Goal: Communication & Community: Answer question/provide support

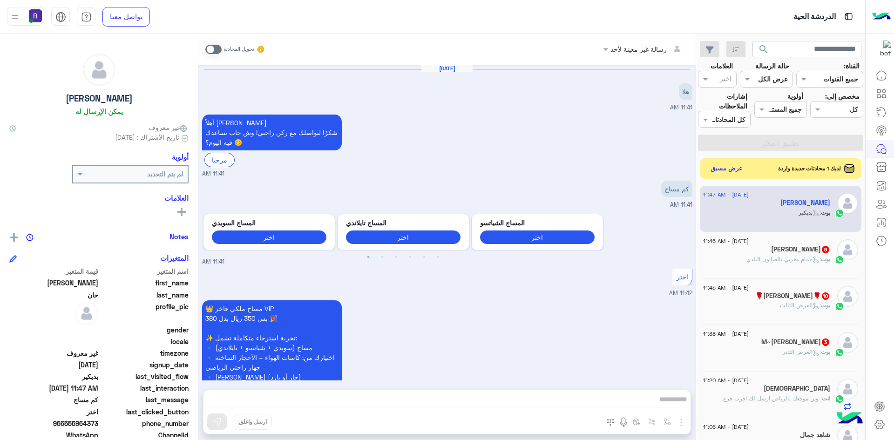
scroll to position [1494, 0]
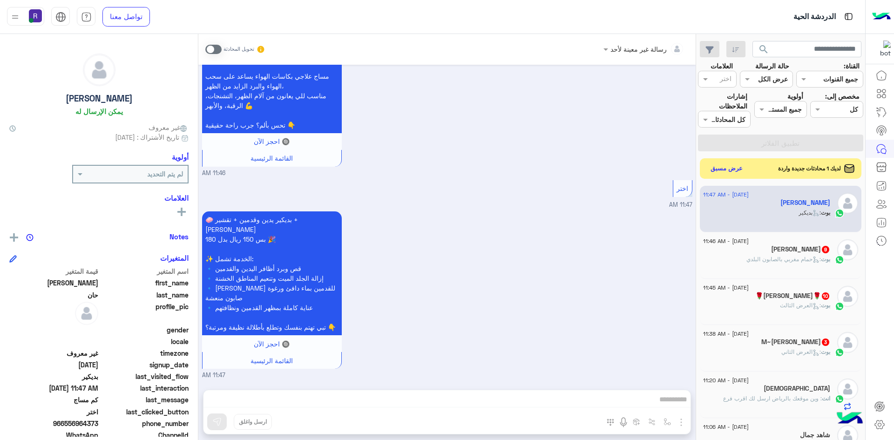
click at [809, 245] on h5 "ابو مبارك 9" at bounding box center [800, 249] width 59 height 8
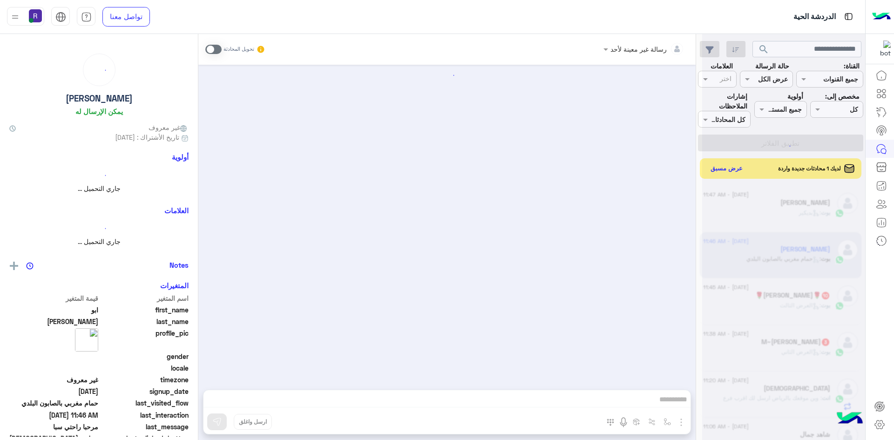
click at [802, 295] on div at bounding box center [783, 224] width 163 height 440
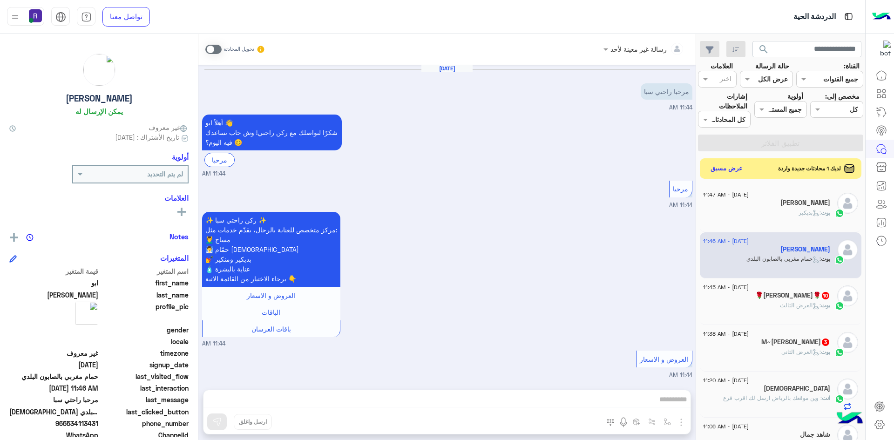
scroll to position [1106, 0]
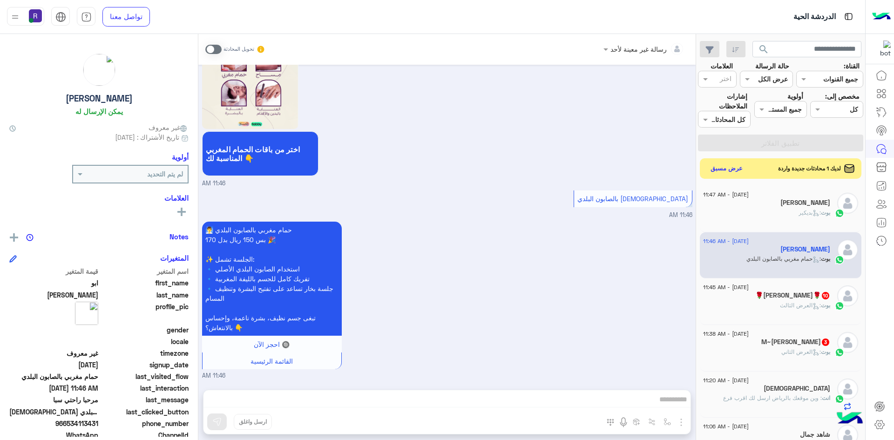
click at [822, 292] on span "10" at bounding box center [825, 295] width 7 height 7
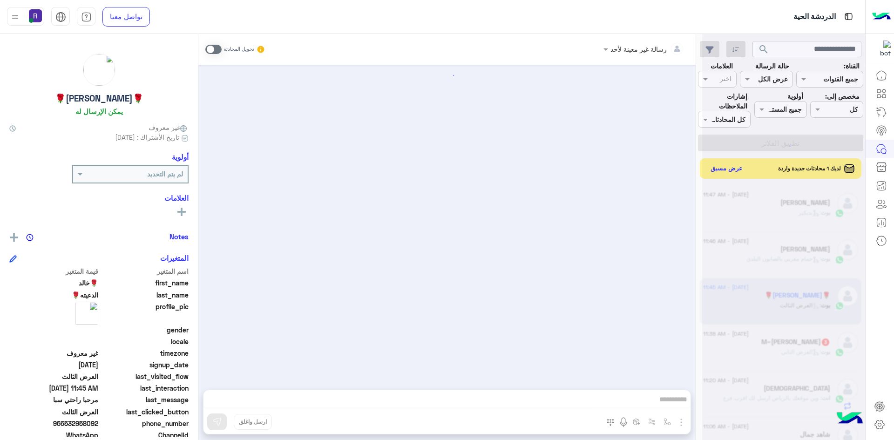
scroll to position [1567, 0]
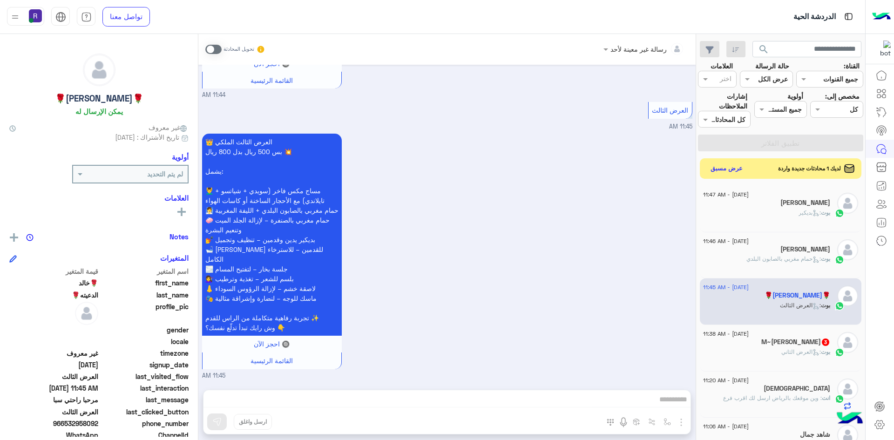
click at [788, 338] on h5 "M~IMTHYAZ AHMED 3" at bounding box center [795, 342] width 69 height 8
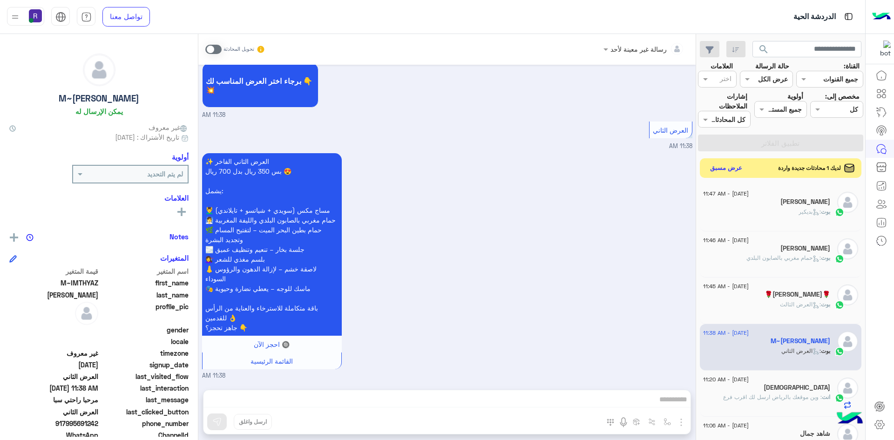
click at [722, 162] on button "عرض مسبق" at bounding box center [726, 168] width 39 height 13
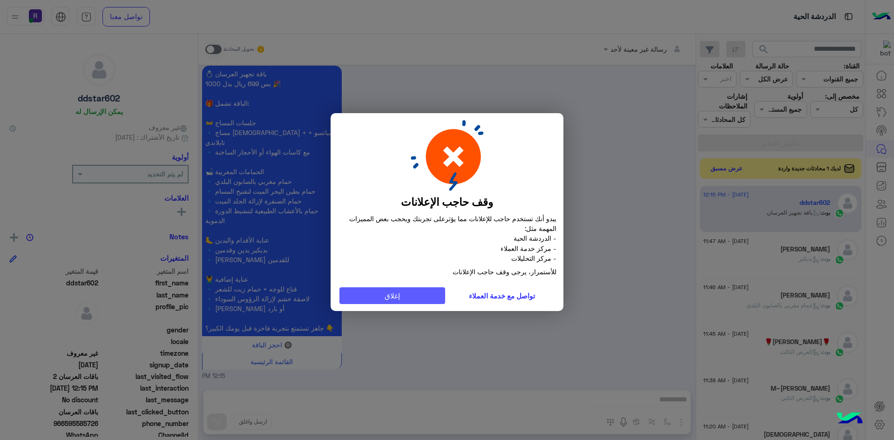
click at [423, 298] on button "إغلاق" at bounding box center [392, 295] width 106 height 17
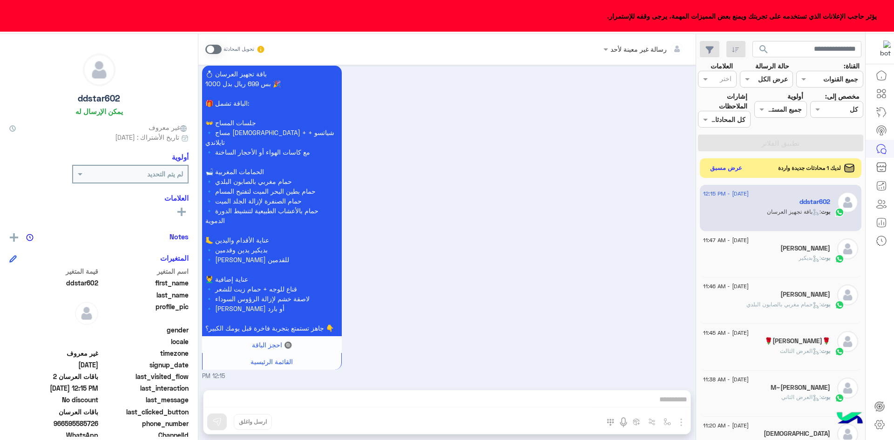
click at [712, 162] on button "عرض مسبق" at bounding box center [726, 168] width 39 height 13
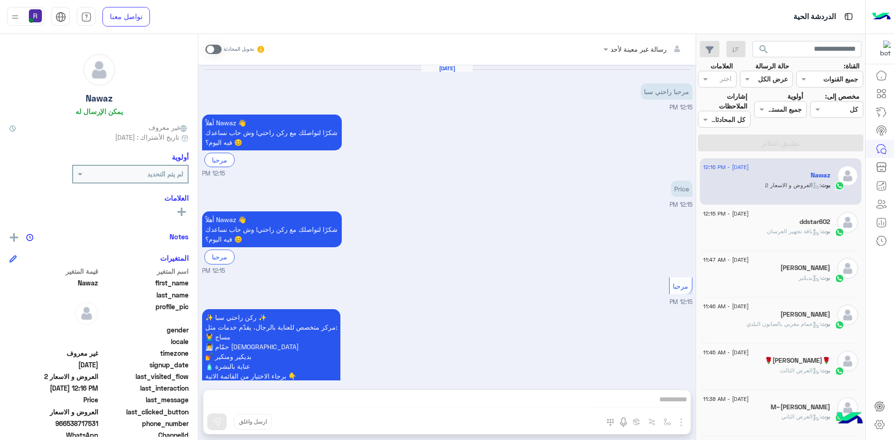
scroll to position [326, 0]
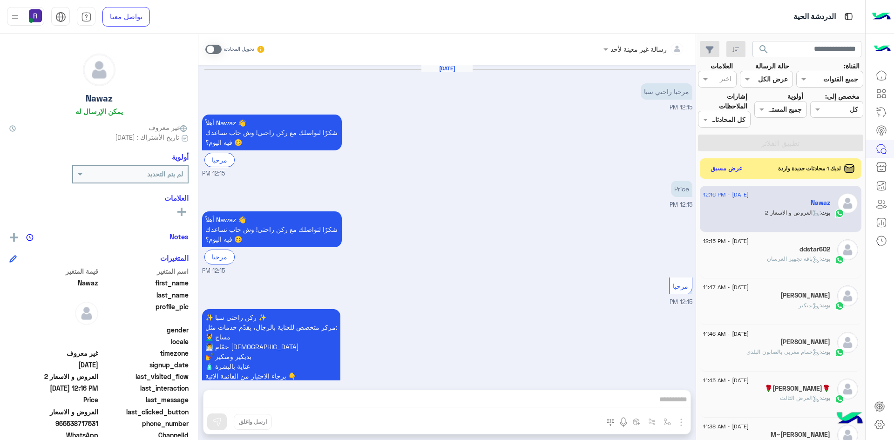
scroll to position [326, 0]
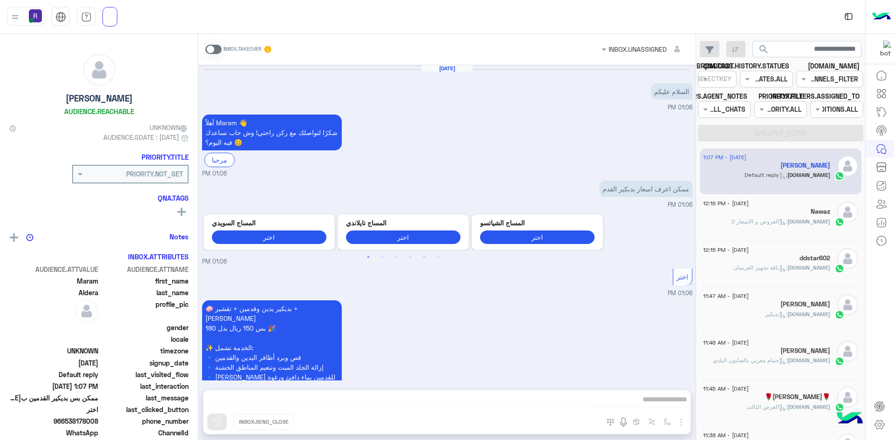
scroll to position [186, 0]
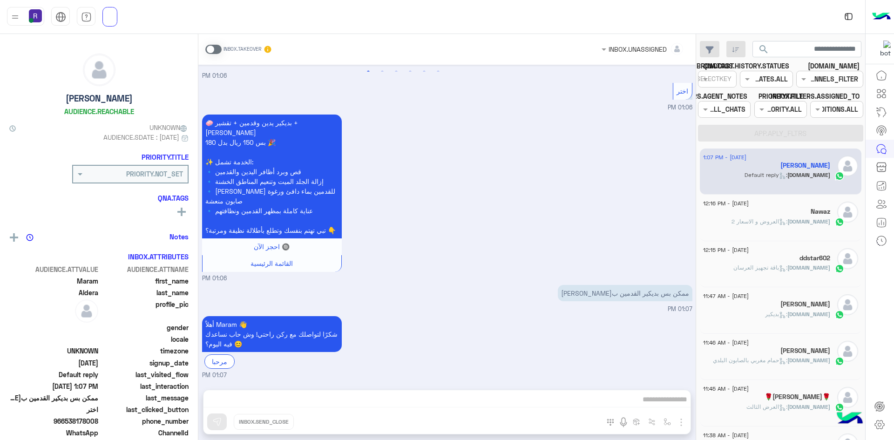
click at [764, 216] on div "Nawaz" at bounding box center [766, 213] width 127 height 10
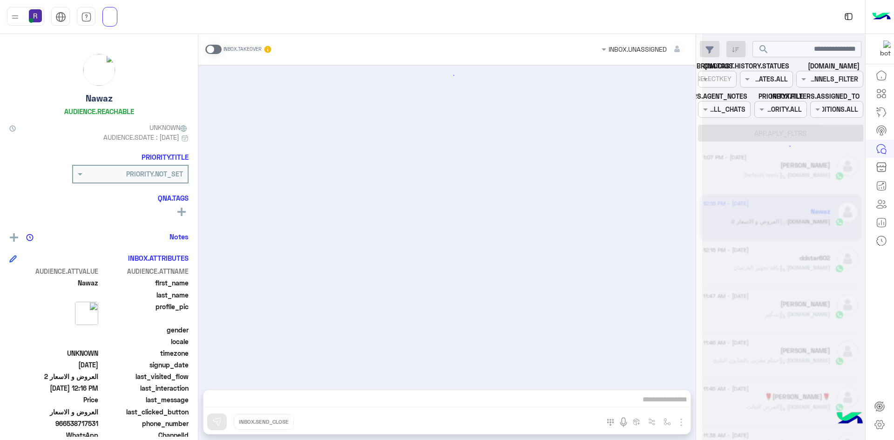
scroll to position [326, 0]
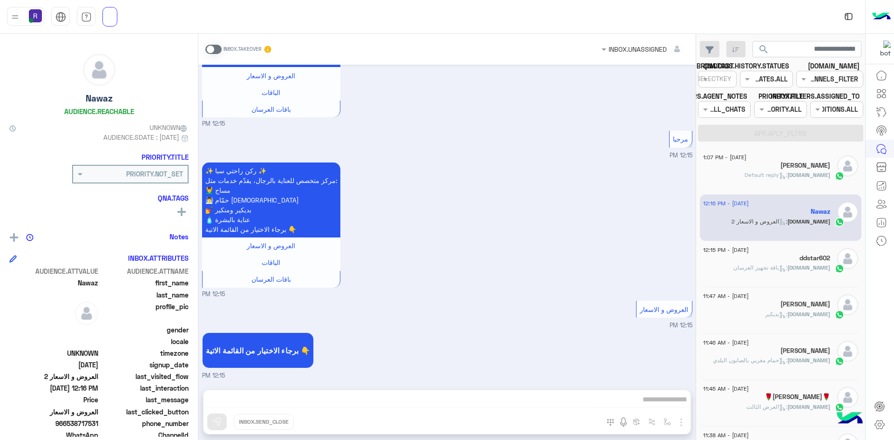
click at [786, 272] on div "INBOX.BOT : باقة تجهيز العرسان" at bounding box center [766, 271] width 127 height 16
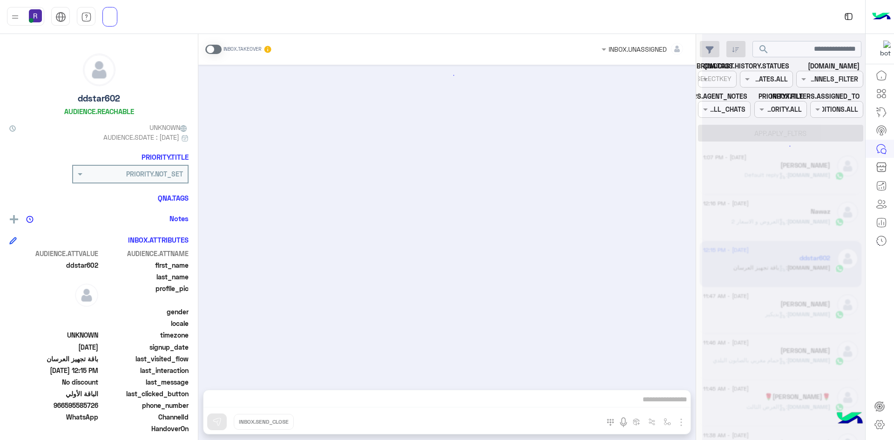
scroll to position [1373, 0]
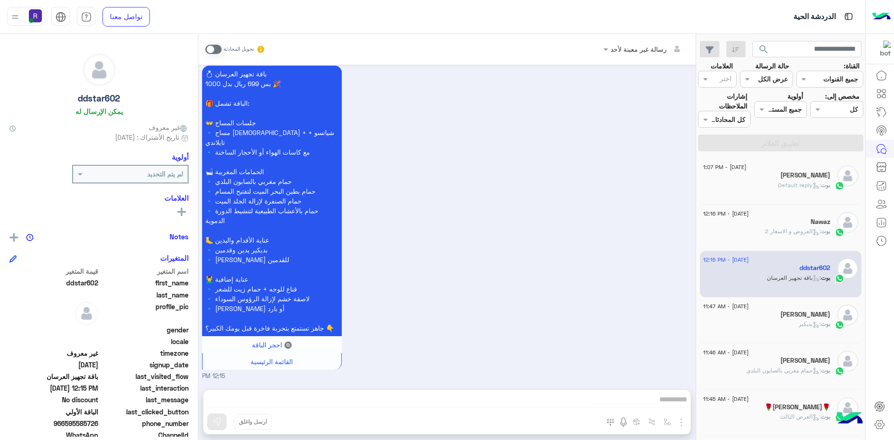
click at [209, 48] on span at bounding box center [213, 49] width 16 height 9
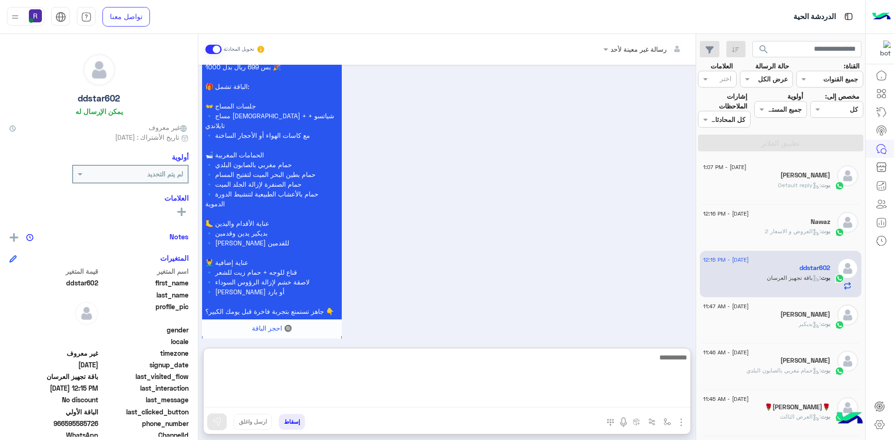
drag, startPoint x: 304, startPoint y: 402, endPoint x: 395, endPoint y: 372, distance: 95.8
click at [395, 372] on textarea at bounding box center [446, 379] width 487 height 56
type textarea "**********"
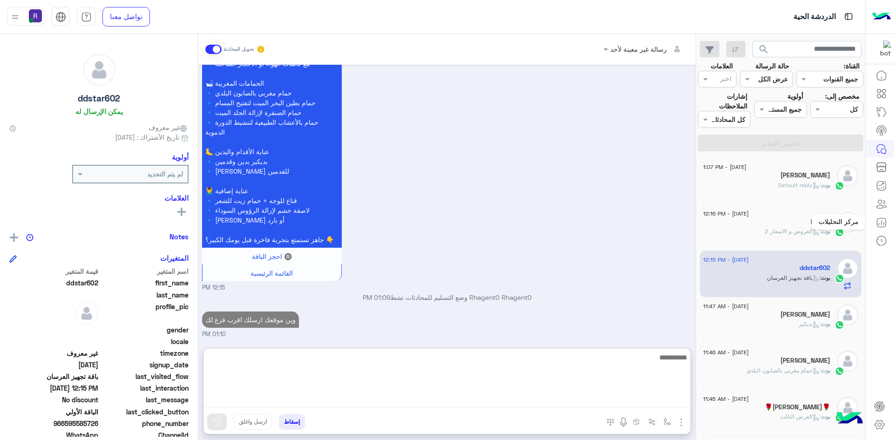
scroll to position [1478, 0]
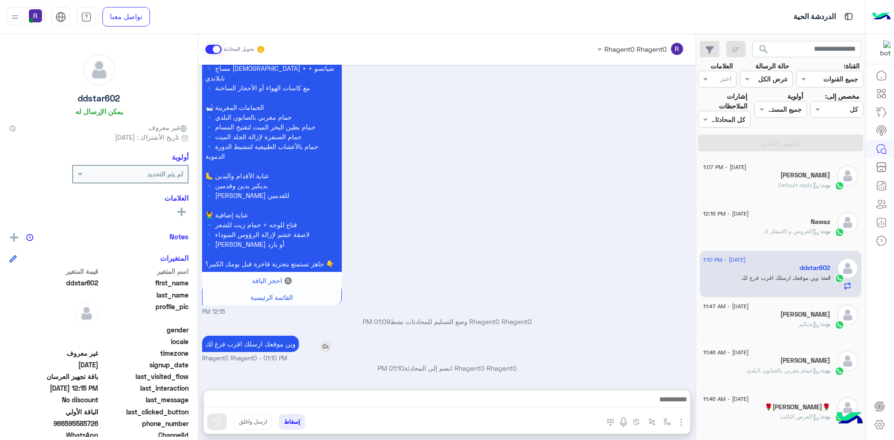
click at [274, 336] on p "وين موقعك ارسلك اقرب فرع لك" at bounding box center [250, 344] width 97 height 16
click at [274, 302] on div "Aug 25, 2025 مرحبا راحتي سبا 12:12 PM أهلاً ddstar602 👋 شكرًا لتواصلك مع ركن را…" at bounding box center [446, 223] width 497 height 316
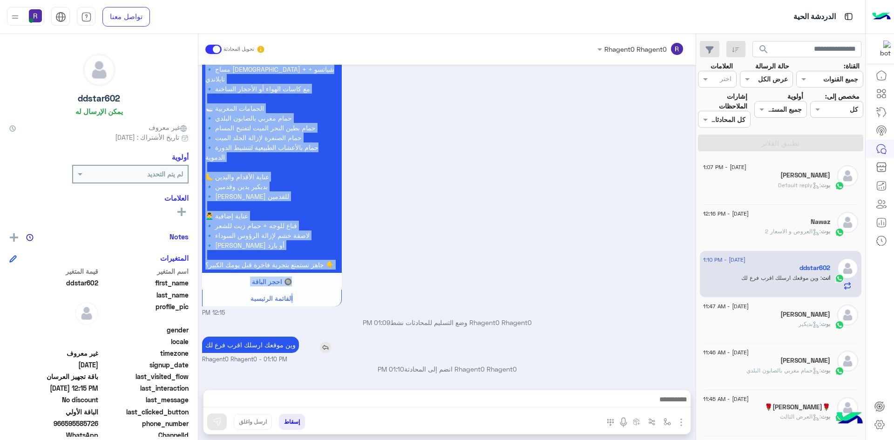
click at [274, 302] on div "القائمة الرئيسية" at bounding box center [271, 298] width 139 height 17
click at [272, 345] on p "وين موقعك ارسلك اقرب فرع لك" at bounding box center [250, 345] width 97 height 16
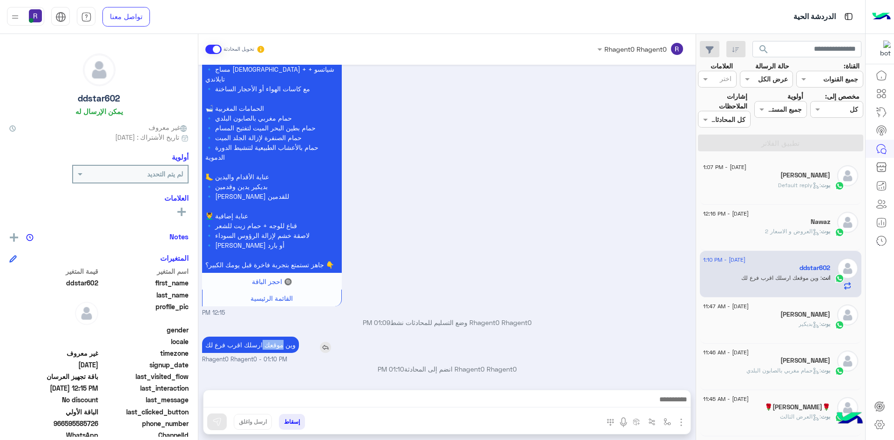
click at [272, 345] on p "وين موقعك ارسلك اقرب فرع لك" at bounding box center [250, 345] width 97 height 16
copy app-msgs-text
click at [784, 228] on span ": العروض و الاسعار 2" at bounding box center [793, 231] width 56 height 7
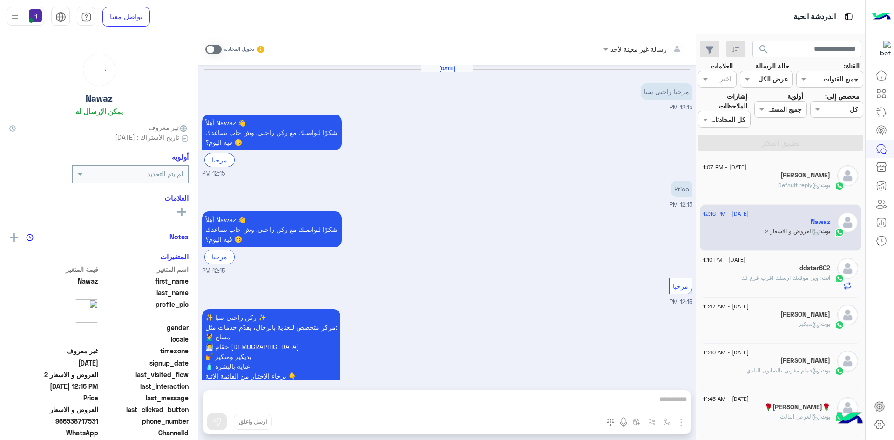
scroll to position [326, 0]
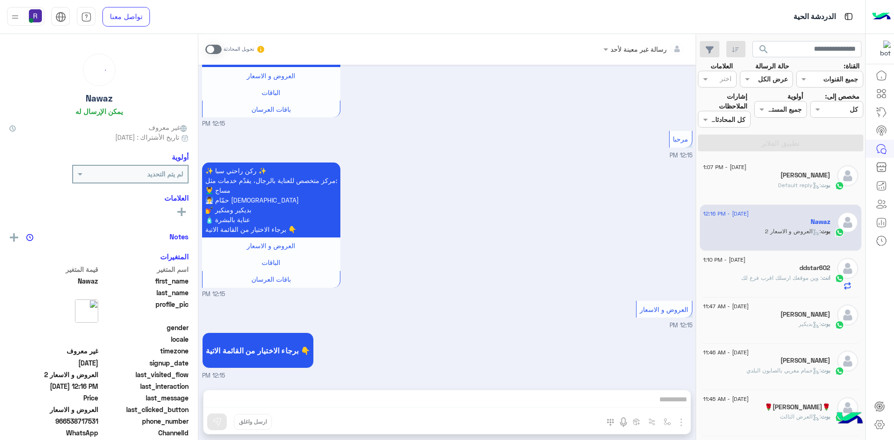
click at [207, 47] on span at bounding box center [213, 49] width 16 height 9
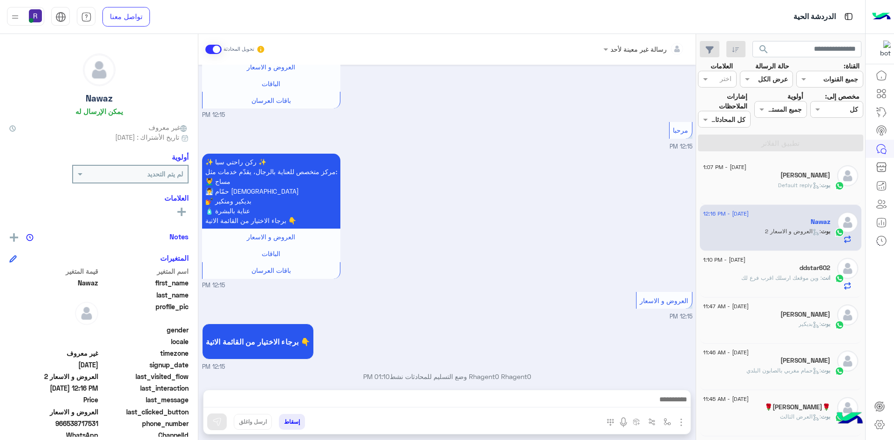
scroll to position [343, 0]
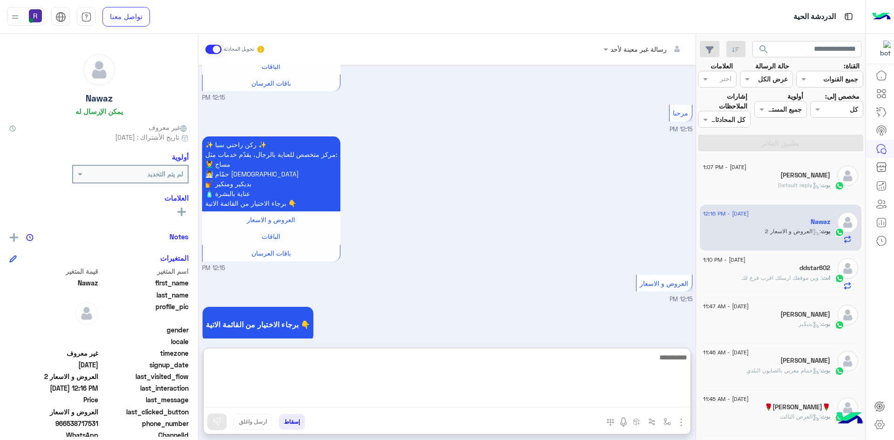
paste textarea "**********"
type textarea "**********"
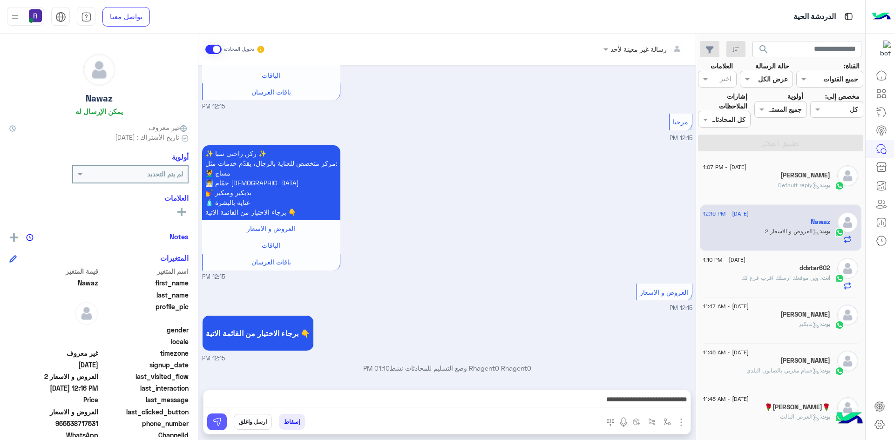
click at [212, 421] on img at bounding box center [216, 421] width 9 height 9
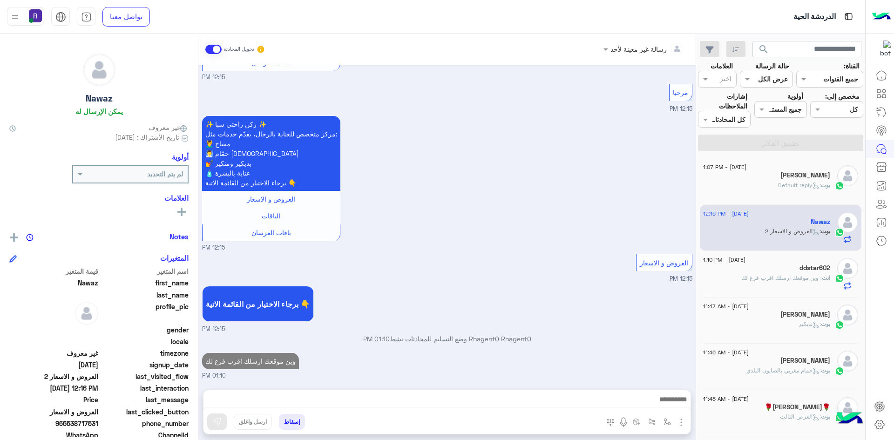
click at [767, 310] on div "[PERSON_NAME]" at bounding box center [766, 315] width 127 height 10
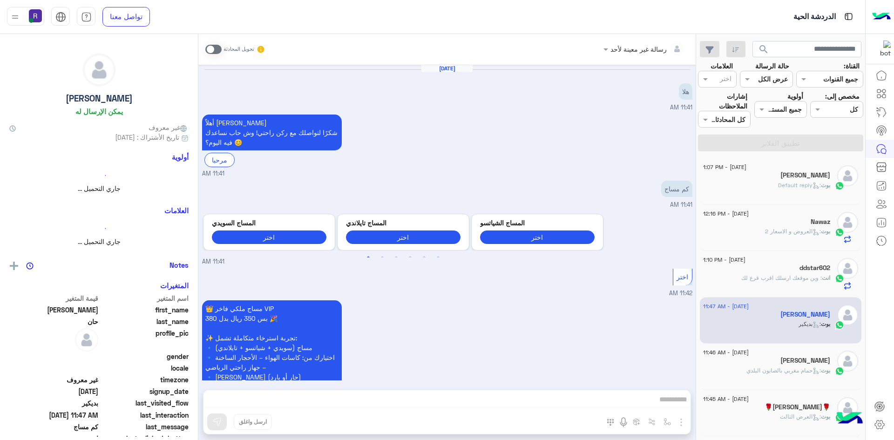
scroll to position [1494, 0]
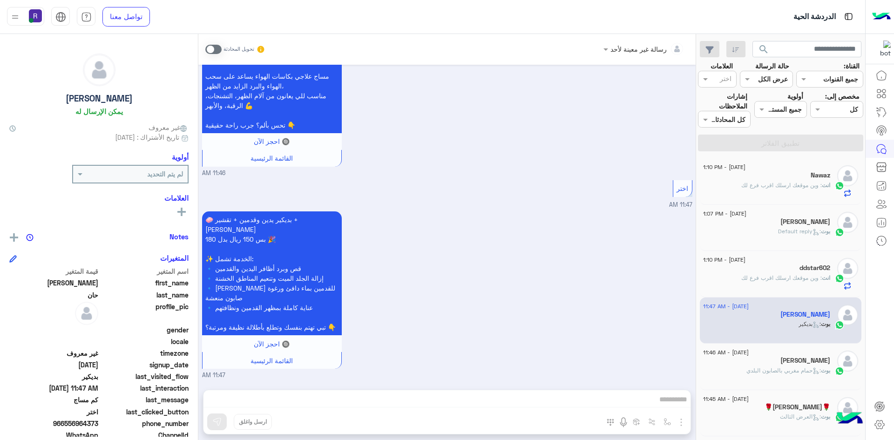
click at [206, 47] on span at bounding box center [213, 49] width 16 height 9
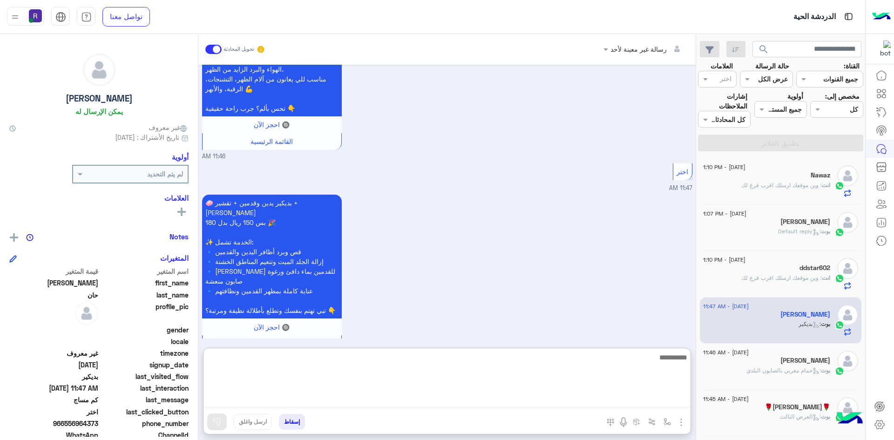
paste textarea "**********"
type textarea "**********"
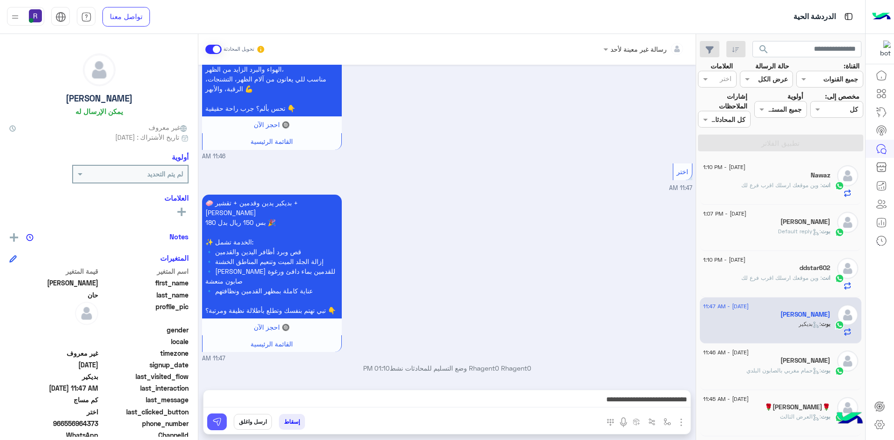
click at [212, 424] on img at bounding box center [216, 421] width 9 height 9
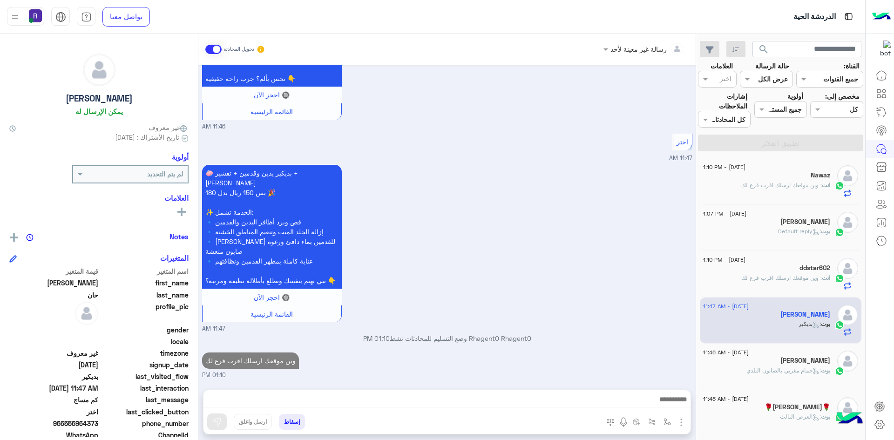
click at [770, 227] on div "[PERSON_NAME] : Default reply" at bounding box center [766, 235] width 127 height 16
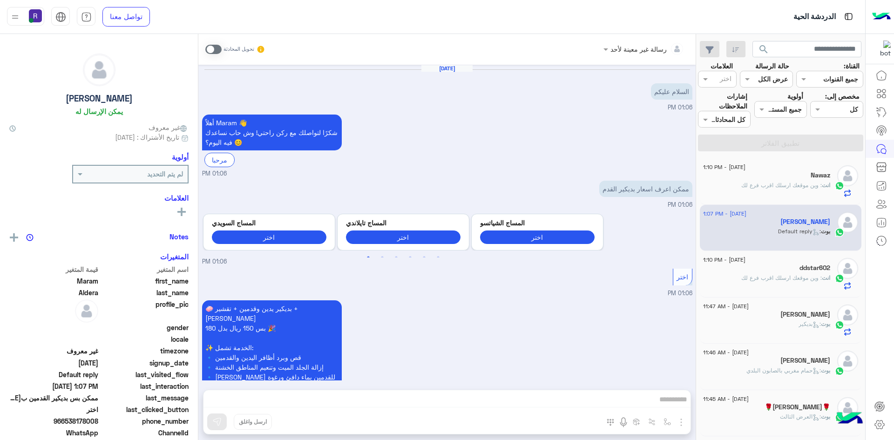
scroll to position [186, 0]
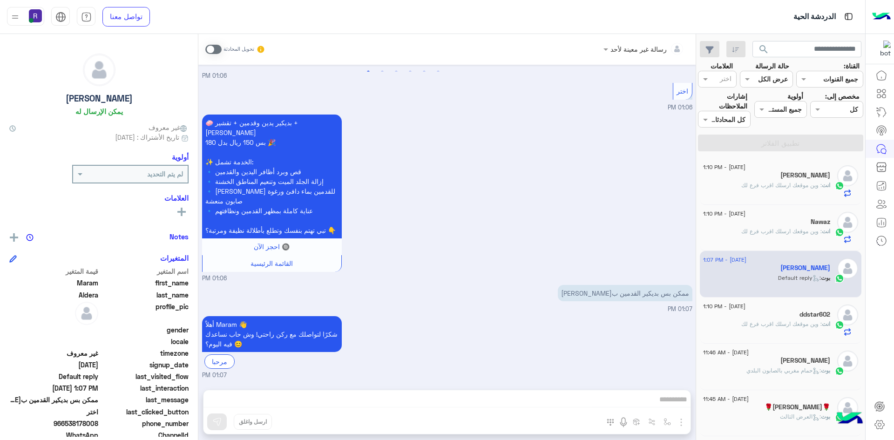
click at [206, 50] on span at bounding box center [213, 49] width 16 height 9
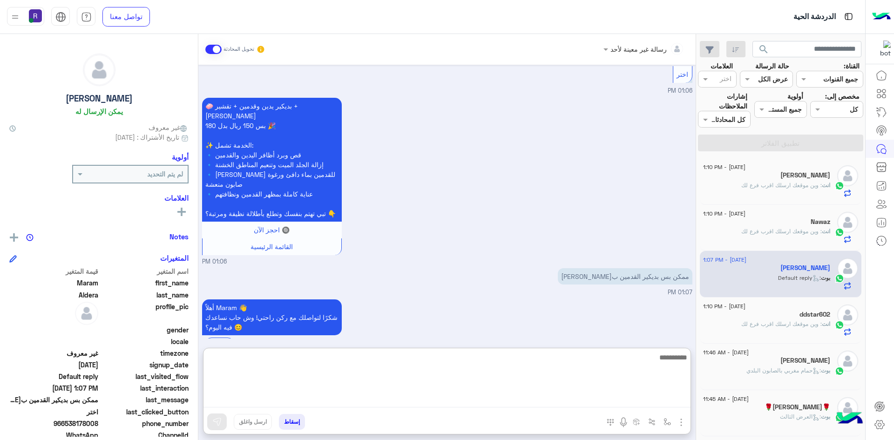
paste textarea "**********"
type textarea "**********"
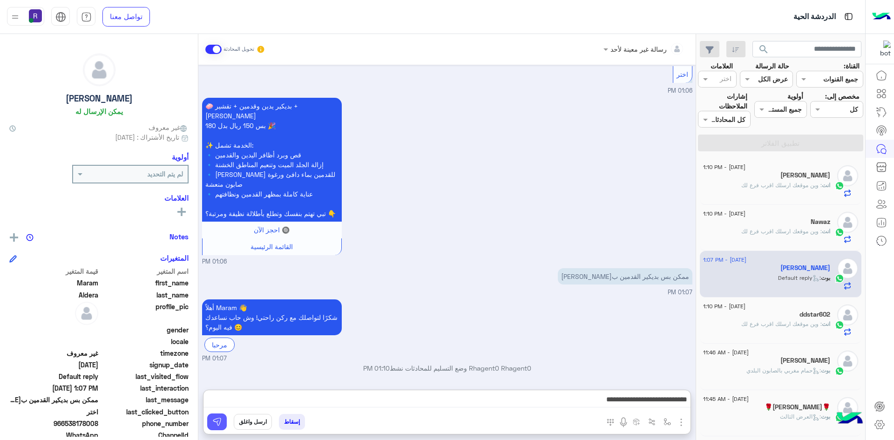
click at [212, 424] on img at bounding box center [216, 421] width 9 height 9
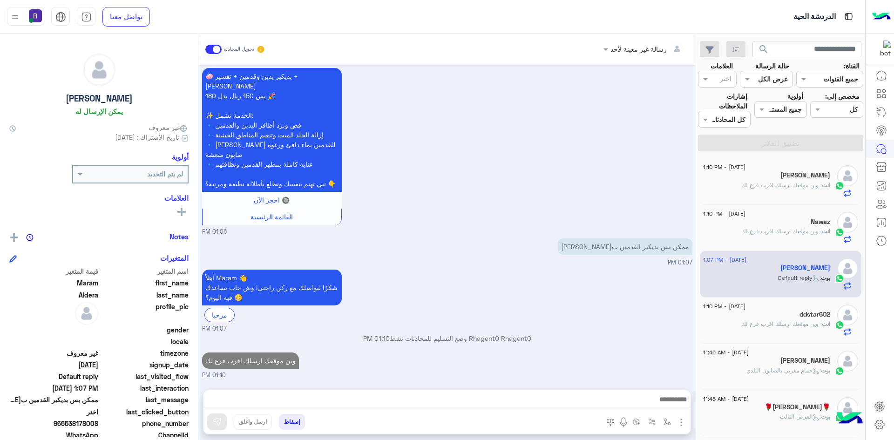
scroll to position [232, 0]
click at [787, 367] on span ": حمام مغربي بالصابون البلدي" at bounding box center [783, 370] width 74 height 7
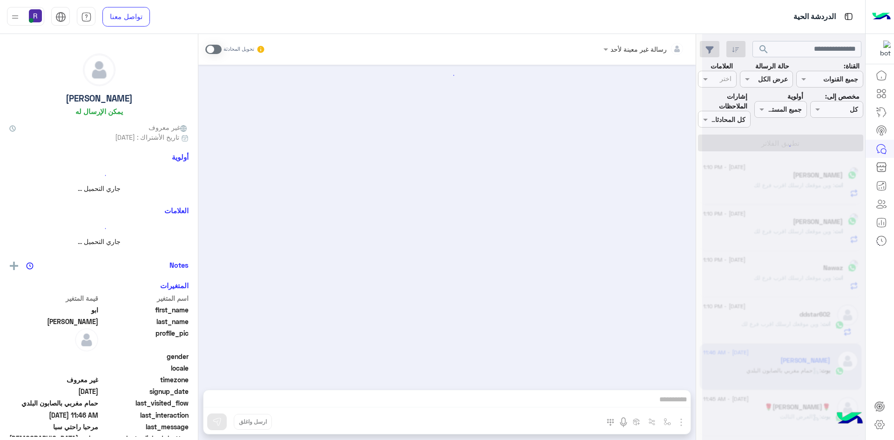
scroll to position [1106, 0]
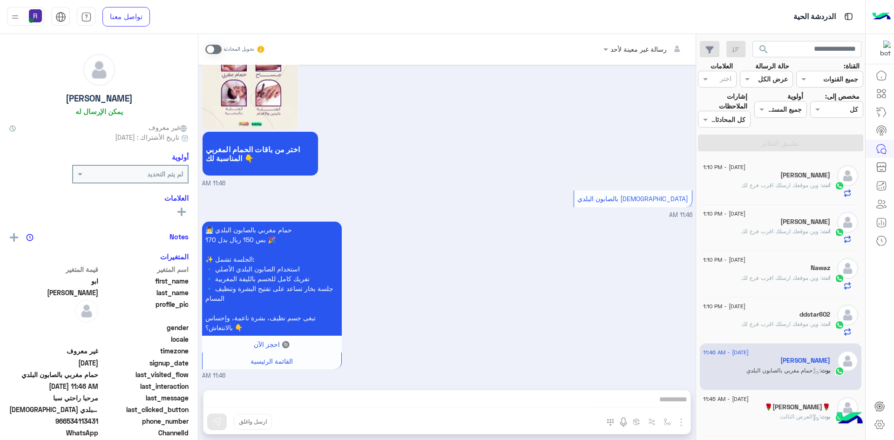
click at [207, 49] on span at bounding box center [213, 49] width 16 height 9
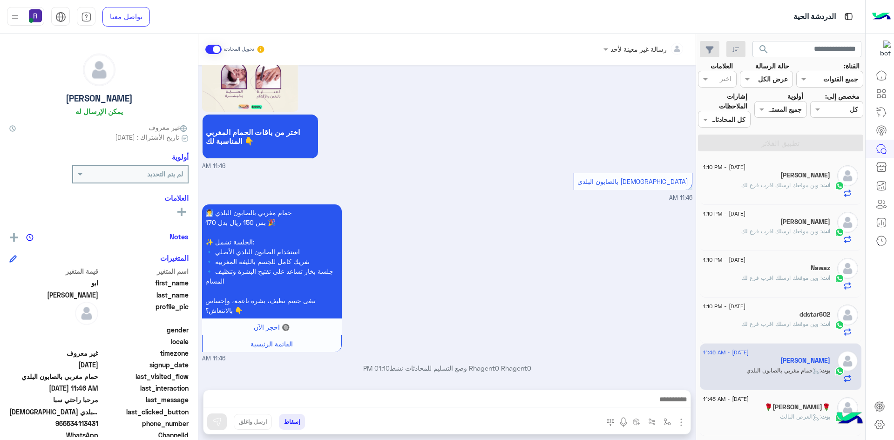
scroll to position [1123, 0]
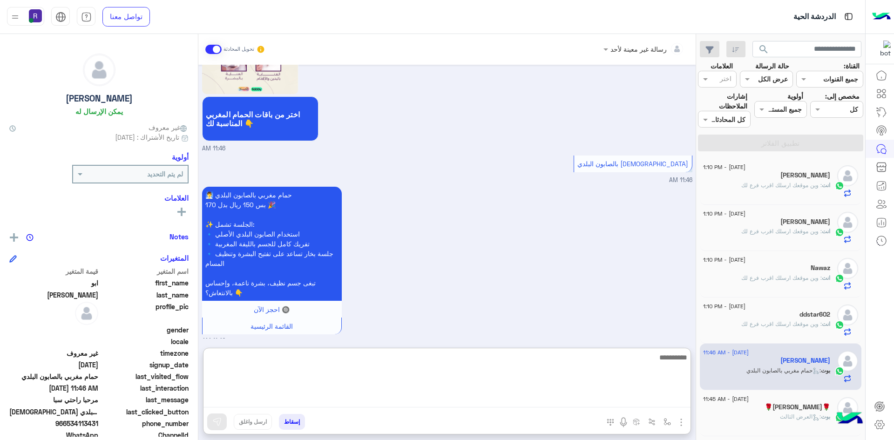
paste textarea "**********"
type textarea "**********"
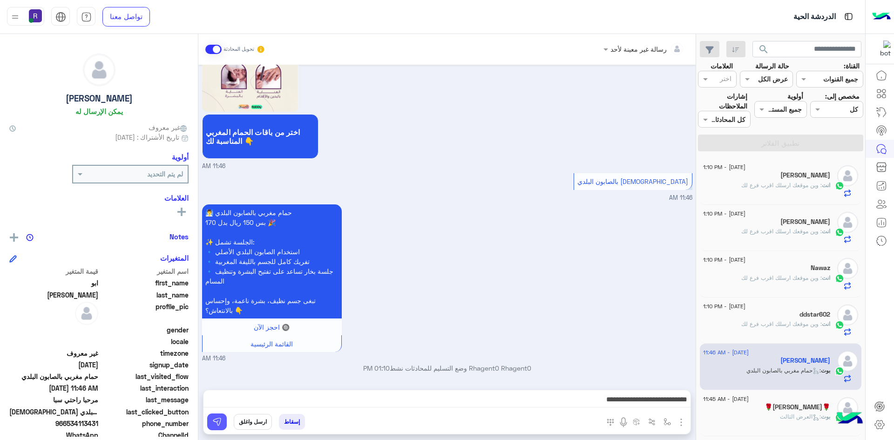
click at [210, 426] on button at bounding box center [217, 421] width 20 height 17
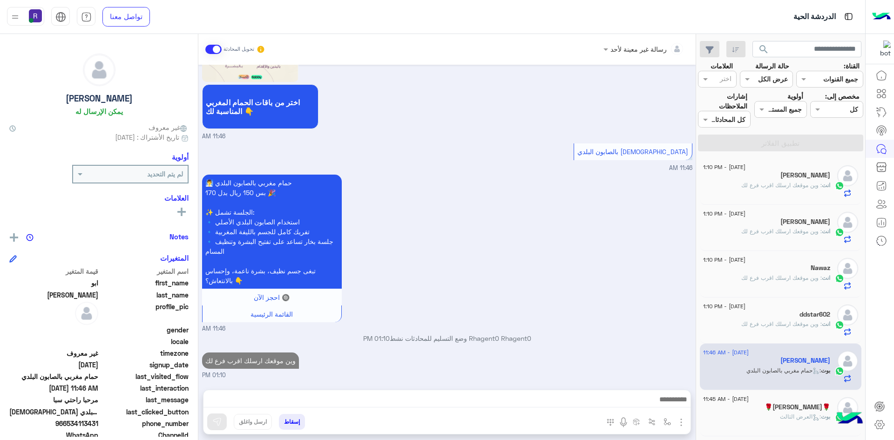
scroll to position [1170, 0]
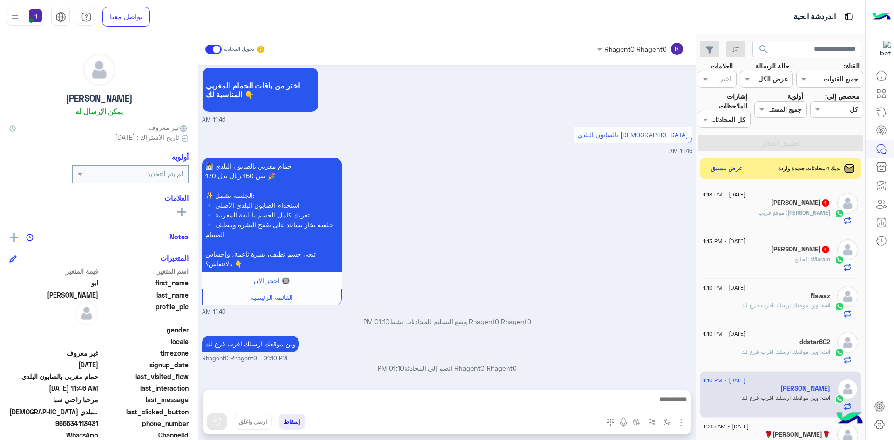
click at [753, 255] on div "Maram : الخليج" at bounding box center [766, 263] width 127 height 16
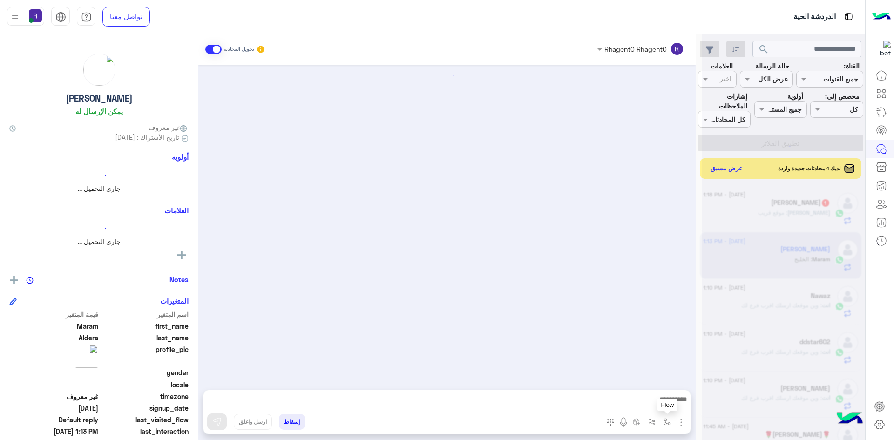
scroll to position [280, 0]
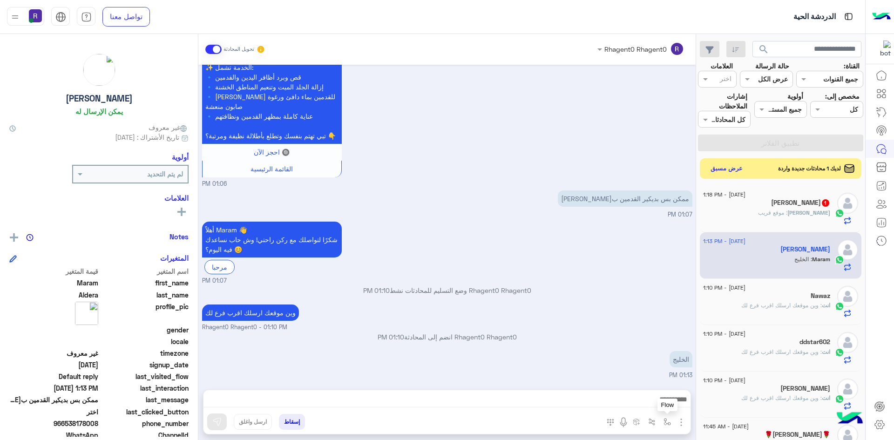
click at [663, 422] on img "button" at bounding box center [666, 421] width 7 height 7
click at [636, 353] on div "الخليج" at bounding box center [654, 359] width 76 height 16
click at [663, 422] on img "button" at bounding box center [666, 421] width 7 height 7
click at [647, 405] on input "text" at bounding box center [638, 401] width 63 height 11
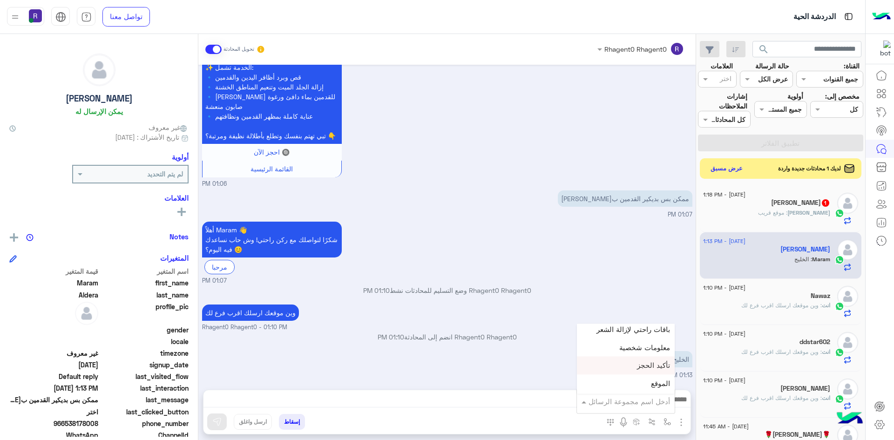
scroll to position [605, 0]
click at [644, 351] on span "الجنادرية" at bounding box center [657, 355] width 26 height 8
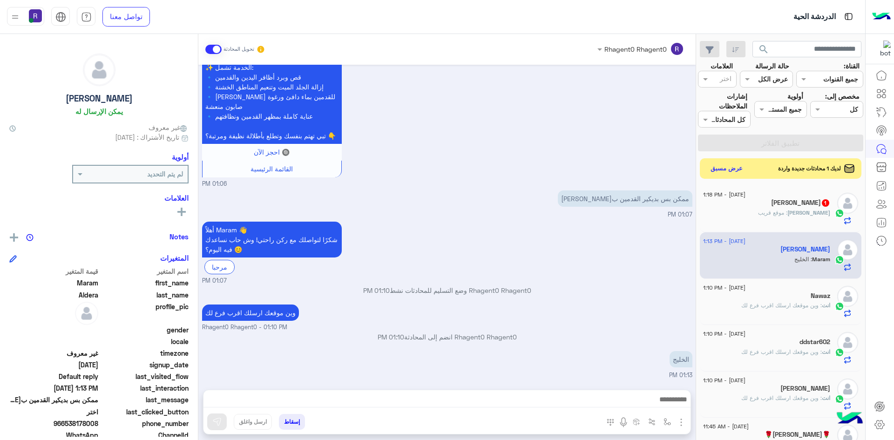
type textarea "*********"
click at [207, 416] on button at bounding box center [217, 421] width 20 height 17
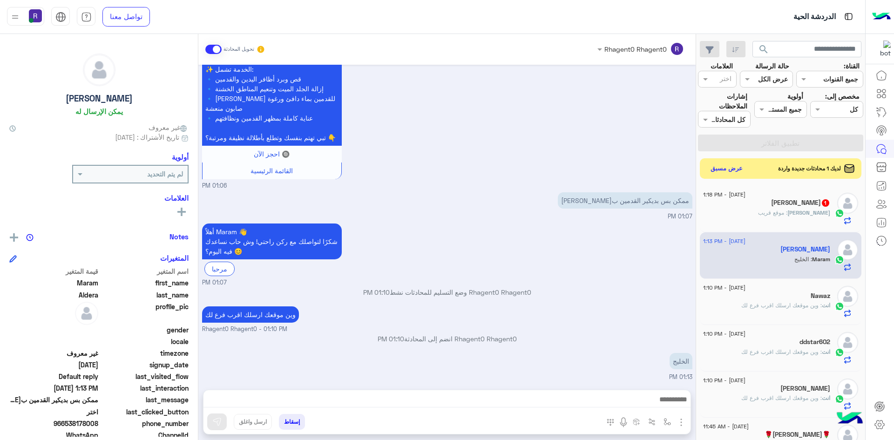
scroll to position [280, 0]
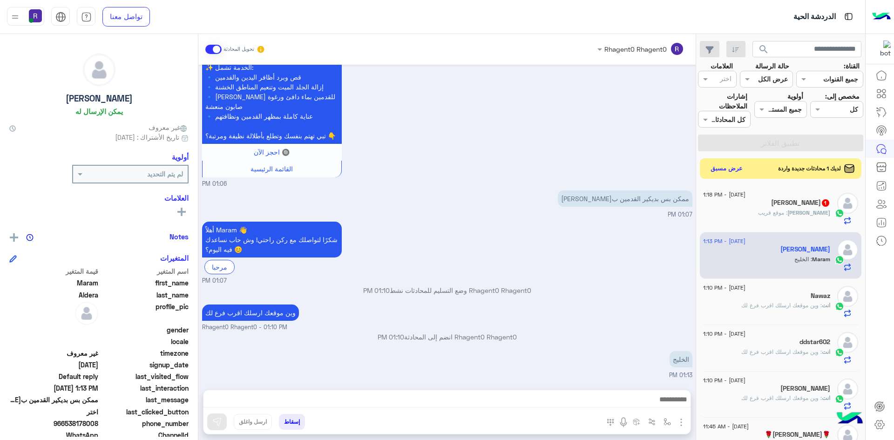
click at [771, 209] on div "محمد : موقع قريب" at bounding box center [766, 217] width 127 height 16
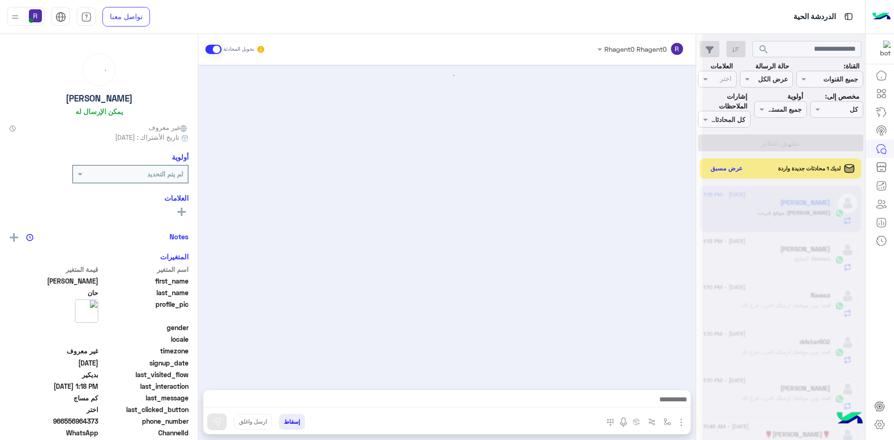
scroll to position [1403, 0]
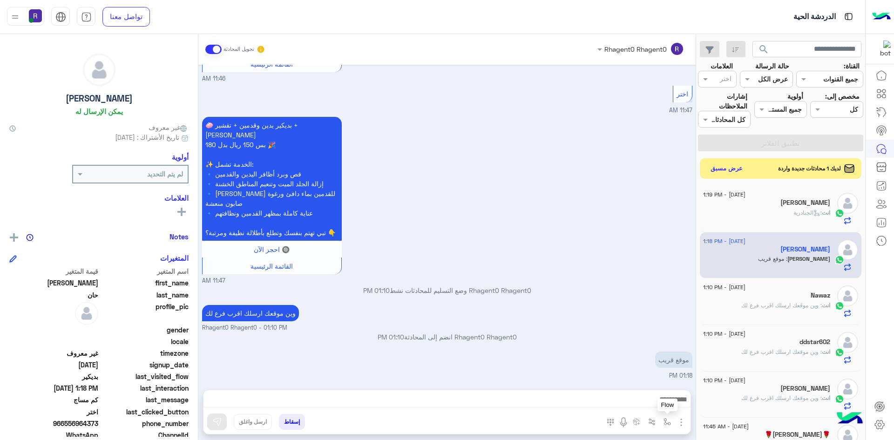
click at [663, 422] on img "button" at bounding box center [666, 421] width 7 height 7
click at [718, 162] on button "عرض مسبق" at bounding box center [726, 168] width 39 height 13
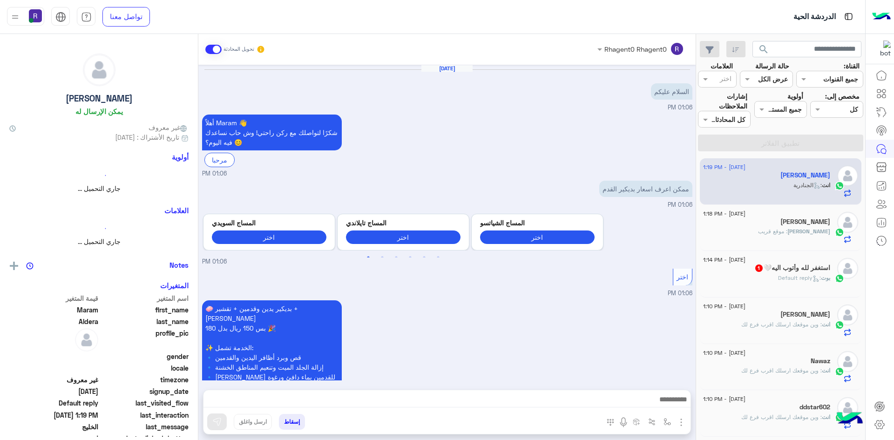
scroll to position [363, 0]
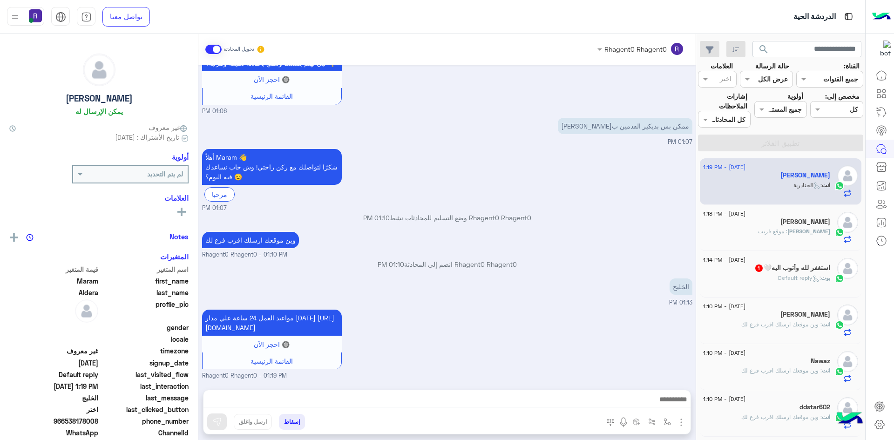
click at [796, 274] on span "بوت : Default reply" at bounding box center [804, 277] width 52 height 7
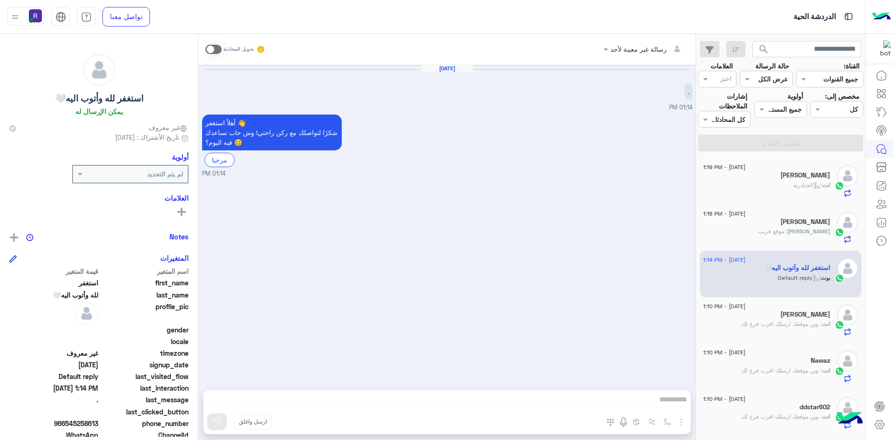
click at [207, 48] on span at bounding box center [213, 49] width 16 height 9
click at [675, 419] on img "button" at bounding box center [680, 422] width 11 height 11
click at [663, 406] on button "الصور" at bounding box center [667, 401] width 40 height 19
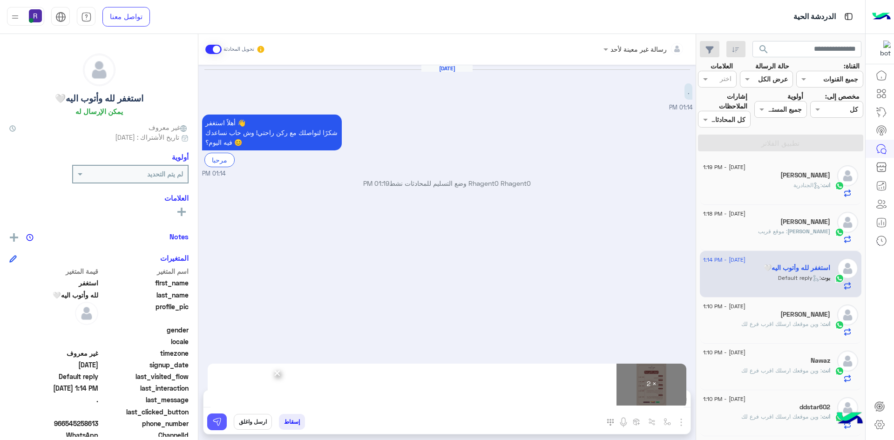
click at [212, 422] on img at bounding box center [216, 421] width 9 height 9
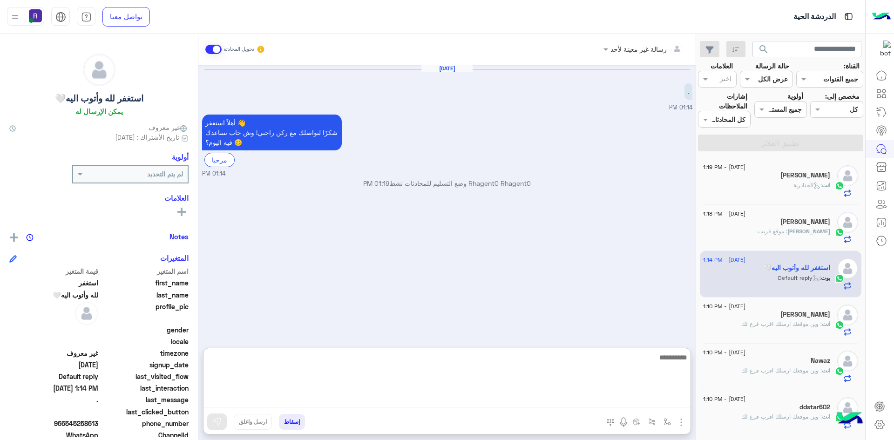
paste textarea "**********"
type textarea "**********"
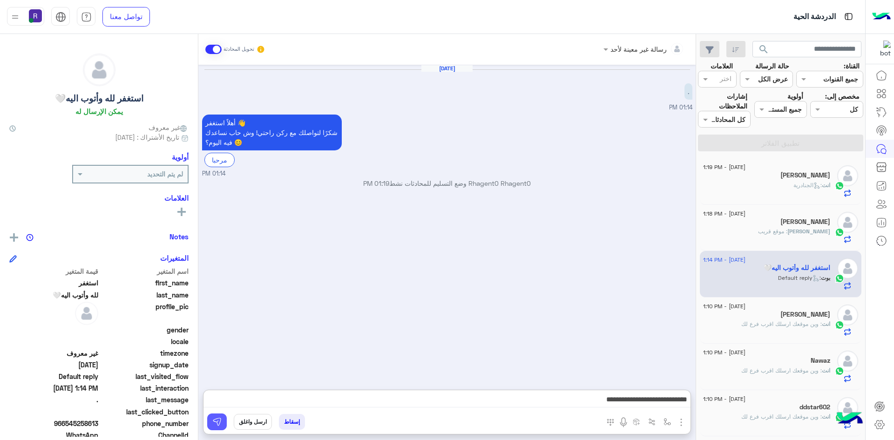
click at [209, 430] on button at bounding box center [217, 421] width 20 height 17
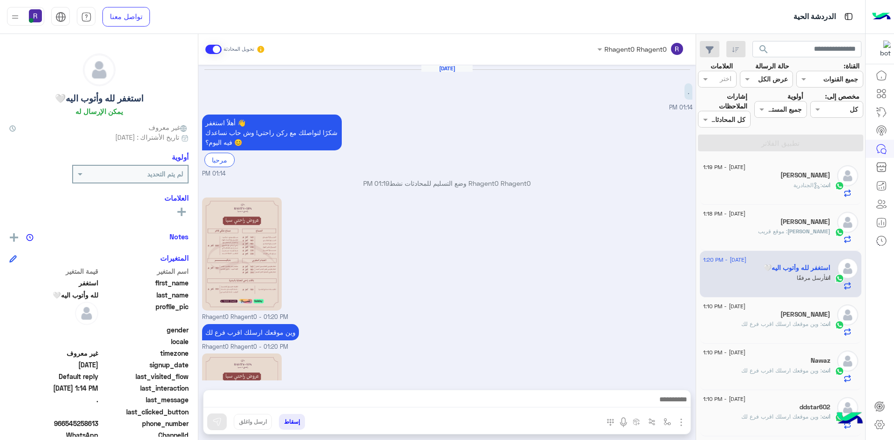
scroll to position [115, 0]
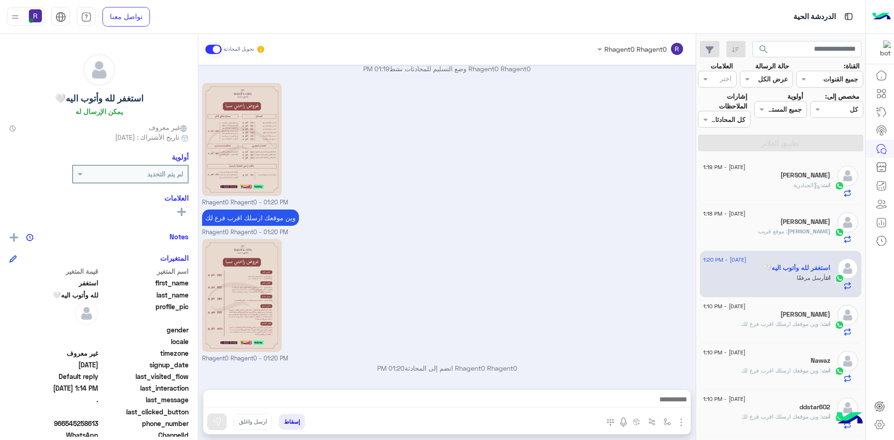
click at [788, 320] on span ": وين موقعك ارسلك اقرب فرع لك" at bounding box center [781, 323] width 81 height 7
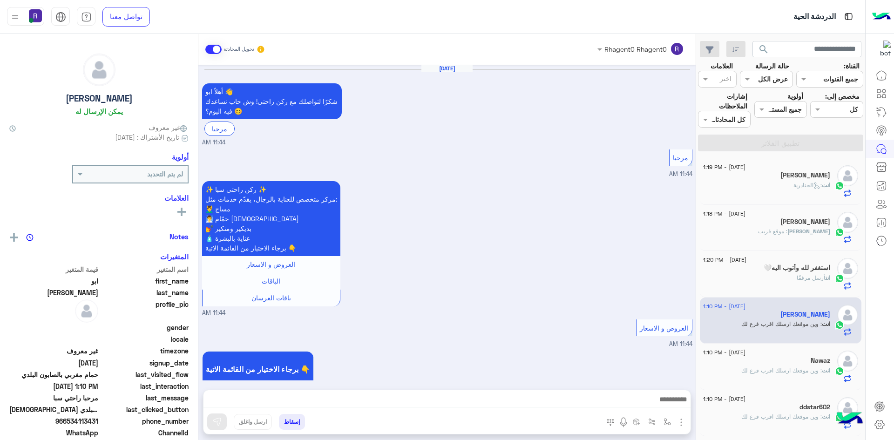
scroll to position [1139, 0]
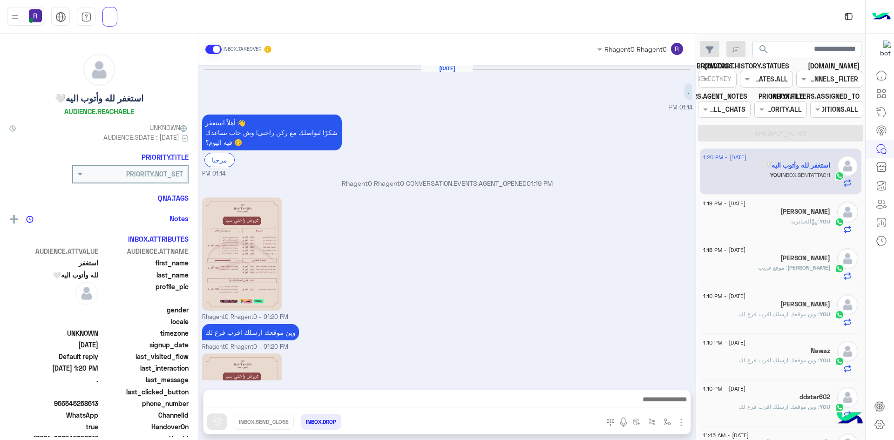
scroll to position [115, 0]
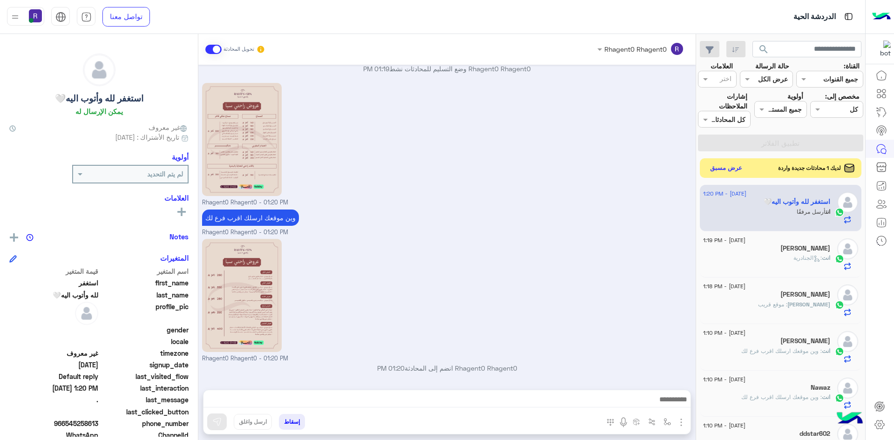
click at [715, 162] on button "عرض مسبق" at bounding box center [726, 168] width 39 height 13
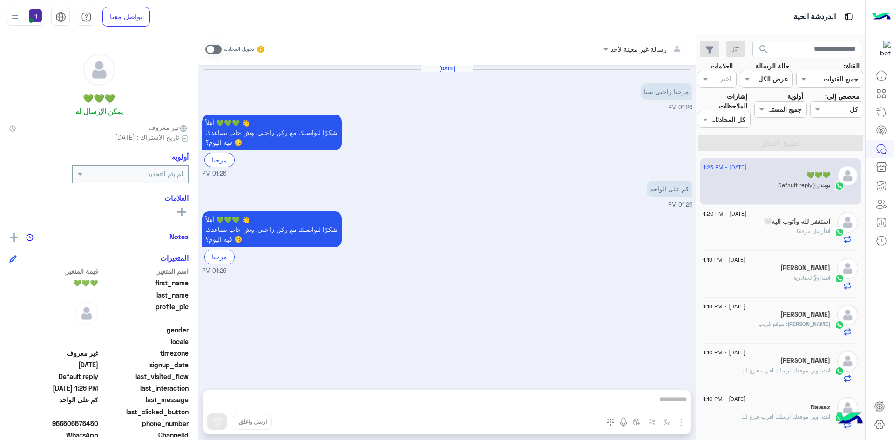
click at [206, 48] on span at bounding box center [213, 49] width 16 height 9
click at [675, 422] on img "button" at bounding box center [680, 422] width 11 height 11
click at [654, 401] on span "الصور" at bounding box center [662, 402] width 17 height 11
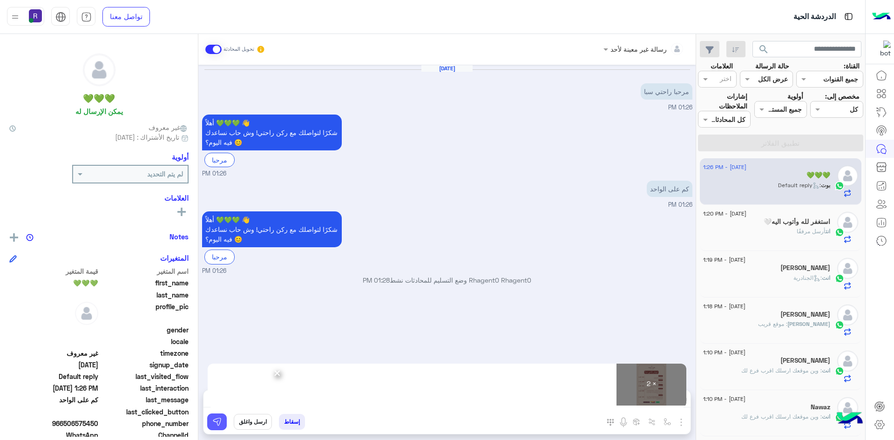
click at [212, 423] on img at bounding box center [216, 421] width 9 height 9
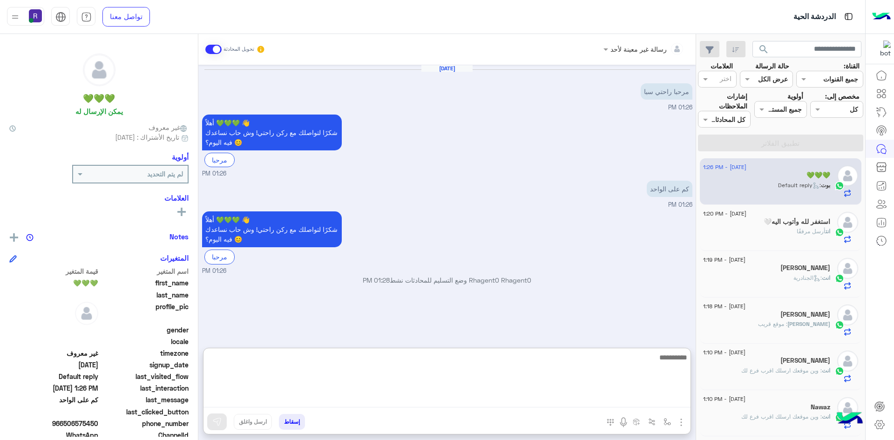
paste textarea "**********"
type textarea "**********"
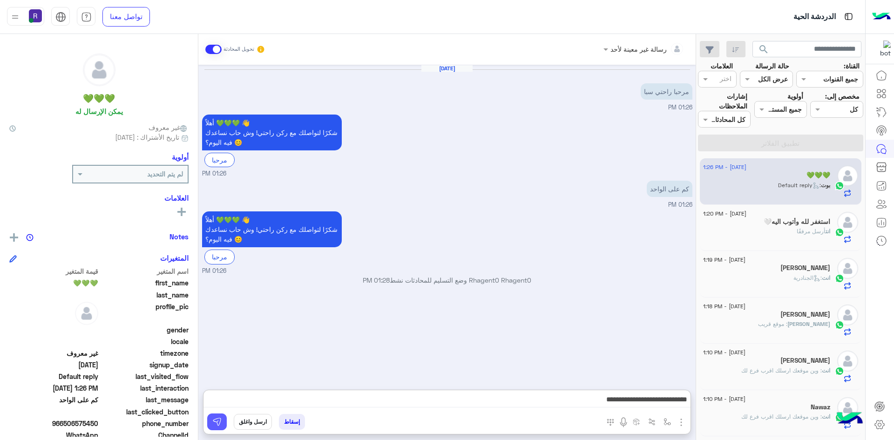
click at [212, 424] on img at bounding box center [216, 421] width 9 height 9
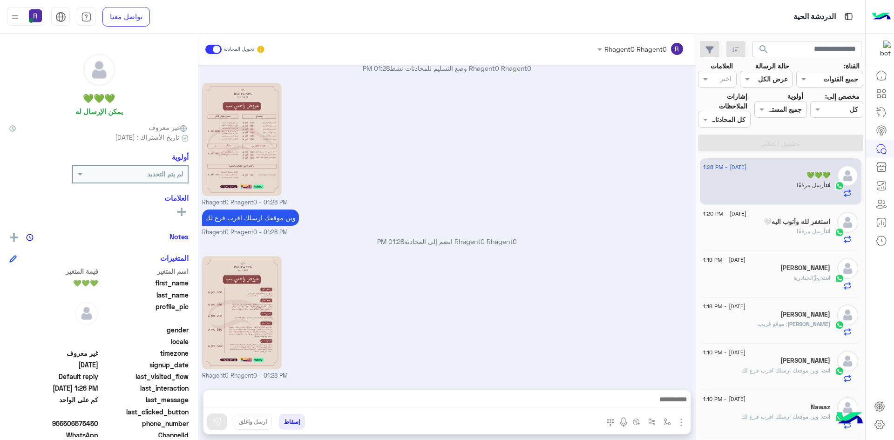
scroll to position [259, 0]
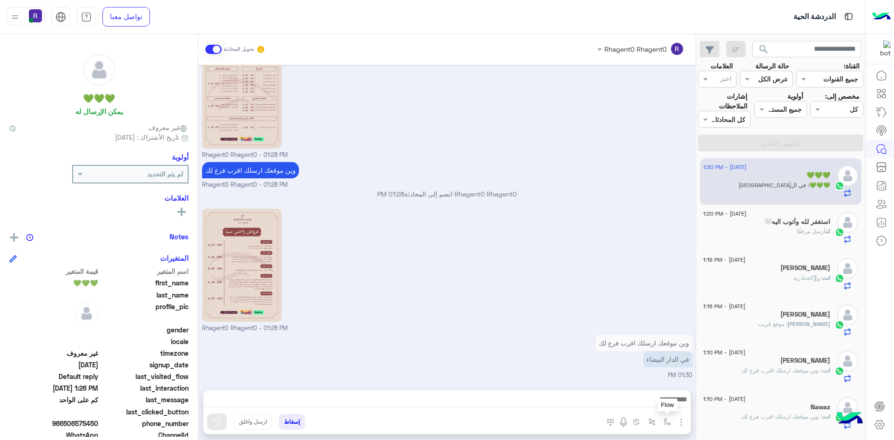
click at [663, 422] on img "button" at bounding box center [666, 421] width 7 height 7
click at [641, 402] on input "text" at bounding box center [638, 401] width 63 height 11
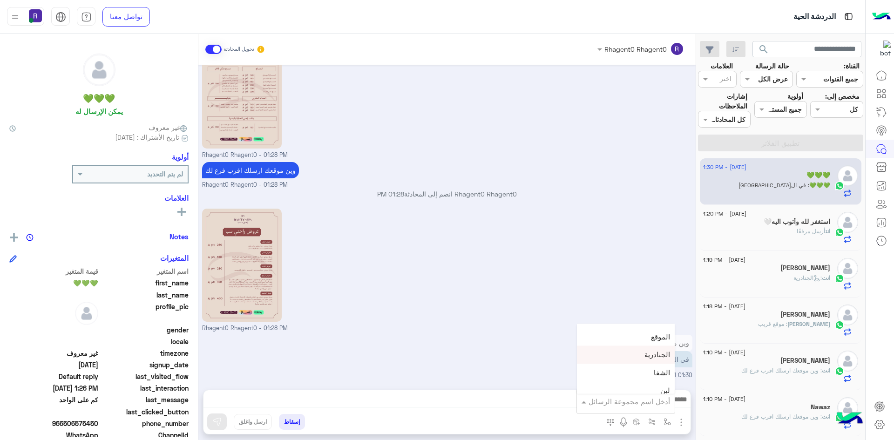
scroll to position [652, 0]
click at [626, 350] on div "لبن" at bounding box center [626, 344] width 98 height 18
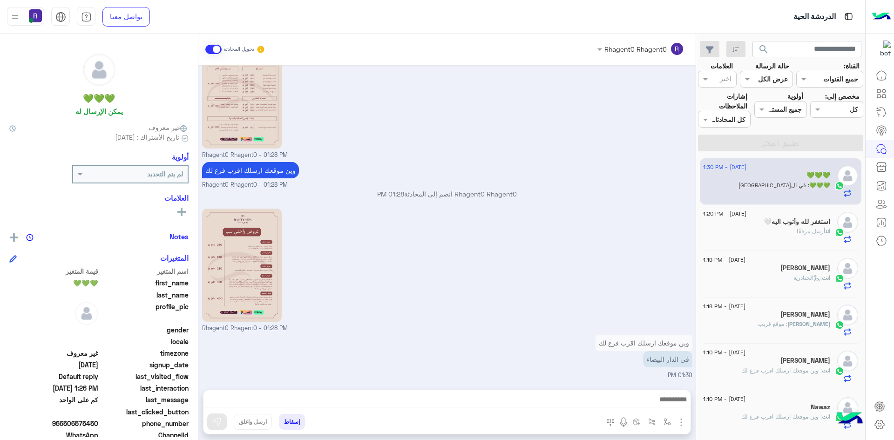
type textarea "***"
click at [212, 424] on img at bounding box center [216, 421] width 9 height 9
click at [815, 310] on h5 "[PERSON_NAME]" at bounding box center [805, 314] width 50 height 8
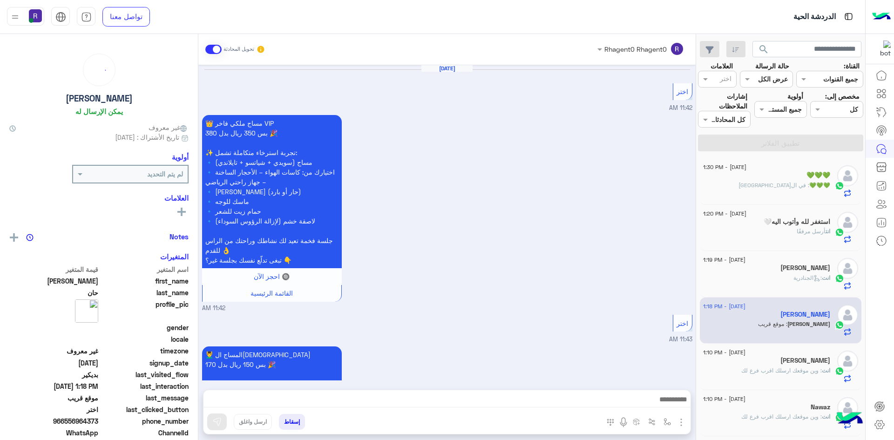
scroll to position [1403, 0]
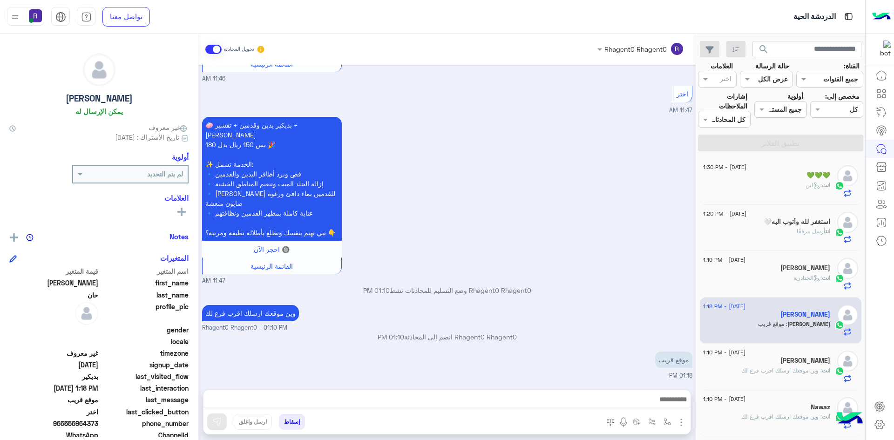
click at [778, 357] on div "[PERSON_NAME]" at bounding box center [766, 362] width 127 height 10
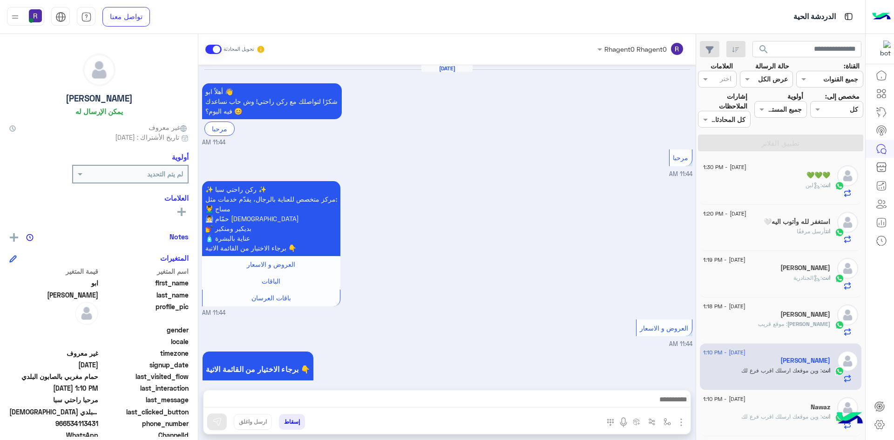
scroll to position [1139, 0]
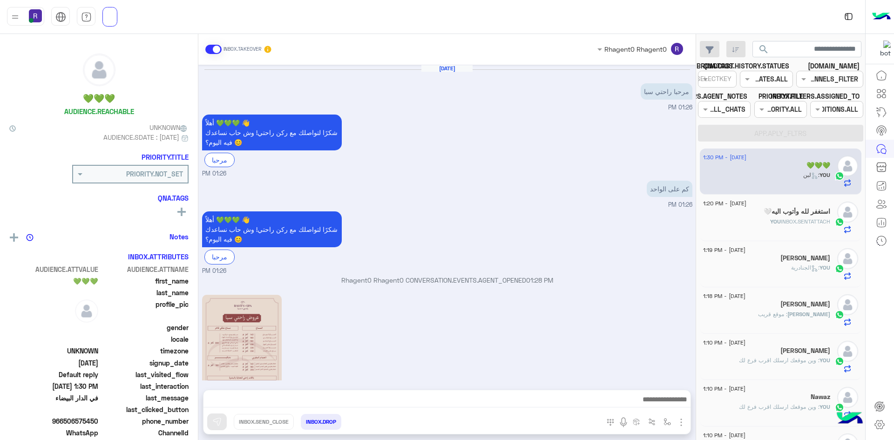
scroll to position [342, 0]
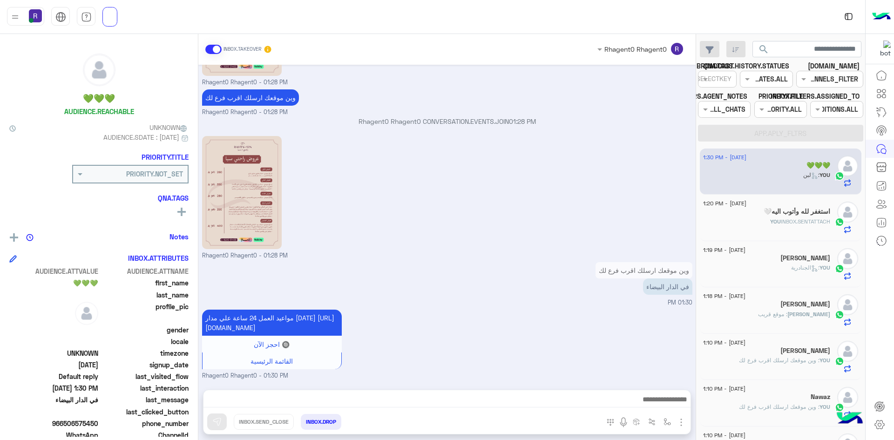
click at [790, 221] on span "INBOX.SENTATTACH" at bounding box center [805, 221] width 49 height 7
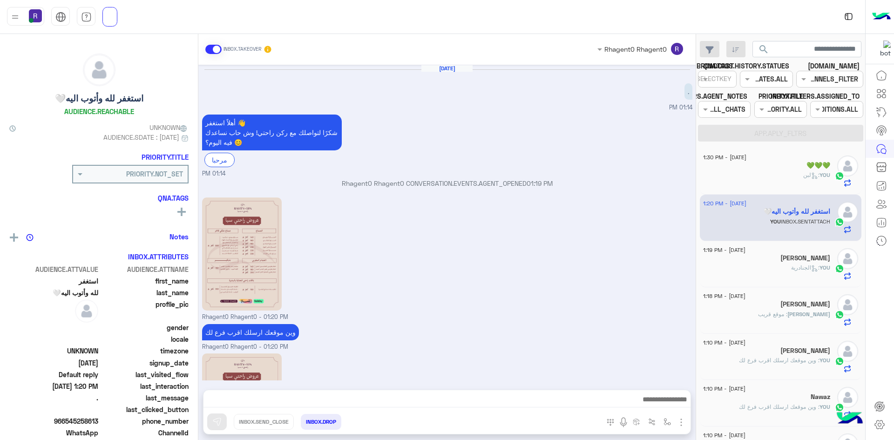
scroll to position [115, 0]
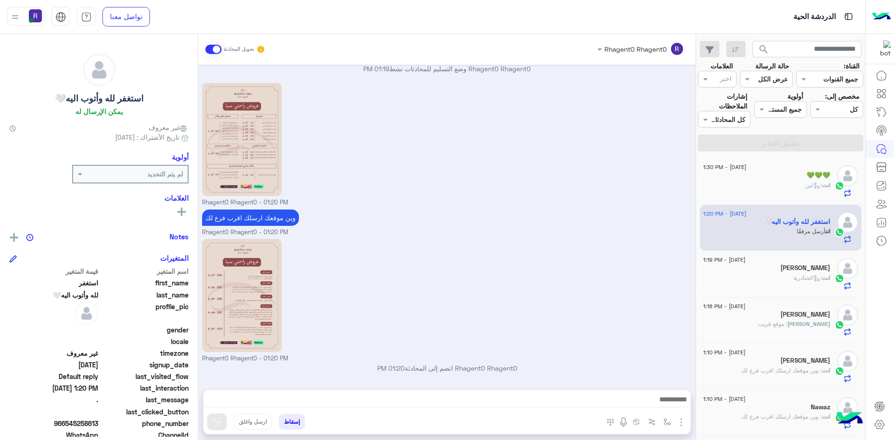
click at [793, 171] on div "💚💚💚" at bounding box center [766, 176] width 127 height 10
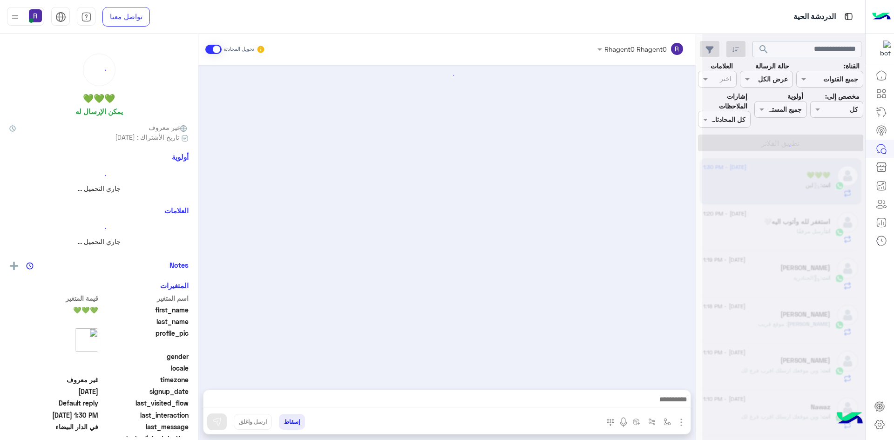
scroll to position [342, 0]
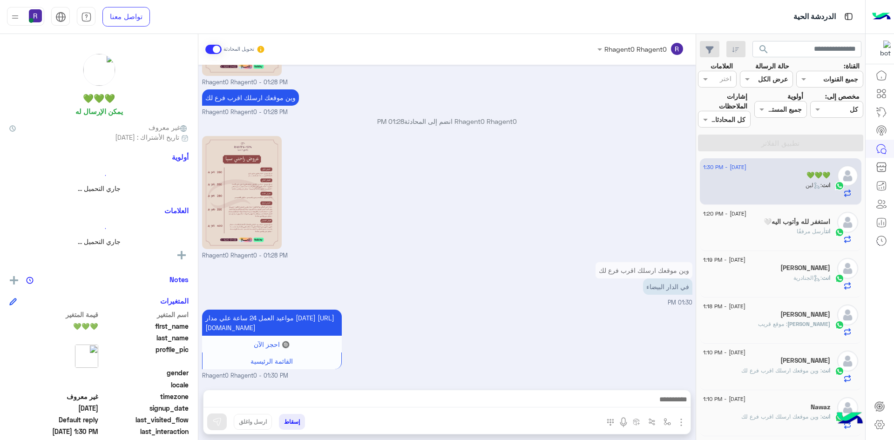
click at [797, 218] on h5 "استغفر لله وأتوب اليه🤍" at bounding box center [796, 222] width 67 height 8
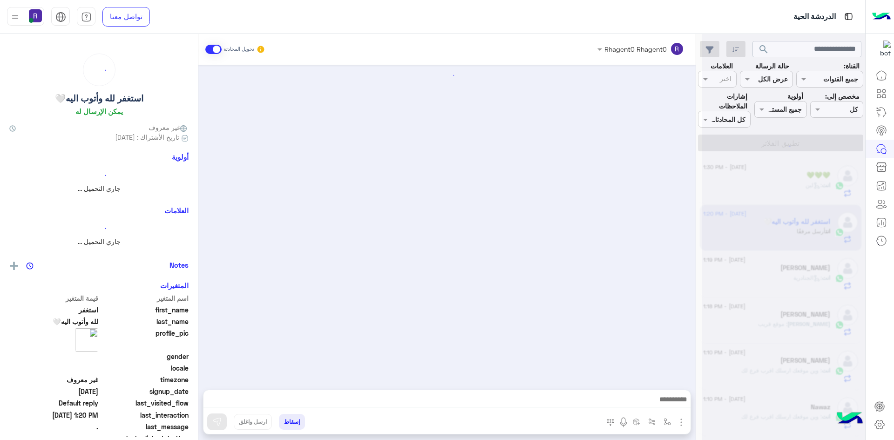
scroll to position [115, 0]
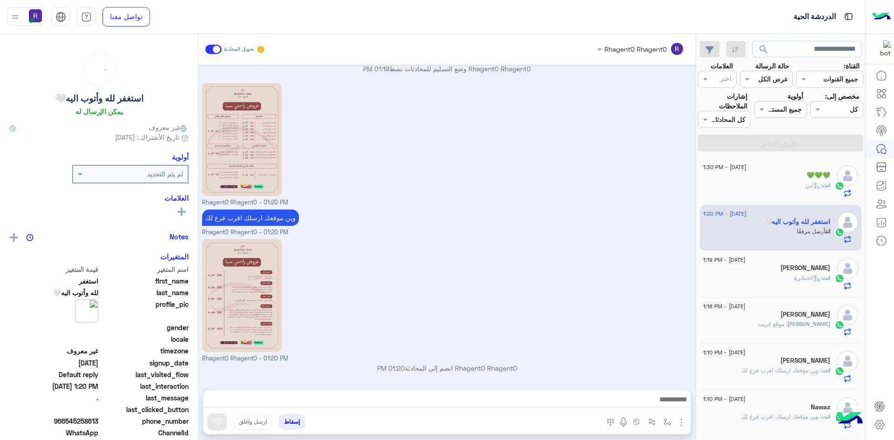
click at [803, 264] on h5 "Maram Aldera" at bounding box center [805, 268] width 50 height 8
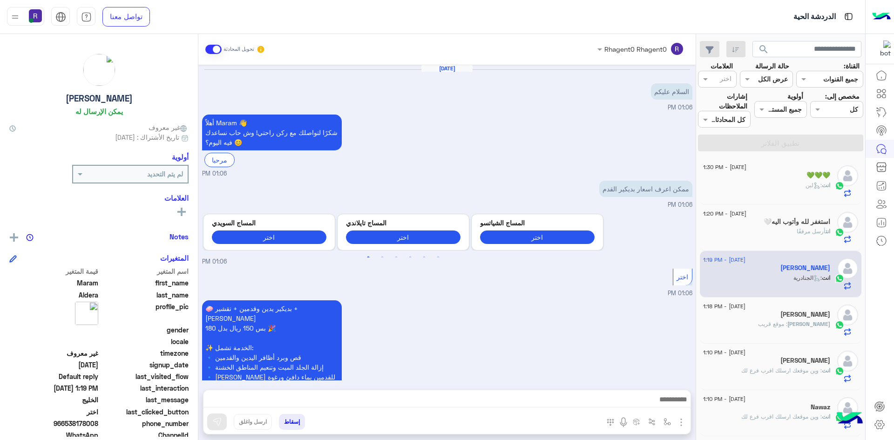
scroll to position [363, 0]
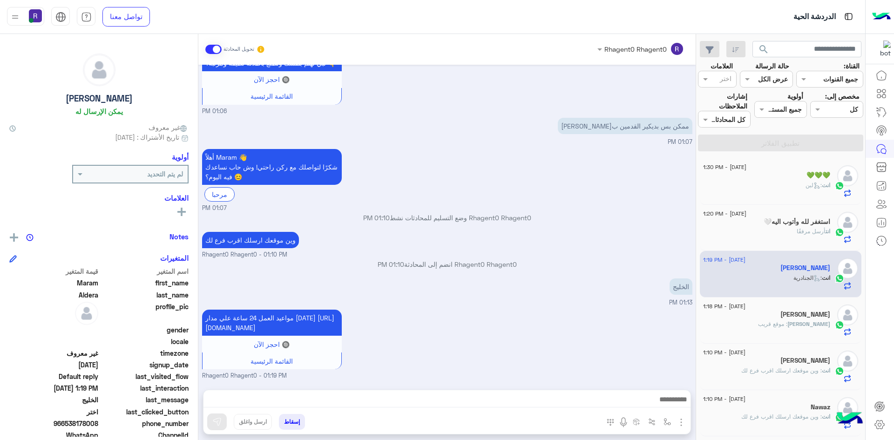
click at [771, 320] on div "محمد : موقع قريب" at bounding box center [766, 328] width 127 height 16
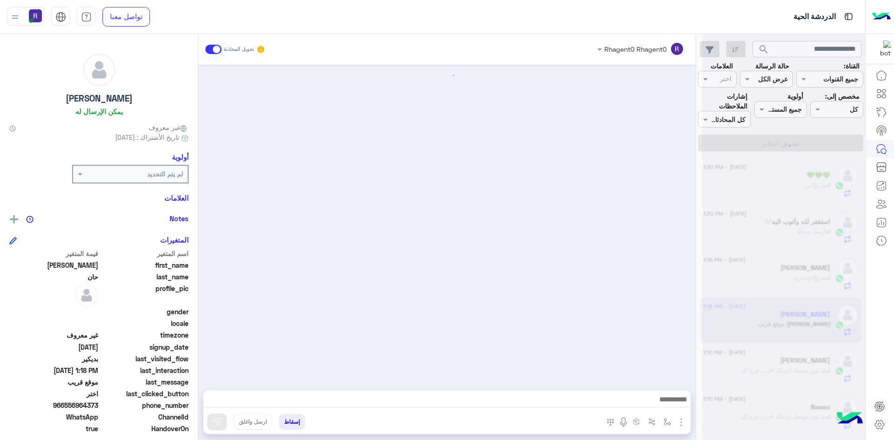
scroll to position [1403, 0]
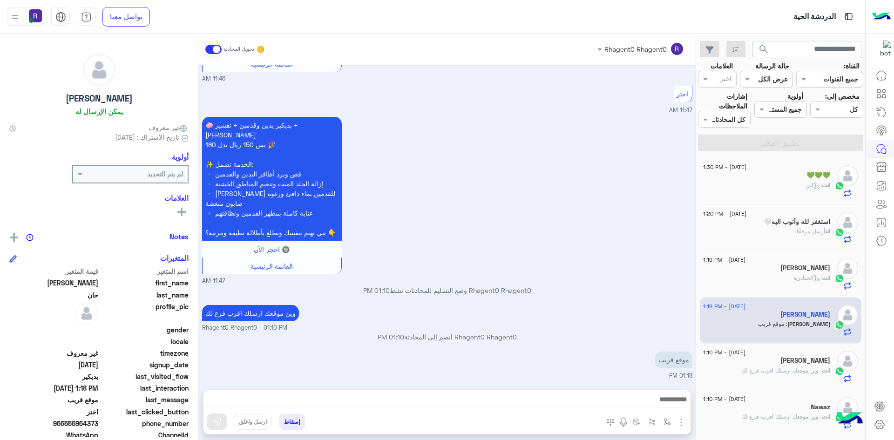
click at [786, 367] on span ": وين موقعك ارسلك اقرب فرع لك" at bounding box center [781, 370] width 81 height 7
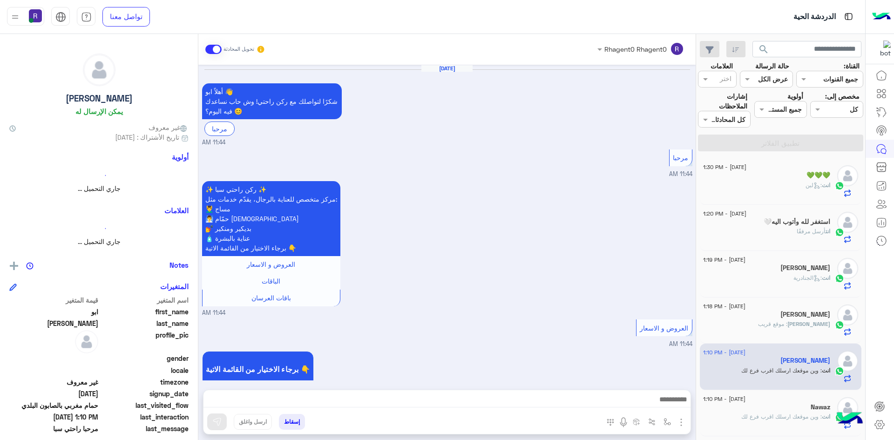
scroll to position [1139, 0]
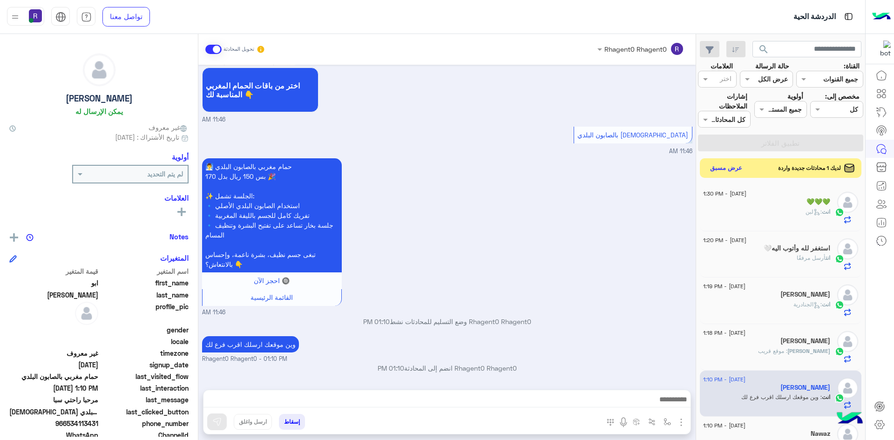
click at [723, 162] on button "عرض مسبق" at bounding box center [726, 168] width 39 height 13
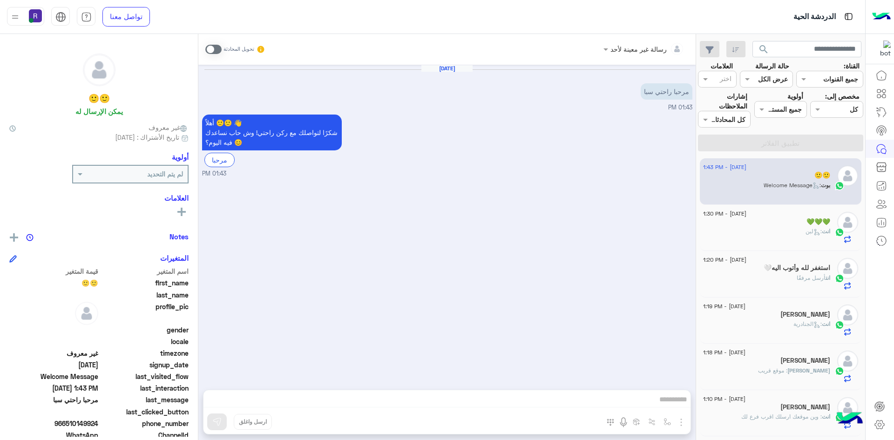
click at [205, 51] on span at bounding box center [213, 49] width 16 height 9
click at [663, 420] on img "button" at bounding box center [666, 421] width 7 height 7
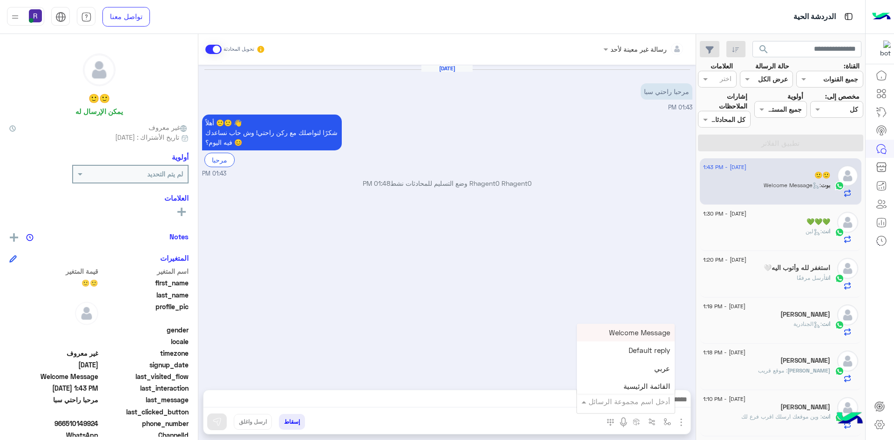
click at [628, 400] on input "text" at bounding box center [638, 401] width 63 height 11
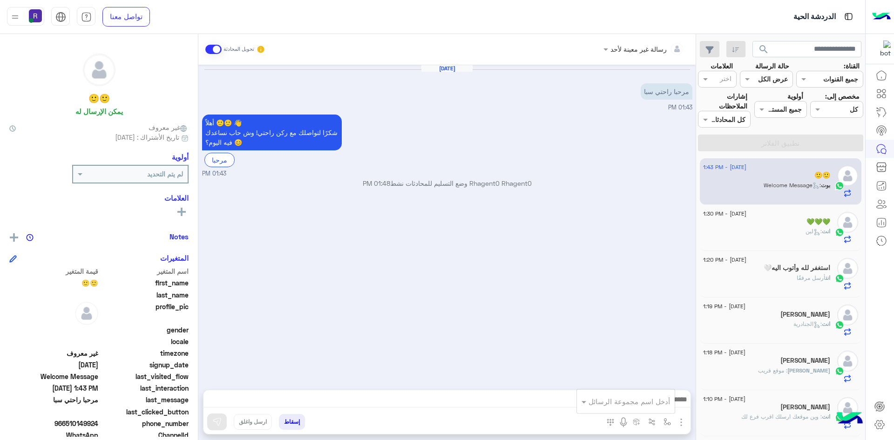
click at [478, 347] on div "Aug 25, 2025 مرحبا راحتي سبا 01:43 PM أهلاً 🙂🙂 👋 شكرًا لتواصلك مع ركن راحتي! وش…" at bounding box center [446, 223] width 497 height 316
click at [675, 421] on img "button" at bounding box center [680, 422] width 11 height 11
click at [654, 406] on span "الصور" at bounding box center [662, 402] width 17 height 11
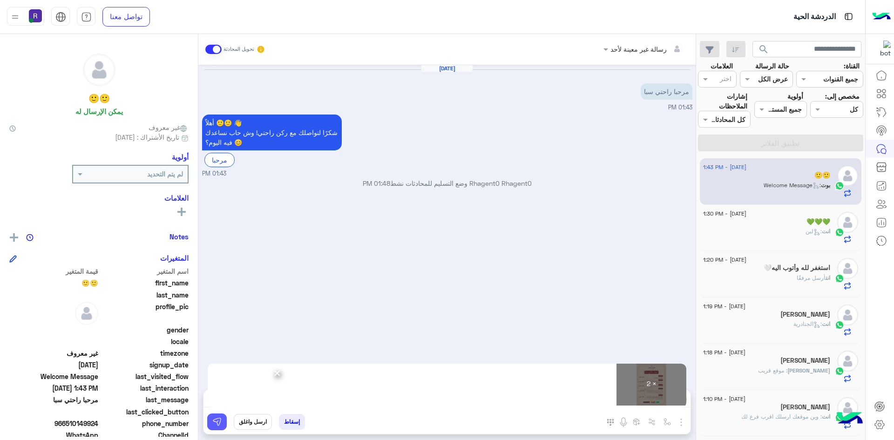
click at [212, 424] on img at bounding box center [216, 421] width 9 height 9
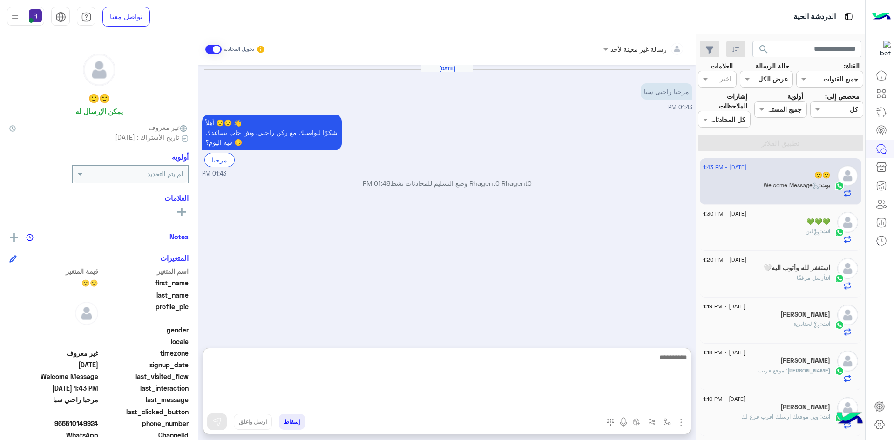
paste textarea "**********"
type textarea "**********"
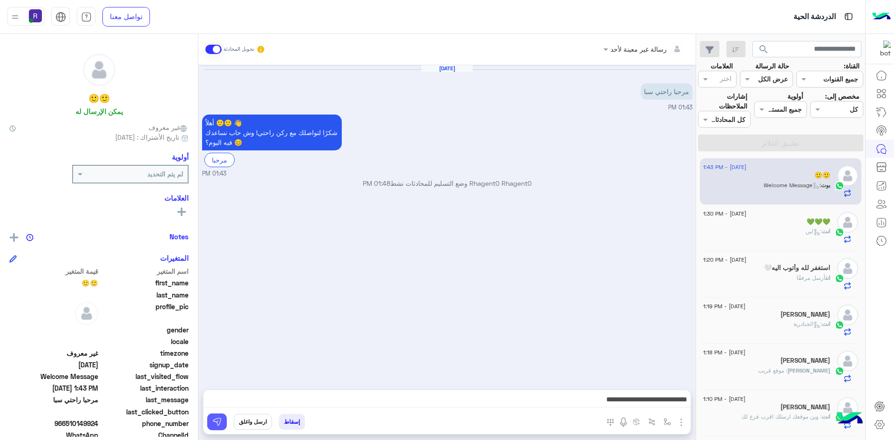
click at [212, 423] on img at bounding box center [216, 421] width 9 height 9
click at [744, 234] on div "25 August - 1:30 PM 💚💚💚 انت : لبن" at bounding box center [781, 228] width 162 height 47
click at [746, 205] on div "25 August - 1:30 PM 💚💚💚 انت : لبن" at bounding box center [781, 228] width 162 height 47
click at [758, 227] on div "انت : لبن" at bounding box center [766, 235] width 127 height 16
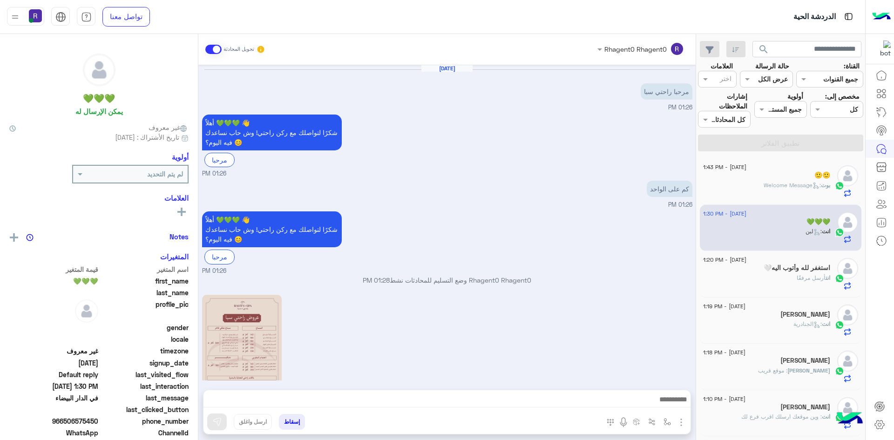
scroll to position [342, 0]
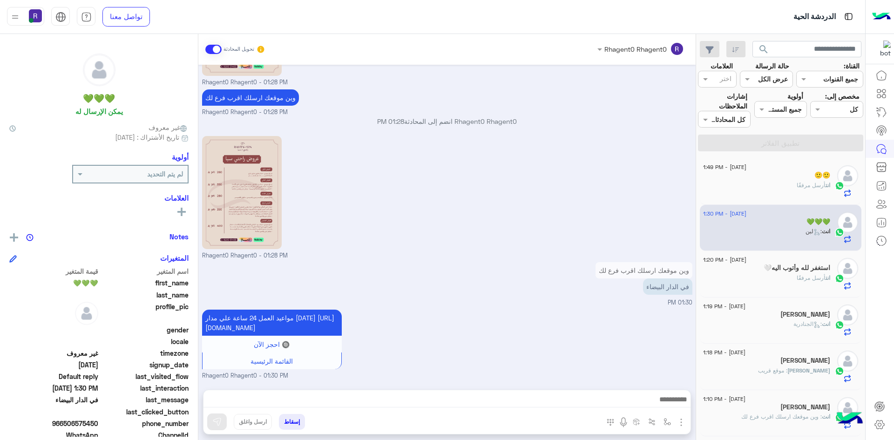
click at [790, 274] on div "انت أرسل مرفقًا" at bounding box center [766, 282] width 127 height 16
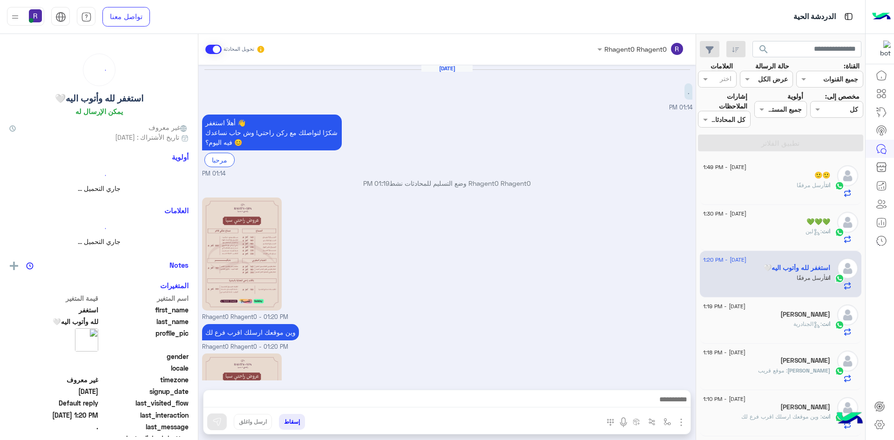
scroll to position [115, 0]
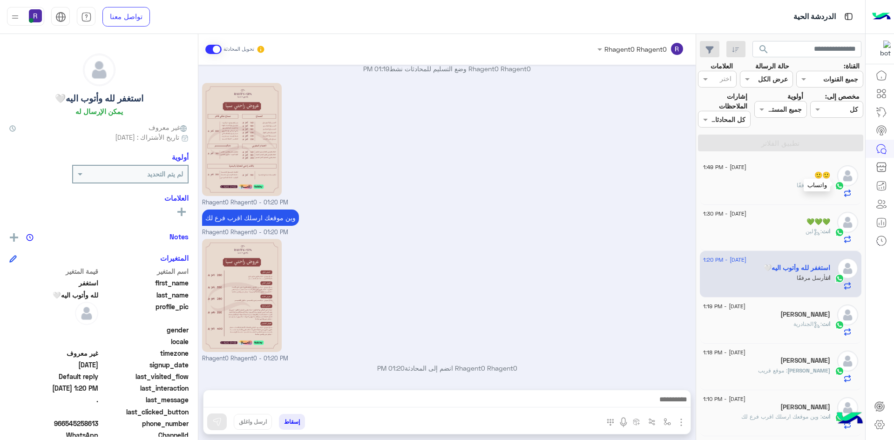
click at [832, 180] on div at bounding box center [839, 185] width 14 height 11
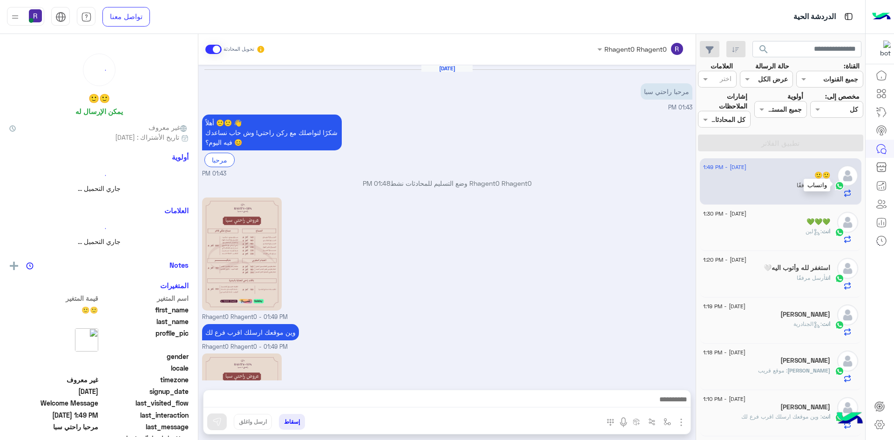
scroll to position [115, 0]
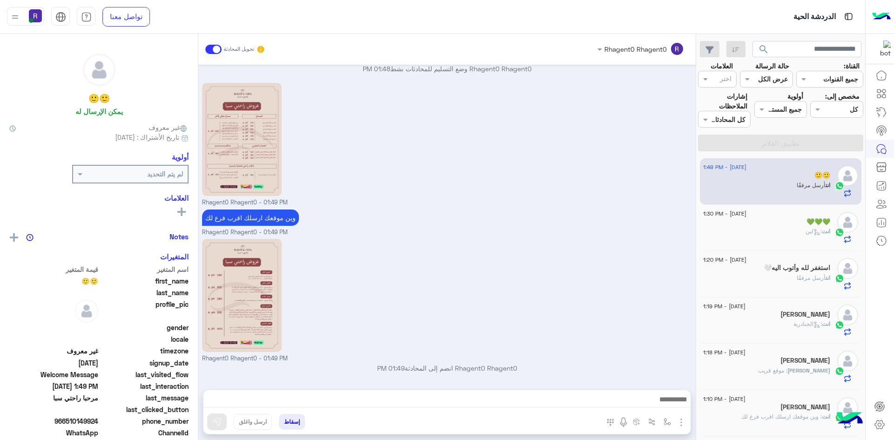
click at [741, 368] on div "محمد : موقع قريب" at bounding box center [766, 374] width 127 height 16
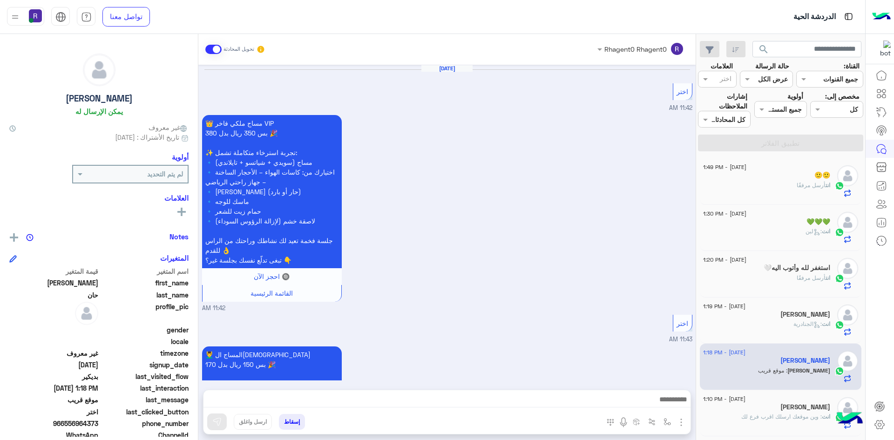
scroll to position [1403, 0]
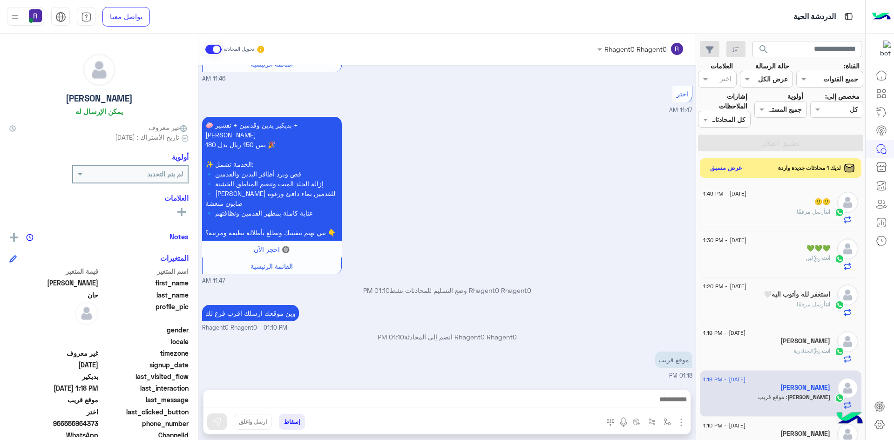
click at [707, 162] on button "عرض مسبق" at bounding box center [726, 168] width 39 height 13
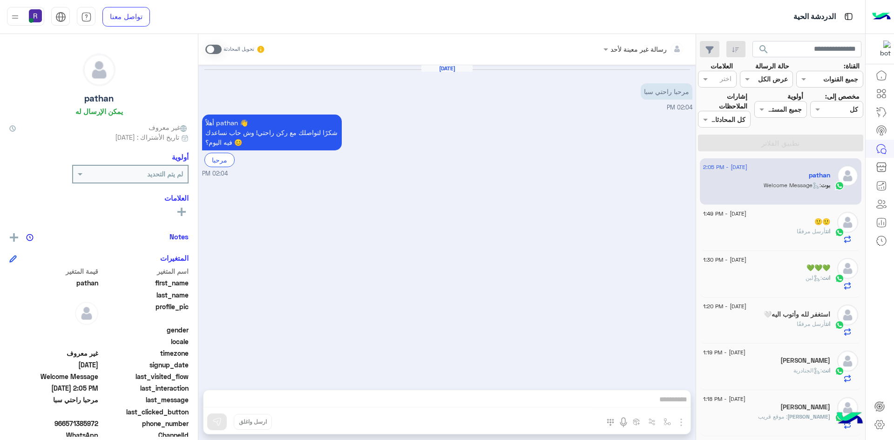
click at [208, 49] on span at bounding box center [213, 49] width 16 height 9
click at [663, 420] on img "button" at bounding box center [666, 421] width 7 height 7
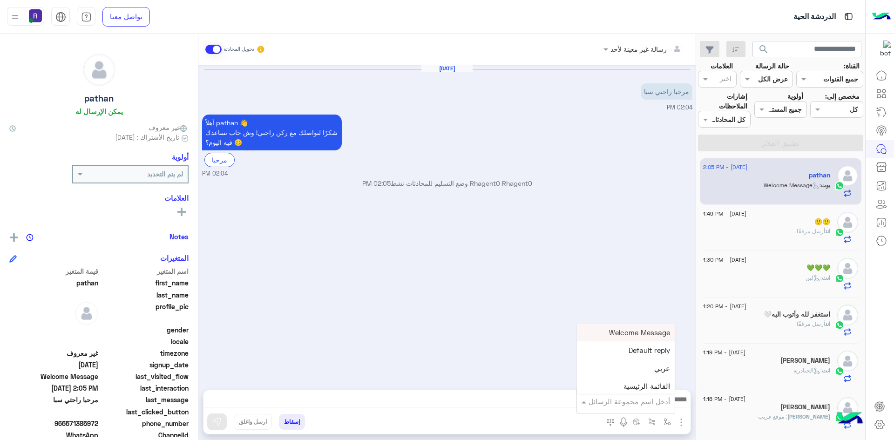
click at [647, 406] on div "أدخل اسم مجموعة الرسائل" at bounding box center [628, 401] width 81 height 11
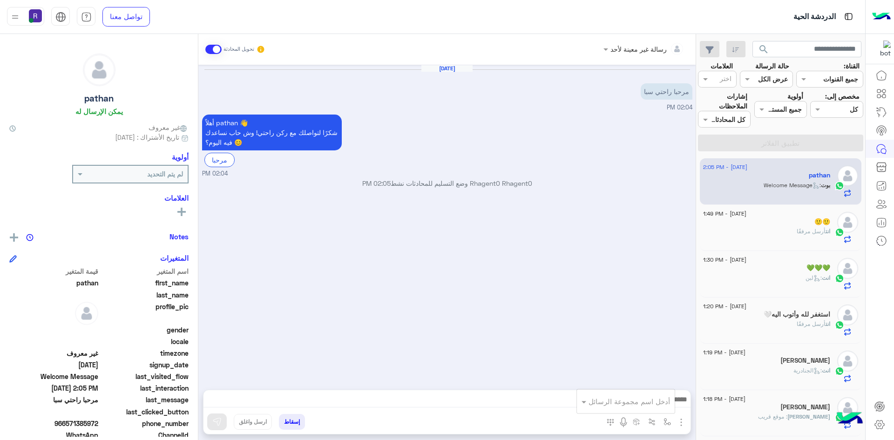
click at [442, 348] on div "Aug 25, 2025 مرحبا راحتي سبا 02:04 PM أهلاً pathan 👋 شكرًا لتواصلك مع ركن راحتي…" at bounding box center [446, 223] width 497 height 316
click at [675, 424] on img "button" at bounding box center [680, 422] width 11 height 11
click at [663, 402] on button "الصور" at bounding box center [667, 401] width 40 height 19
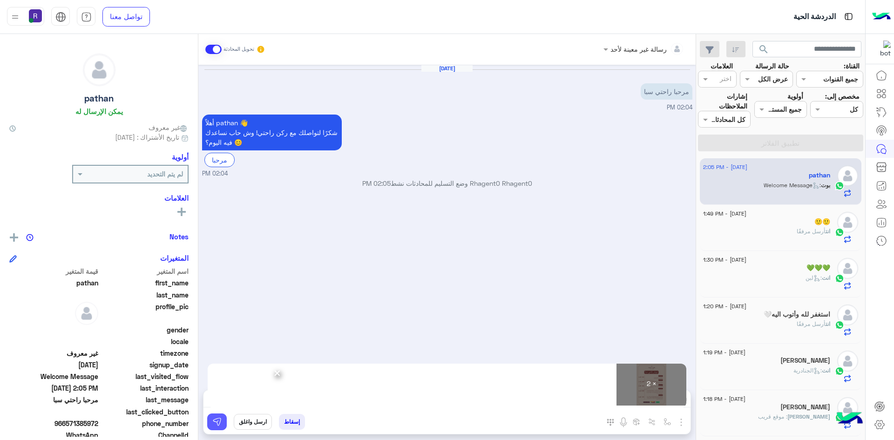
click at [212, 421] on img at bounding box center [216, 421] width 9 height 9
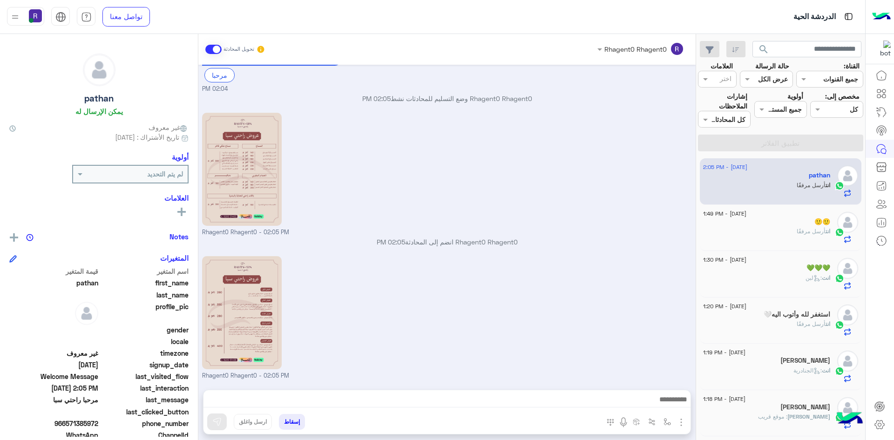
scroll to position [116, 0]
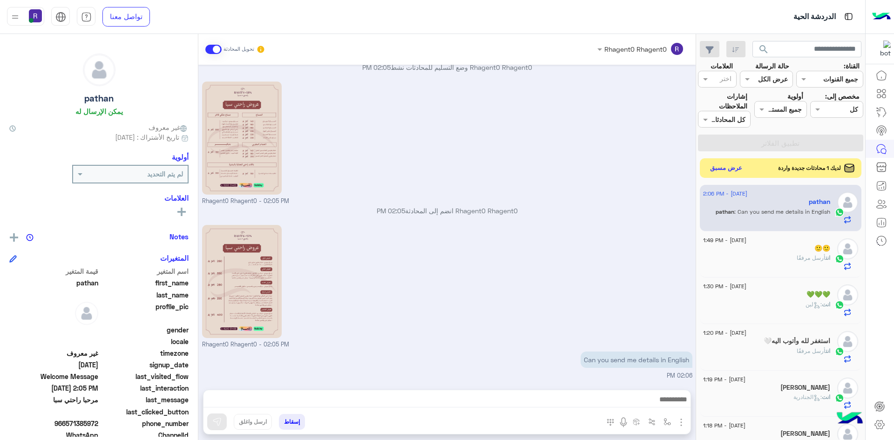
click at [715, 162] on button "عرض مسبق" at bounding box center [726, 168] width 39 height 13
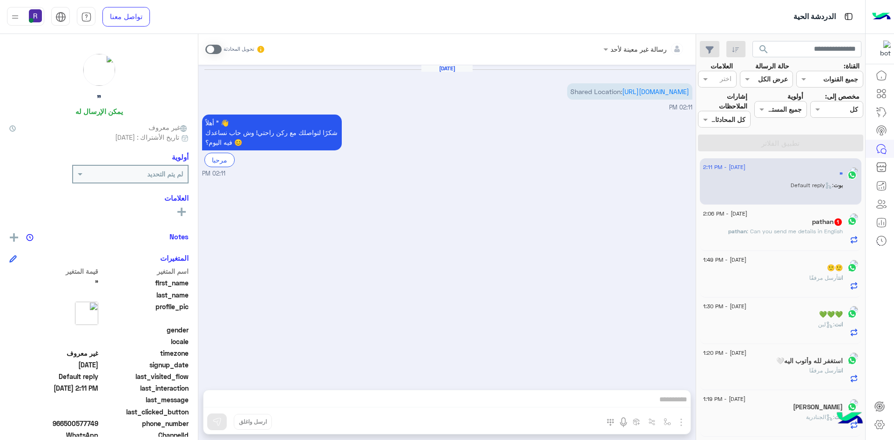
click at [811, 228] on span ": Can you send me details in English" at bounding box center [795, 231] width 96 height 7
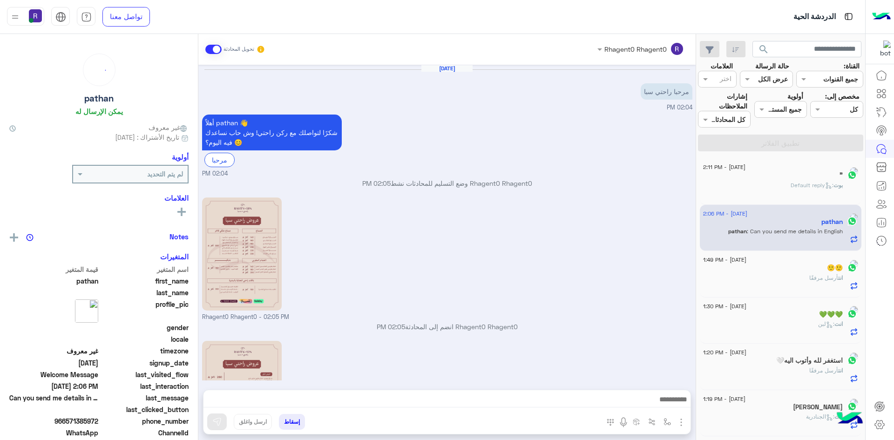
scroll to position [116, 0]
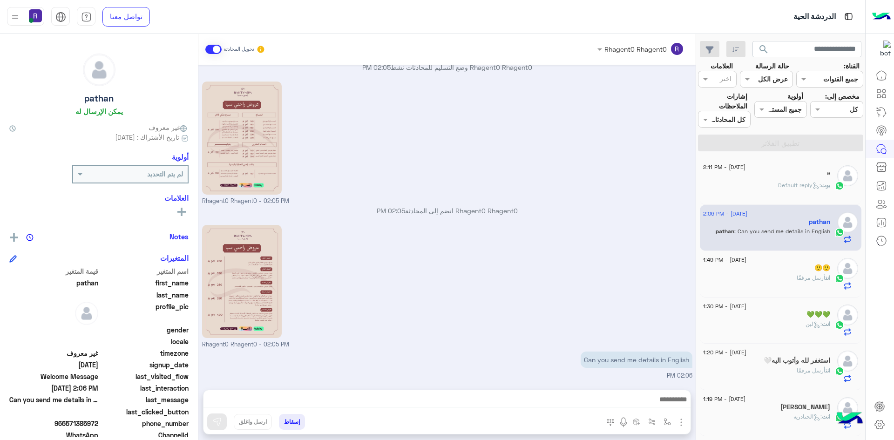
click at [784, 182] on span ": Default reply" at bounding box center [799, 185] width 43 height 7
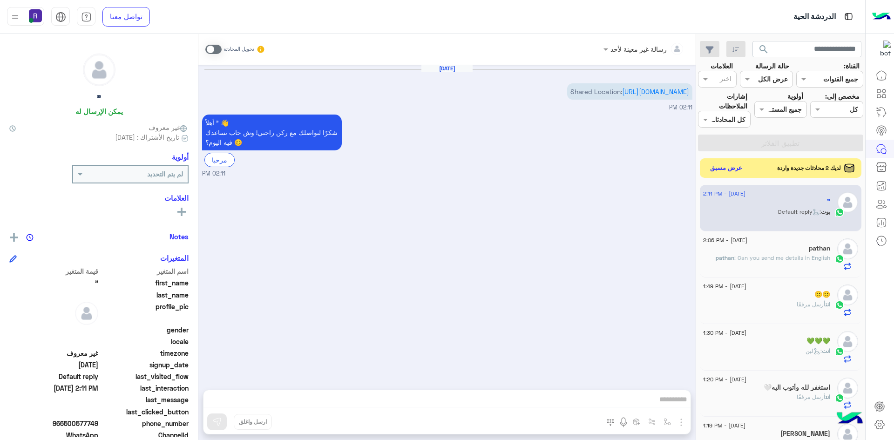
click at [713, 162] on button "عرض مسبق" at bounding box center [726, 168] width 39 height 13
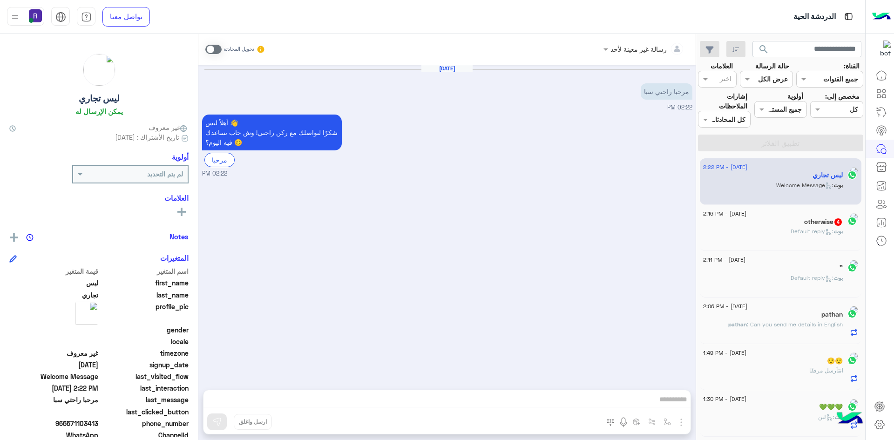
click at [208, 49] on span at bounding box center [213, 49] width 16 height 9
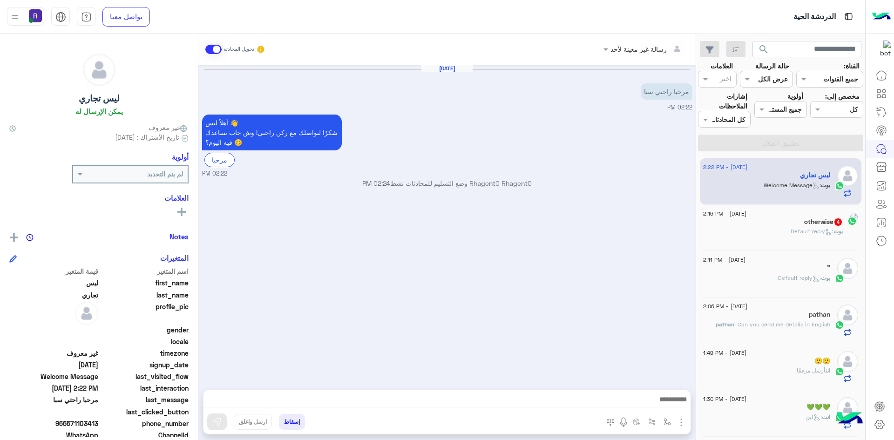
click at [675, 421] on img "button" at bounding box center [680, 422] width 11 height 11
click at [655, 406] on span "الصور" at bounding box center [662, 402] width 17 height 11
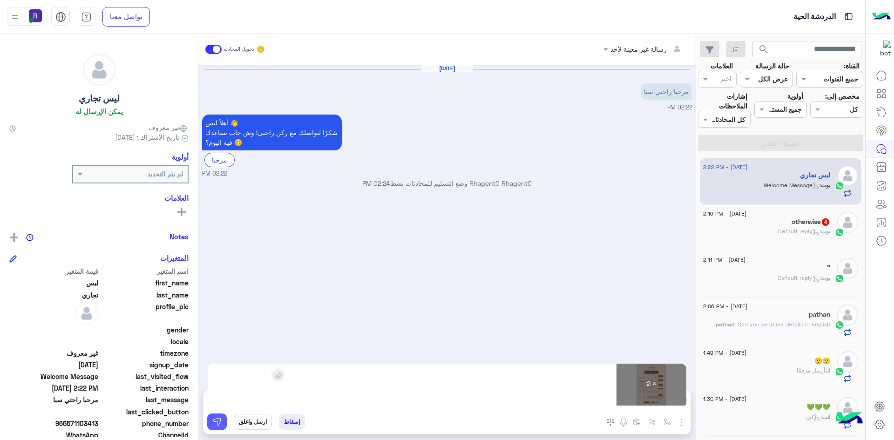
click at [212, 425] on img at bounding box center [216, 421] width 9 height 9
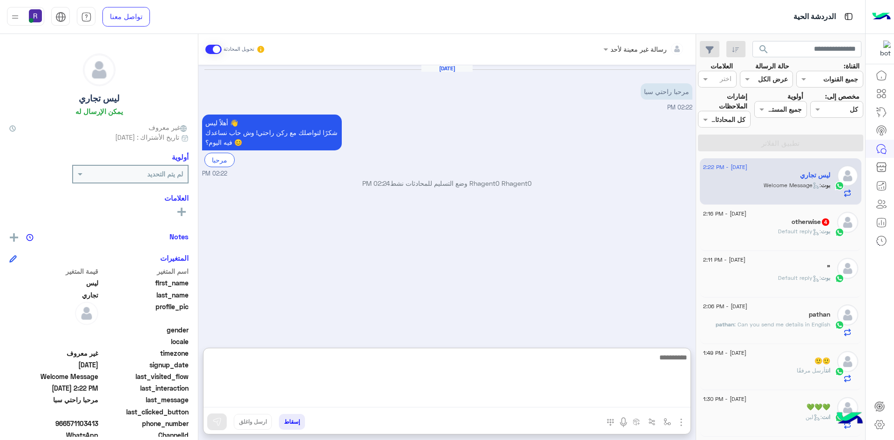
paste textarea "**********"
type textarea "**********"
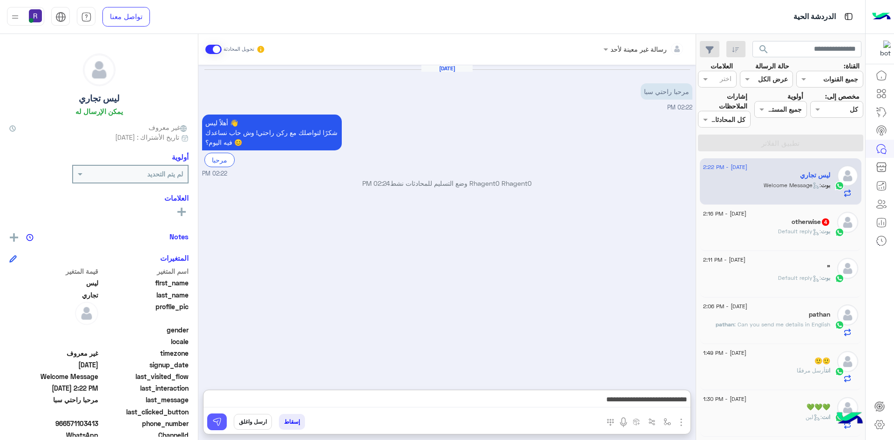
click at [212, 421] on img at bounding box center [216, 421] width 9 height 9
click at [806, 227] on p "بوت : Default reply" at bounding box center [804, 231] width 52 height 8
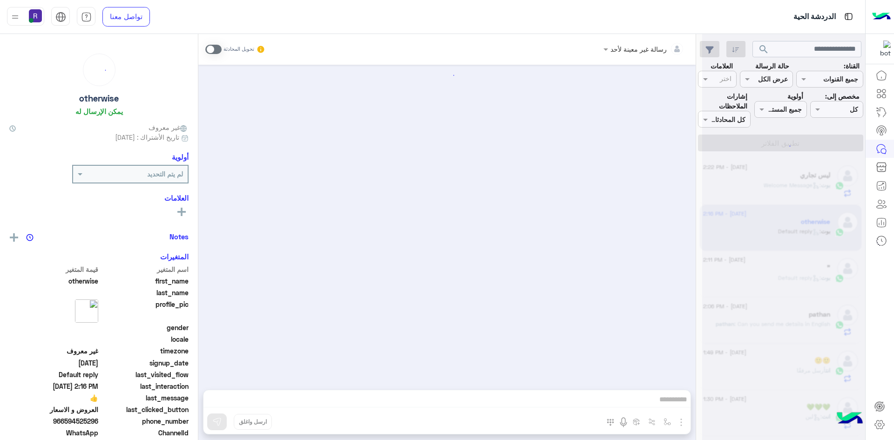
scroll to position [367, 0]
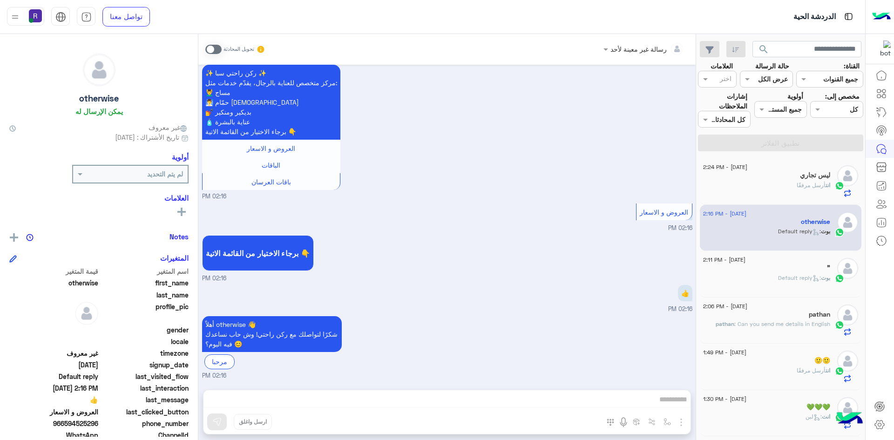
click at [208, 51] on span at bounding box center [213, 49] width 16 height 9
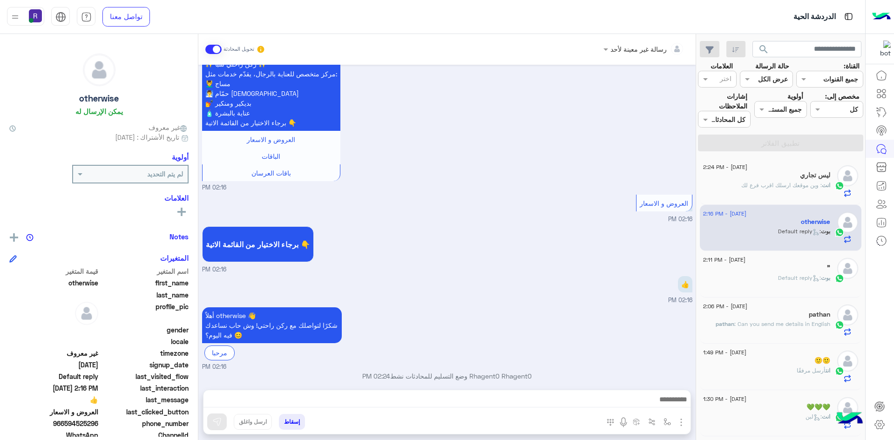
scroll to position [384, 0]
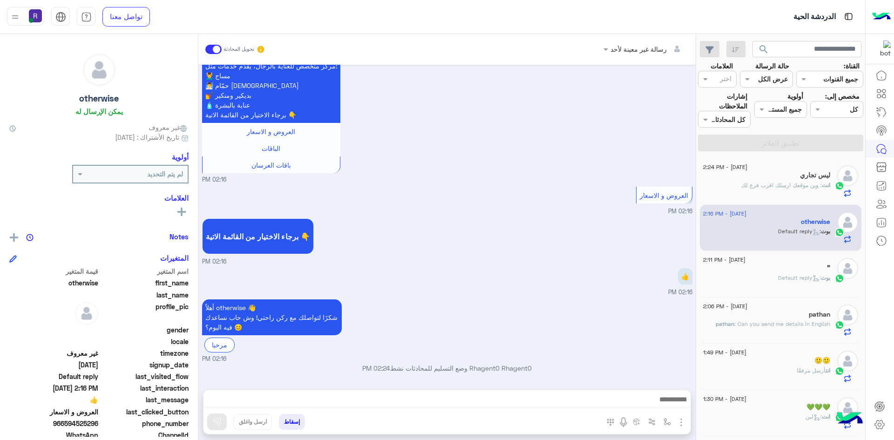
click at [675, 419] on img "button" at bounding box center [680, 422] width 11 height 11
click at [654, 400] on span "الصور" at bounding box center [662, 402] width 17 height 11
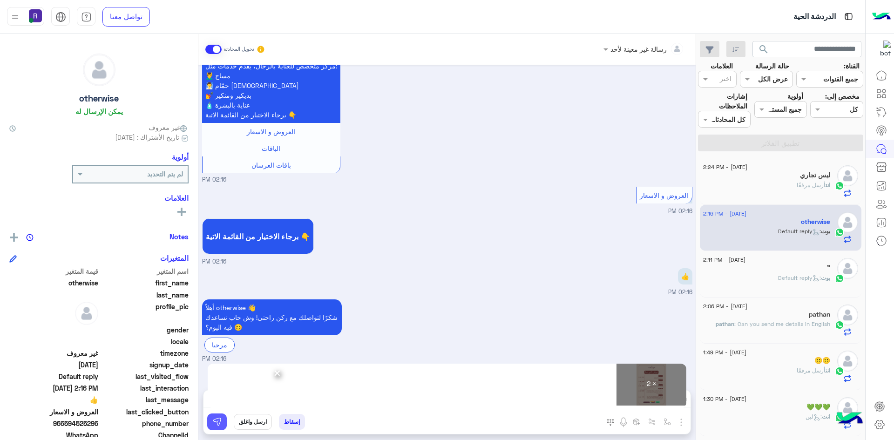
click at [207, 427] on button at bounding box center [217, 421] width 20 height 17
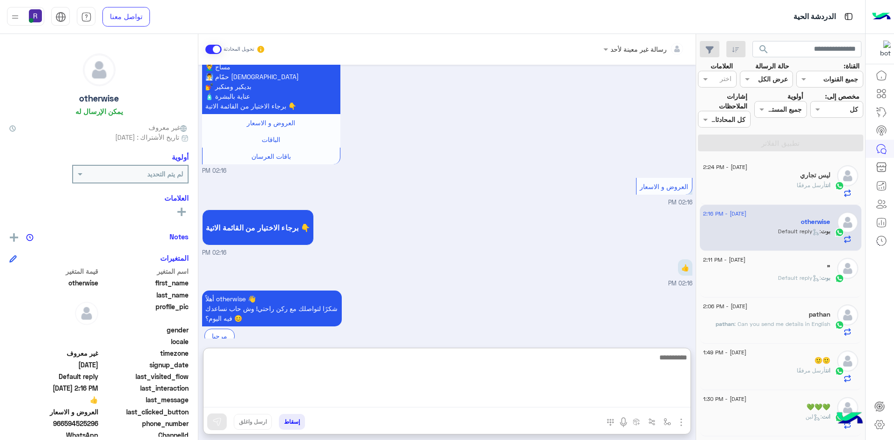
paste textarea "**********"
type textarea "**********"
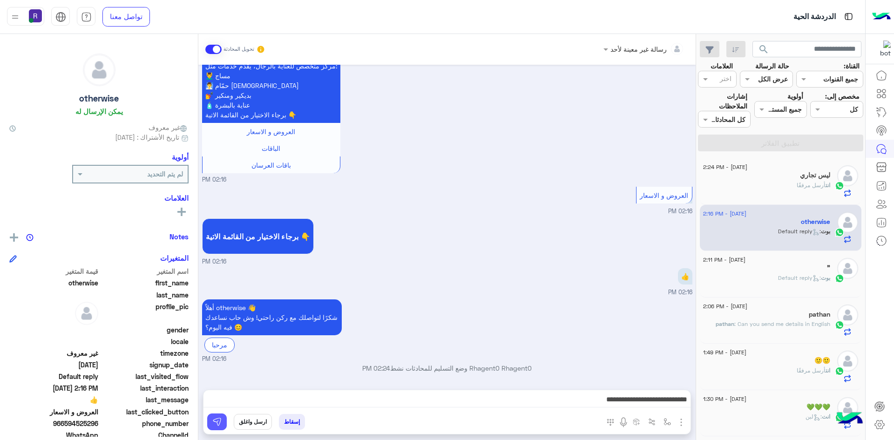
click at [212, 425] on img at bounding box center [216, 421] width 9 height 9
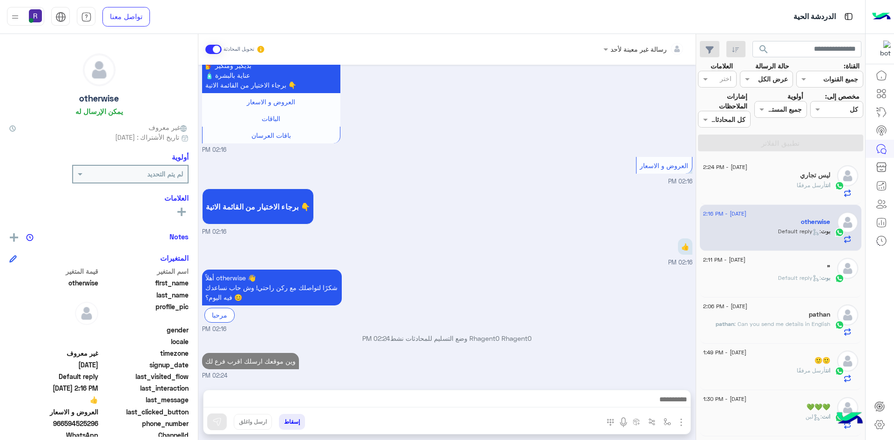
scroll to position [413, 0]
click at [756, 278] on div "بوت : Default reply" at bounding box center [766, 282] width 127 height 16
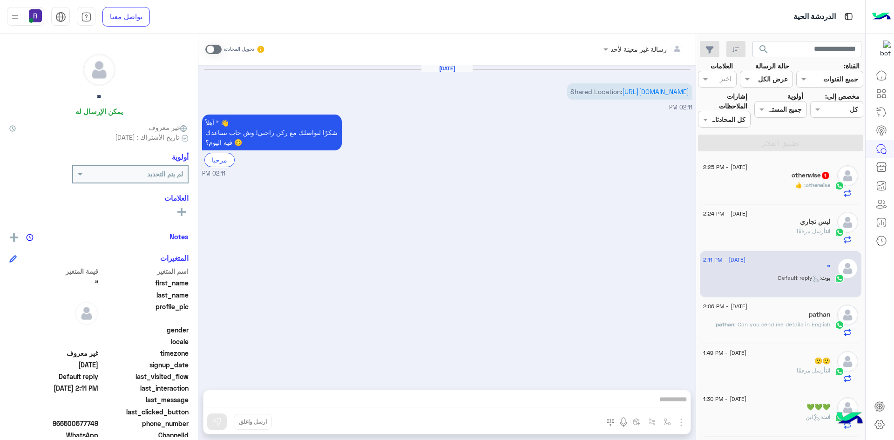
click at [795, 182] on div "otherwise : 👍" at bounding box center [766, 189] width 127 height 16
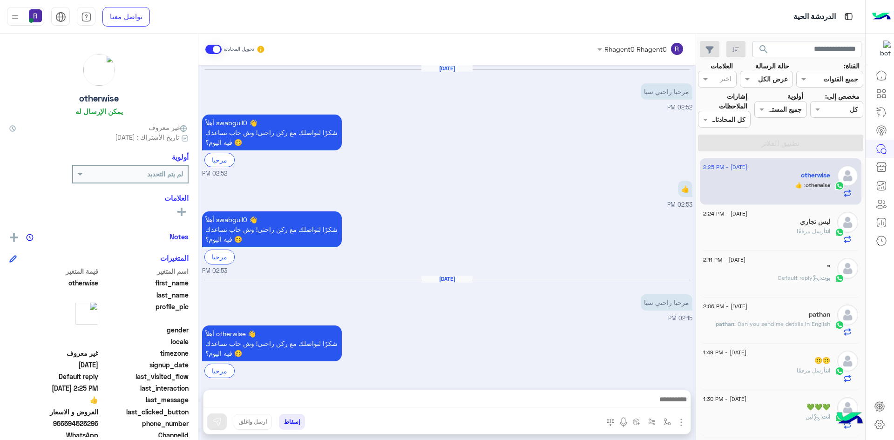
scroll to position [714, 0]
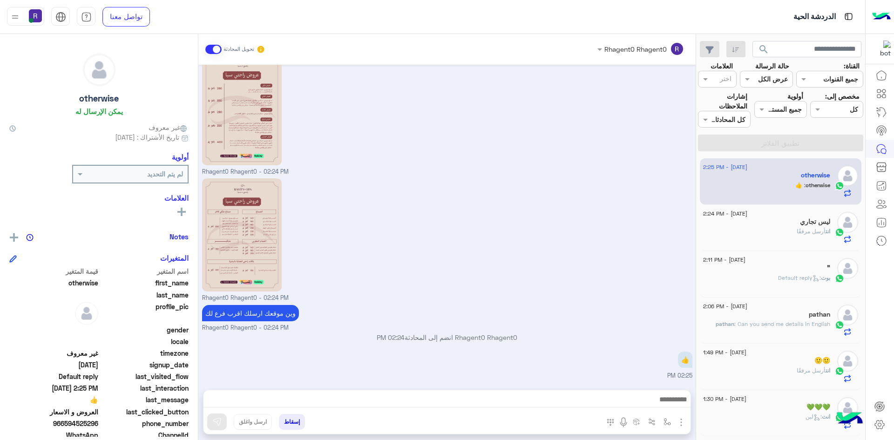
click at [761, 264] on div """ at bounding box center [766, 269] width 127 height 10
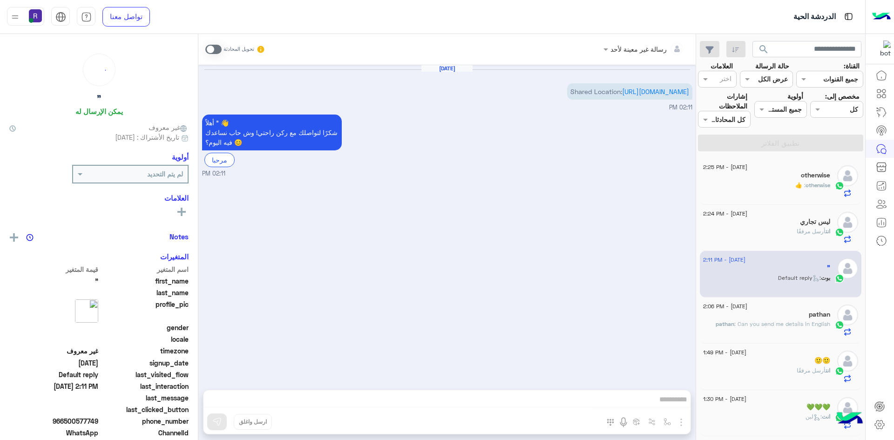
click at [770, 227] on div "انت أرسل مرفقًا" at bounding box center [766, 235] width 127 height 16
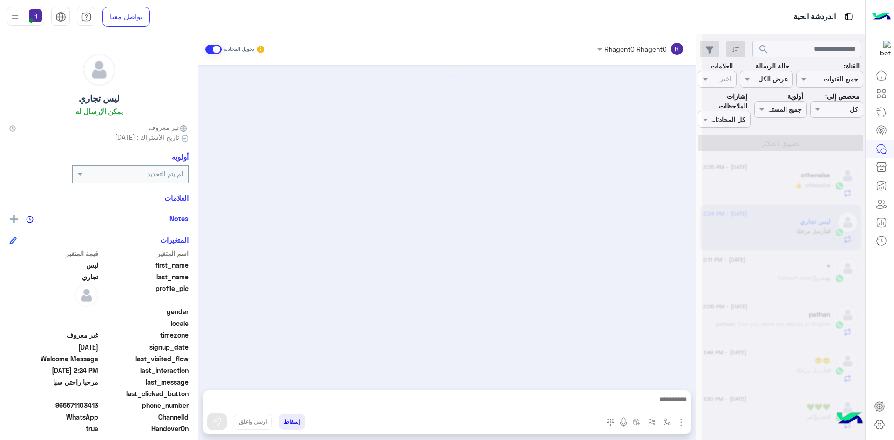
scroll to position [115, 0]
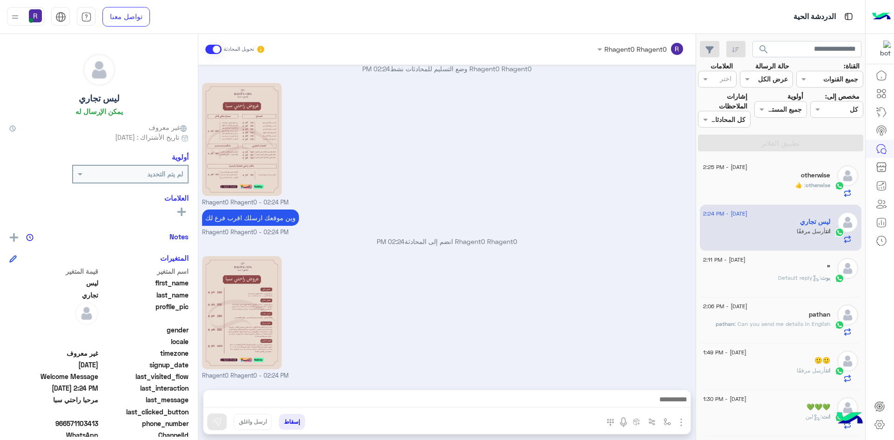
click at [774, 181] on div "otherwise : 👍" at bounding box center [766, 189] width 127 height 16
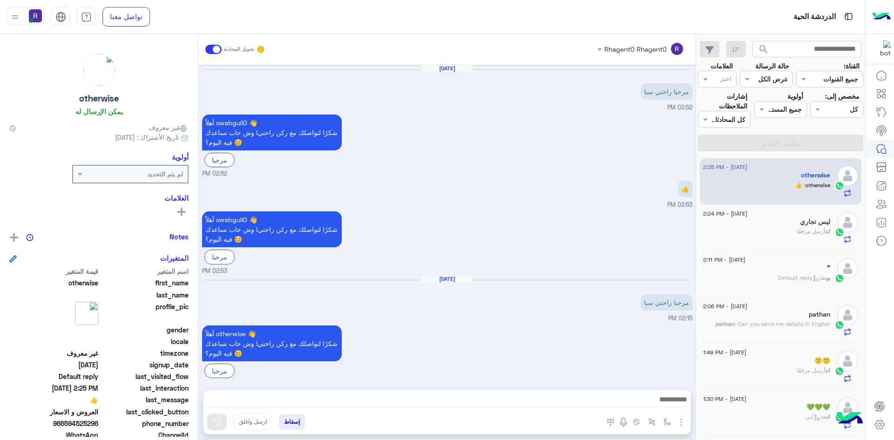
scroll to position [714, 0]
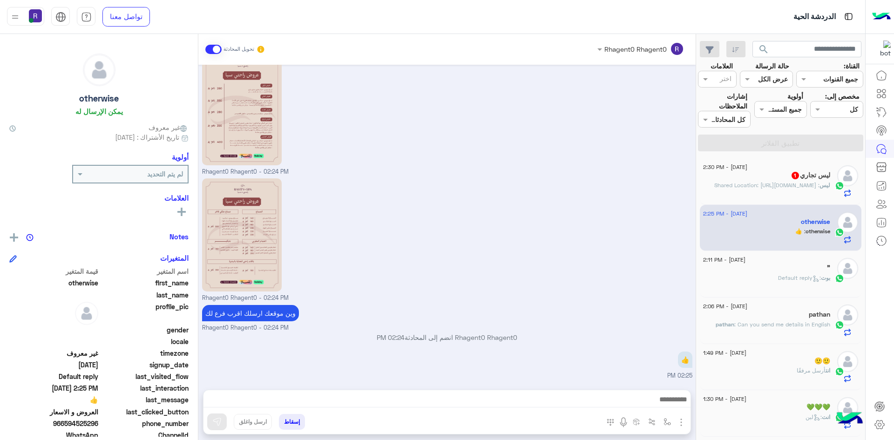
click at [811, 182] on span ": Shared Location: https://maps.google.com/maps?q=24.5041581,46.7403586" at bounding box center [766, 185] width 105 height 7
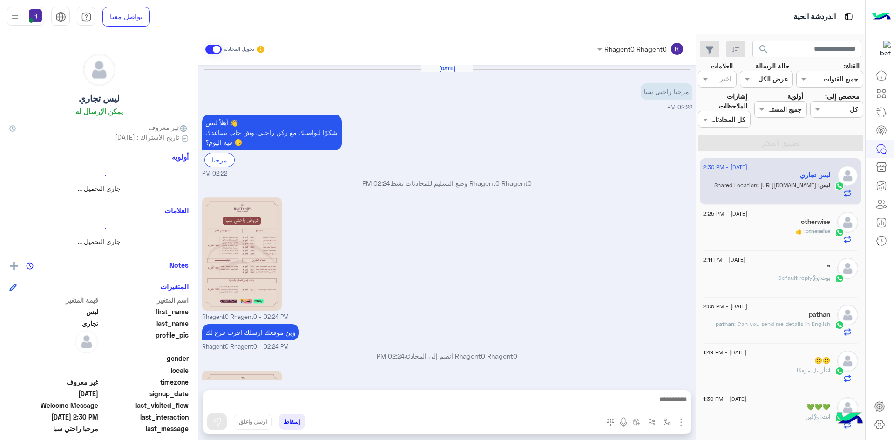
scroll to position [182, 0]
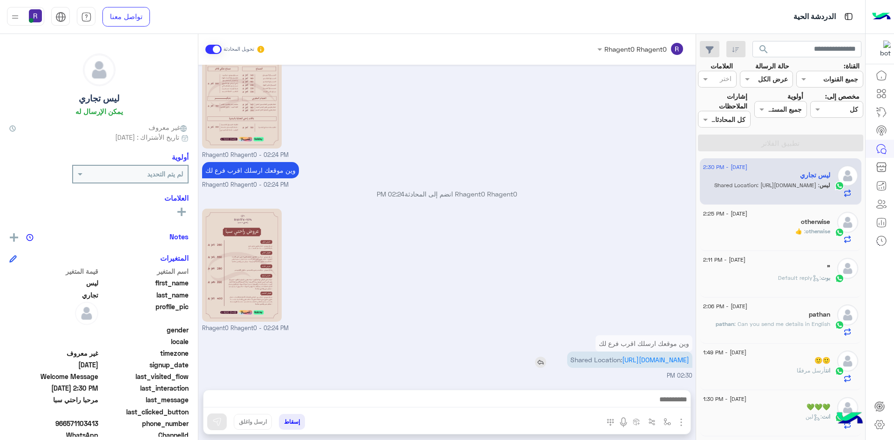
click at [653, 355] on p "Shared Location: https://maps.google.com/maps?q=24.5041581,46.7403586" at bounding box center [629, 359] width 125 height 16
click at [651, 356] on link "https://maps.google.com/maps?q=24.5041581,46.7403586" at bounding box center [655, 360] width 67 height 8
click at [663, 423] on img "button" at bounding box center [666, 421] width 7 height 7
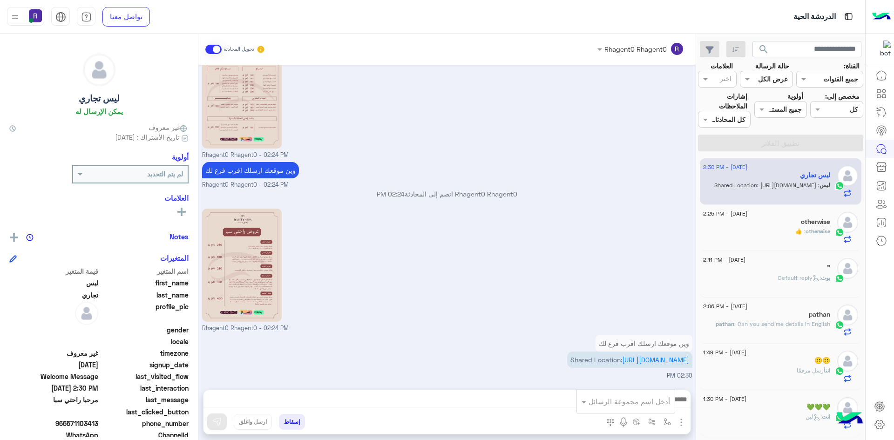
click at [644, 401] on input "text" at bounding box center [638, 401] width 63 height 11
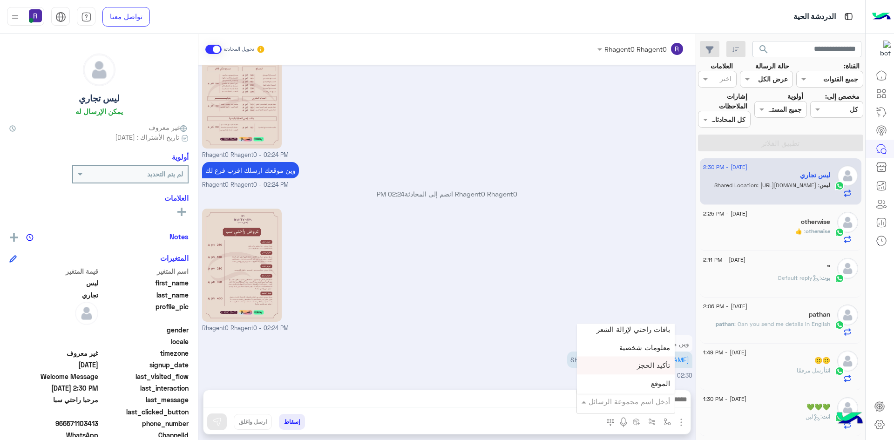
scroll to position [652, 0]
click at [631, 345] on div "لبن" at bounding box center [626, 344] width 98 height 18
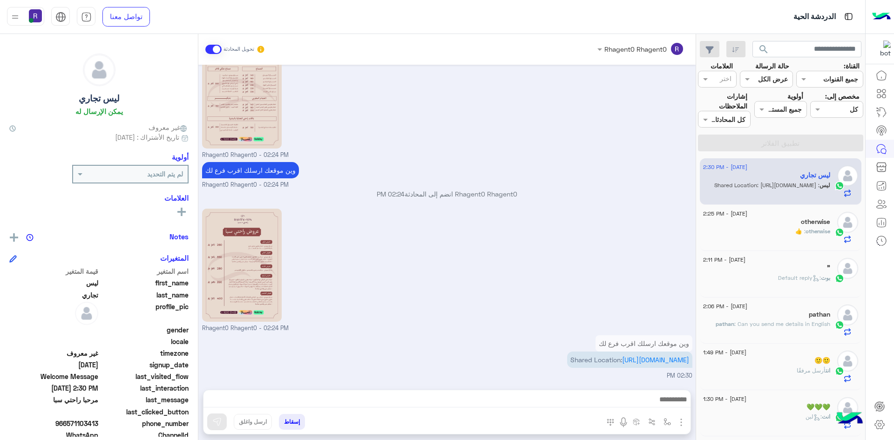
type textarea "***"
click at [207, 424] on button at bounding box center [217, 421] width 20 height 17
click at [757, 357] on div "🙂🙂" at bounding box center [766, 362] width 127 height 10
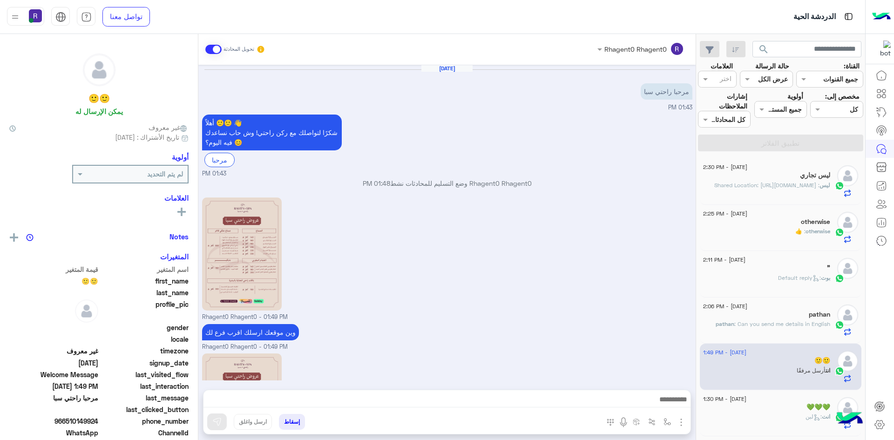
scroll to position [115, 0]
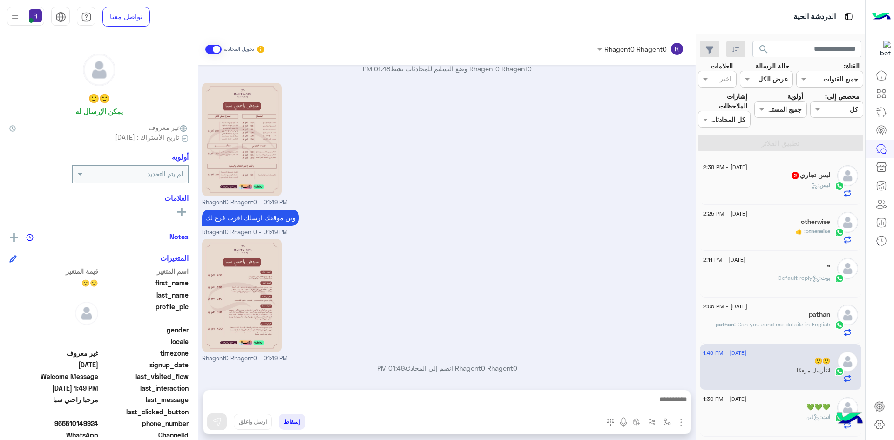
click at [771, 182] on div "ليس :" at bounding box center [766, 189] width 127 height 16
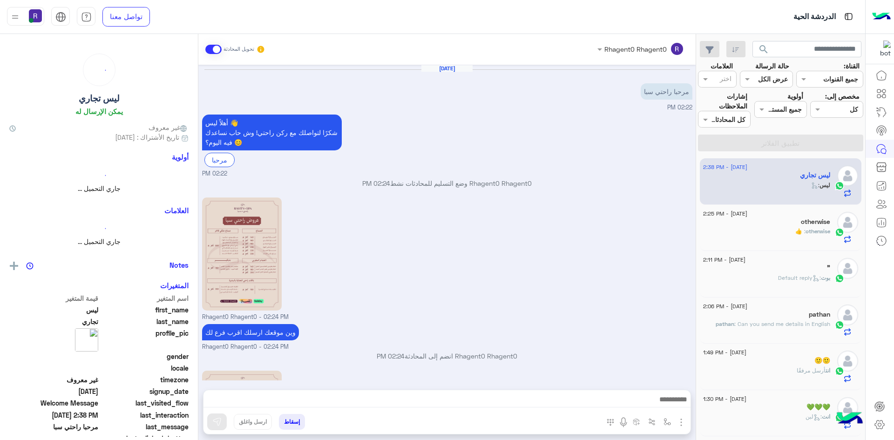
scroll to position [327, 0]
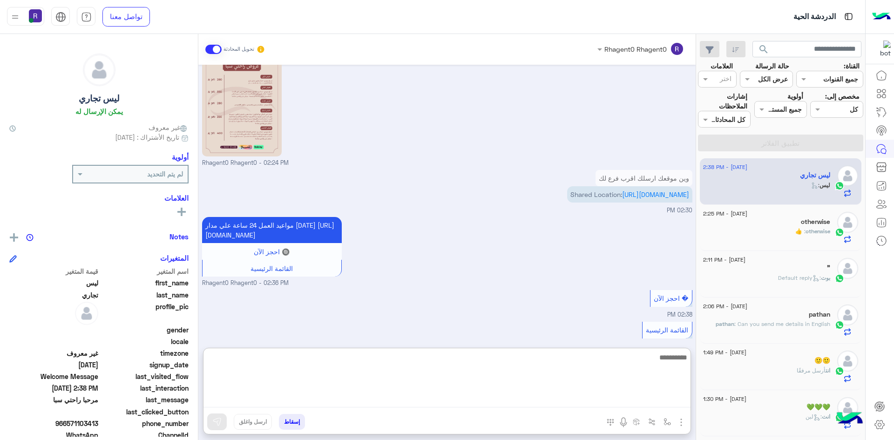
click at [435, 401] on textarea at bounding box center [446, 379] width 487 height 56
type textarea "**********"
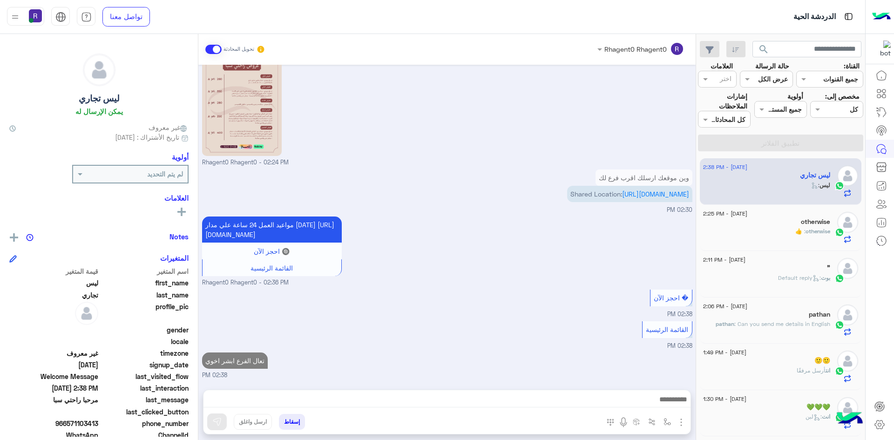
click at [809, 274] on span ": Default reply" at bounding box center [799, 277] width 43 height 7
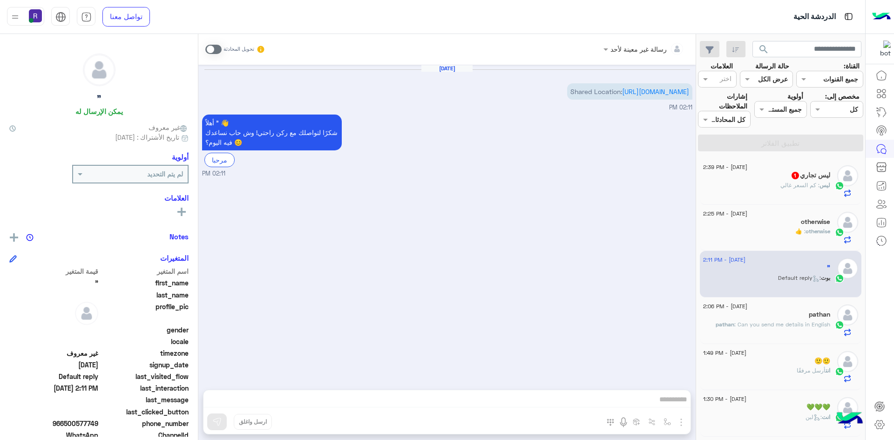
click at [795, 171] on div "ليس تجاري 1" at bounding box center [766, 176] width 127 height 10
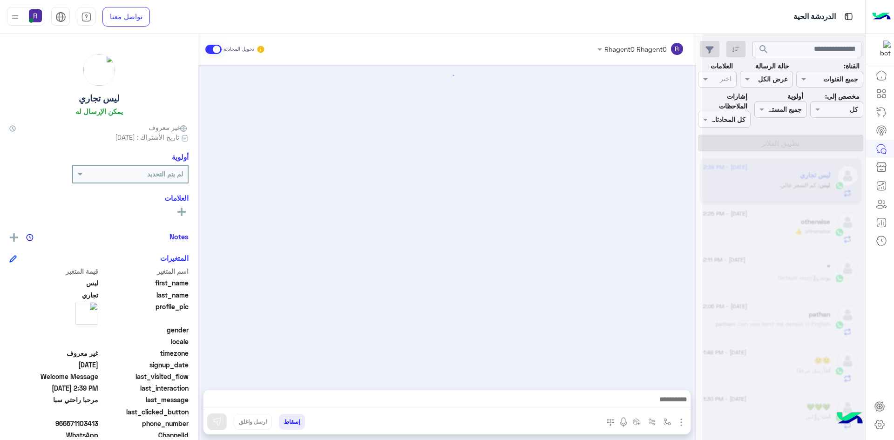
scroll to position [388, 0]
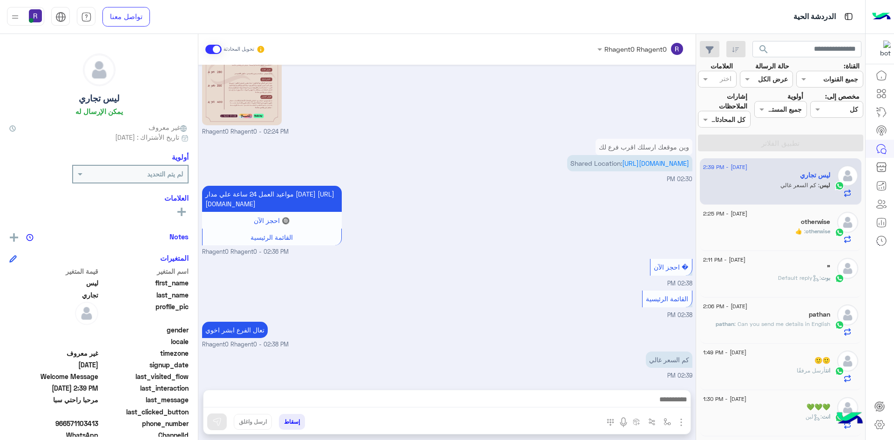
click at [675, 424] on img "button" at bounding box center [680, 422] width 11 height 11
click at [675, 407] on img at bounding box center [678, 402] width 7 height 11
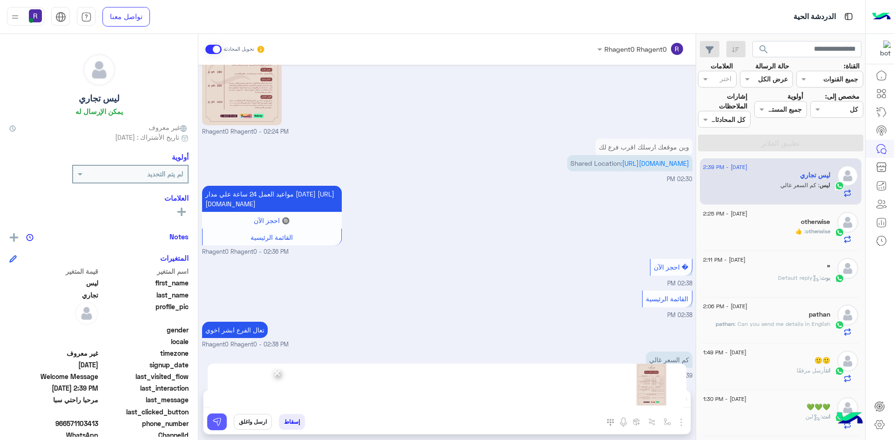
click at [212, 424] on img at bounding box center [216, 421] width 9 height 9
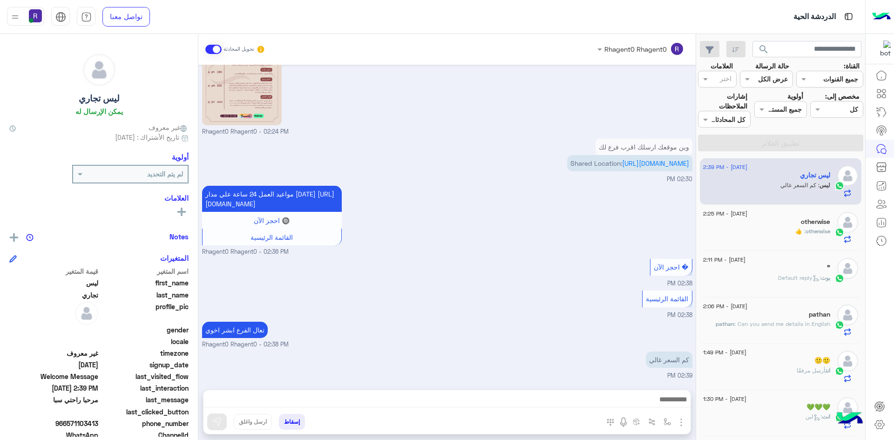
click at [794, 218] on div "otherwise" at bounding box center [766, 223] width 127 height 10
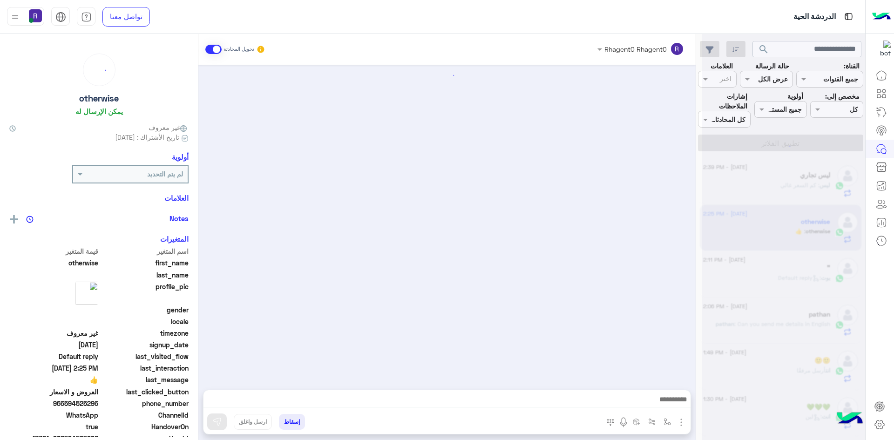
scroll to position [714, 0]
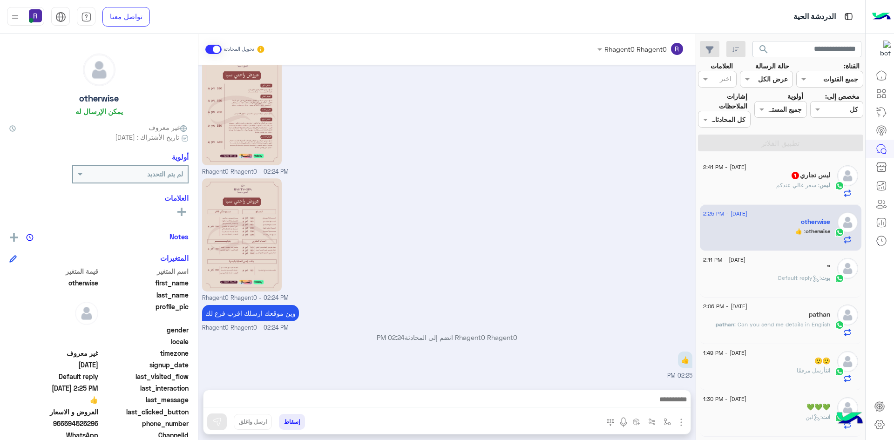
click at [784, 181] on p "ليس : سعر غالي عندكم" at bounding box center [803, 185] width 54 height 8
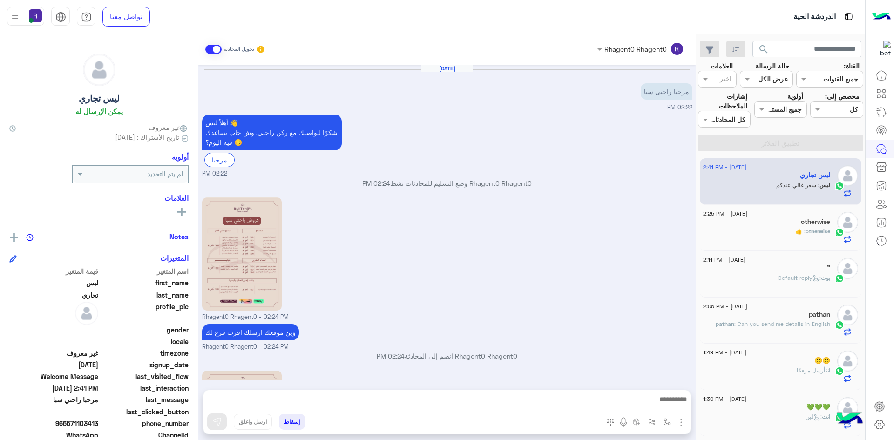
scroll to position [663, 0]
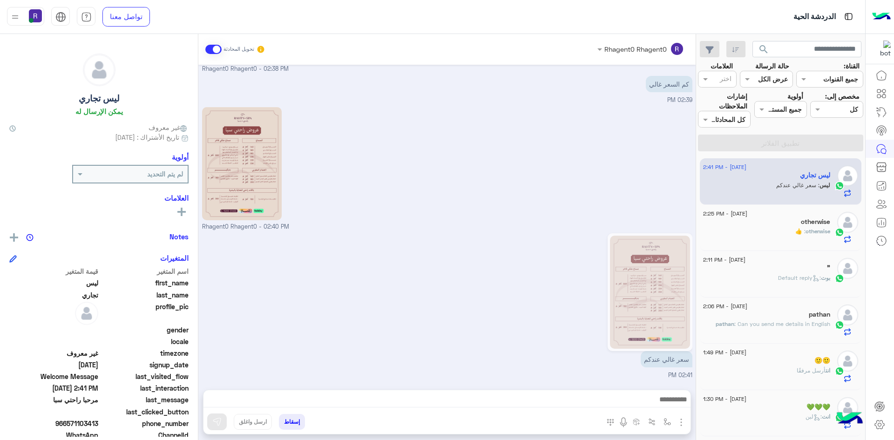
click at [786, 227] on div "otherwise : 👍" at bounding box center [766, 235] width 127 height 16
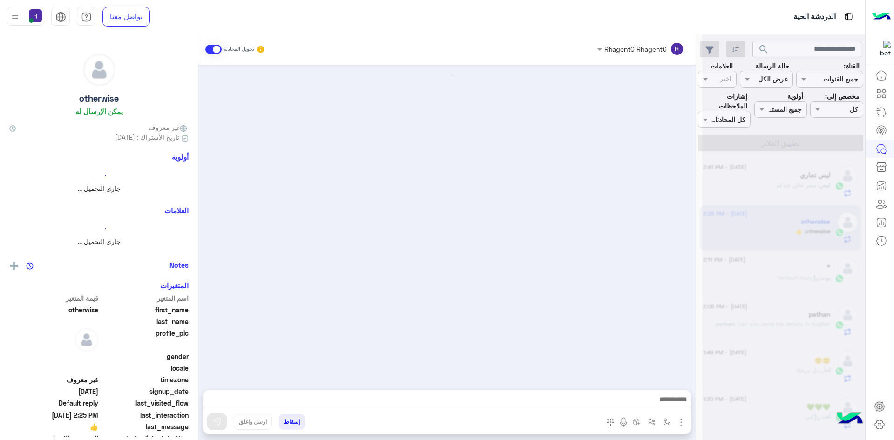
scroll to position [714, 0]
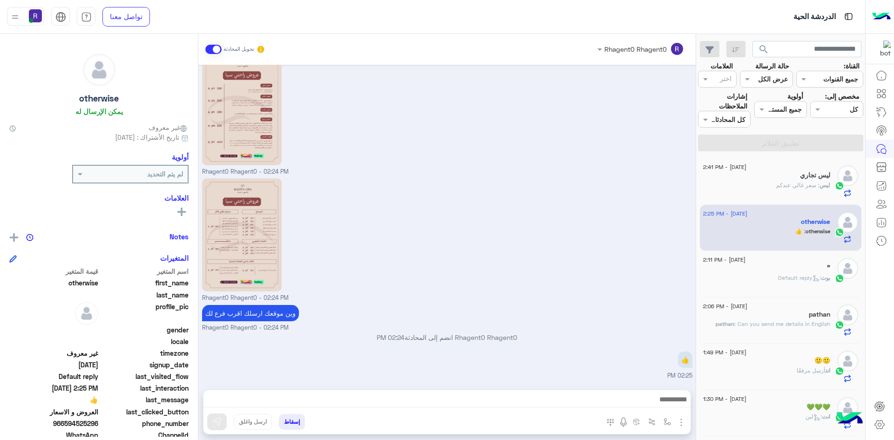
click at [752, 274] on div "بوت : Default reply" at bounding box center [766, 282] width 127 height 16
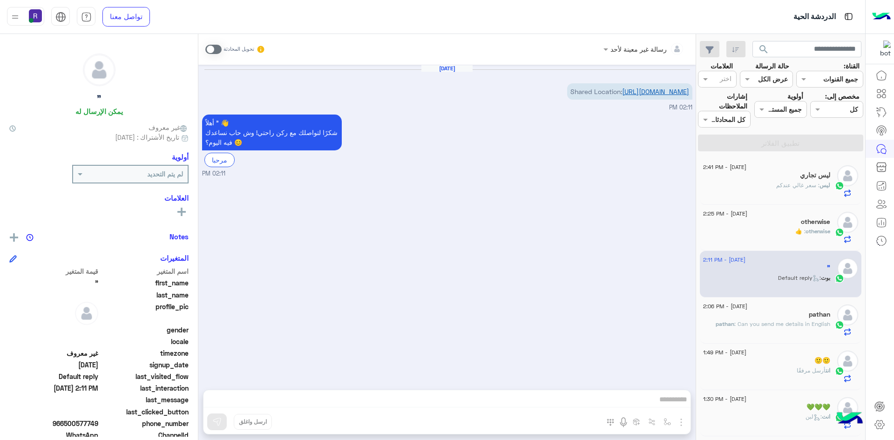
click at [646, 95] on link "https://maps.google.com/maps?q=25.644428253174,45.553211212158" at bounding box center [655, 92] width 67 height 8
click at [803, 182] on span ": سعر غالي عندكم" at bounding box center [797, 185] width 43 height 7
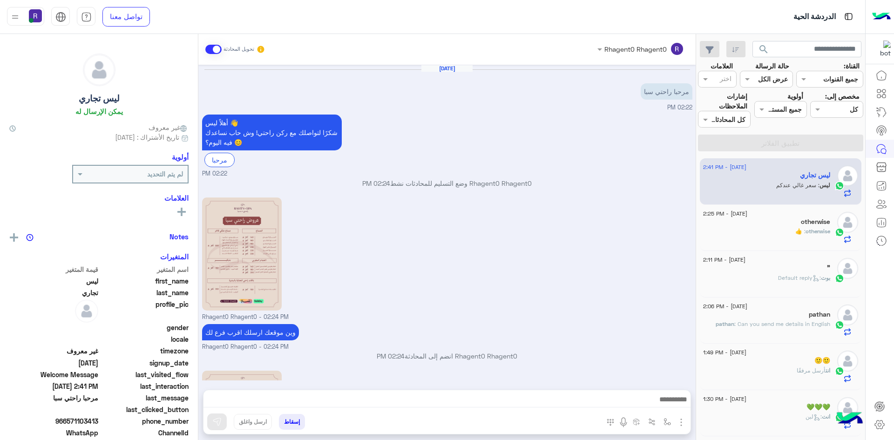
scroll to position [663, 0]
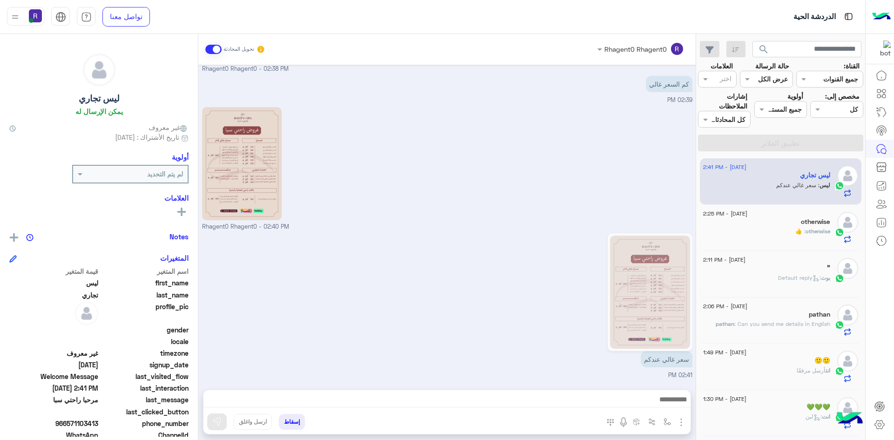
click at [816, 227] on p "otherwise : 👍" at bounding box center [812, 231] width 35 height 8
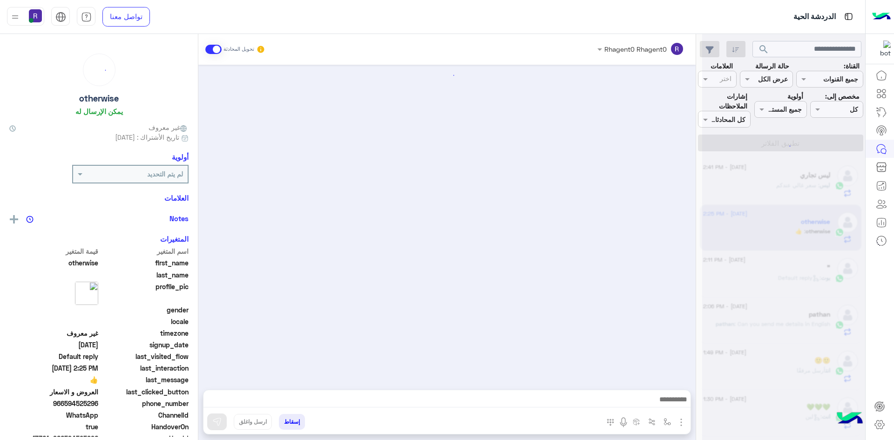
scroll to position [714, 0]
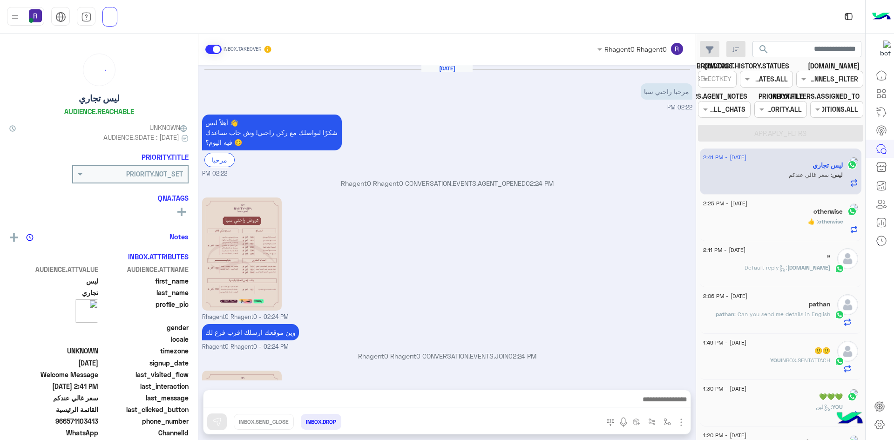
scroll to position [663, 0]
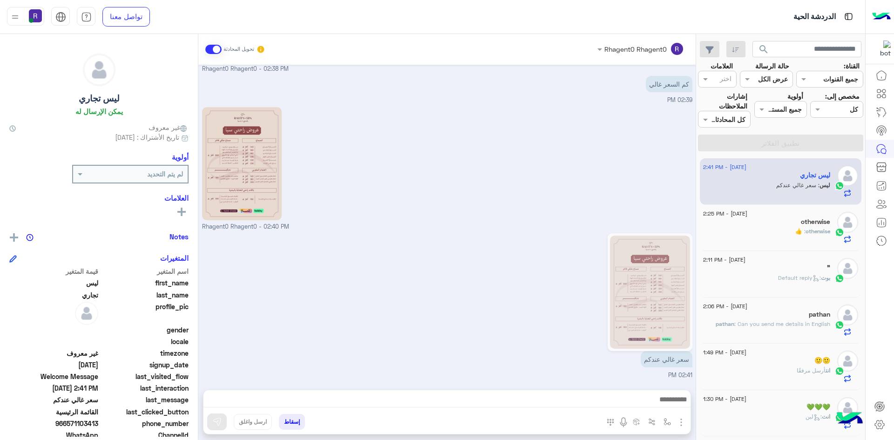
click at [805, 228] on span "otherwise" at bounding box center [817, 231] width 25 height 7
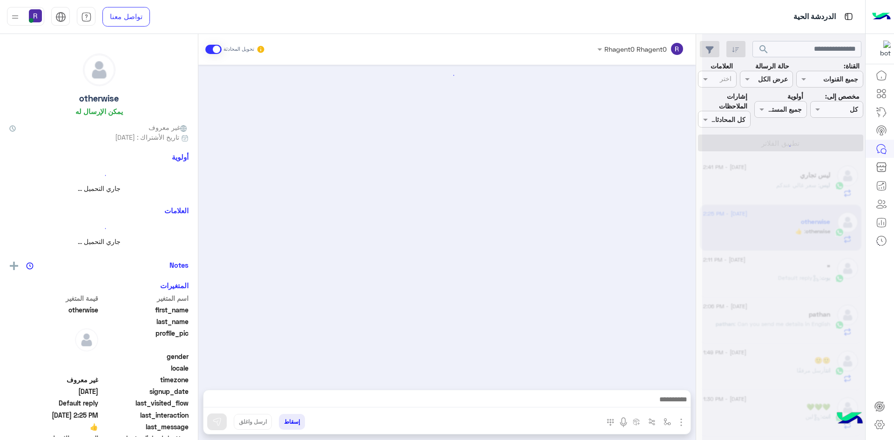
scroll to position [714, 0]
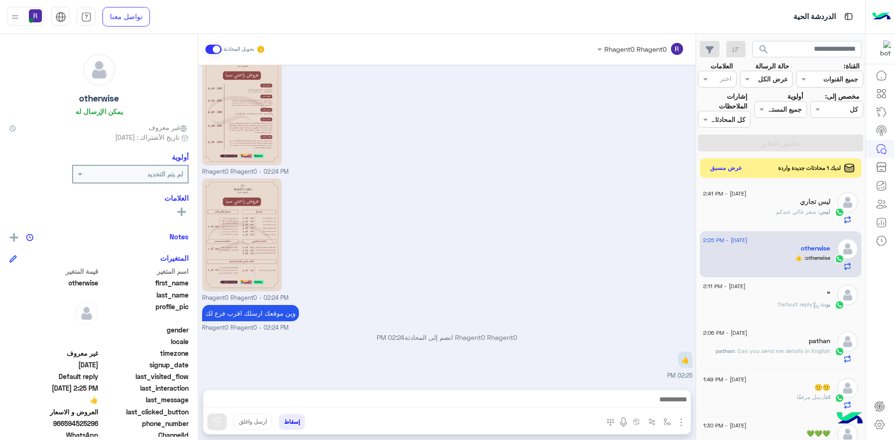
click at [715, 162] on button "عرض مسبق" at bounding box center [726, 168] width 39 height 13
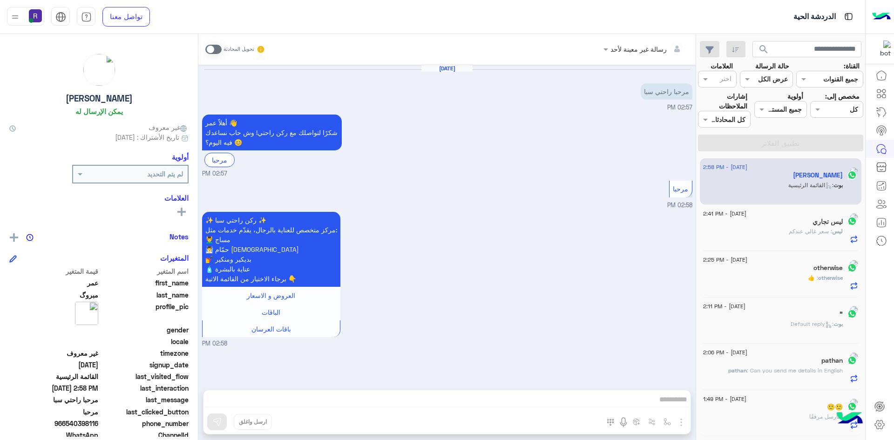
click at [205, 51] on span at bounding box center [213, 49] width 16 height 9
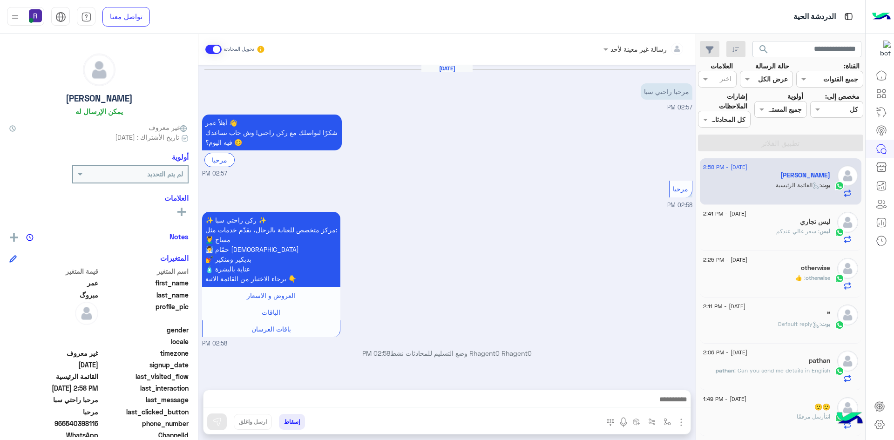
click at [675, 423] on img "button" at bounding box center [680, 422] width 11 height 11
click at [651, 410] on button "الصور" at bounding box center [667, 401] width 40 height 19
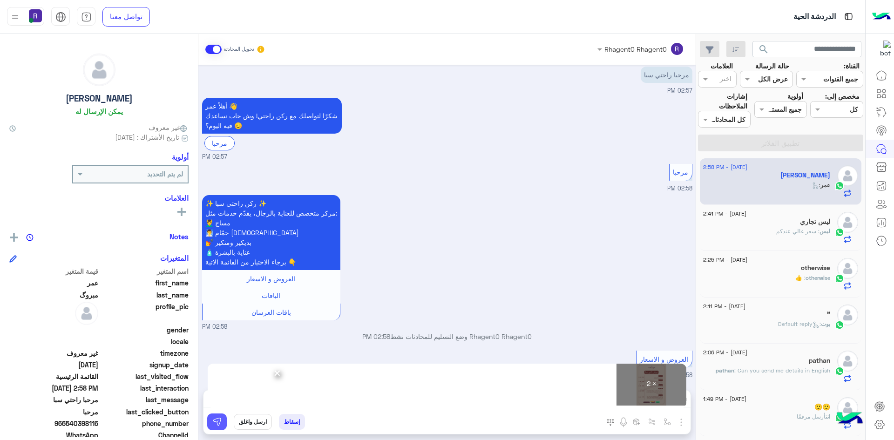
click at [207, 427] on button at bounding box center [217, 421] width 20 height 17
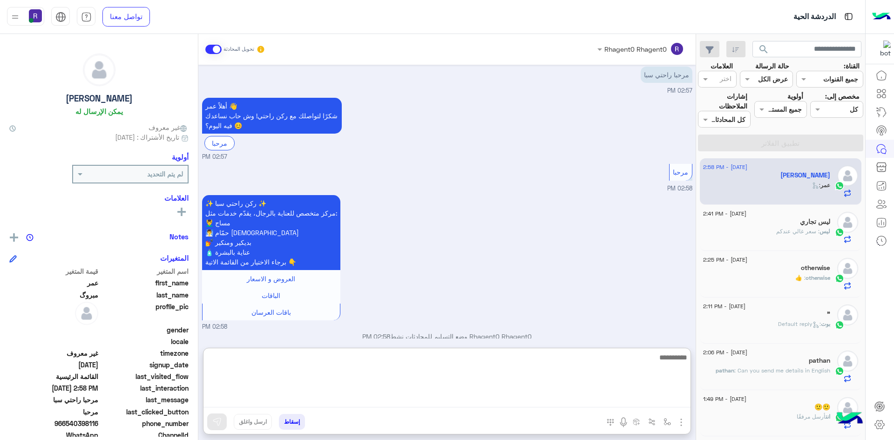
paste textarea "**********"
type textarea "**********"
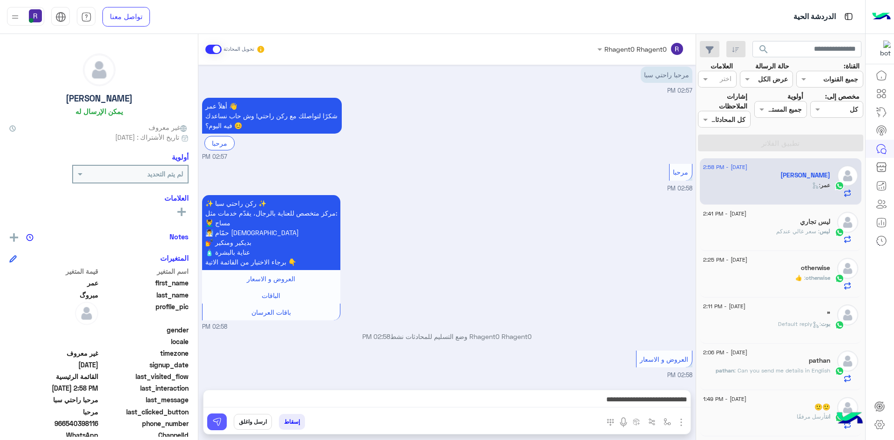
click at [207, 424] on button at bounding box center [217, 421] width 20 height 17
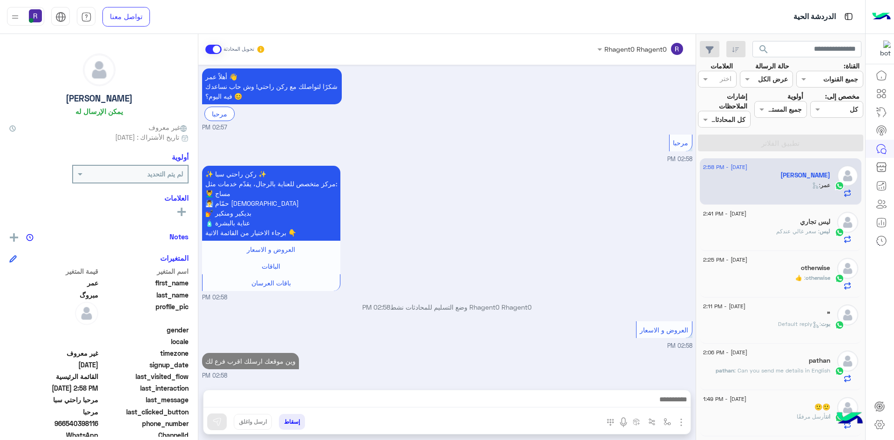
click at [782, 228] on span ": سعر غالي عندكم" at bounding box center [797, 231] width 43 height 7
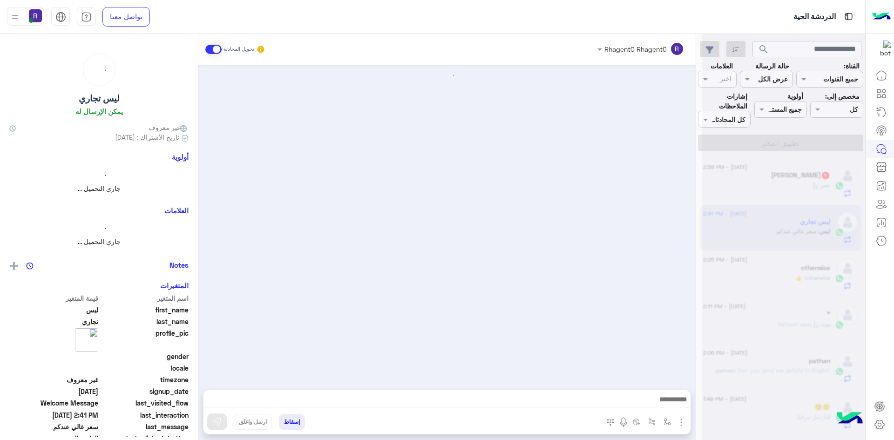
scroll to position [663, 0]
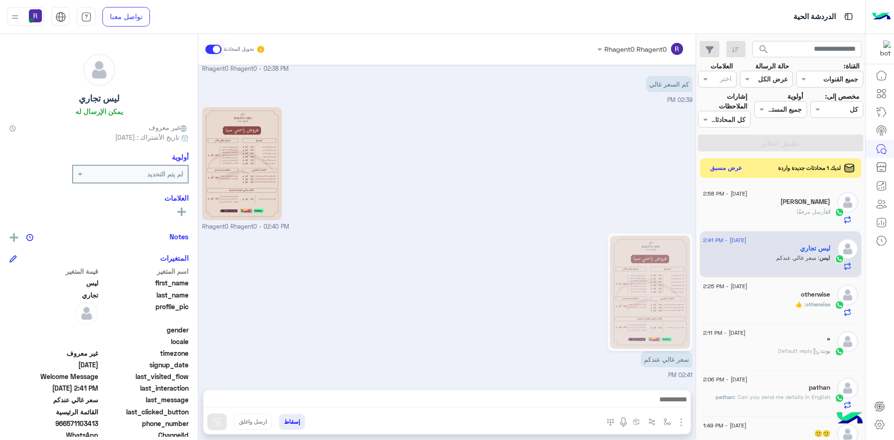
click at [726, 162] on button "عرض مسبق" at bounding box center [726, 168] width 39 height 13
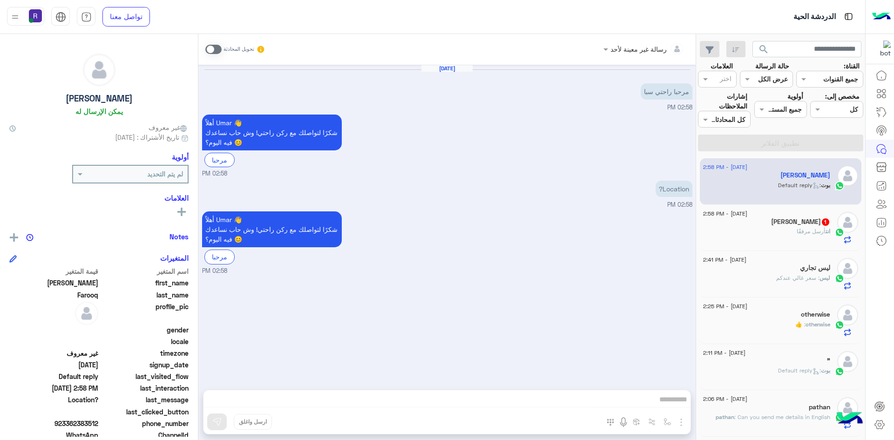
click at [803, 231] on span "أرسل مرفقًا" at bounding box center [810, 231] width 29 height 7
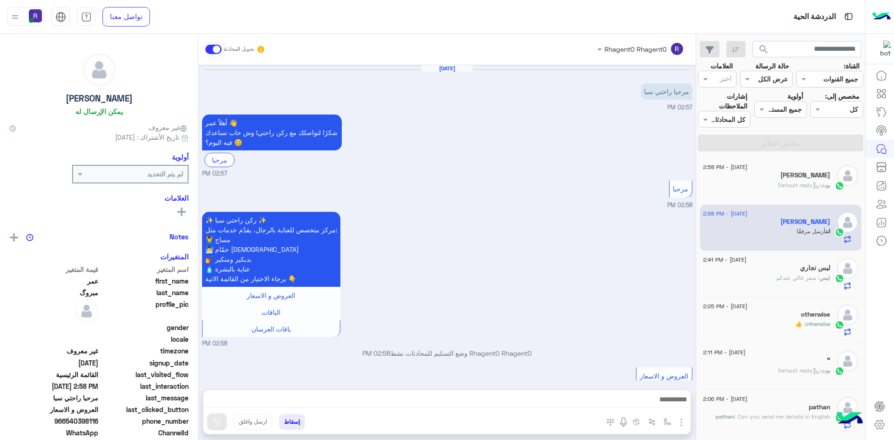
scroll to position [316, 0]
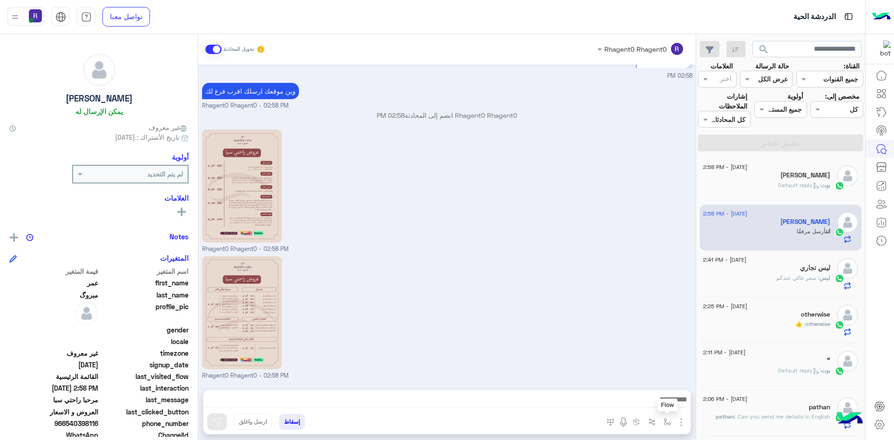
click at [667, 422] on img "button" at bounding box center [666, 421] width 7 height 7
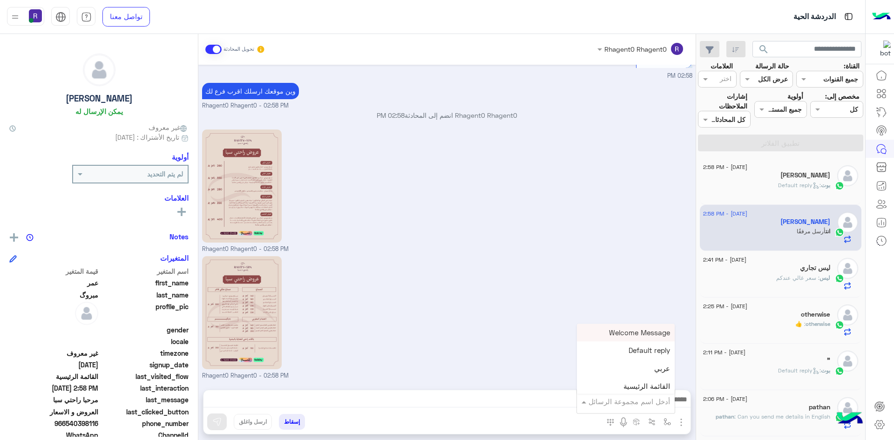
click at [663, 404] on input "text" at bounding box center [638, 401] width 63 height 11
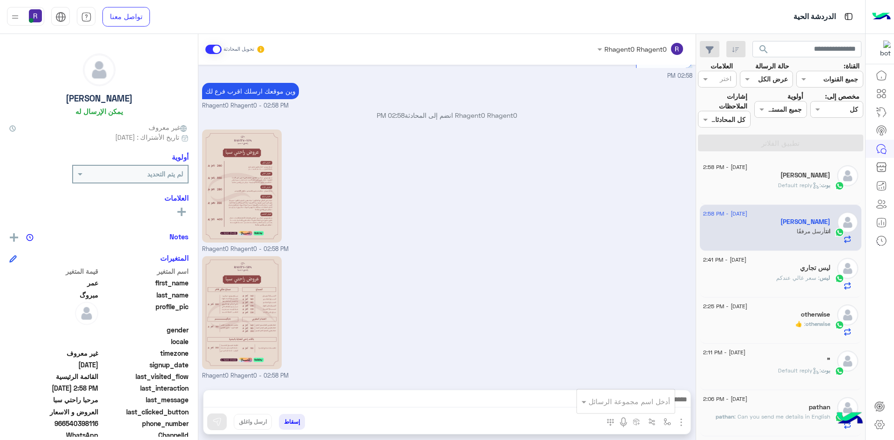
click at [497, 242] on div "Rhagent0 Rhagent0 - 02:58 PM" at bounding box center [447, 190] width 490 height 127
click at [754, 270] on div "ليس تجاري" at bounding box center [766, 269] width 127 height 10
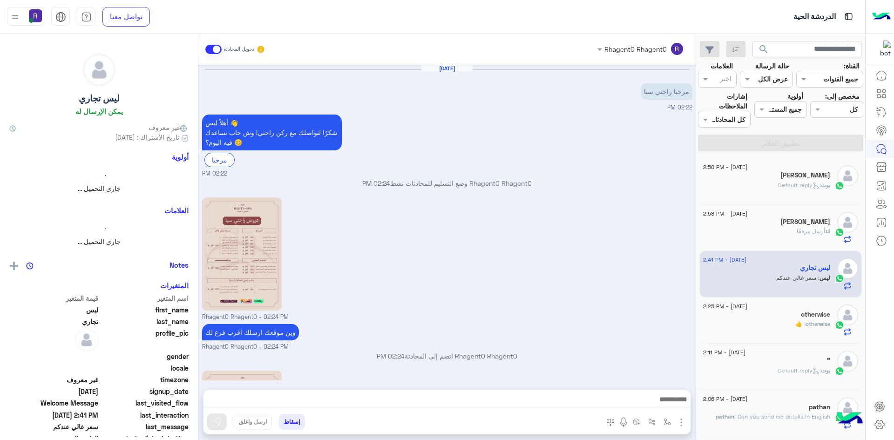
scroll to position [663, 0]
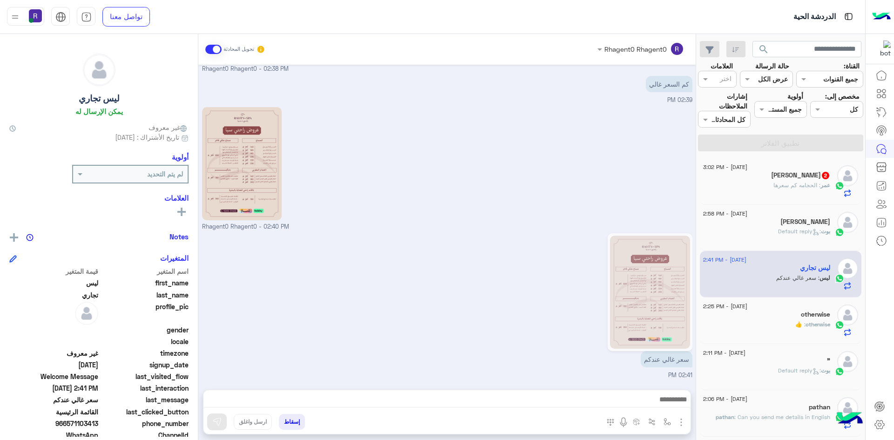
click at [799, 182] on span ": الحجامه كم سعرها" at bounding box center [796, 185] width 47 height 7
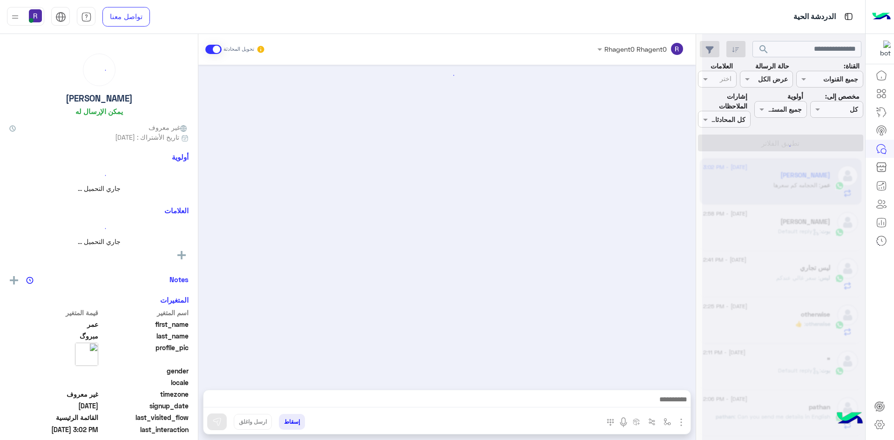
scroll to position [378, 0]
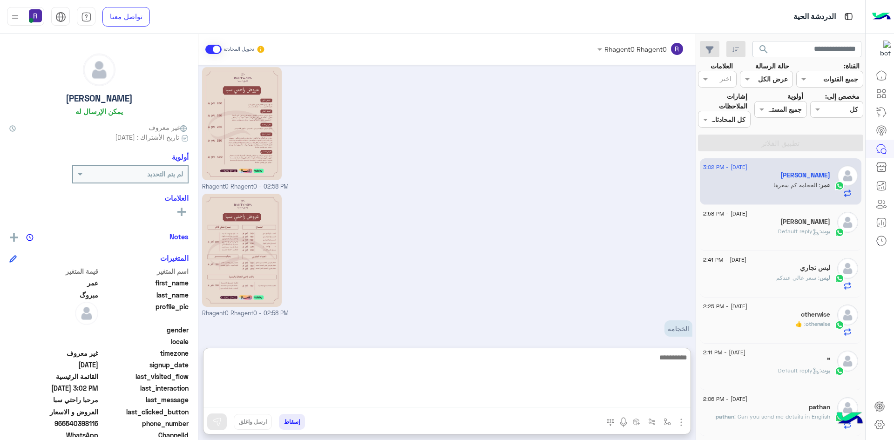
click at [479, 398] on textarea at bounding box center [446, 379] width 487 height 56
type textarea "**"
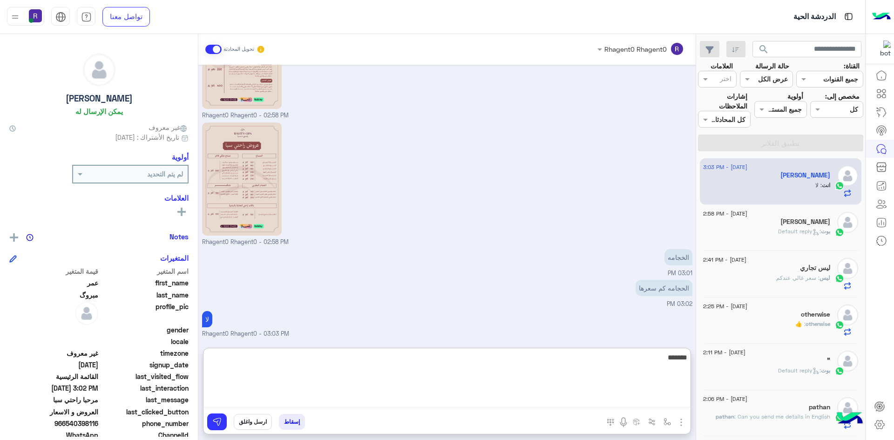
type textarea "*******"
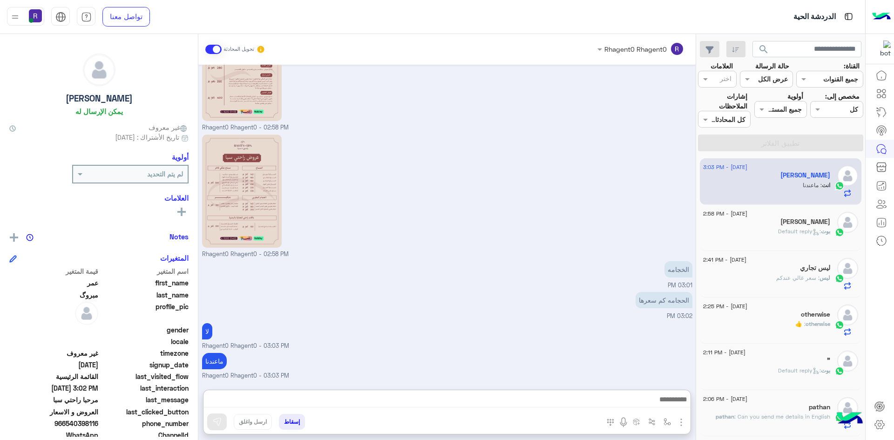
click at [516, 351] on div "ماعندنا Rhagent0 Rhagent0 - 03:03 PM" at bounding box center [447, 366] width 490 height 30
click at [803, 232] on span ": Default reply" at bounding box center [799, 231] width 43 height 7
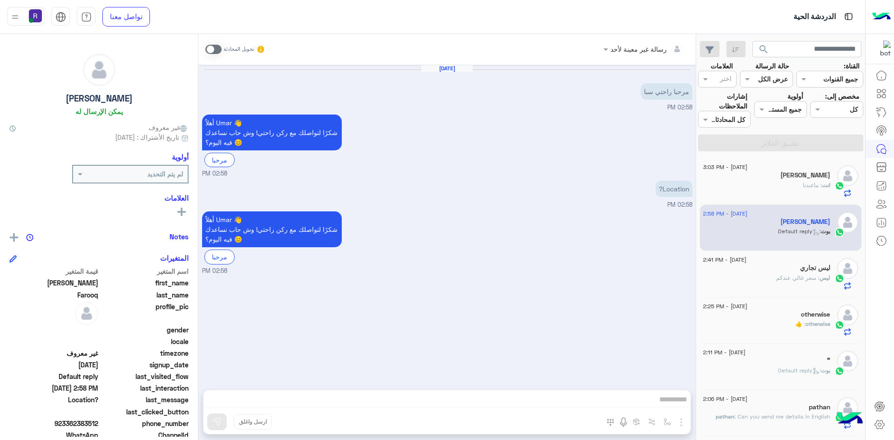
click at [779, 275] on span ": سعر غالي عندكم" at bounding box center [797, 277] width 43 height 7
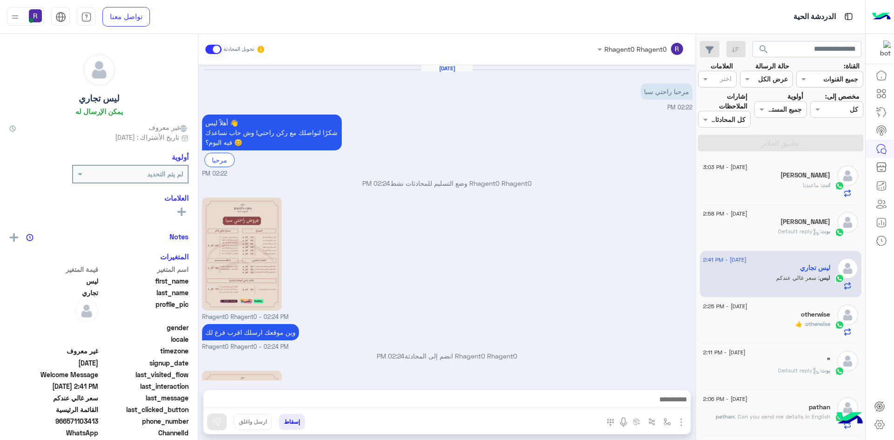
scroll to position [663, 0]
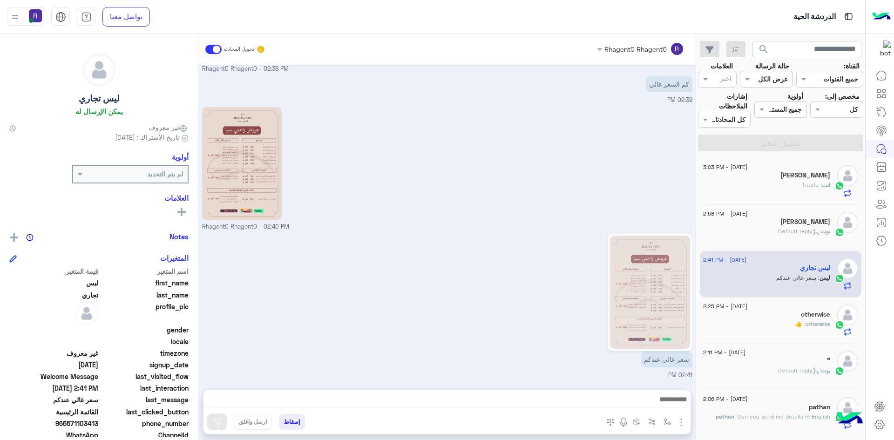
click at [764, 228] on div "بوت : Default reply" at bounding box center [766, 235] width 127 height 16
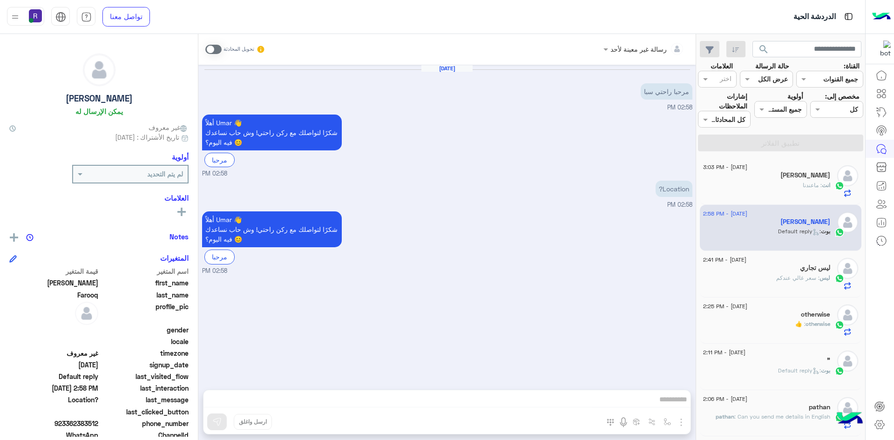
click at [798, 181] on div "انت : ماعندنا" at bounding box center [766, 189] width 127 height 16
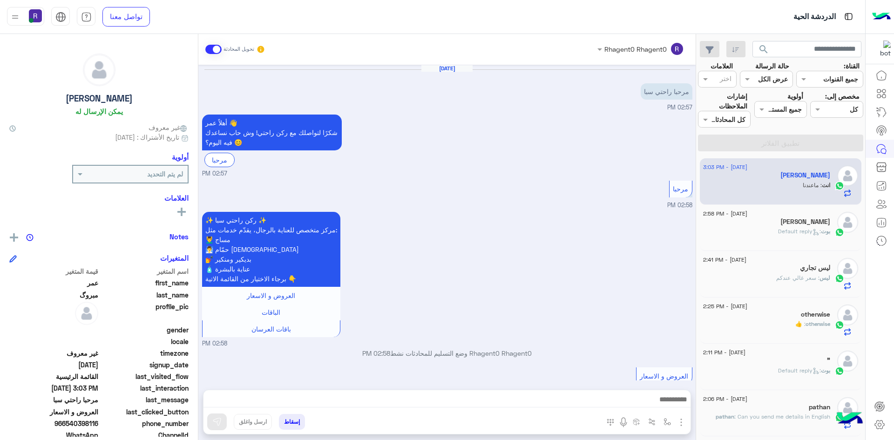
scroll to position [438, 0]
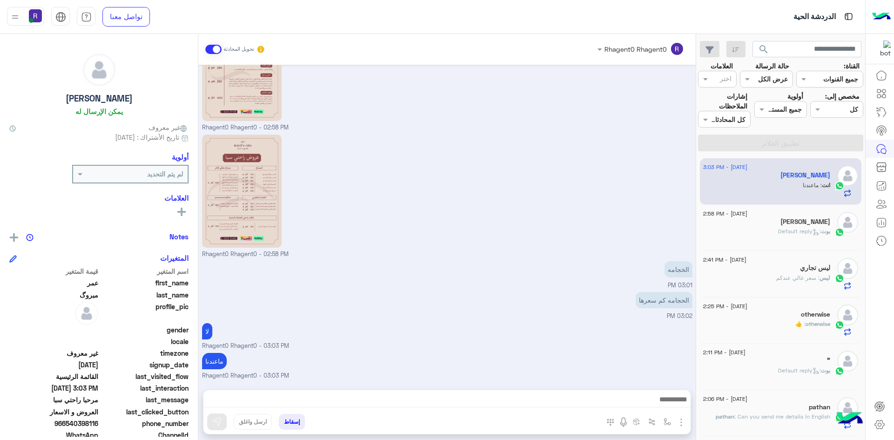
click at [740, 237] on div "بوت : Default reply" at bounding box center [766, 235] width 127 height 16
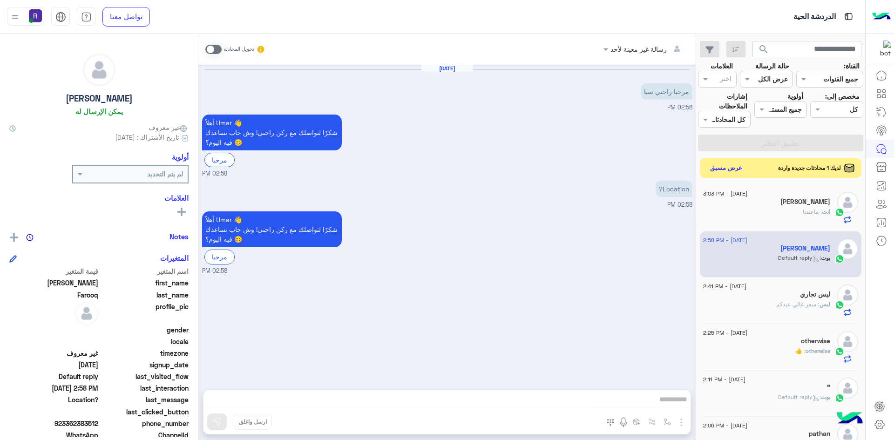
click at [732, 170] on button "عرض مسبق" at bounding box center [726, 168] width 39 height 13
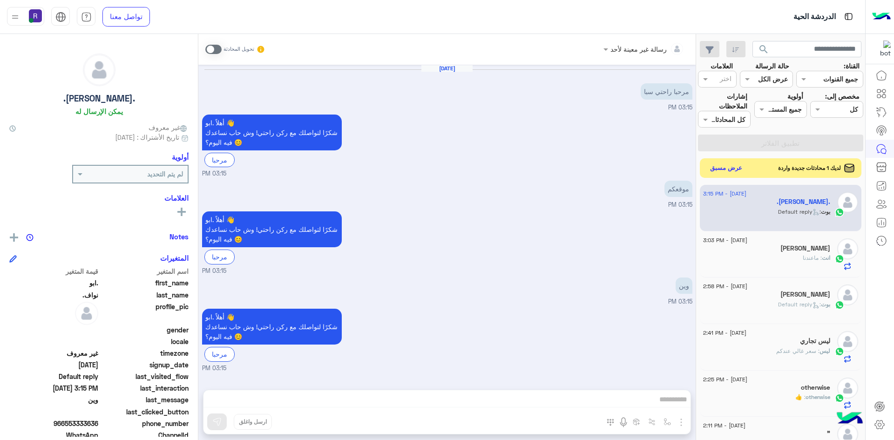
click at [729, 169] on button "عرض مسبق" at bounding box center [726, 168] width 39 height 13
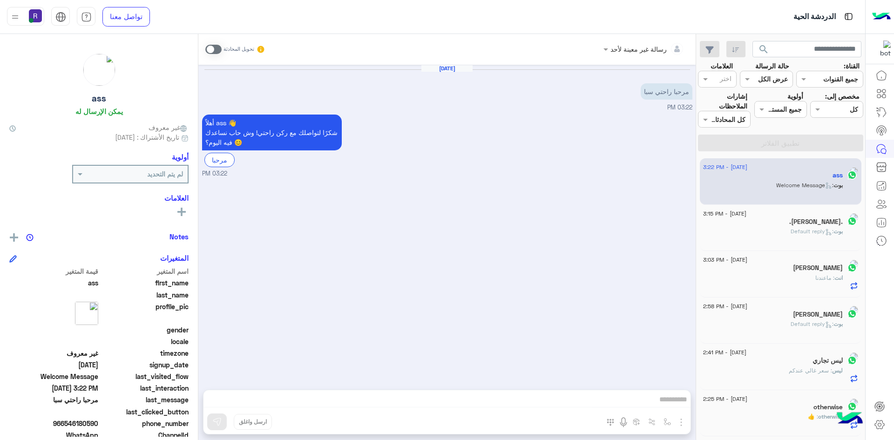
click at [767, 237] on div "بوت : Default reply" at bounding box center [773, 235] width 140 height 16
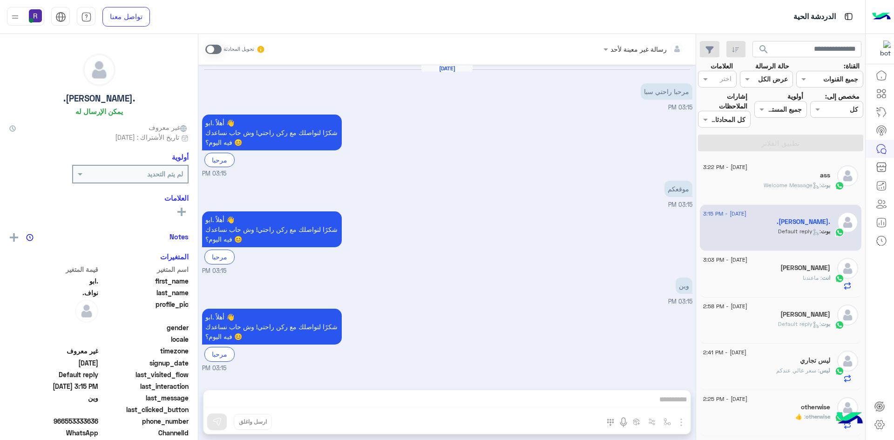
click at [786, 184] on span ": Welcome Message" at bounding box center [791, 185] width 57 height 7
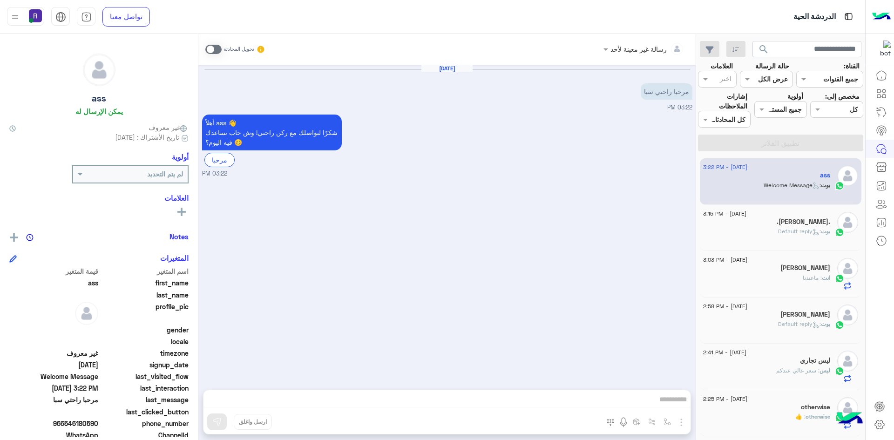
click at [217, 48] on span at bounding box center [213, 49] width 16 height 9
click at [680, 422] on img "button" at bounding box center [680, 422] width 11 height 11
click at [674, 405] on button "الصور" at bounding box center [667, 401] width 40 height 19
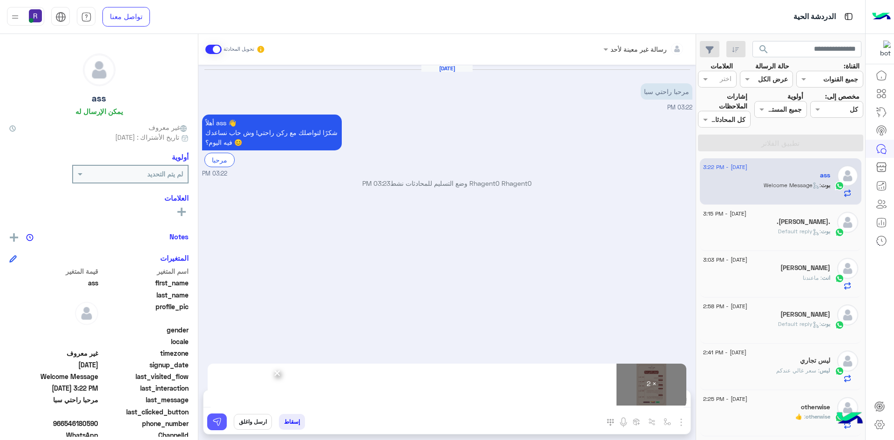
click at [219, 420] on img at bounding box center [216, 421] width 9 height 9
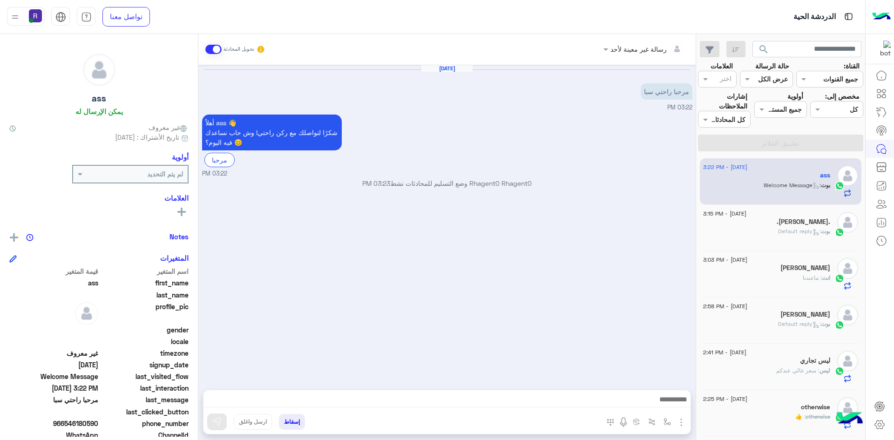
click at [822, 231] on span "بوت" at bounding box center [825, 231] width 9 height 7
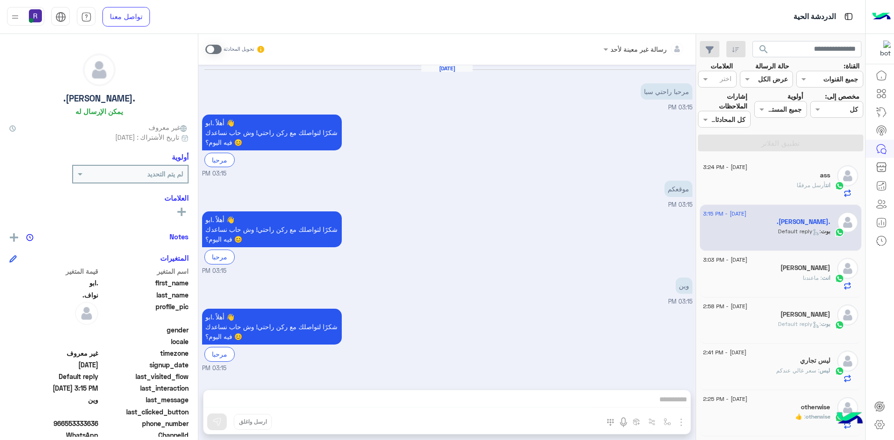
click at [802, 185] on span "أرسل مرفقًا" at bounding box center [810, 185] width 29 height 7
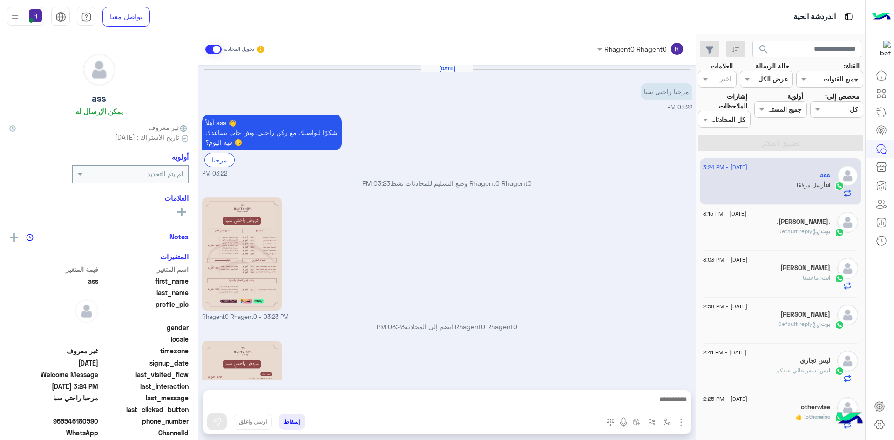
scroll to position [85, 0]
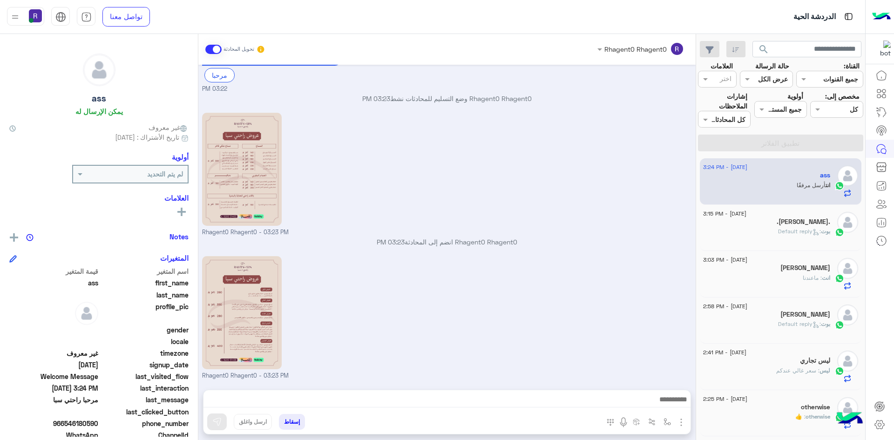
click at [795, 235] on p "بوت : Default reply" at bounding box center [804, 231] width 52 height 8
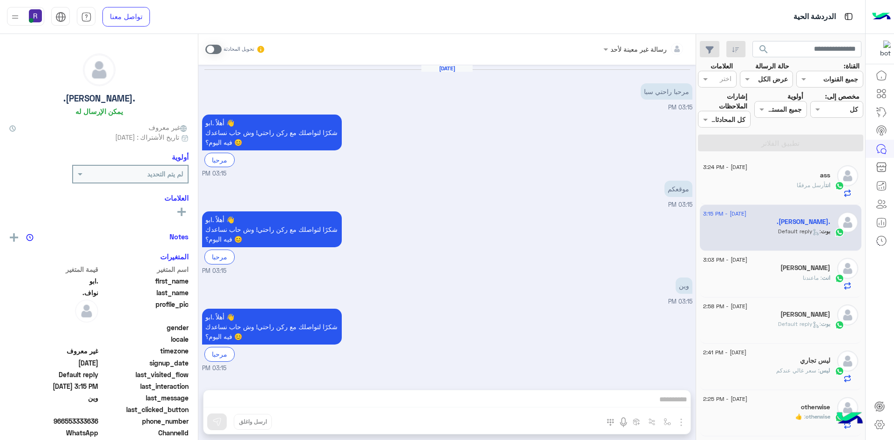
click at [758, 188] on div "انت أرسل مرفقًا" at bounding box center [766, 189] width 127 height 16
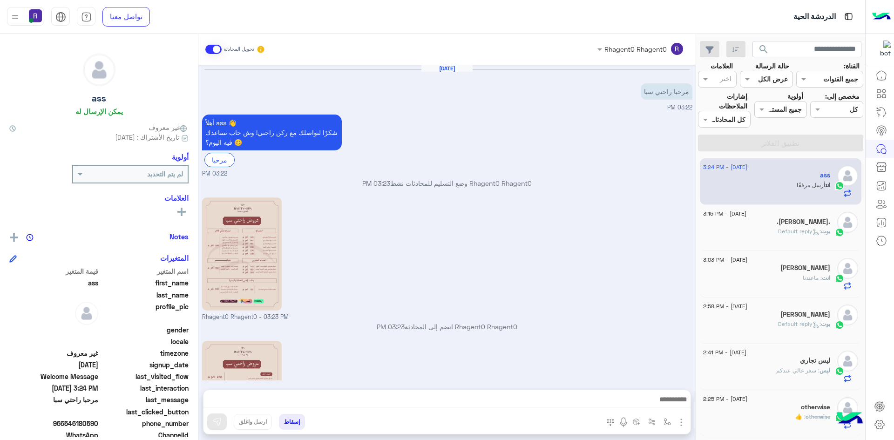
scroll to position [85, 0]
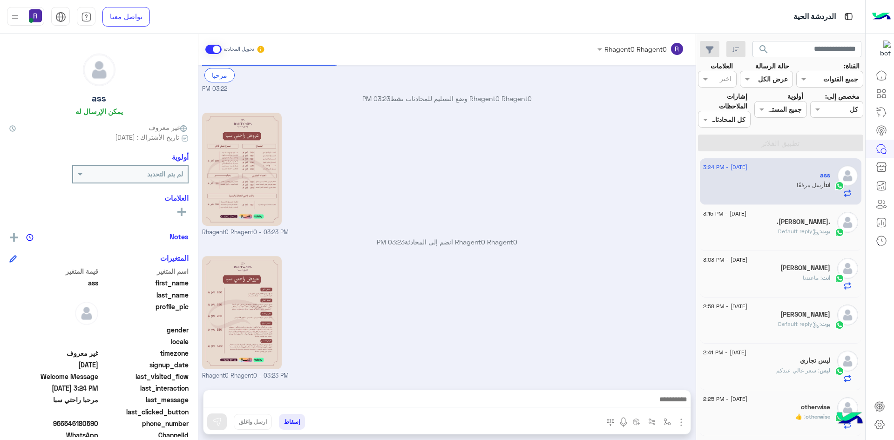
click at [759, 274] on div "انت : ماعندنا" at bounding box center [766, 282] width 127 height 16
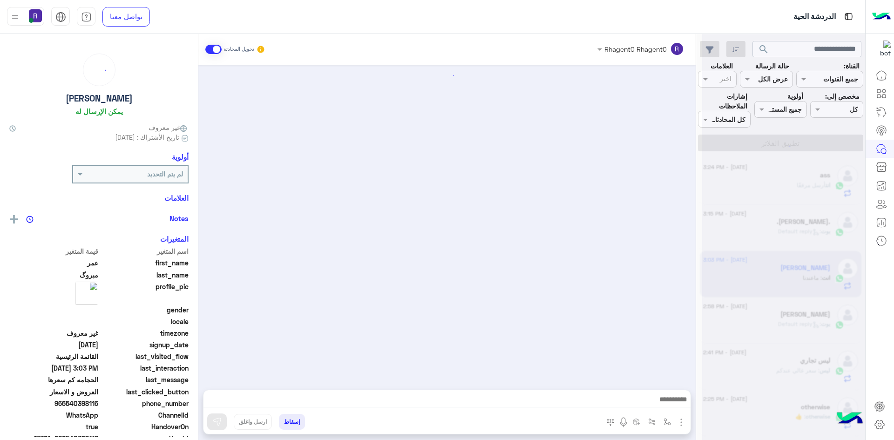
scroll to position [438, 0]
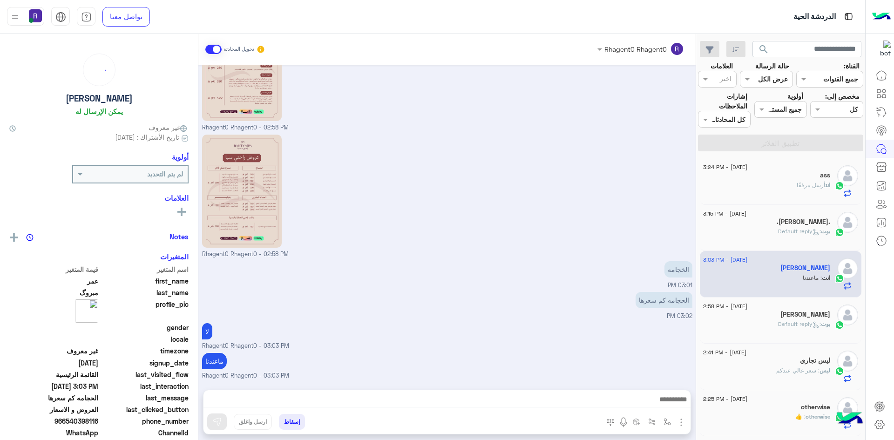
click at [763, 317] on div "Umar Farooq" at bounding box center [766, 315] width 127 height 10
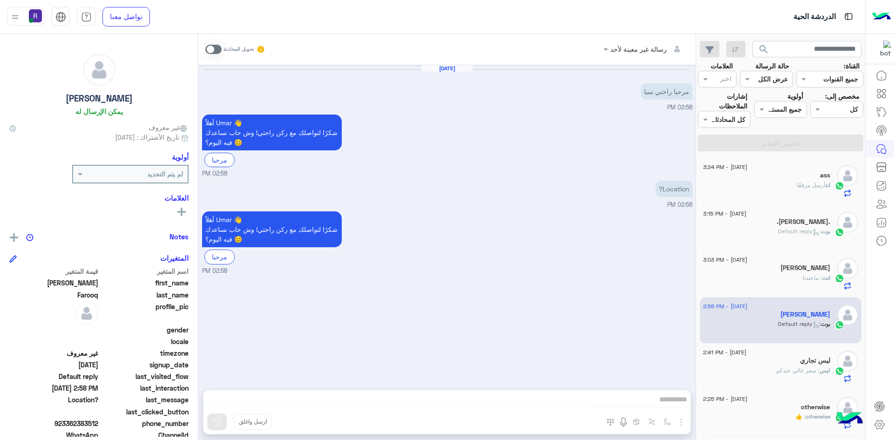
click at [788, 184] on div "انت أرسل مرفقًا" at bounding box center [766, 189] width 127 height 16
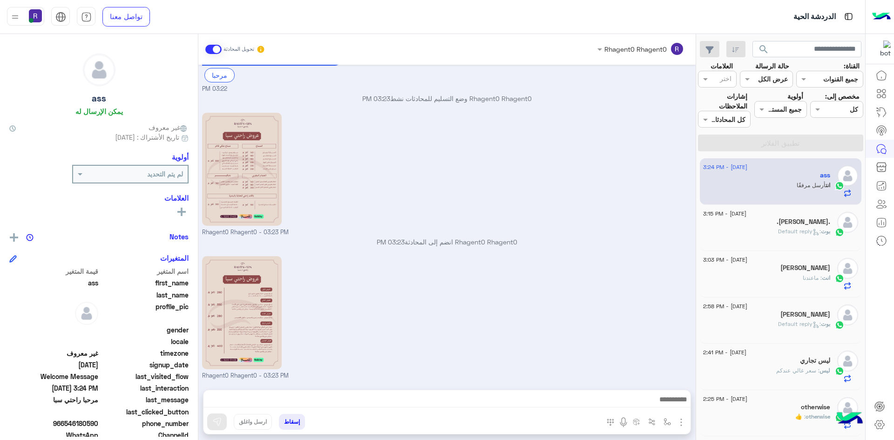
scroll to position [85, 0]
click at [753, 229] on div "بوت : Default reply" at bounding box center [766, 235] width 127 height 16
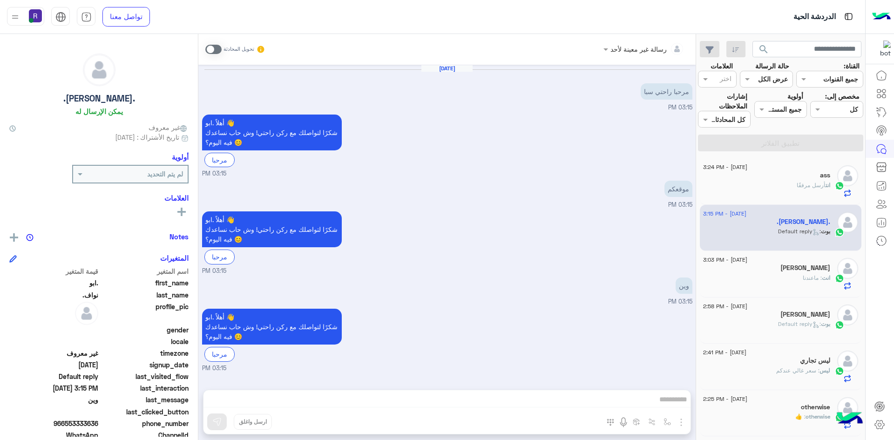
click at [769, 180] on div "ass" at bounding box center [766, 176] width 127 height 10
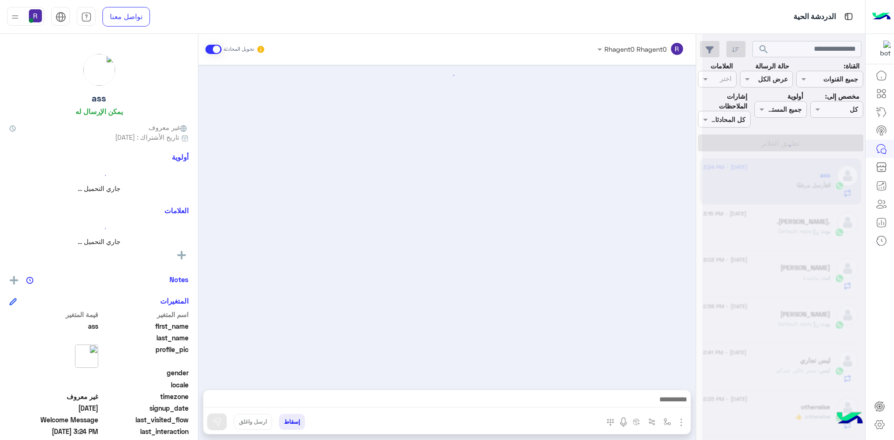
scroll to position [85, 0]
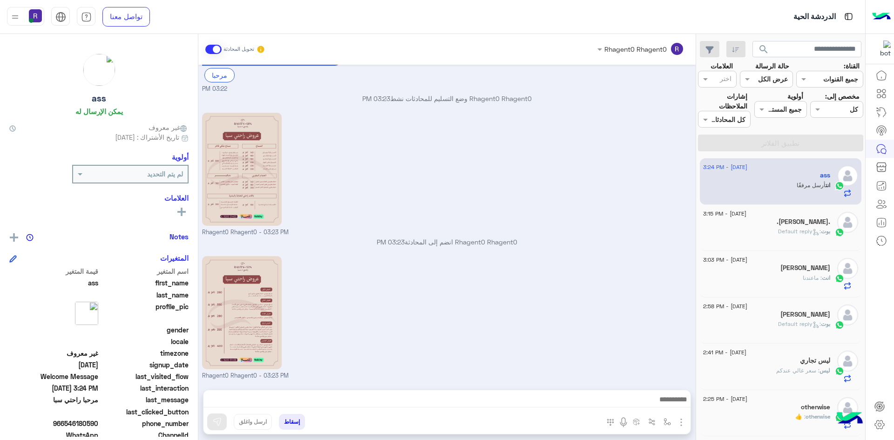
click at [796, 230] on span ": Default reply" at bounding box center [799, 231] width 43 height 7
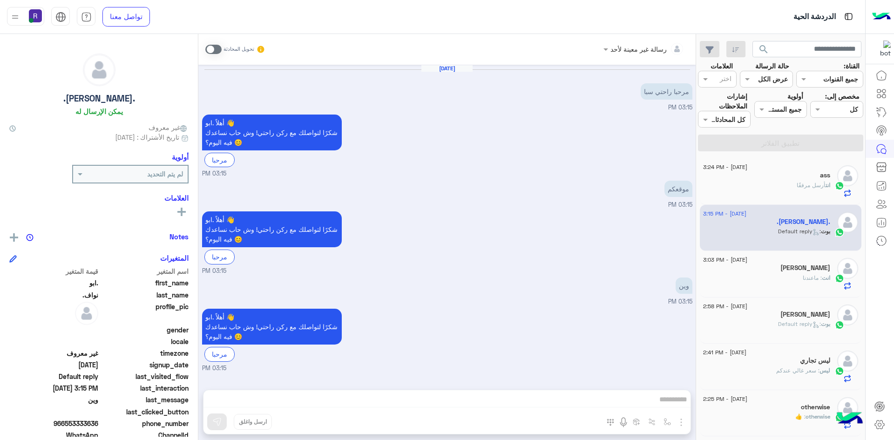
click at [217, 49] on span at bounding box center [213, 49] width 16 height 9
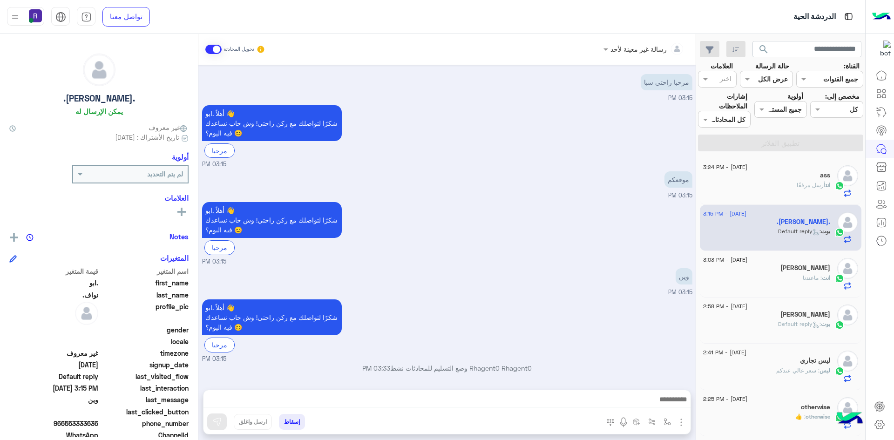
click at [681, 421] on img "button" at bounding box center [680, 422] width 11 height 11
click at [675, 403] on img at bounding box center [678, 402] width 7 height 11
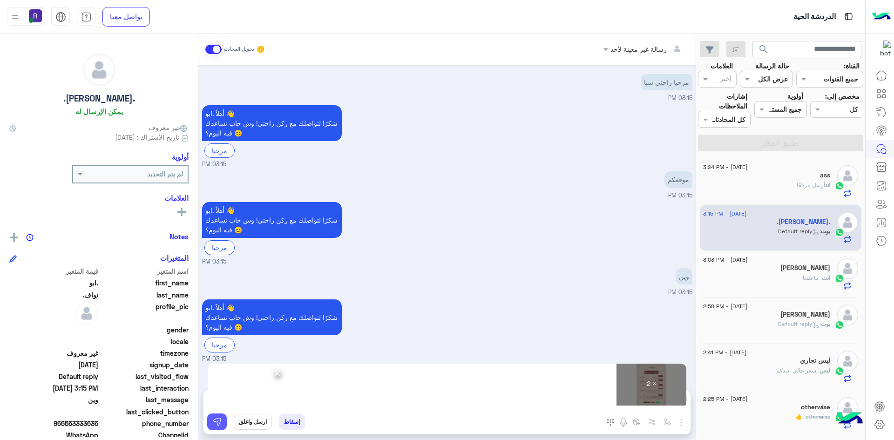
click at [219, 424] on img at bounding box center [216, 421] width 9 height 9
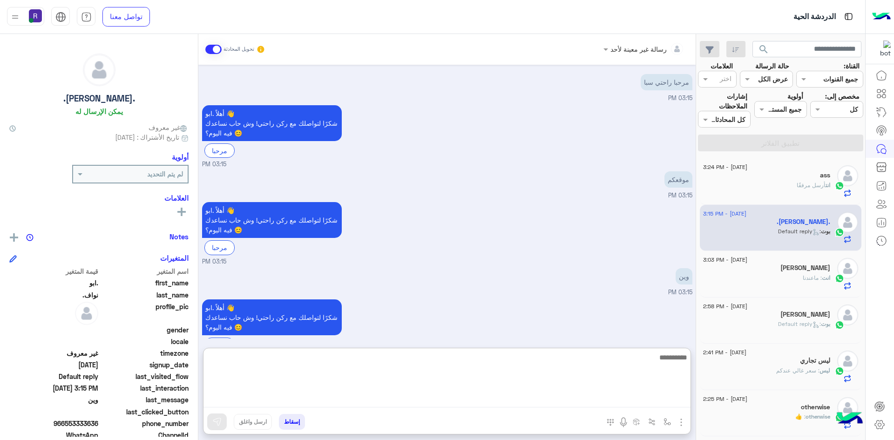
paste textarea "**********"
type textarea "**********"
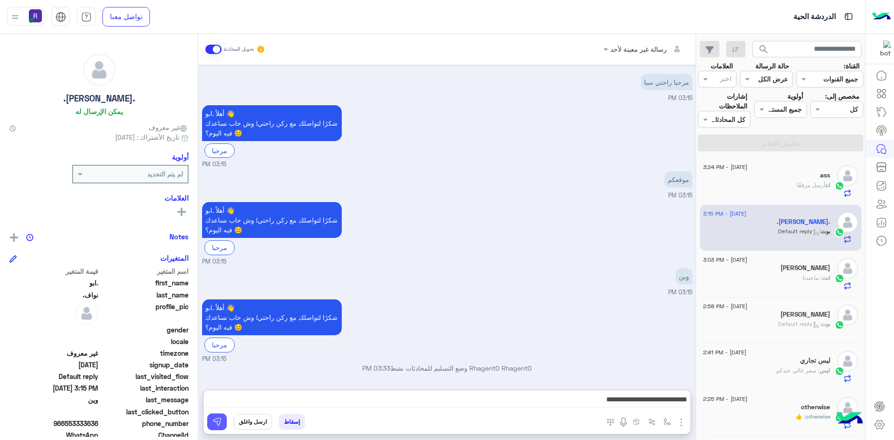
click at [224, 417] on button at bounding box center [217, 421] width 20 height 17
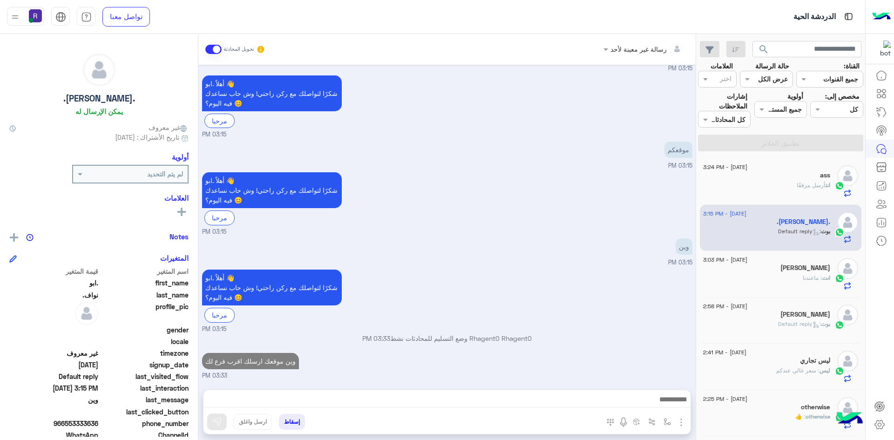
click at [767, 279] on div "انت : ماعندنا" at bounding box center [766, 282] width 127 height 16
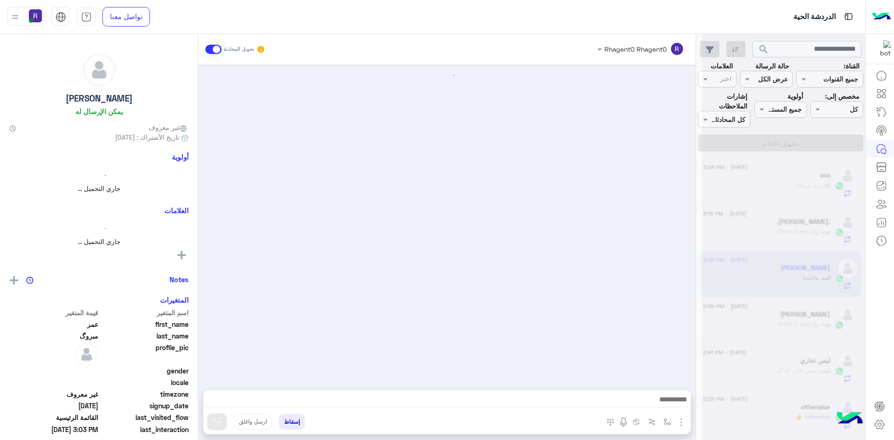
scroll to position [438, 0]
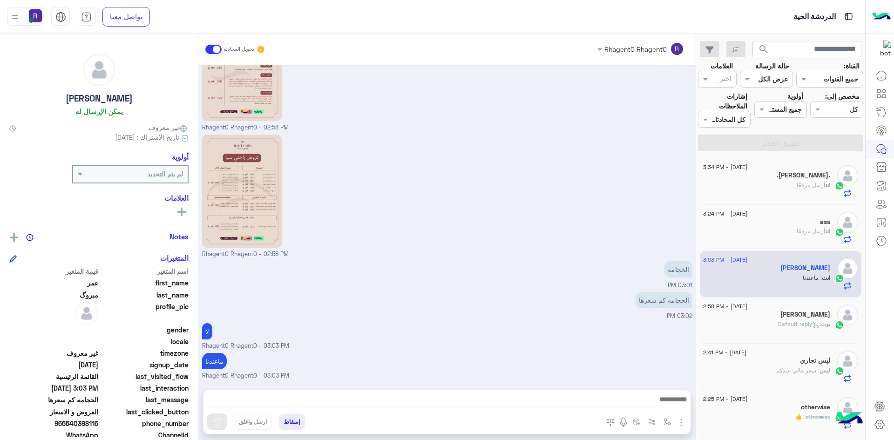
click at [766, 194] on div "انت أرسل مرفقًا" at bounding box center [766, 189] width 127 height 16
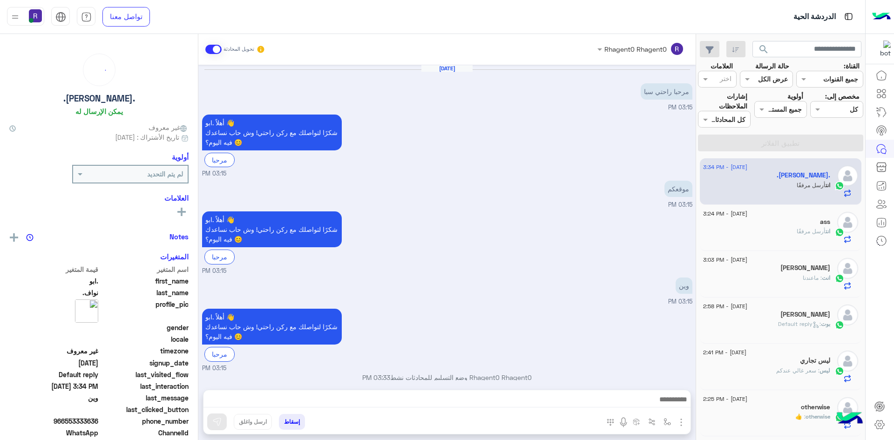
scroll to position [309, 0]
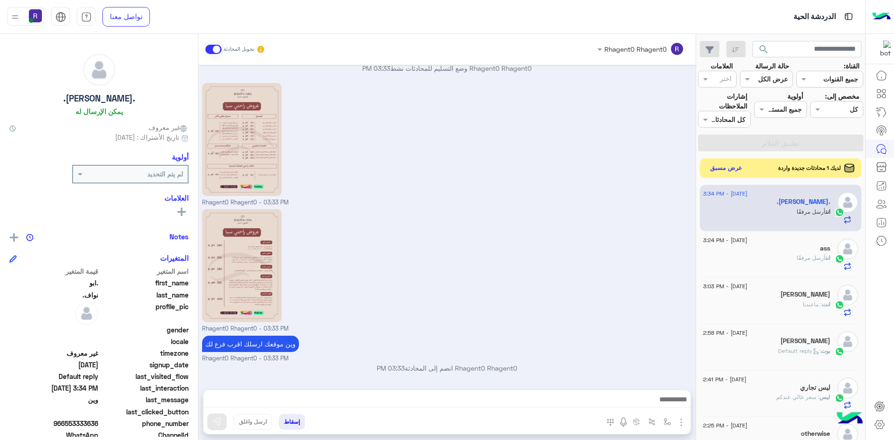
click at [722, 170] on button "عرض مسبق" at bounding box center [726, 168] width 39 height 13
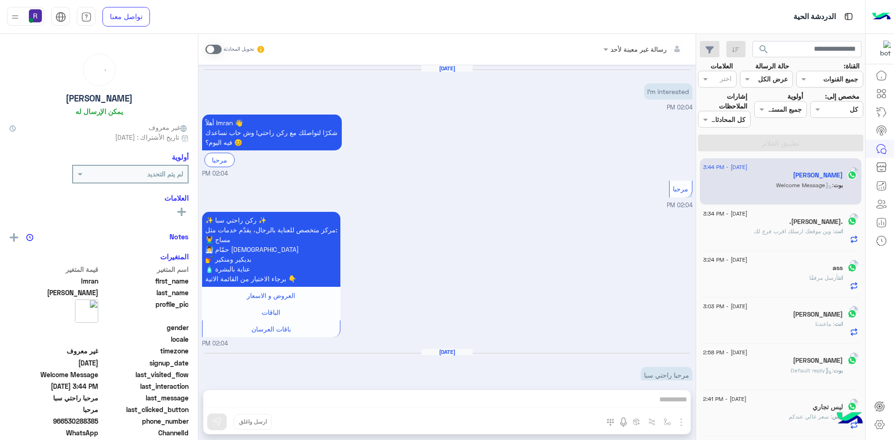
scroll to position [82, 0]
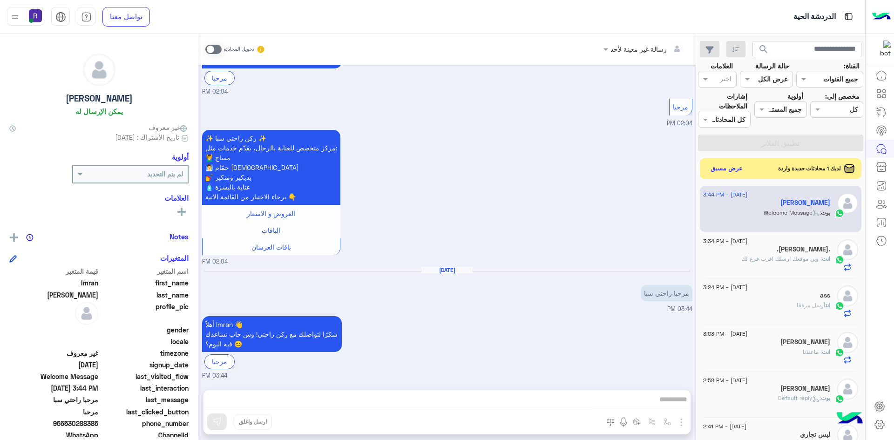
click at [219, 46] on span at bounding box center [213, 49] width 16 height 9
click at [682, 425] on div "رسالة غير معينة لأحد تحويل المحادثة Jun 12, 2025 I'm interested 02:04 PM أهلاً …" at bounding box center [446, 239] width 497 height 410
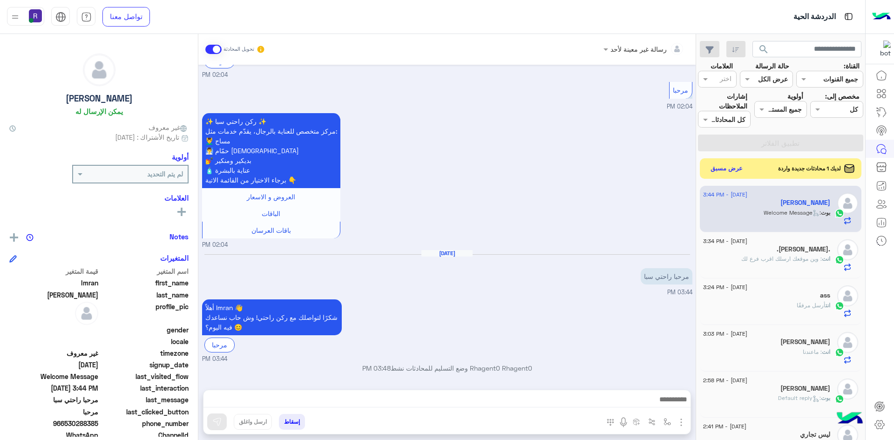
click at [682, 423] on img "button" at bounding box center [680, 422] width 11 height 11
click at [672, 405] on button "الصور" at bounding box center [667, 401] width 40 height 19
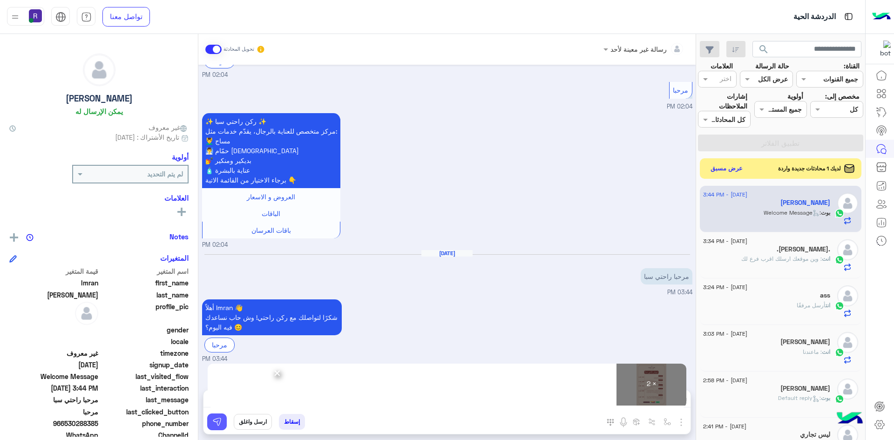
click at [225, 422] on button at bounding box center [217, 421] width 20 height 17
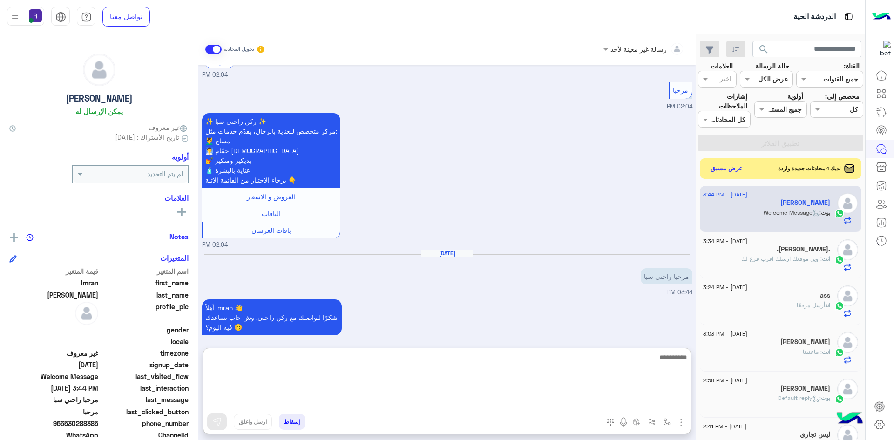
paste textarea "**********"
type textarea "**********"
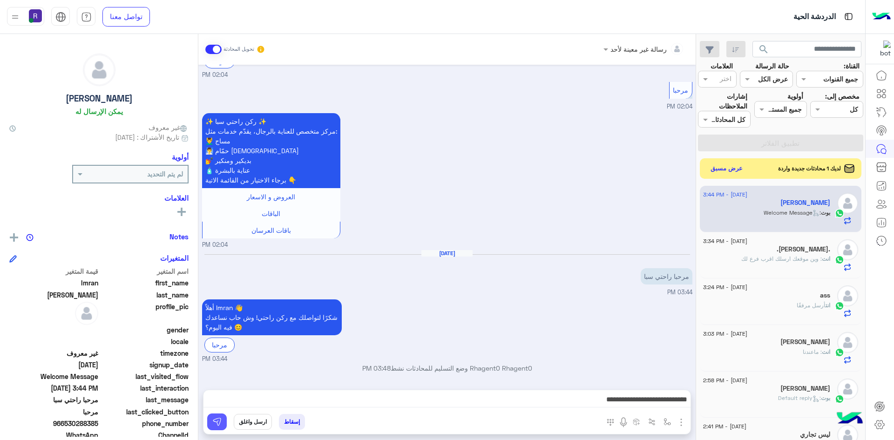
click at [214, 422] on img at bounding box center [216, 421] width 9 height 9
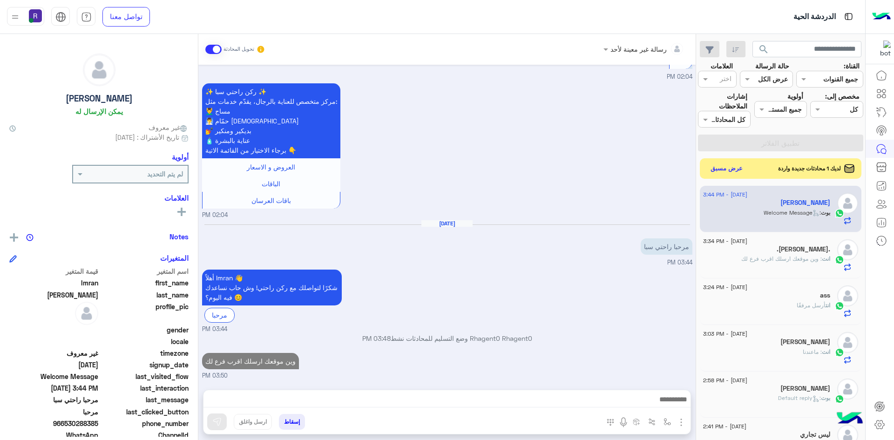
scroll to position [128, 0]
click at [739, 169] on button "عرض مسبق" at bounding box center [726, 168] width 39 height 13
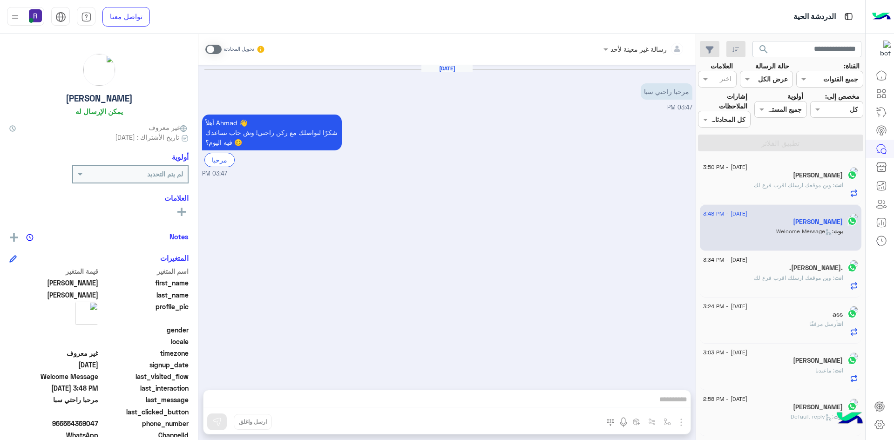
click at [218, 49] on span at bounding box center [213, 49] width 16 height 9
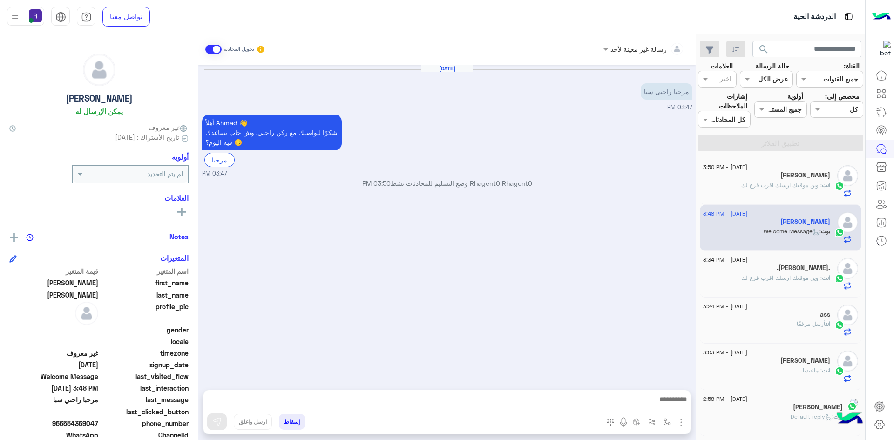
click at [681, 420] on img "button" at bounding box center [680, 422] width 11 height 11
click at [668, 405] on span "الصور" at bounding box center [662, 402] width 17 height 11
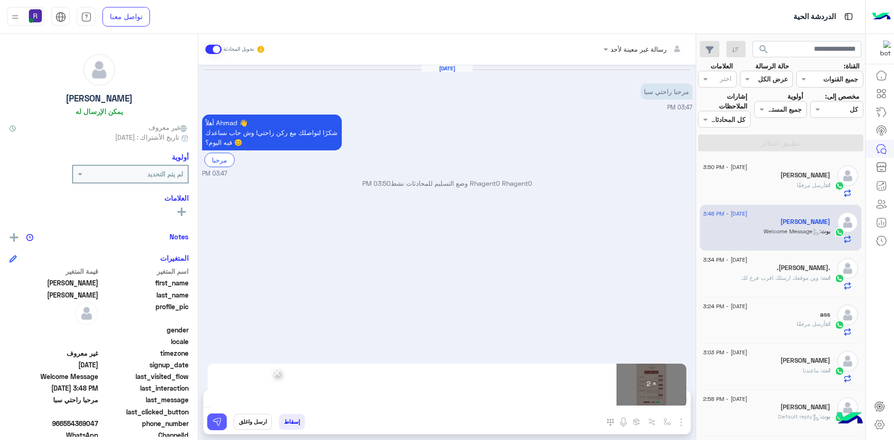
click at [219, 425] on img at bounding box center [216, 421] width 9 height 9
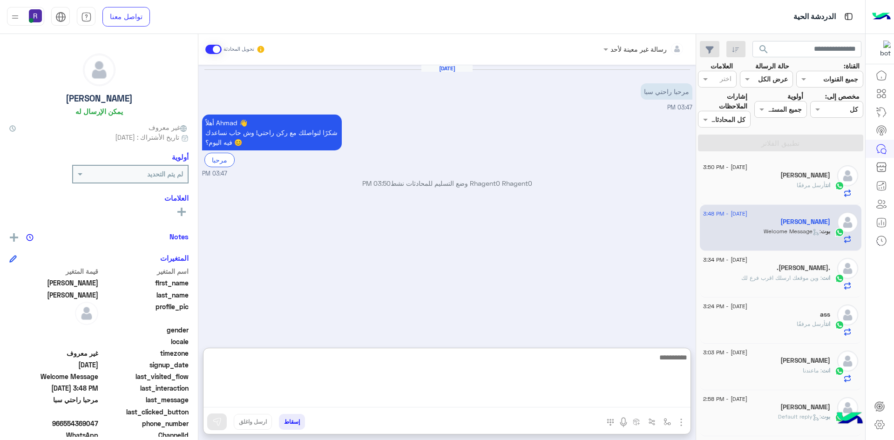
paste textarea "**********"
type textarea "**********"
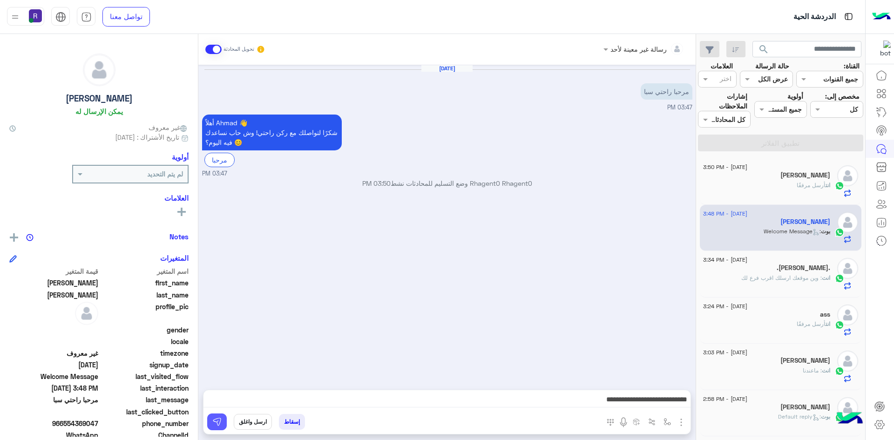
click at [216, 421] on img at bounding box center [216, 421] width 9 height 9
click at [765, 256] on div "25 August - 3:34 PM .ابو نواف. انت : وين موقعك ارسلك اقرب فرع لك" at bounding box center [781, 274] width 162 height 47
click at [764, 268] on div ".[PERSON_NAME]." at bounding box center [766, 269] width 127 height 10
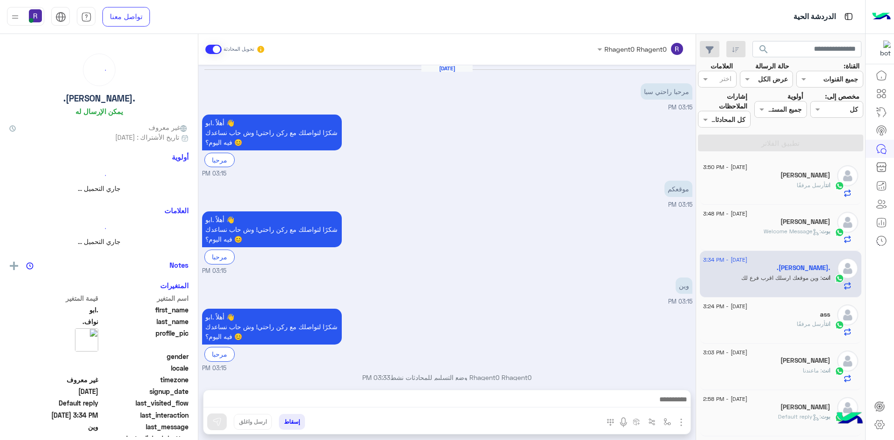
scroll to position [309, 0]
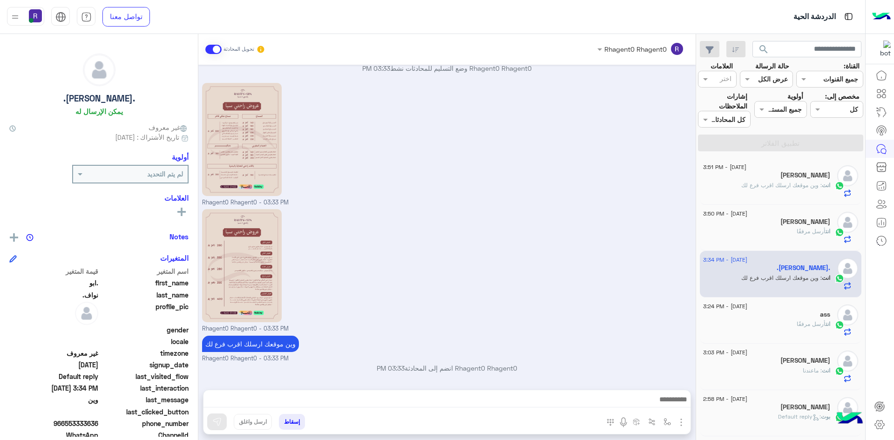
click at [792, 188] on span ": وين موقعك ارسلك اقرب فرع لك" at bounding box center [781, 185] width 81 height 7
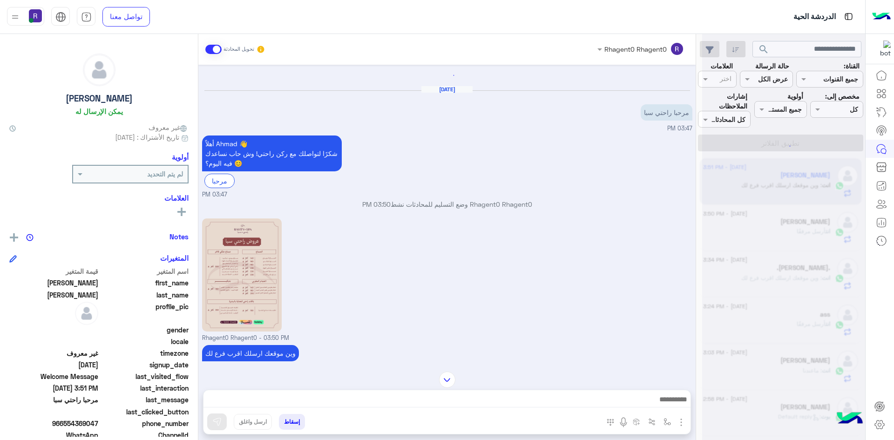
scroll to position [115, 0]
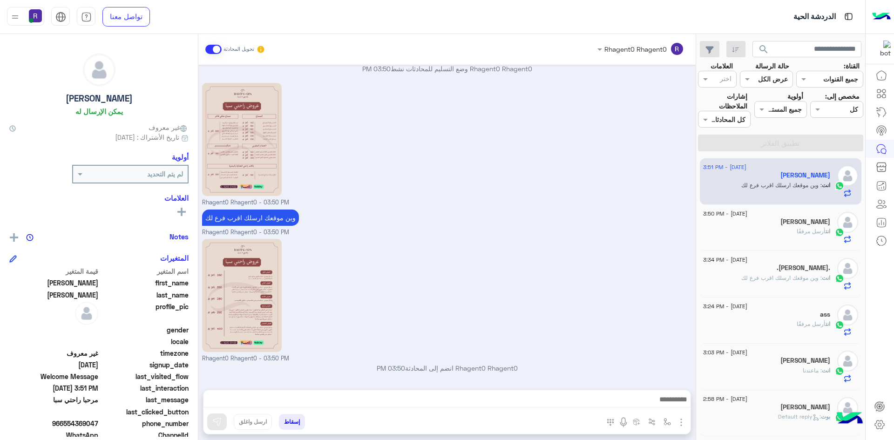
click at [777, 231] on div "انت أرسل مرفقًا" at bounding box center [766, 235] width 127 height 16
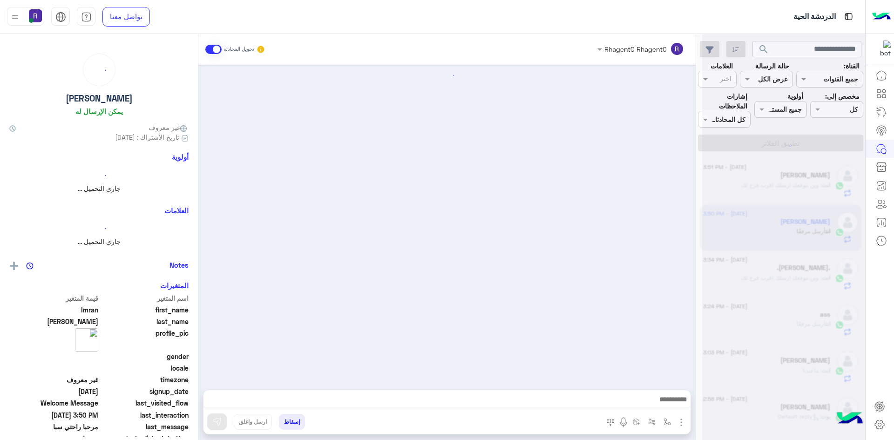
scroll to position [398, 0]
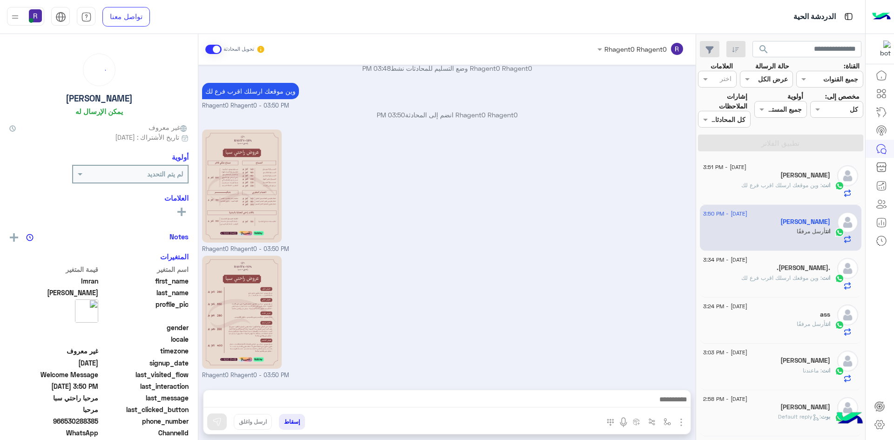
click at [767, 266] on div ".[PERSON_NAME]." at bounding box center [766, 269] width 127 height 10
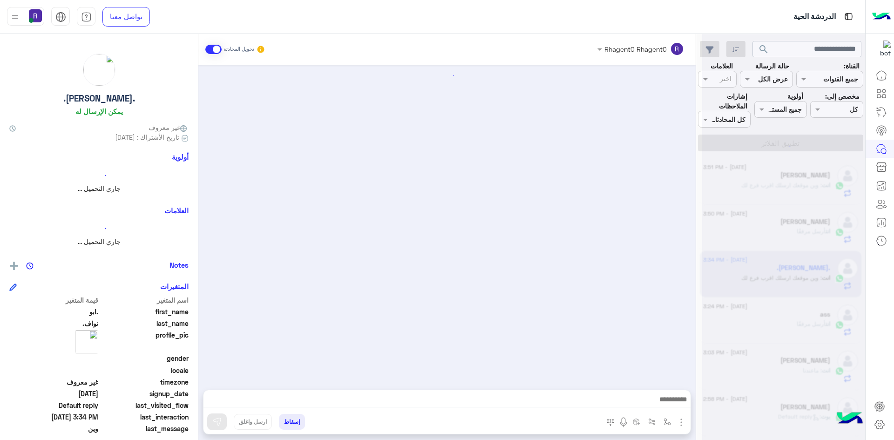
scroll to position [309, 0]
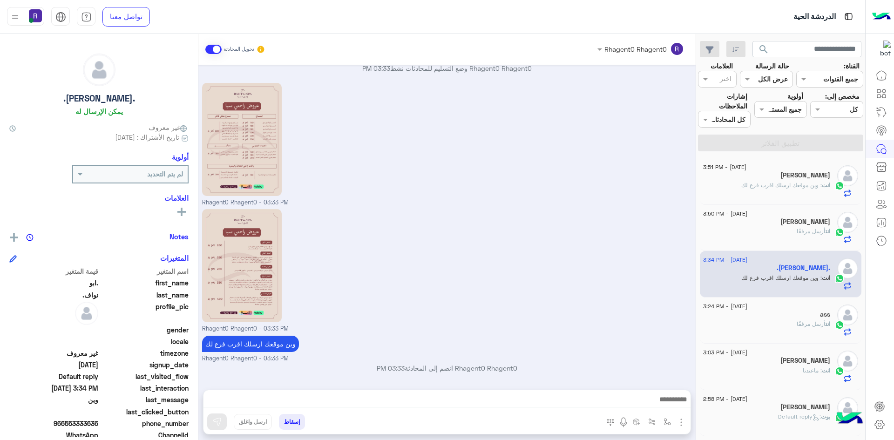
click at [765, 324] on div "انت أرسل مرفقًا" at bounding box center [766, 328] width 127 height 16
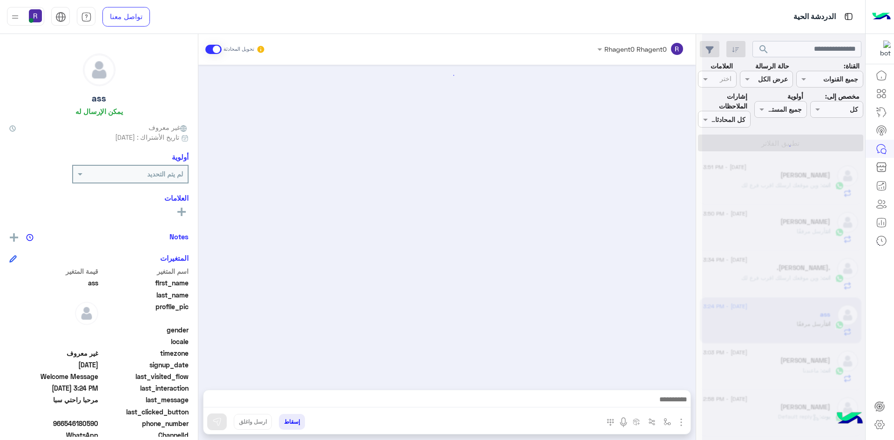
scroll to position [85, 0]
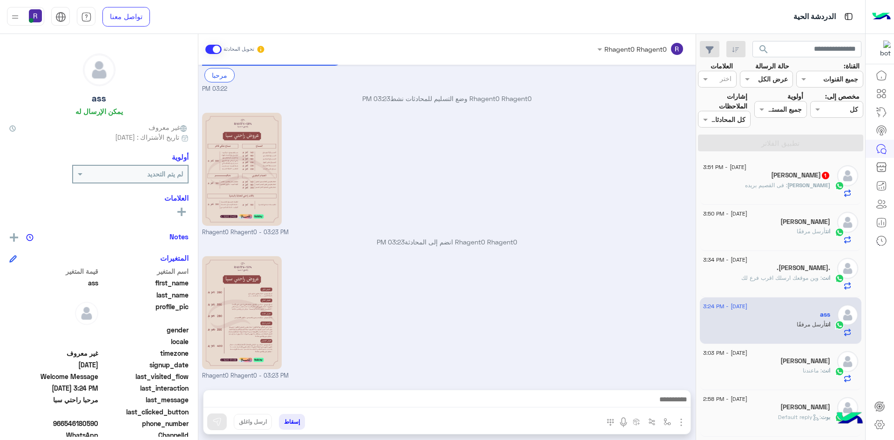
click at [785, 183] on span ": فی القصیم بریده" at bounding box center [766, 185] width 42 height 7
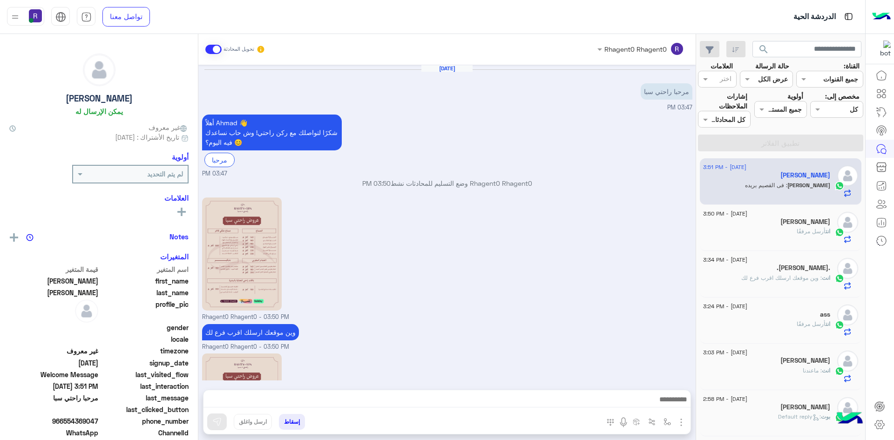
scroll to position [146, 0]
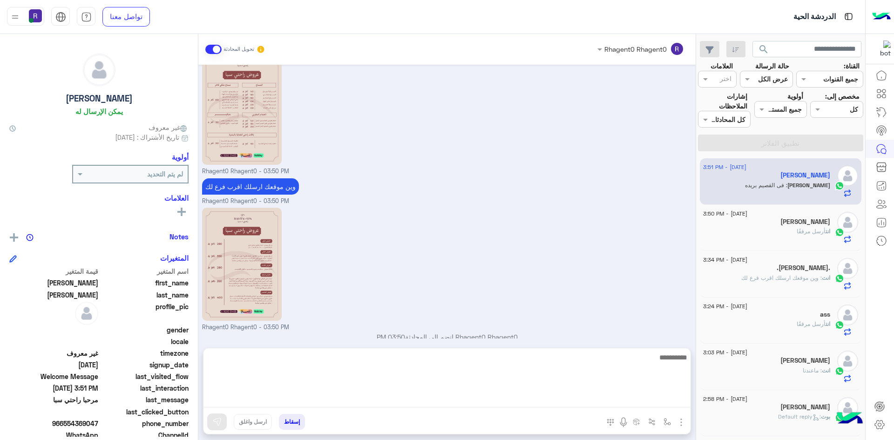
click at [390, 398] on textarea at bounding box center [446, 379] width 487 height 56
type textarea "**"
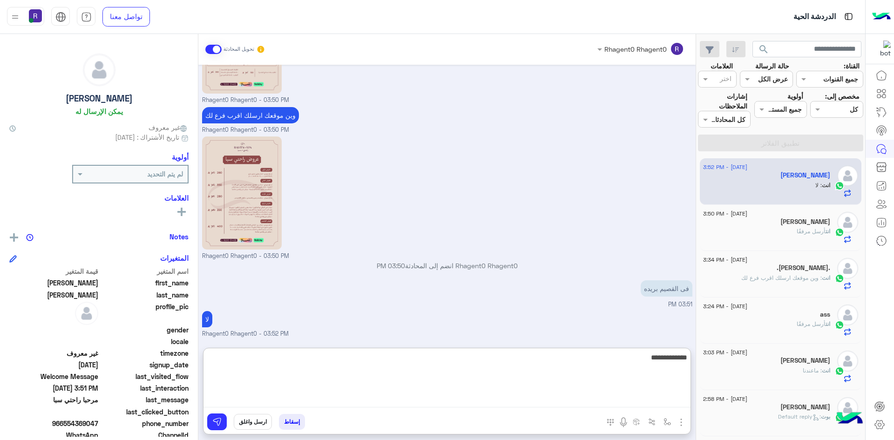
type textarea "**********"
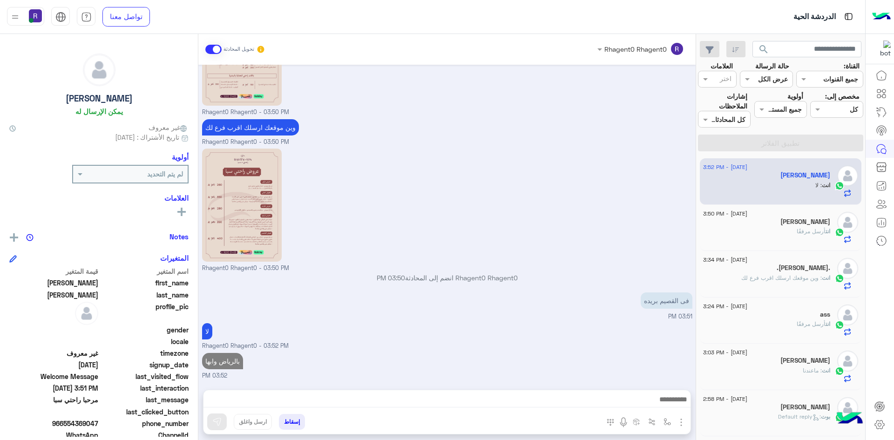
click at [454, 311] on div "Aug 25, 2025 مرحبا راحتي سبا 03:47 PM أهلاً Ahmad 👋 شكرًا لتواصلك مع ركن راحتي!…" at bounding box center [446, 223] width 497 height 316
click at [792, 224] on h5 "[PERSON_NAME]" at bounding box center [805, 222] width 50 height 8
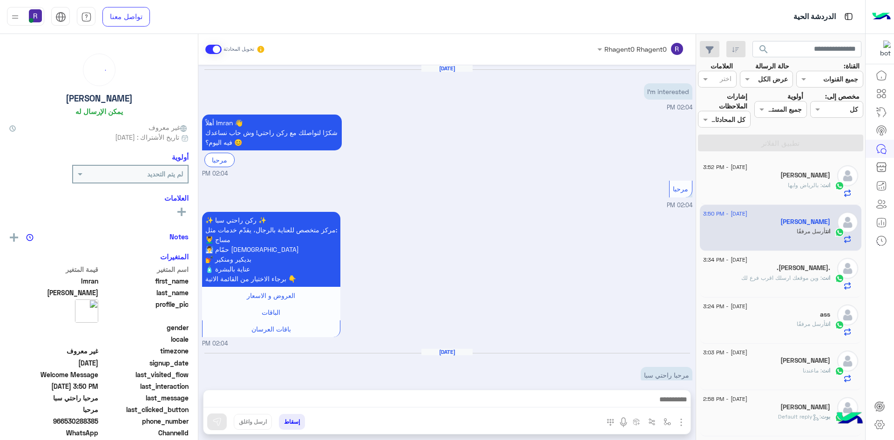
scroll to position [398, 0]
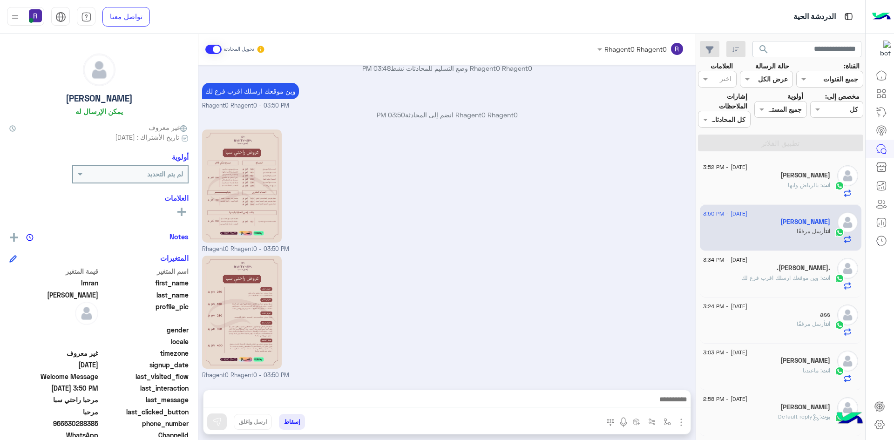
click at [785, 279] on span ": وين موقعك ارسلك اقرب فرع لك" at bounding box center [781, 277] width 81 height 7
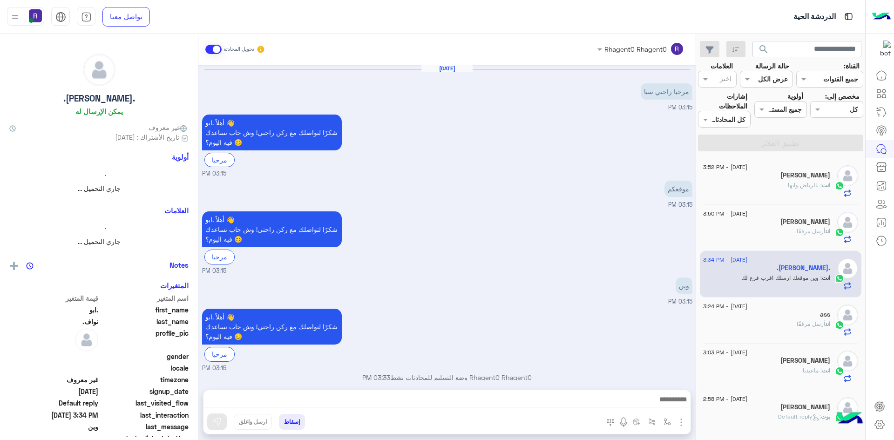
scroll to position [309, 0]
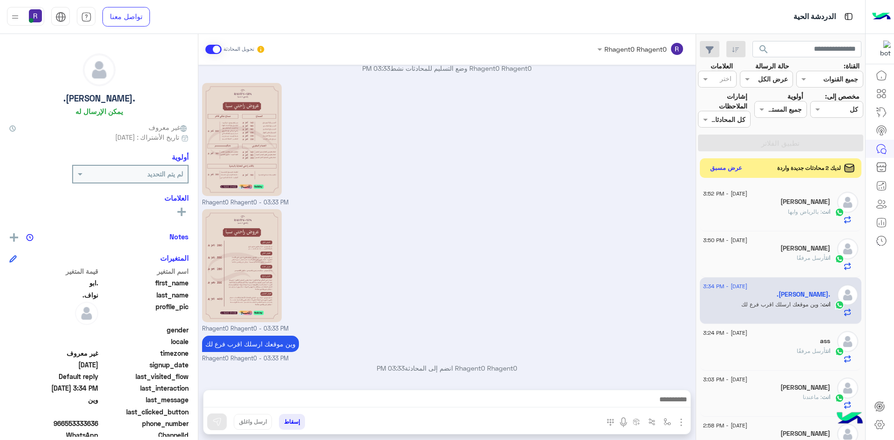
click at [731, 166] on button "عرض مسبق" at bounding box center [726, 168] width 39 height 13
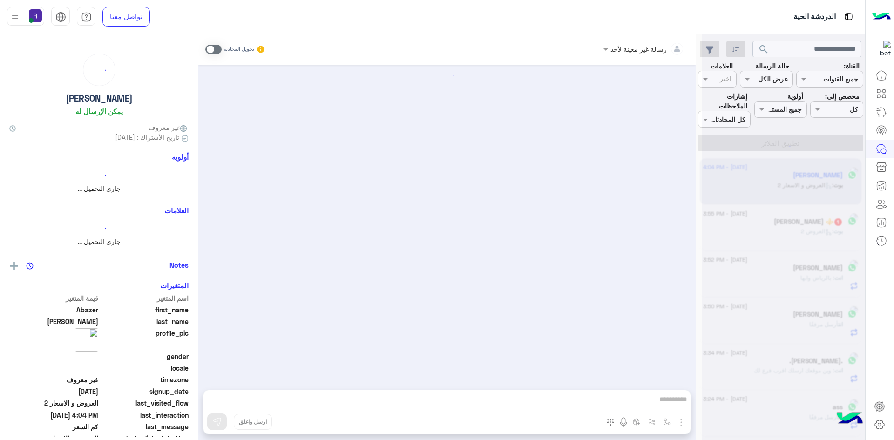
scroll to position [156, 0]
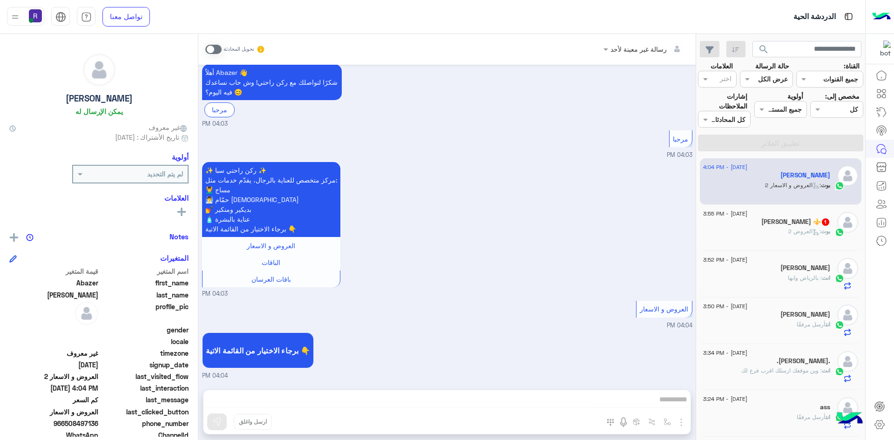
click at [216, 49] on span at bounding box center [213, 49] width 16 height 9
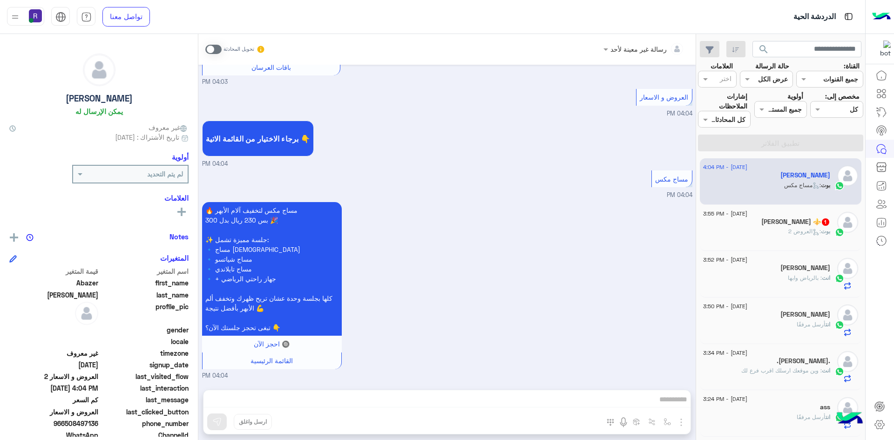
scroll to position [385, 0]
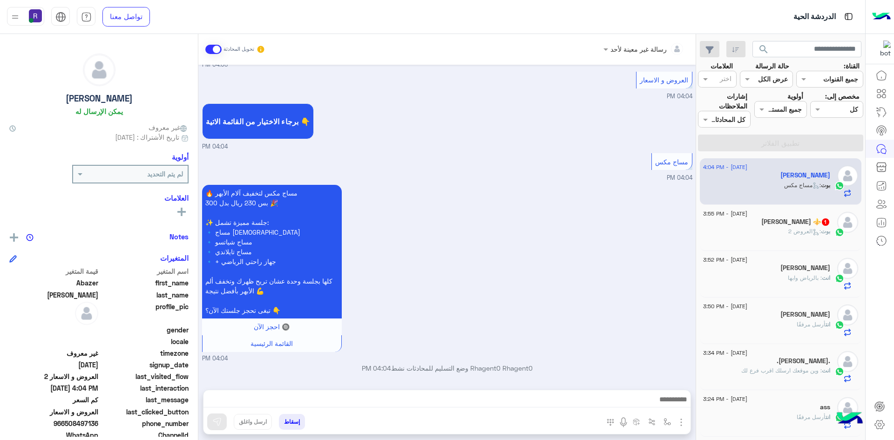
click at [683, 422] on img "button" at bounding box center [680, 422] width 11 height 11
click at [670, 403] on span "الصور" at bounding box center [662, 402] width 17 height 11
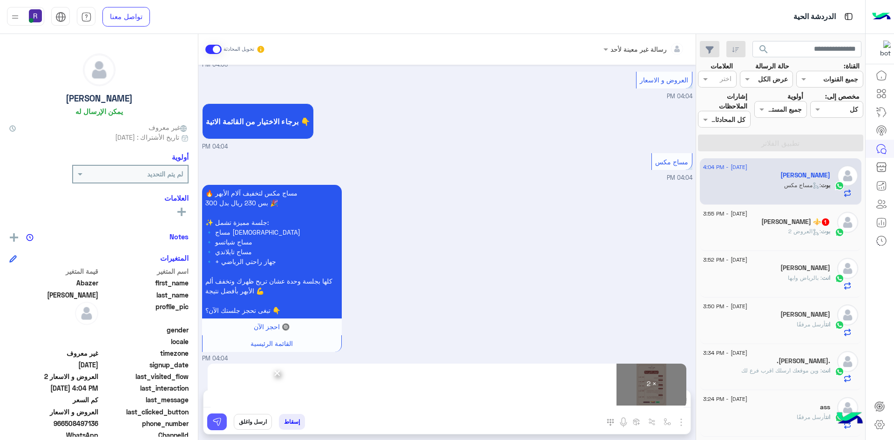
click at [215, 423] on img at bounding box center [216, 421] width 9 height 9
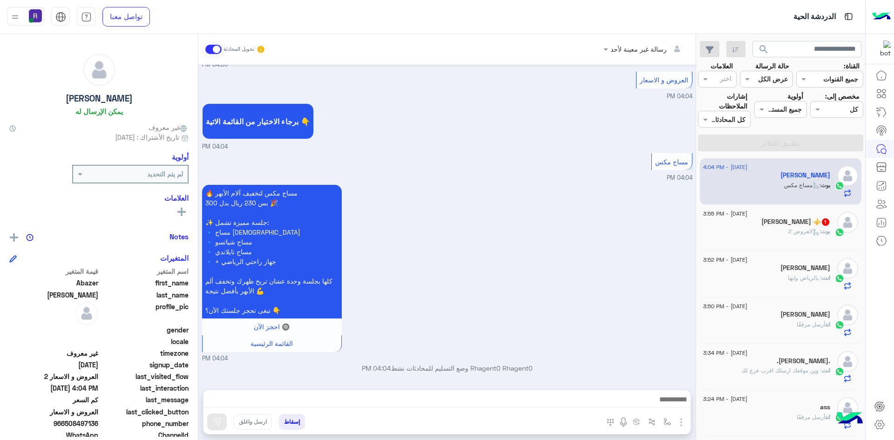
click at [768, 233] on div "بوت : العروض 2" at bounding box center [766, 235] width 127 height 16
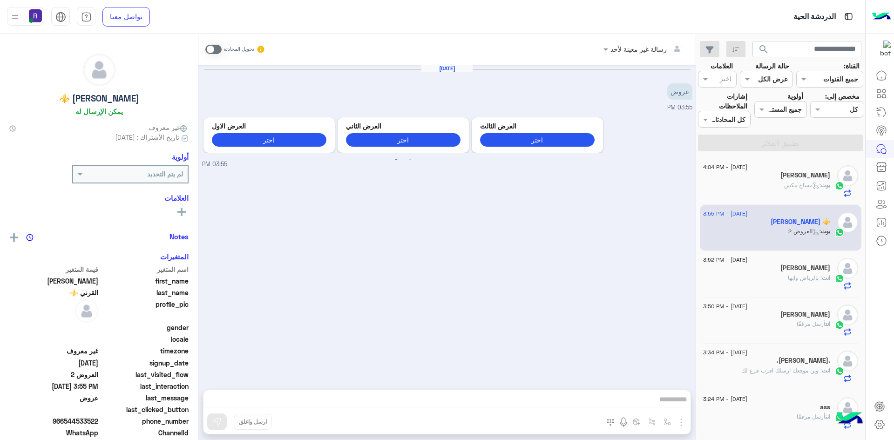
click at [217, 51] on span at bounding box center [213, 49] width 16 height 9
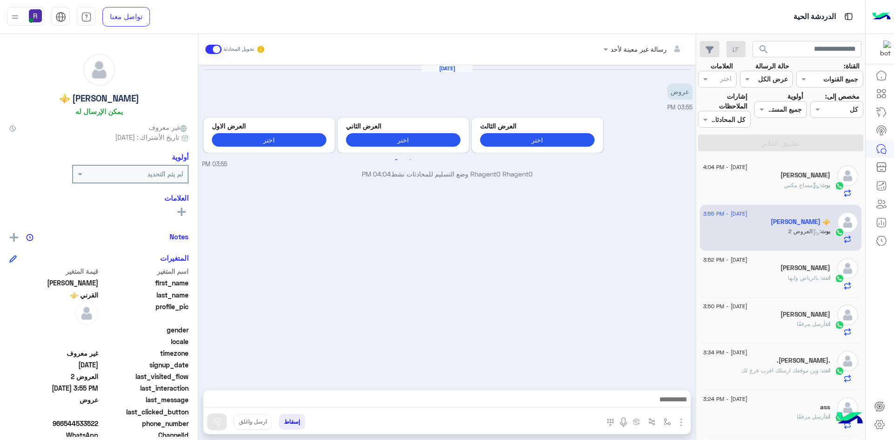
click at [681, 420] on img "button" at bounding box center [680, 422] width 11 height 11
click at [670, 405] on span "الصور" at bounding box center [662, 402] width 17 height 11
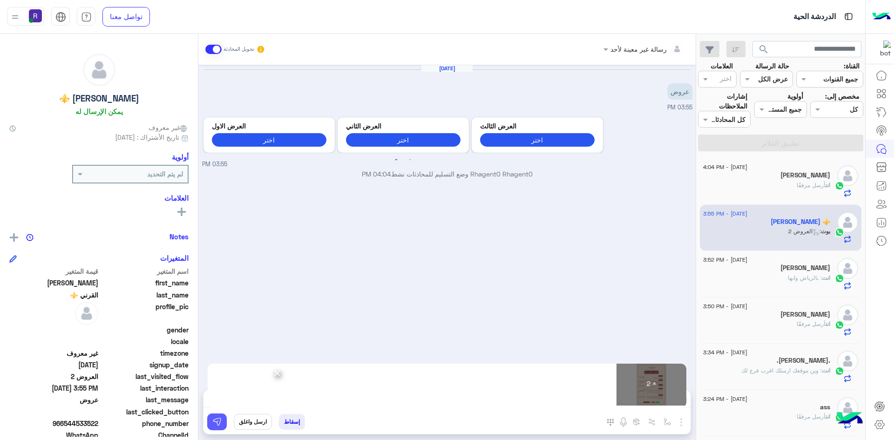
click at [221, 421] on img at bounding box center [216, 421] width 9 height 9
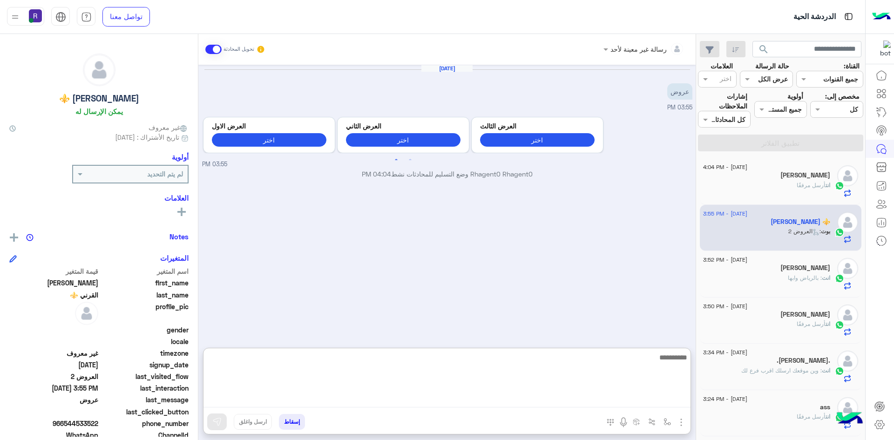
paste textarea "**********"
type textarea "**********"
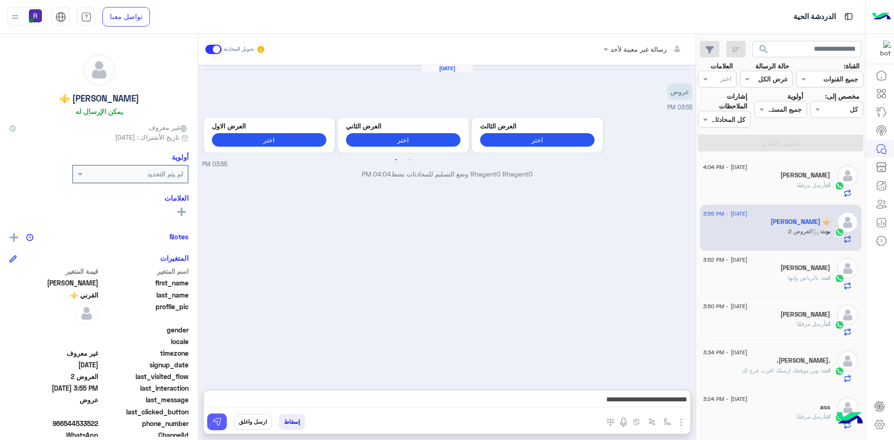
click at [214, 425] on img at bounding box center [216, 421] width 9 height 9
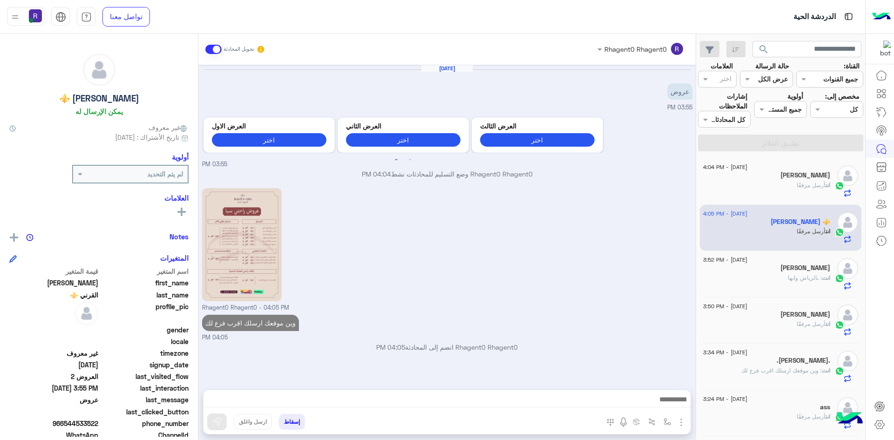
scroll to position [105, 0]
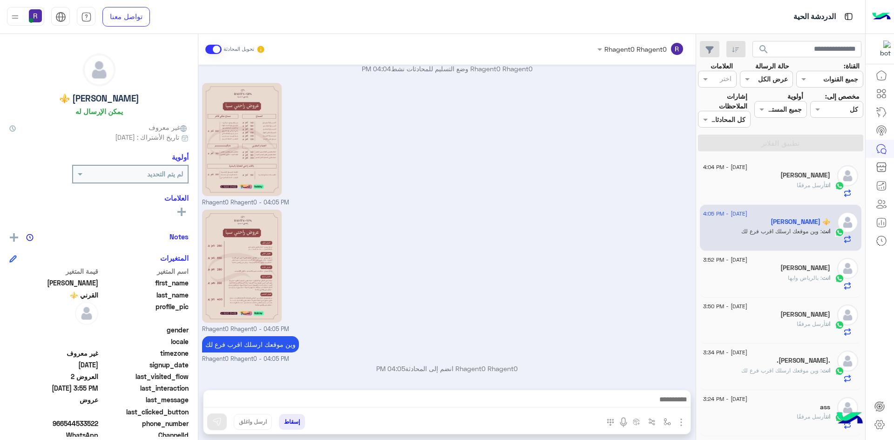
click at [750, 284] on div "انت : بالرياض وابها" at bounding box center [766, 282] width 127 height 16
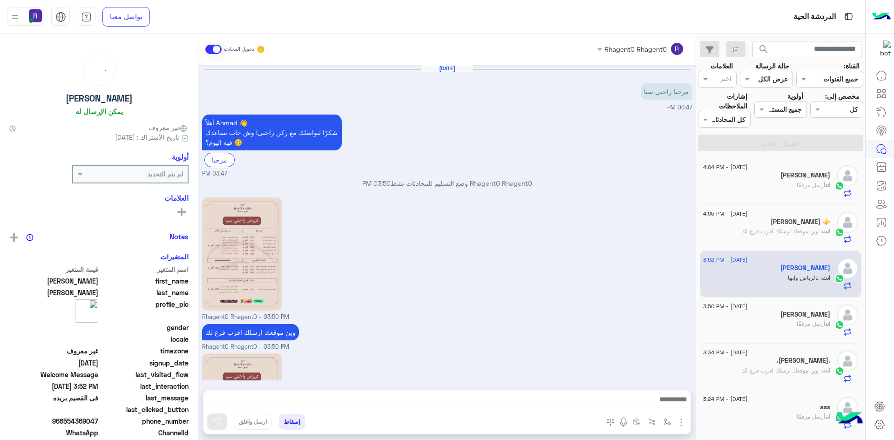
scroll to position [205, 0]
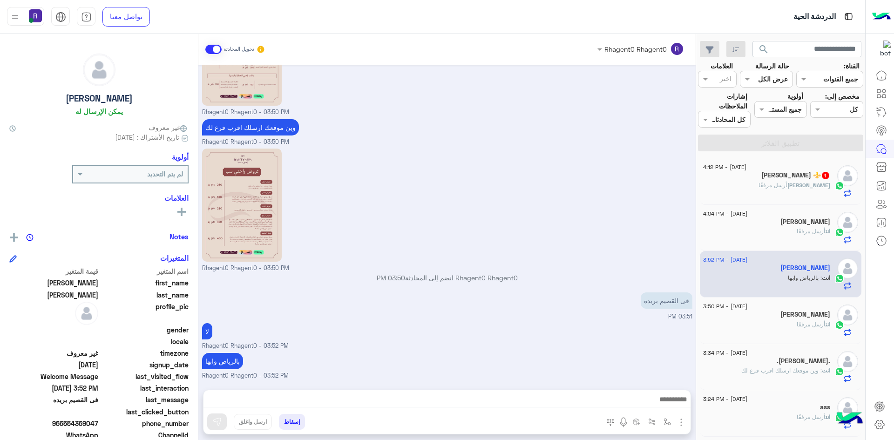
click at [784, 185] on div "محمد أرسل مرفقًا" at bounding box center [766, 189] width 127 height 16
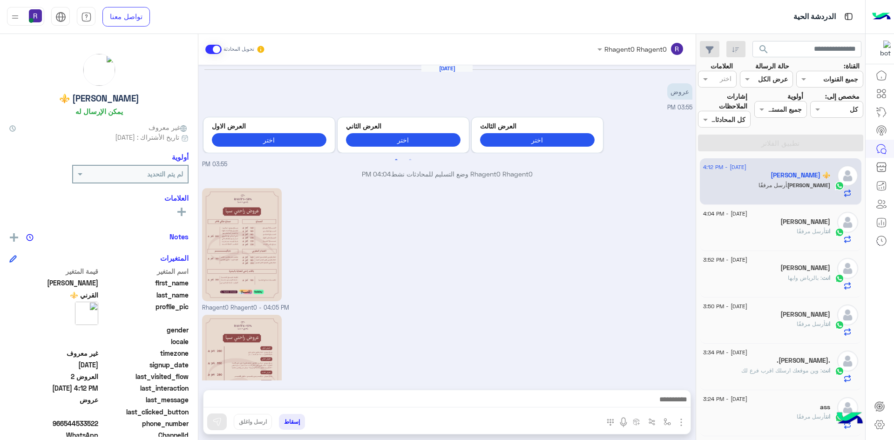
scroll to position [137, 0]
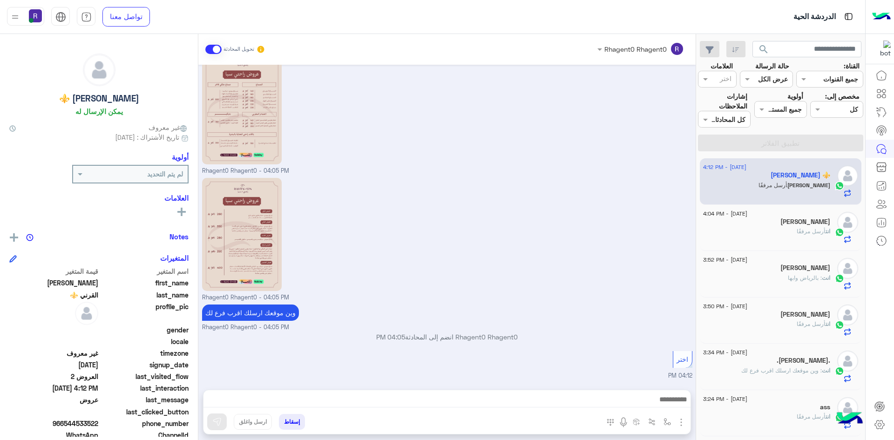
click at [796, 234] on span "أرسل مرفقًا" at bounding box center [810, 231] width 29 height 7
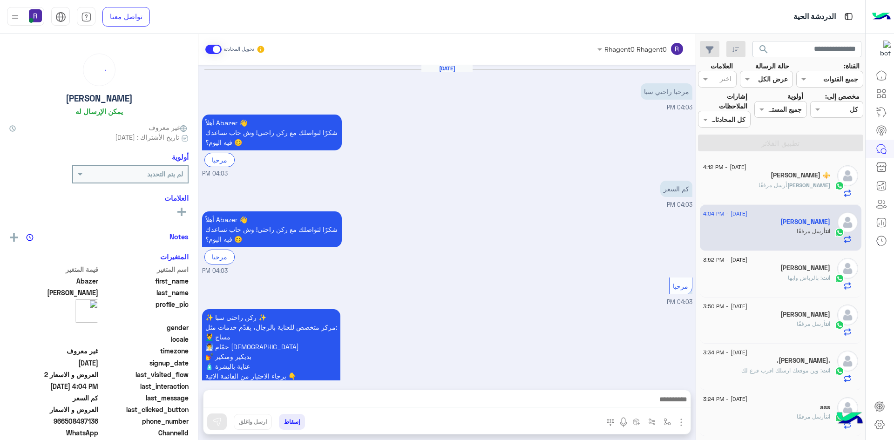
scroll to position [654, 0]
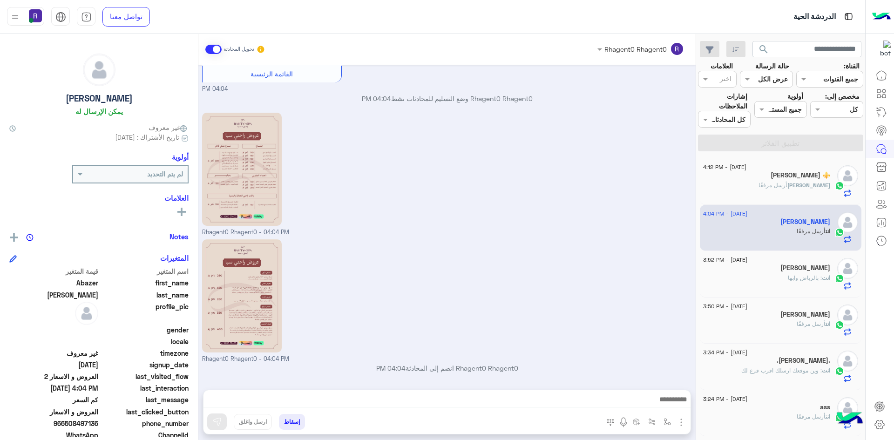
click at [787, 184] on span "أرسل مرفقًا" at bounding box center [772, 185] width 29 height 7
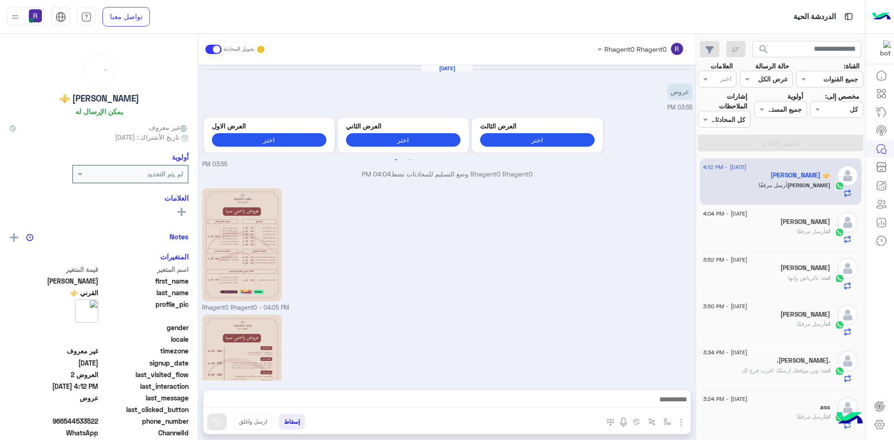
scroll to position [137, 0]
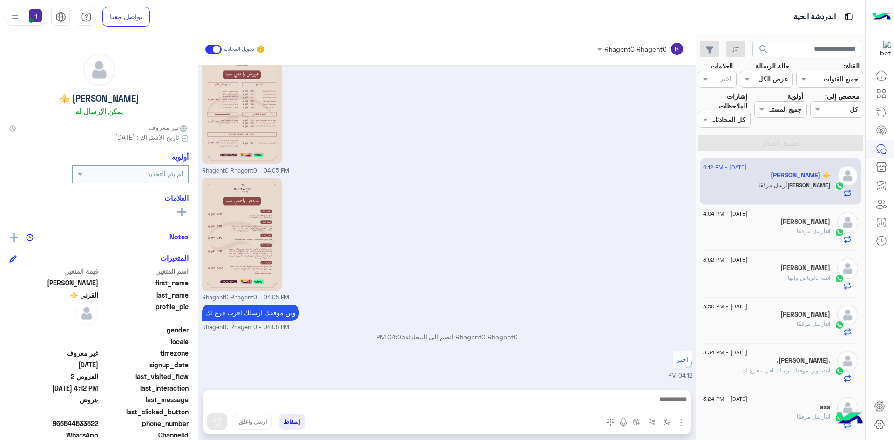
click at [793, 222] on h5 "[PERSON_NAME]" at bounding box center [805, 222] width 50 height 8
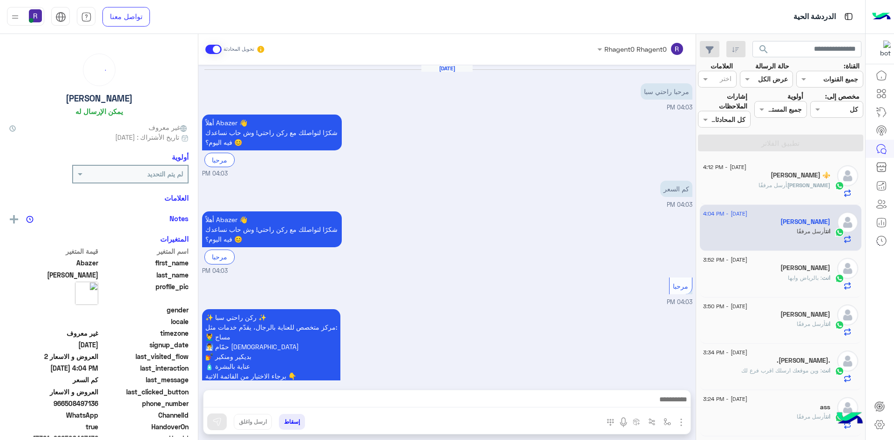
scroll to position [654, 0]
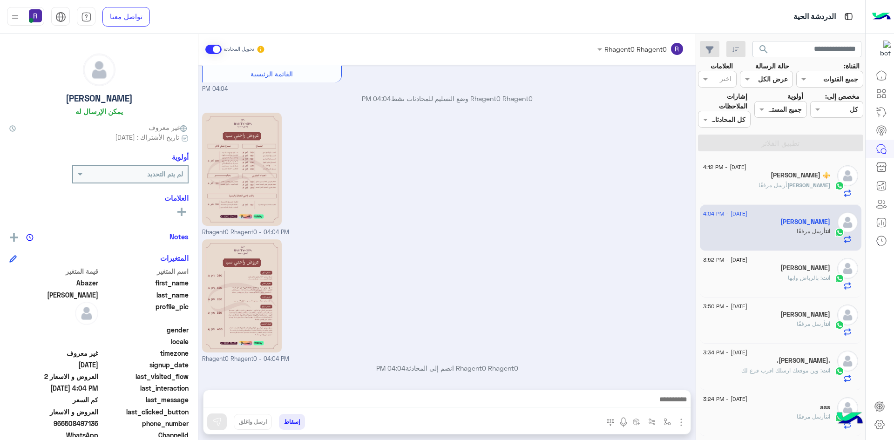
click at [766, 277] on div "انت : بالرياض وابها" at bounding box center [766, 282] width 127 height 16
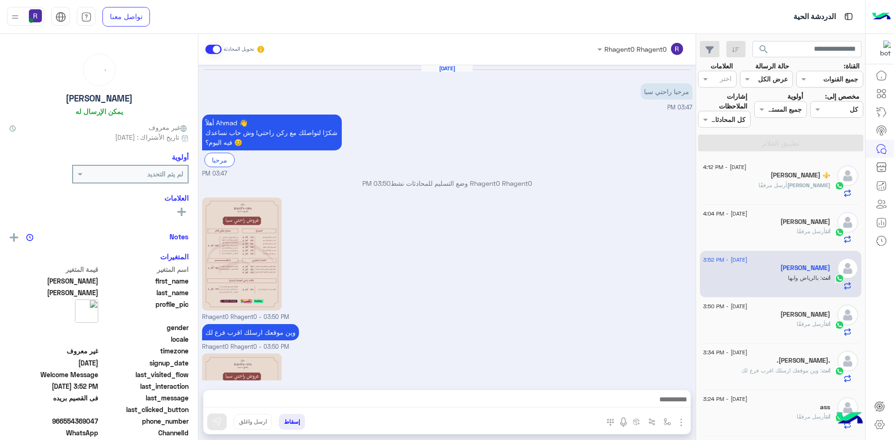
scroll to position [205, 0]
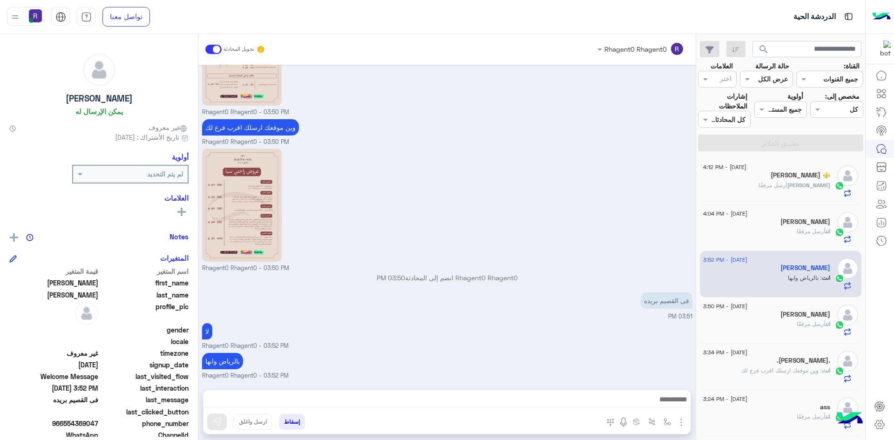
click at [807, 236] on div "انت أرسل مرفقًا" at bounding box center [766, 235] width 127 height 16
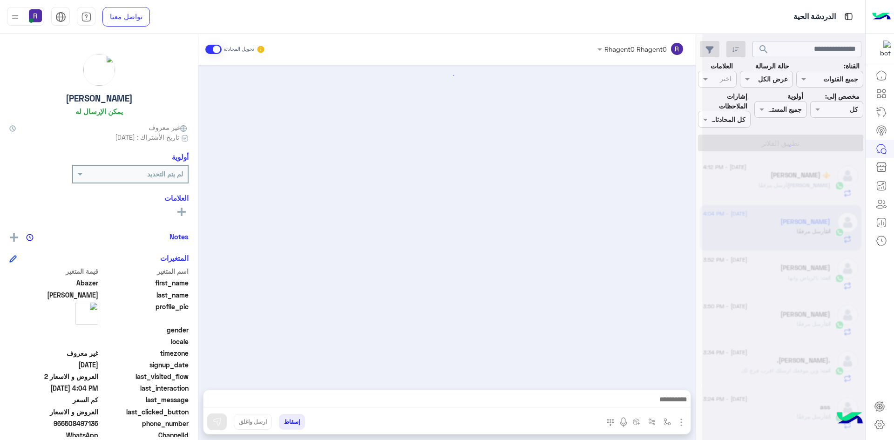
scroll to position [654, 0]
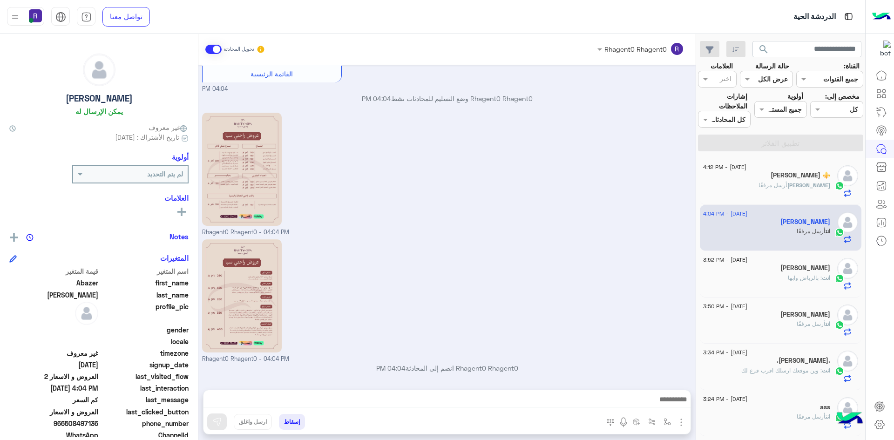
click at [786, 182] on div "محمد أرسل مرفقًا" at bounding box center [766, 189] width 127 height 16
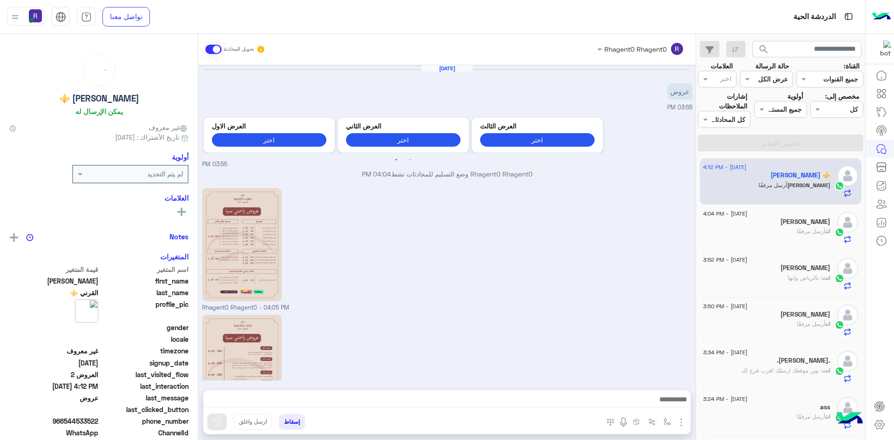
scroll to position [137, 0]
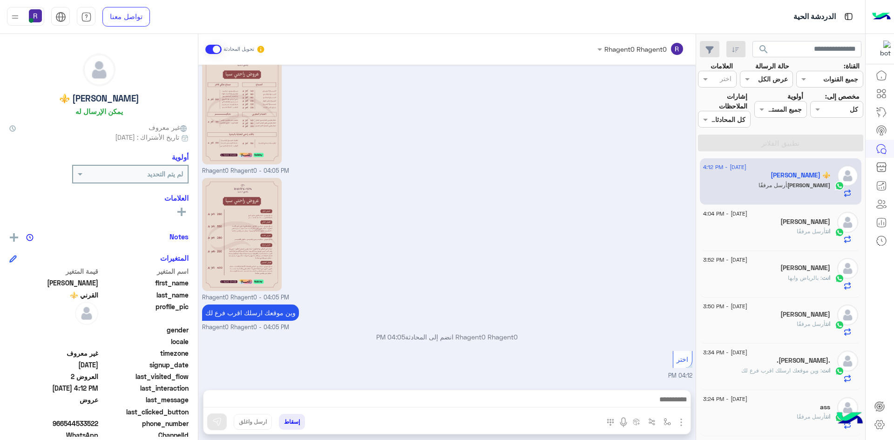
click at [776, 230] on div "انت أرسل مرفقًا" at bounding box center [766, 235] width 127 height 16
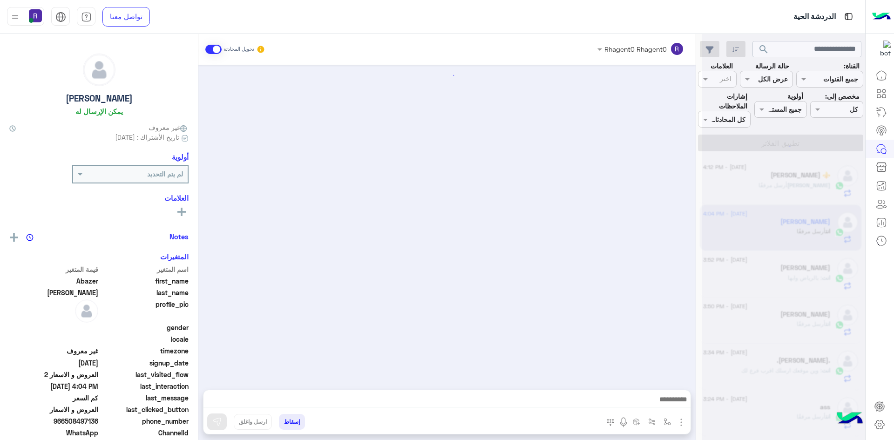
scroll to position [654, 0]
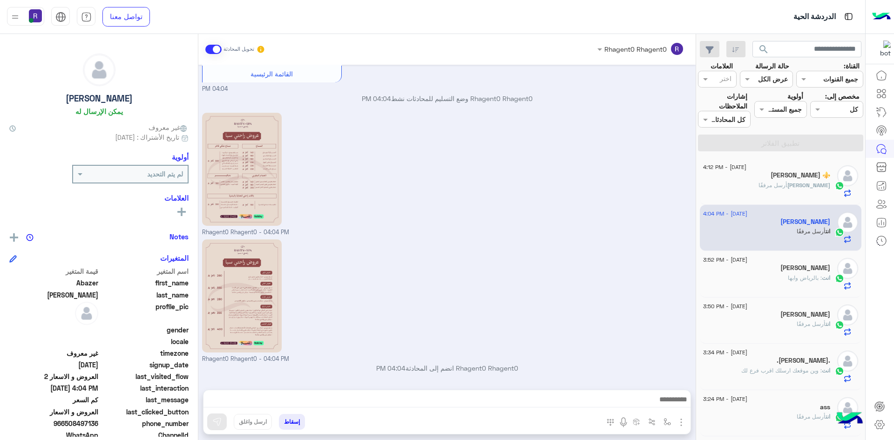
click at [796, 280] on span ": بالرياض وابها" at bounding box center [805, 277] width 34 height 7
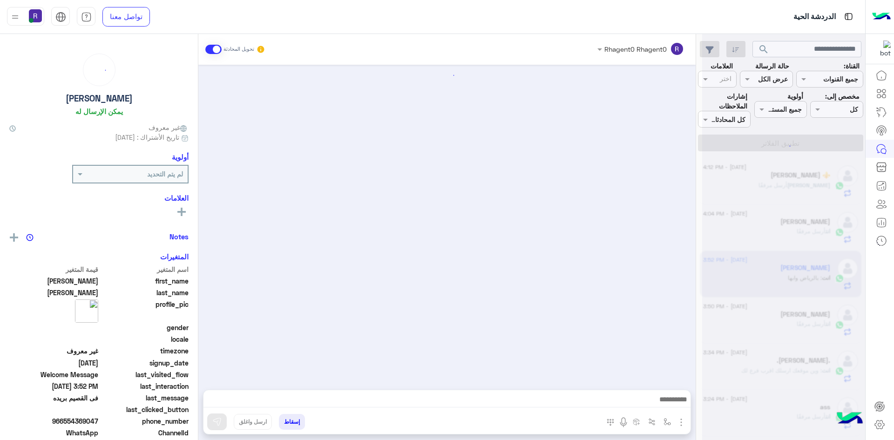
scroll to position [205, 0]
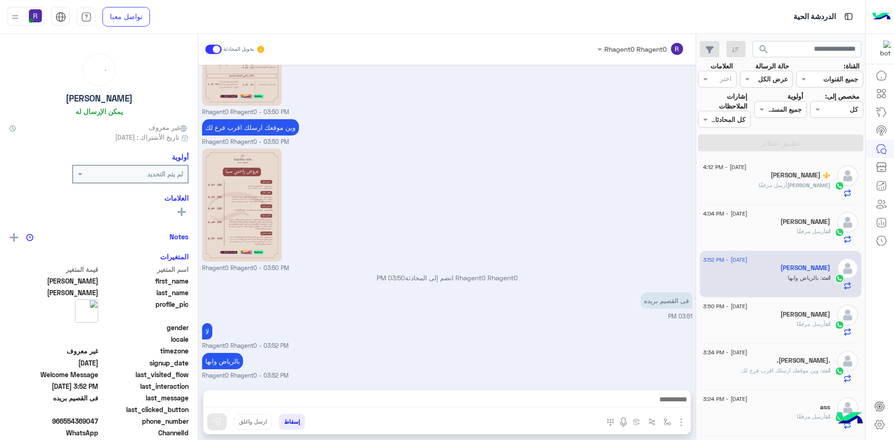
click at [825, 230] on span "انت" at bounding box center [827, 231] width 5 height 7
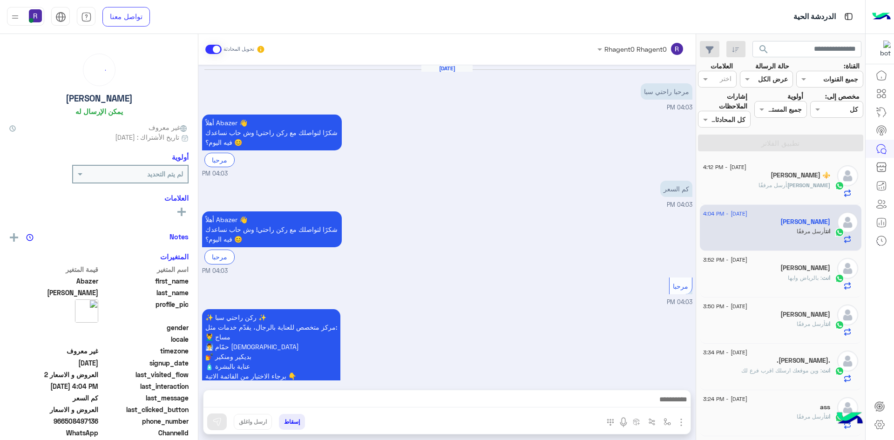
scroll to position [654, 0]
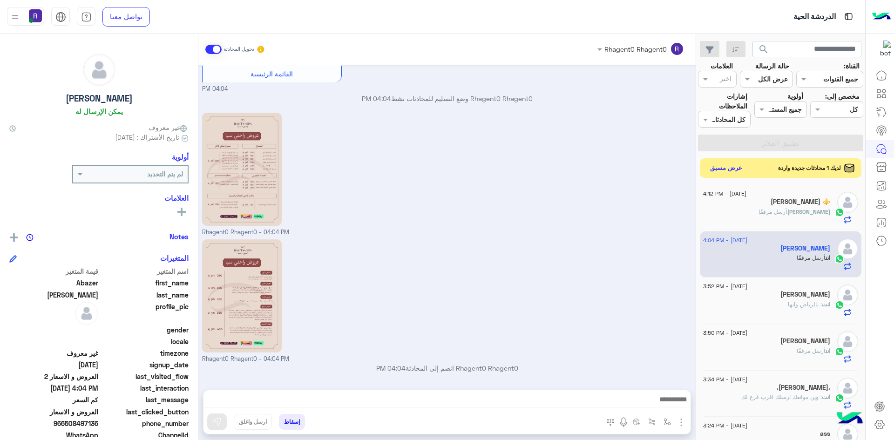
click at [729, 170] on button "عرض مسبق" at bounding box center [726, 168] width 39 height 13
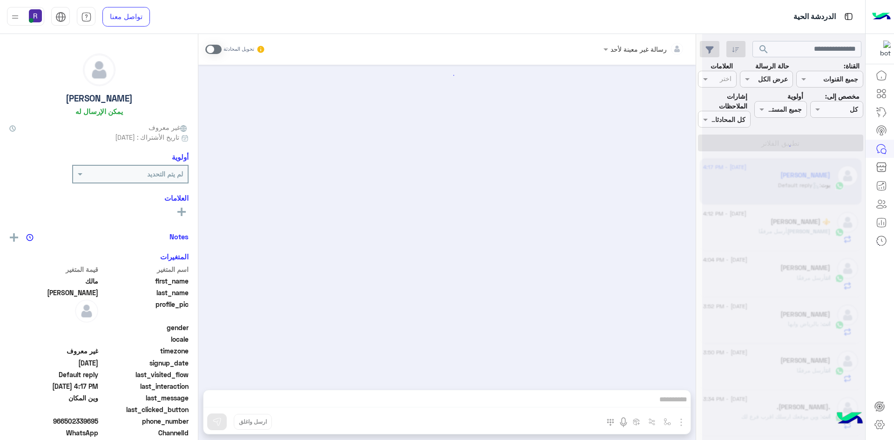
scroll to position [1058, 0]
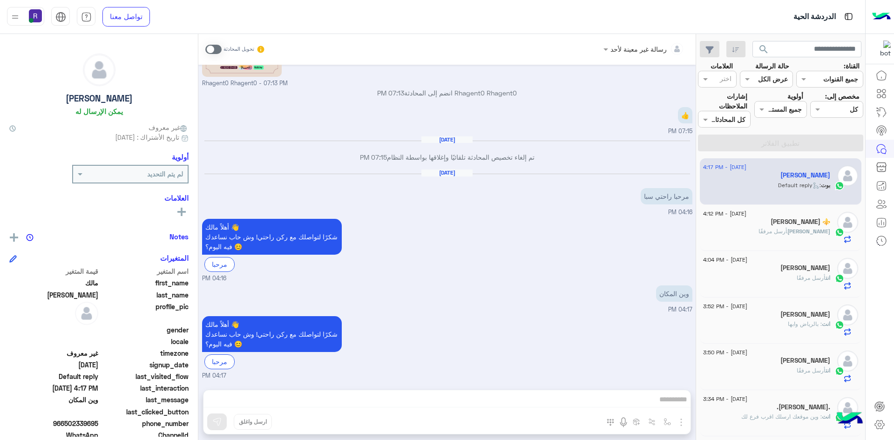
click at [217, 47] on span at bounding box center [213, 49] width 16 height 9
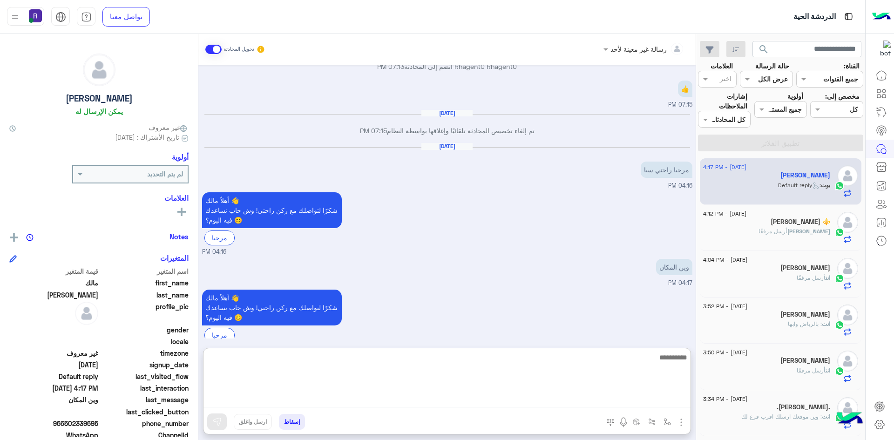
paste textarea "**********"
type textarea "**********"
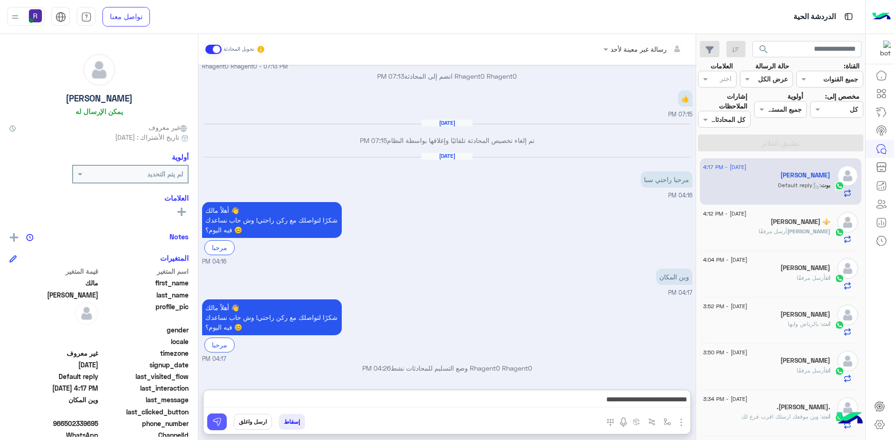
click at [220, 420] on img at bounding box center [216, 421] width 9 height 9
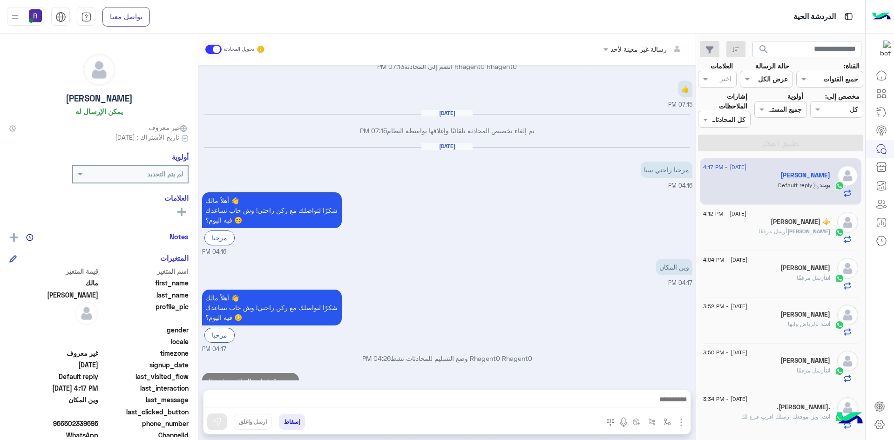
scroll to position [1105, 0]
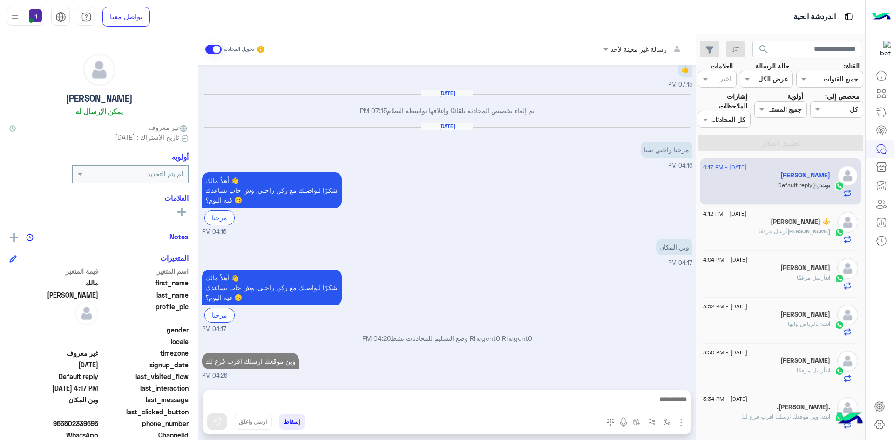
click at [796, 281] on p "انت أرسل مرفقًا" at bounding box center [813, 278] width 34 height 8
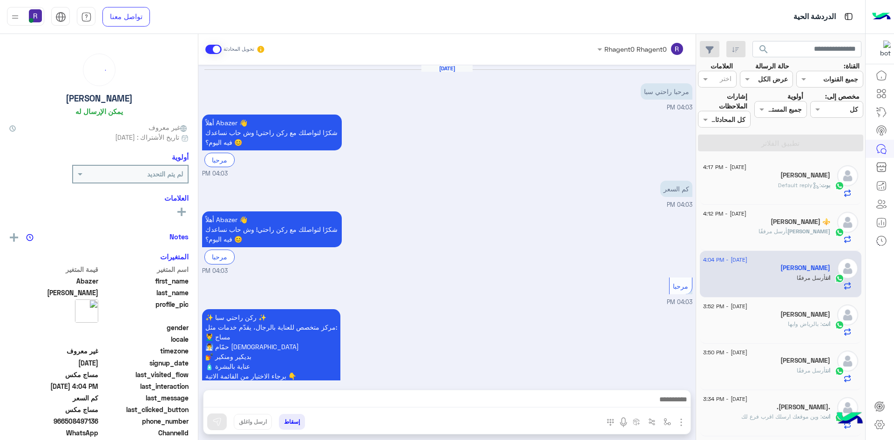
scroll to position [654, 0]
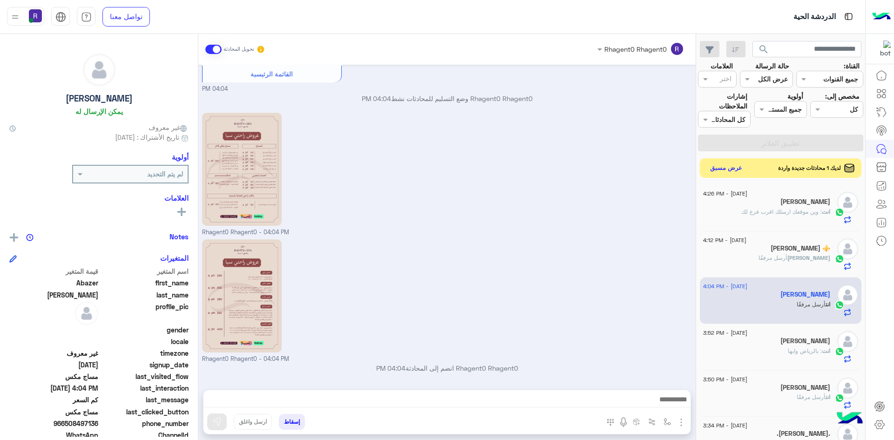
click at [728, 169] on button "عرض مسبق" at bounding box center [726, 168] width 39 height 13
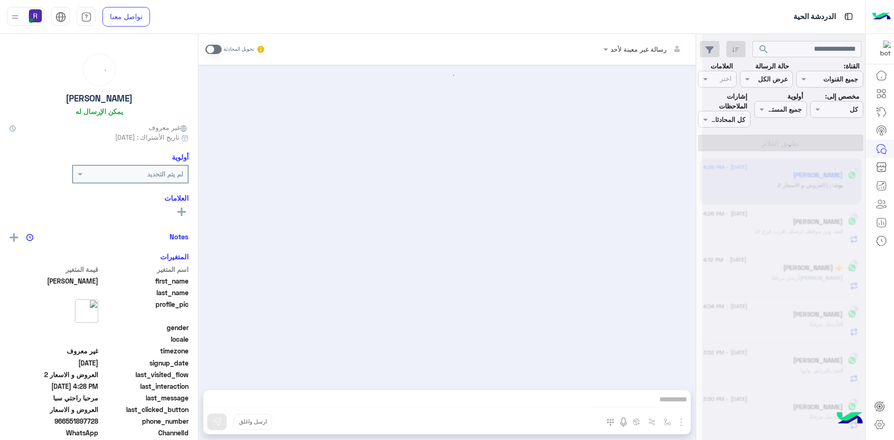
scroll to position [59, 0]
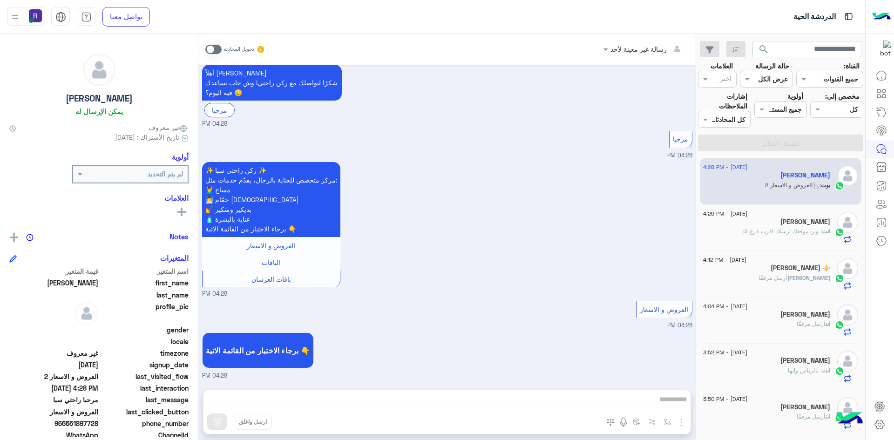
click at [216, 48] on span at bounding box center [213, 49] width 16 height 9
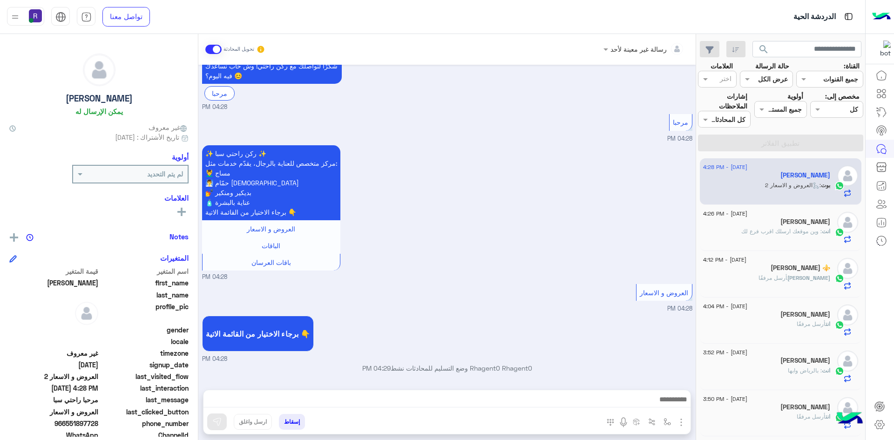
scroll to position [93, 0]
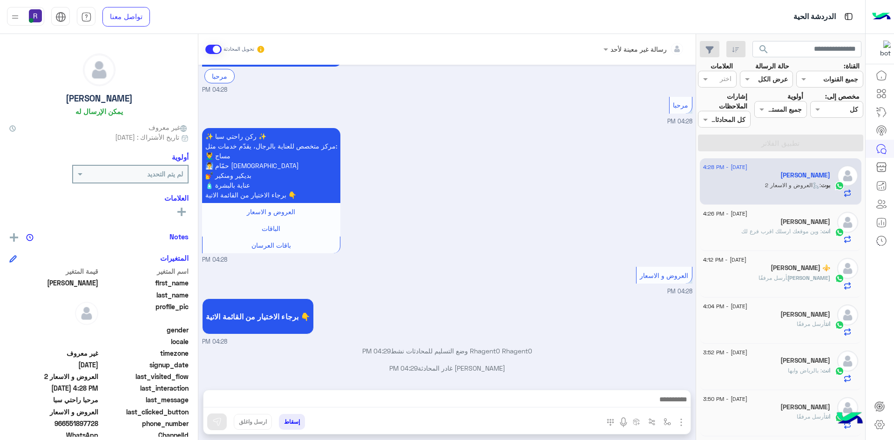
click at [681, 425] on div "رسالة غير معينة لأحد تحويل المحادثة Aug 25, 2025 مرحبا راحتي سبا 04:28 PM أهلاً…" at bounding box center [446, 239] width 497 height 410
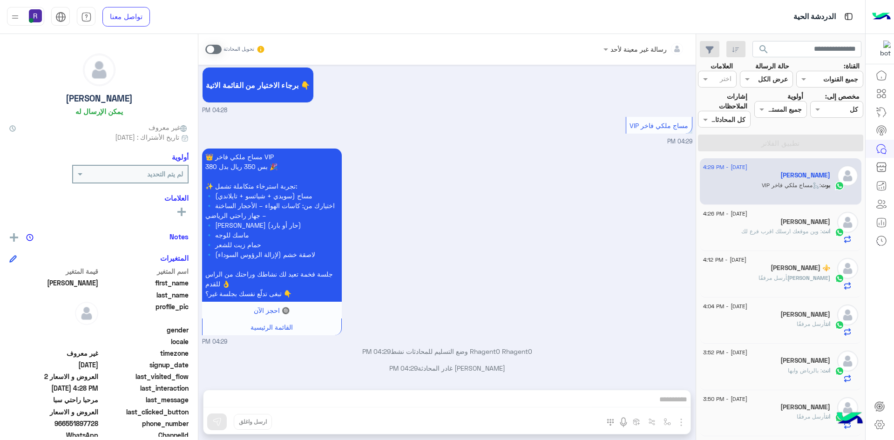
click at [219, 47] on span at bounding box center [213, 49] width 16 height 9
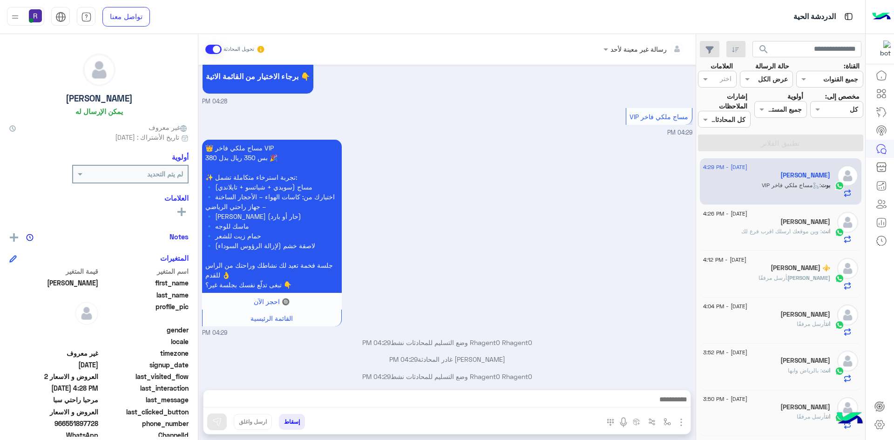
scroll to position [341, 0]
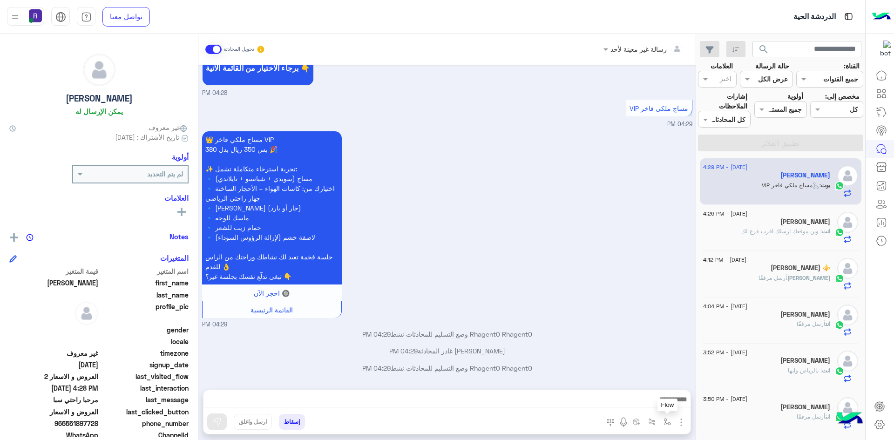
click at [664, 424] on img "button" at bounding box center [666, 421] width 7 height 7
click at [644, 409] on div "أدخل اسم مجموعة الرسائل" at bounding box center [626, 401] width 98 height 17
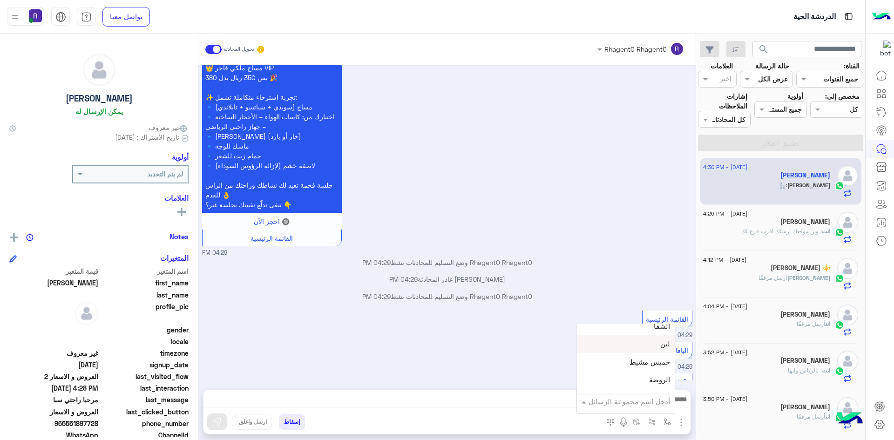
scroll to position [436, 0]
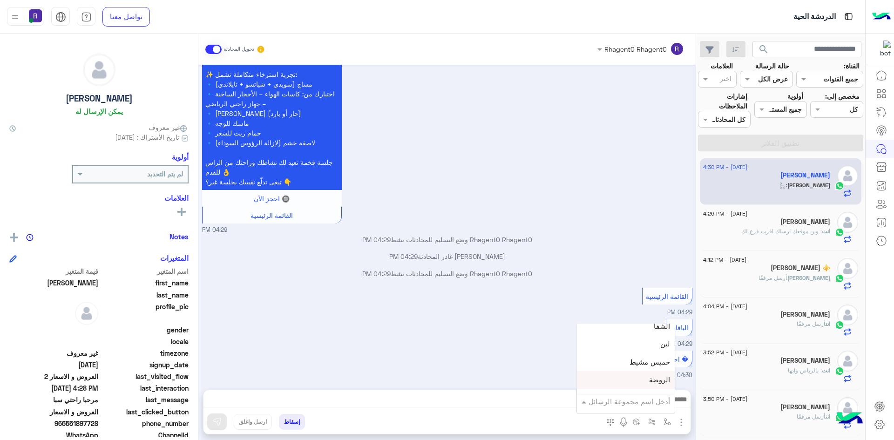
click at [483, 380] on div "� احجز الآن 04:30 PM" at bounding box center [447, 364] width 490 height 32
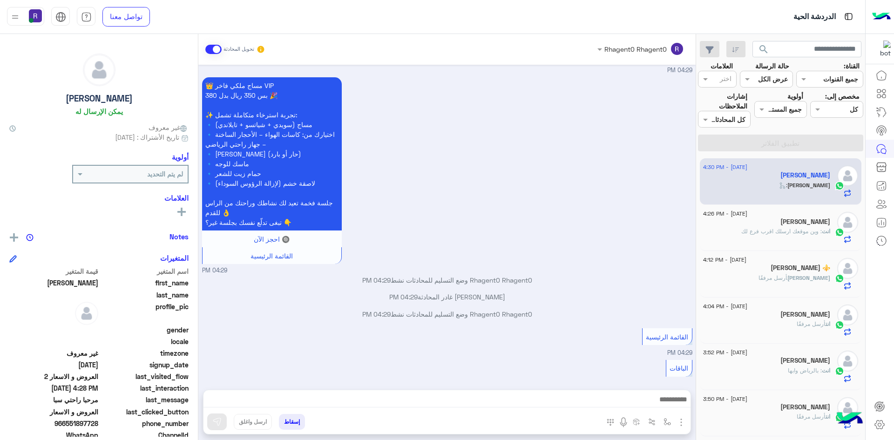
scroll to position [435, 0]
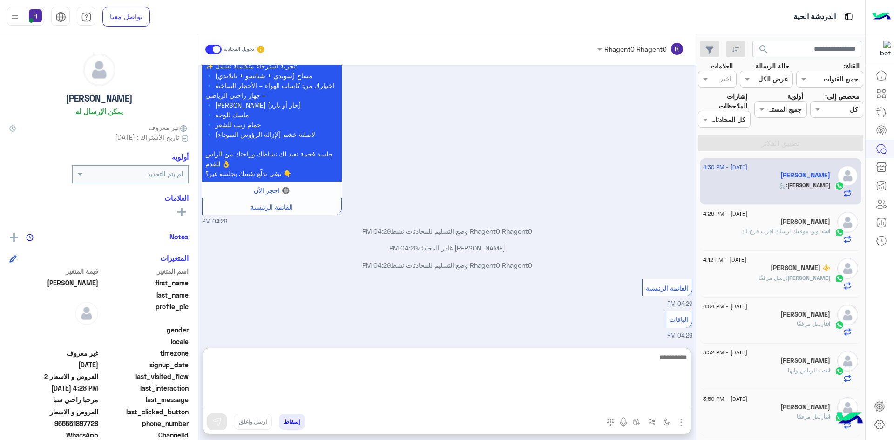
paste textarea "**********"
type textarea "**********"
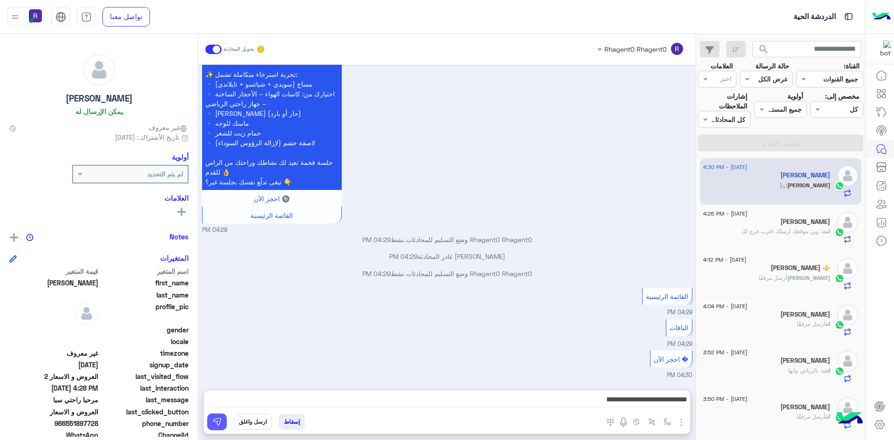
click at [222, 414] on button at bounding box center [217, 421] width 20 height 17
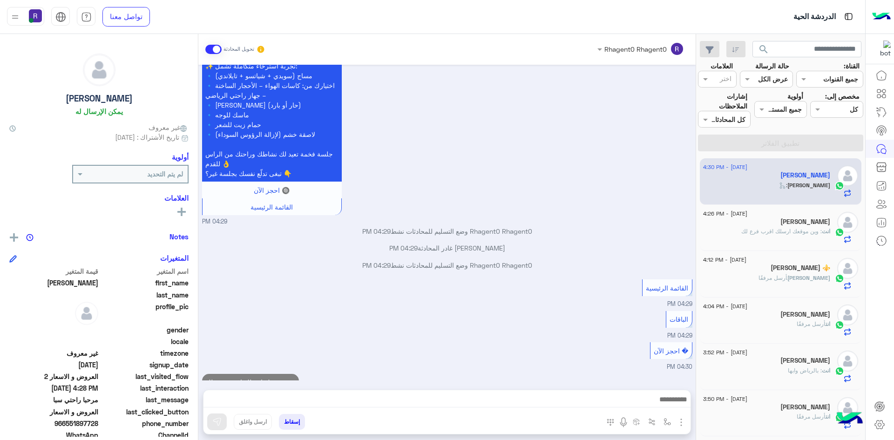
scroll to position [465, 0]
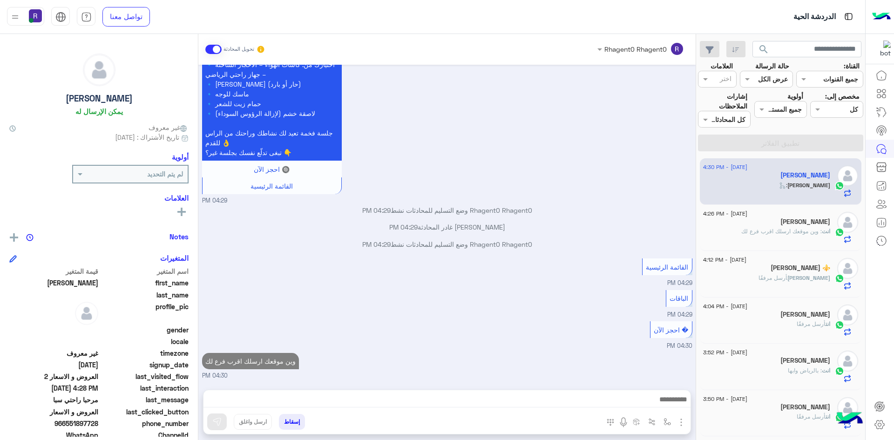
click at [817, 232] on span ": وين موقعك ارسلك اقرب فرع لك" at bounding box center [781, 231] width 81 height 7
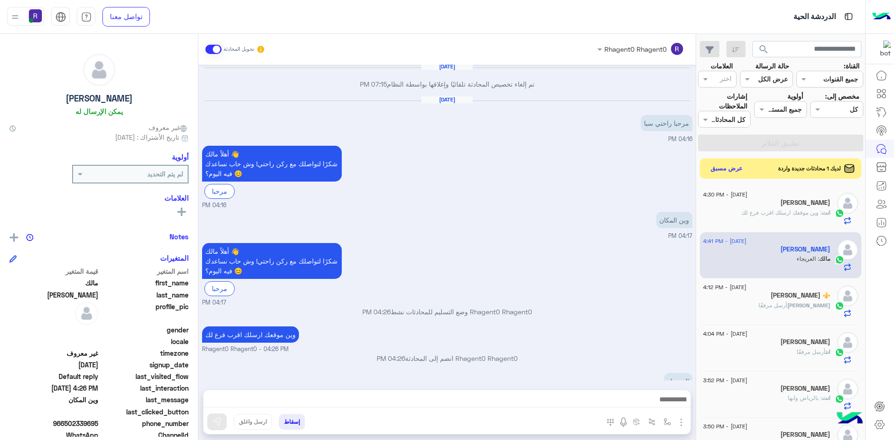
scroll to position [773, 0]
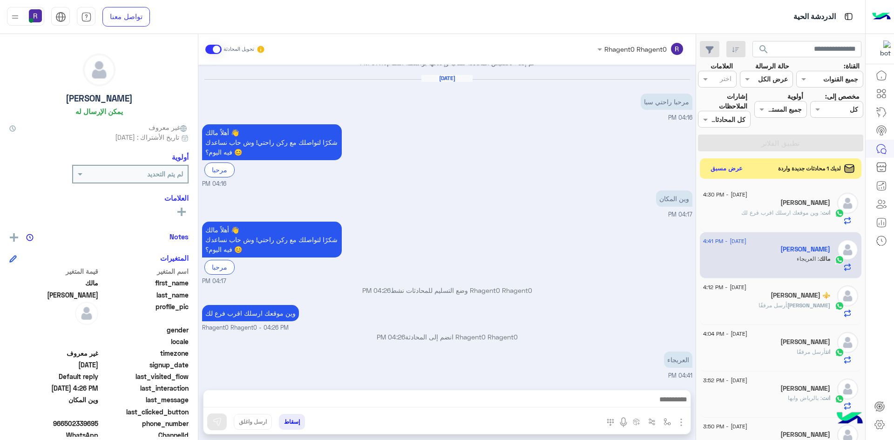
click at [680, 421] on img "button" at bounding box center [680, 422] width 11 height 11
click at [668, 403] on span "الصور" at bounding box center [662, 402] width 17 height 11
click at [663, 422] on img "button" at bounding box center [666, 421] width 7 height 7
click at [653, 405] on input "text" at bounding box center [638, 401] width 63 height 11
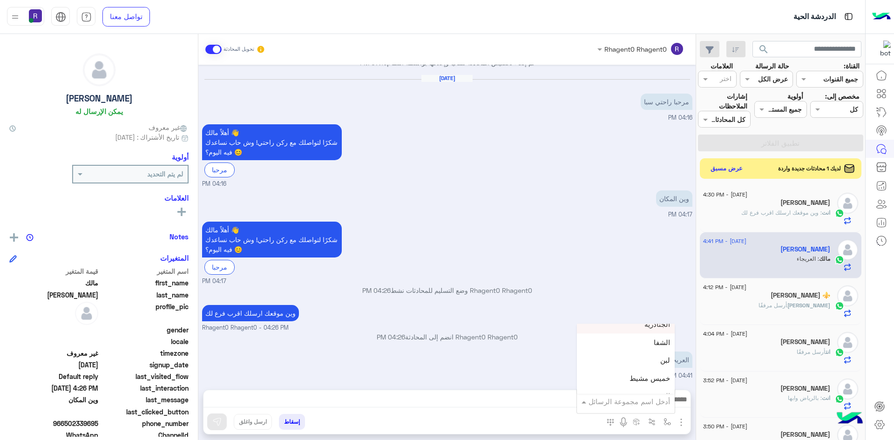
scroll to position [652, 0]
click at [645, 347] on div "لبن" at bounding box center [626, 344] width 98 height 18
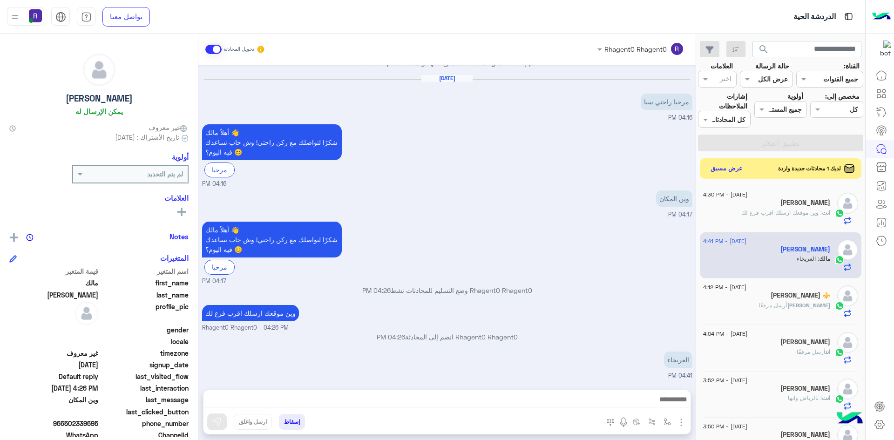
type textarea "***"
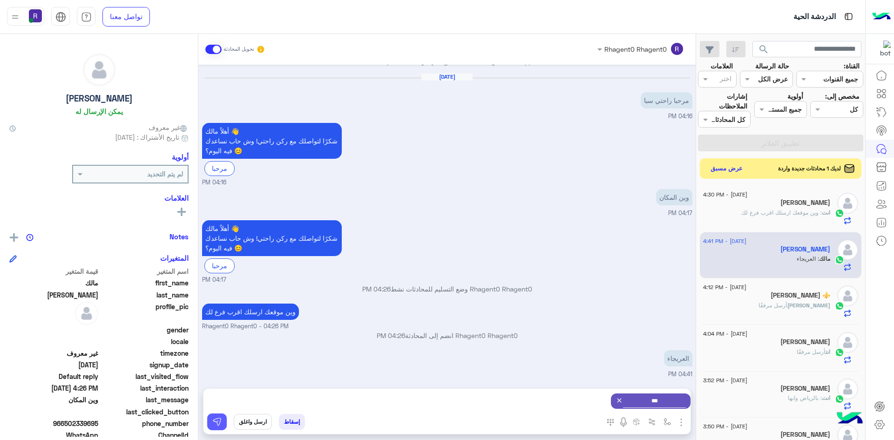
click at [211, 424] on button at bounding box center [217, 421] width 20 height 17
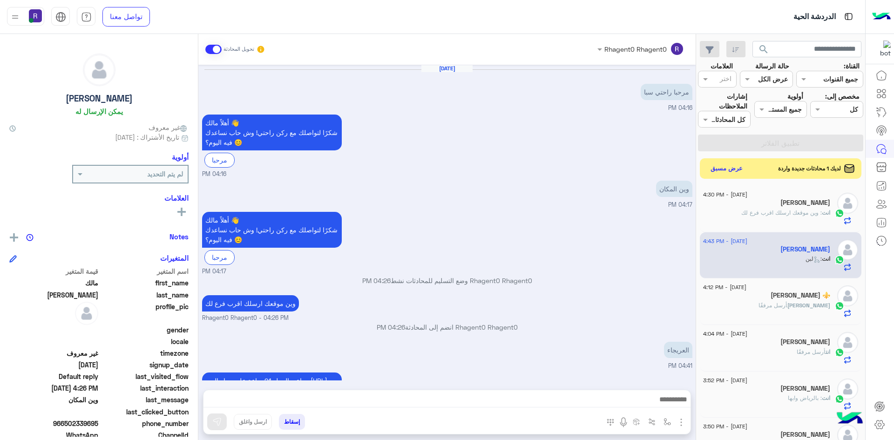
scroll to position [856, 0]
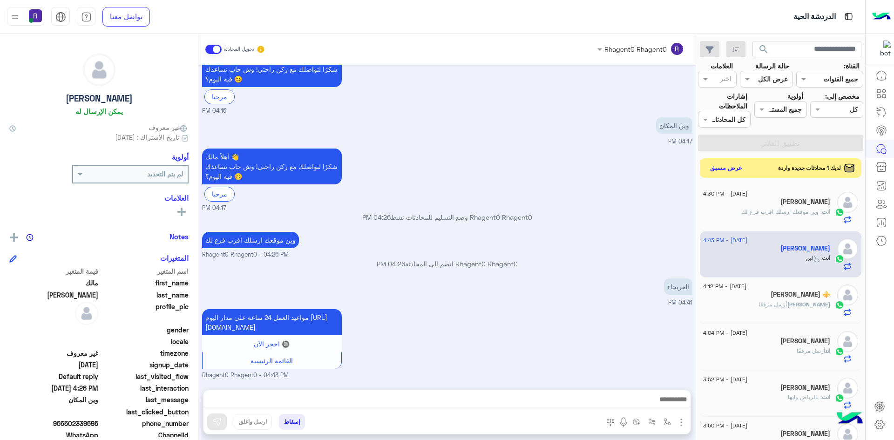
click at [719, 168] on button "عرض مسبق" at bounding box center [726, 168] width 39 height 13
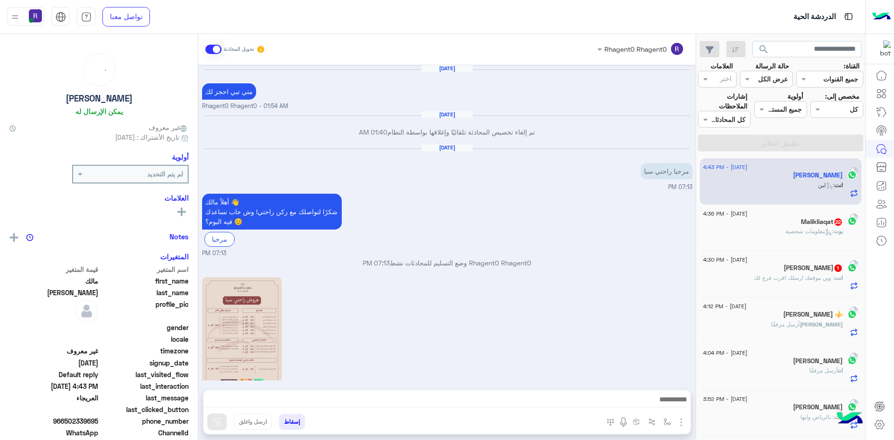
scroll to position [647, 0]
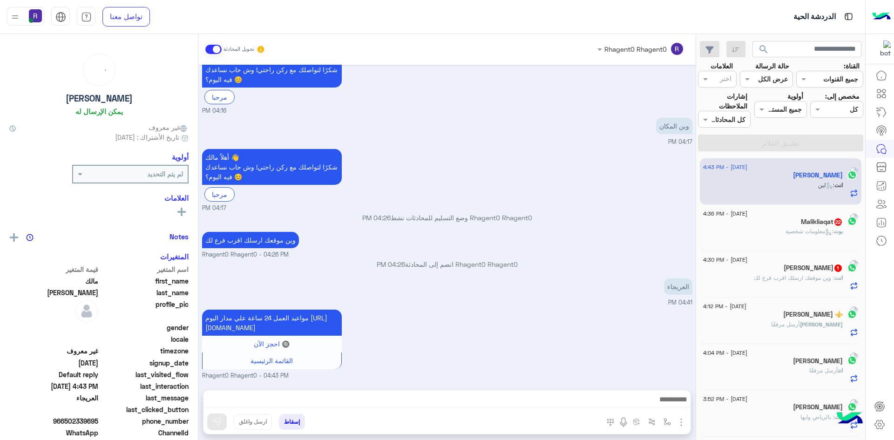
click at [738, 282] on div "انت : وين موقعك ارسلك اقرب فرع لك" at bounding box center [773, 282] width 140 height 16
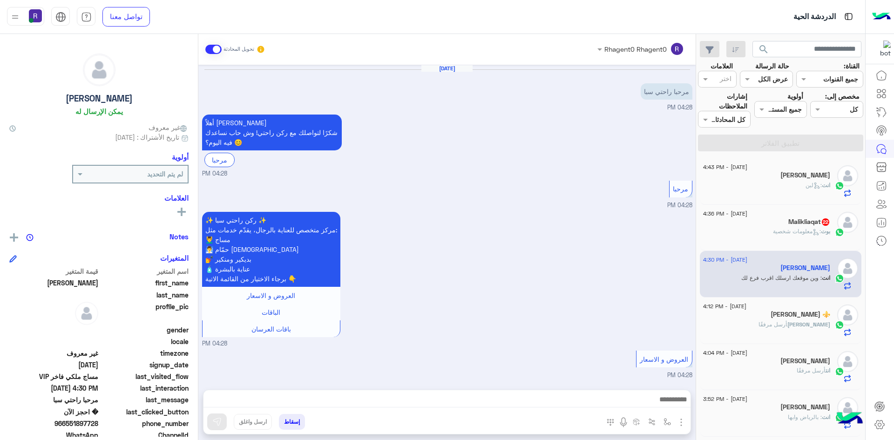
scroll to position [482, 0]
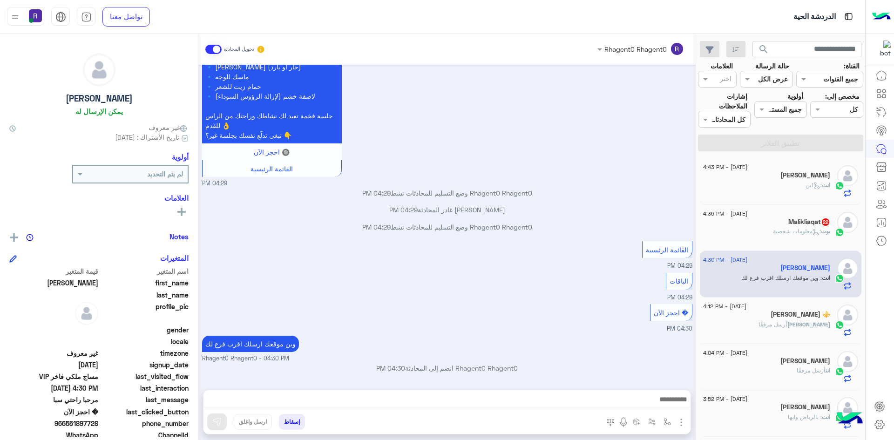
click at [815, 229] on icon at bounding box center [815, 232] width 7 height 7
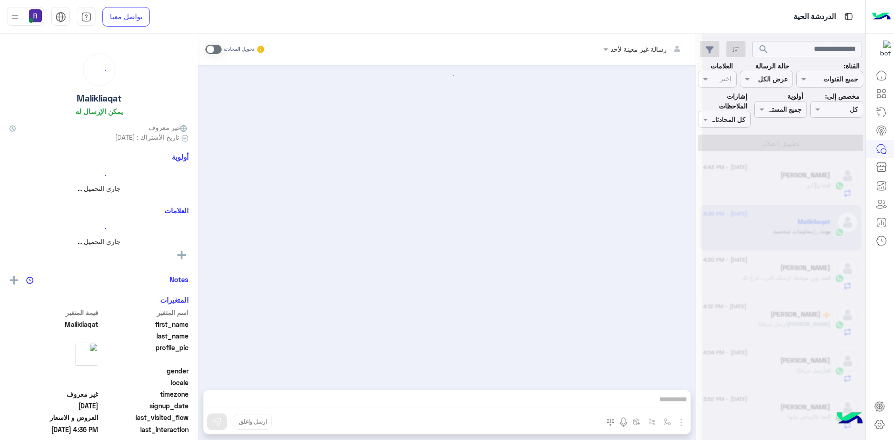
scroll to position [1335, 0]
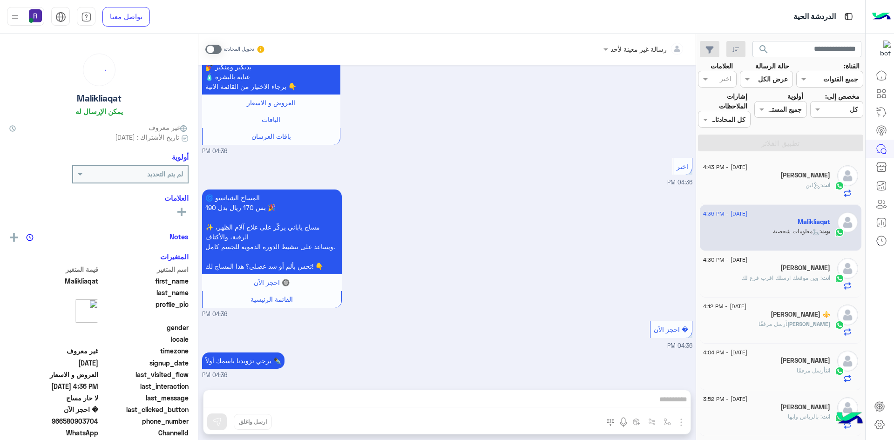
click at [217, 47] on span at bounding box center [213, 49] width 16 height 9
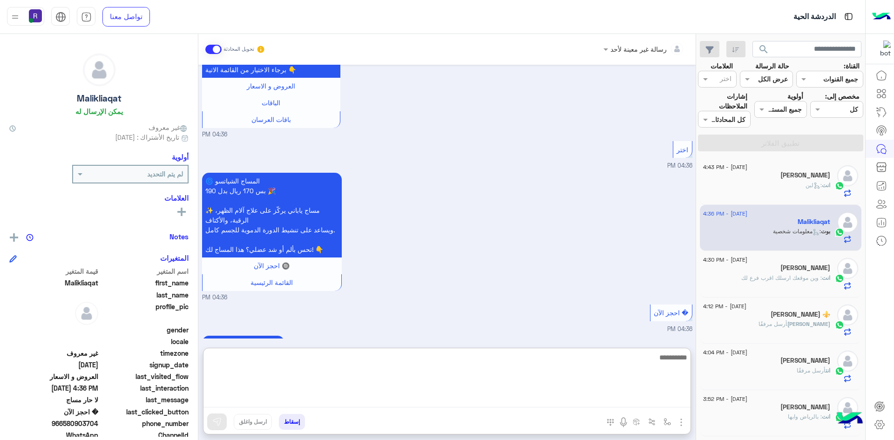
paste textarea "**********"
type textarea "**********"
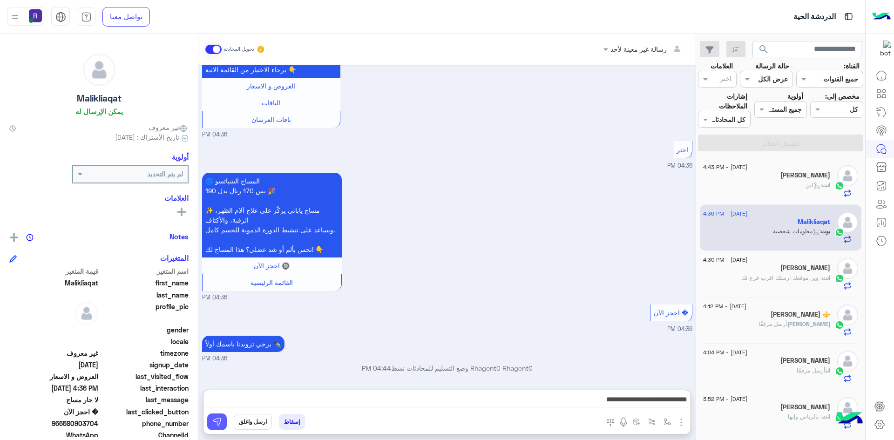
click at [213, 424] on img at bounding box center [216, 421] width 9 height 9
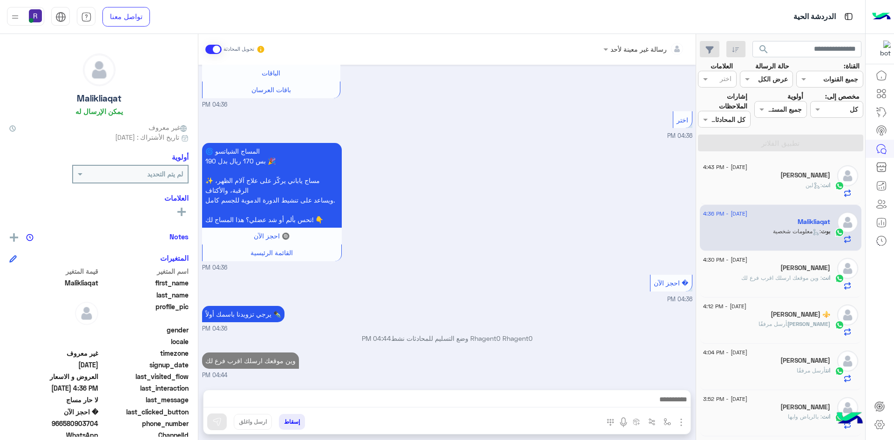
scroll to position [1399, 0]
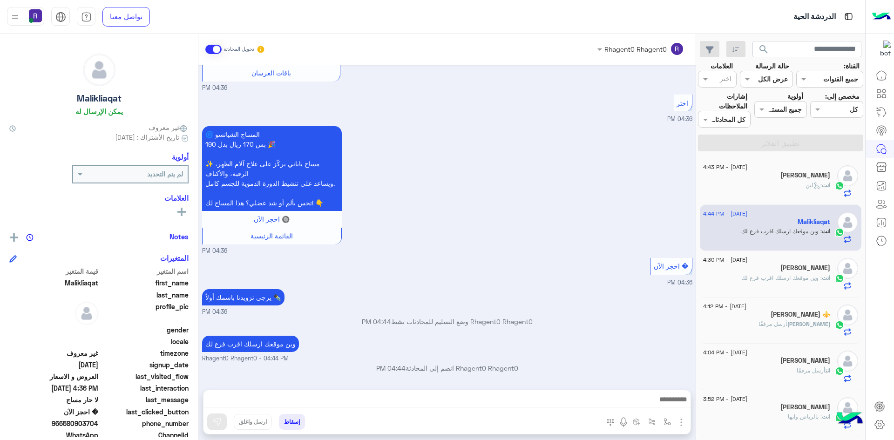
click at [800, 182] on div "انت : لبن" at bounding box center [766, 189] width 127 height 16
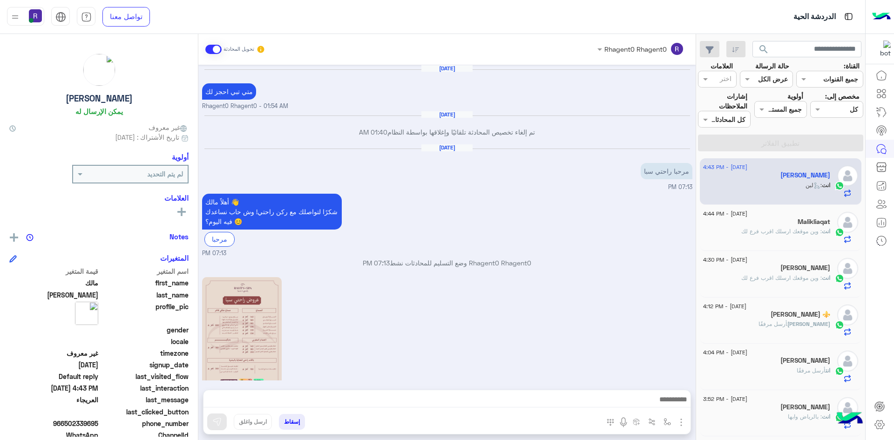
scroll to position [647, 0]
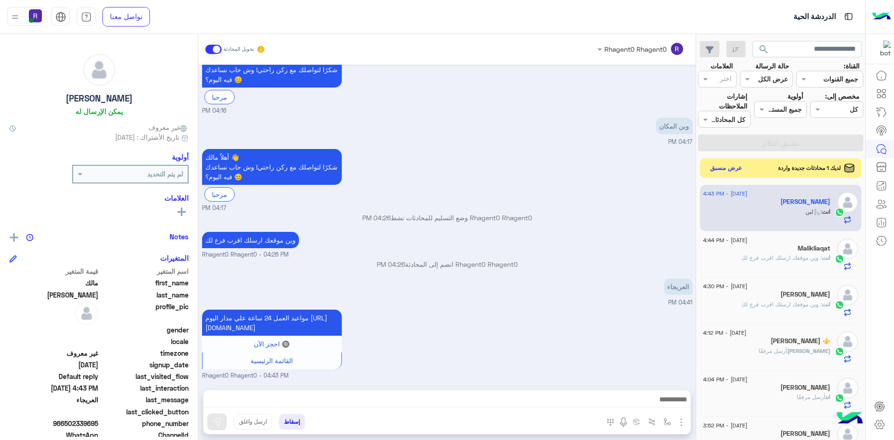
click at [726, 165] on button "عرض مسبق" at bounding box center [726, 168] width 39 height 13
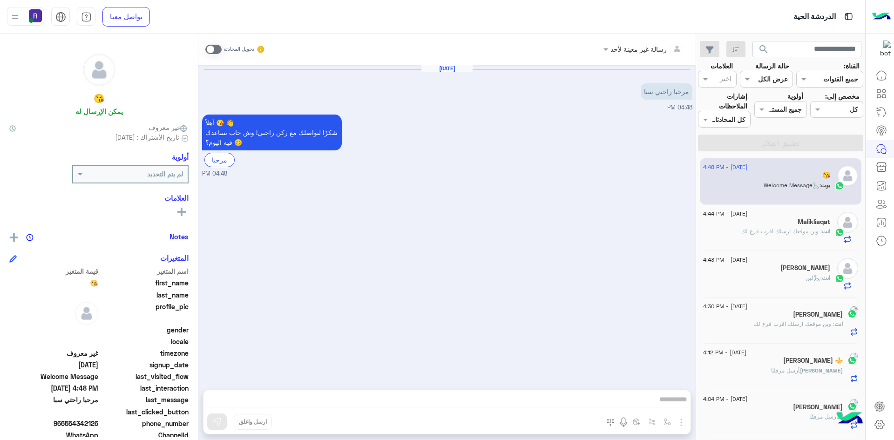
click at [217, 47] on span at bounding box center [213, 49] width 16 height 9
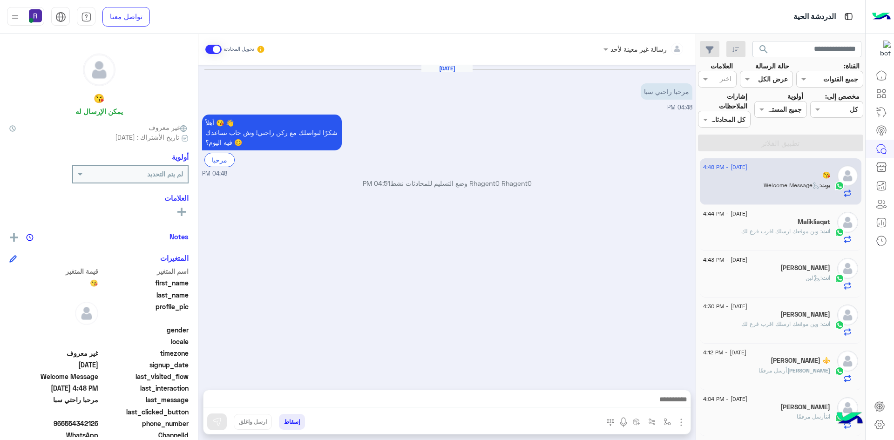
click at [684, 425] on img "button" at bounding box center [680, 422] width 11 height 11
click at [666, 400] on span "الصور" at bounding box center [662, 402] width 17 height 11
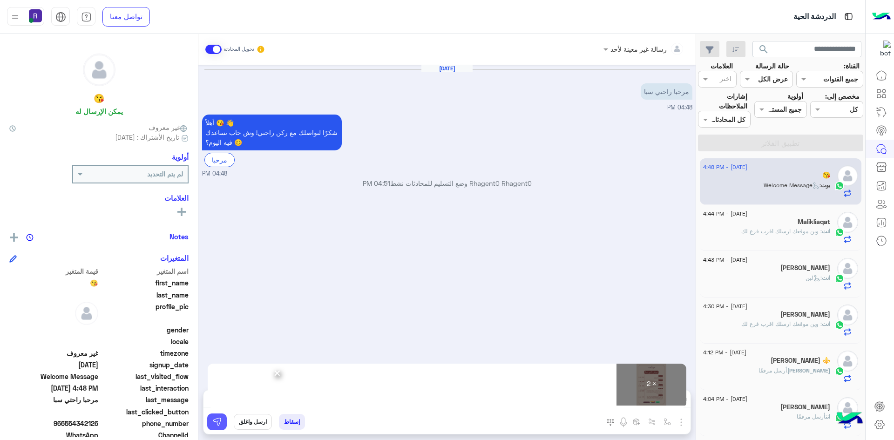
click at [216, 425] on img at bounding box center [216, 421] width 9 height 9
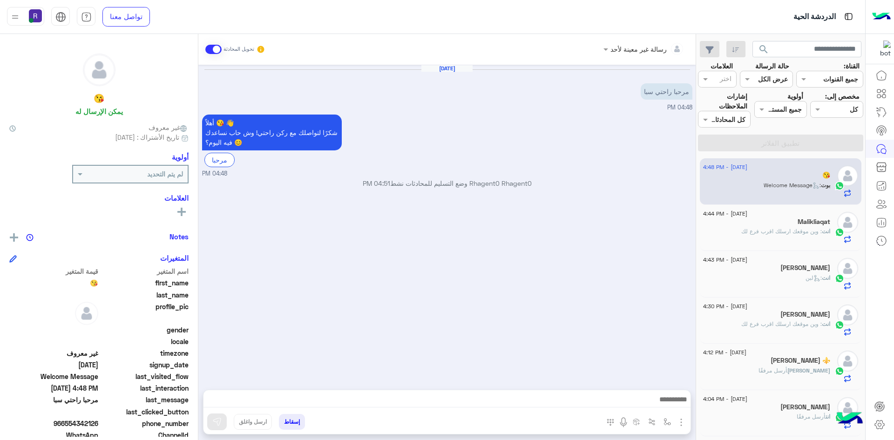
click at [809, 233] on span ": وين موقعك ارسلك اقرب فرع لك" at bounding box center [781, 231] width 81 height 7
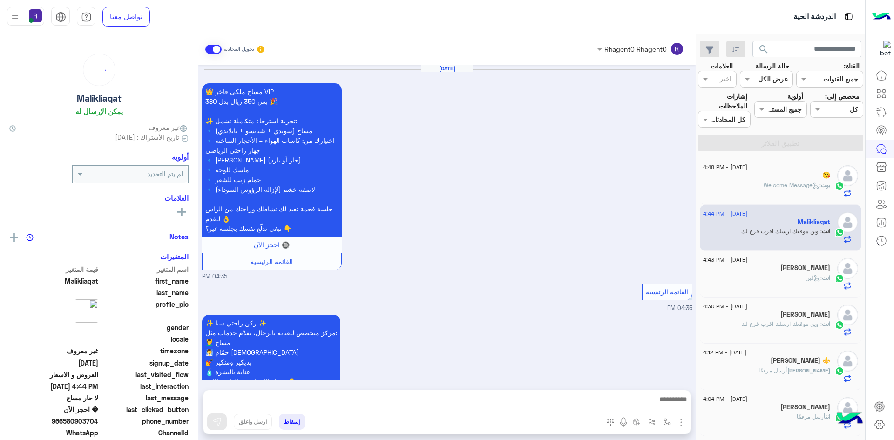
scroll to position [1169, 0]
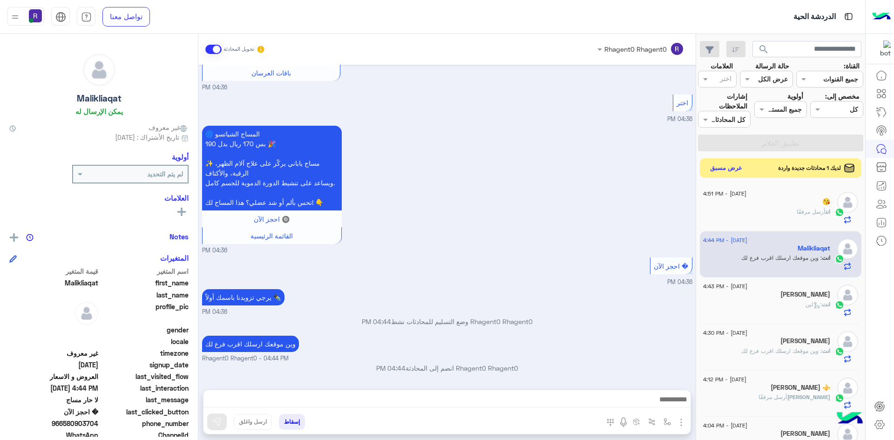
click at [732, 167] on button "عرض مسبق" at bounding box center [726, 168] width 39 height 13
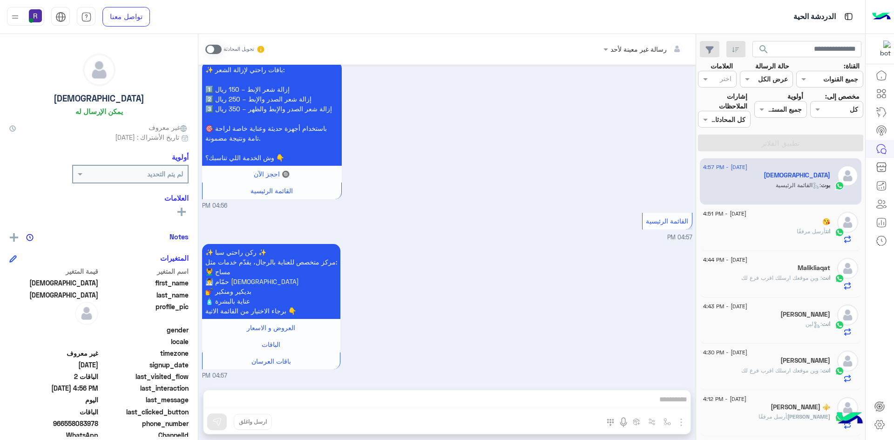
scroll to position [1718, 0]
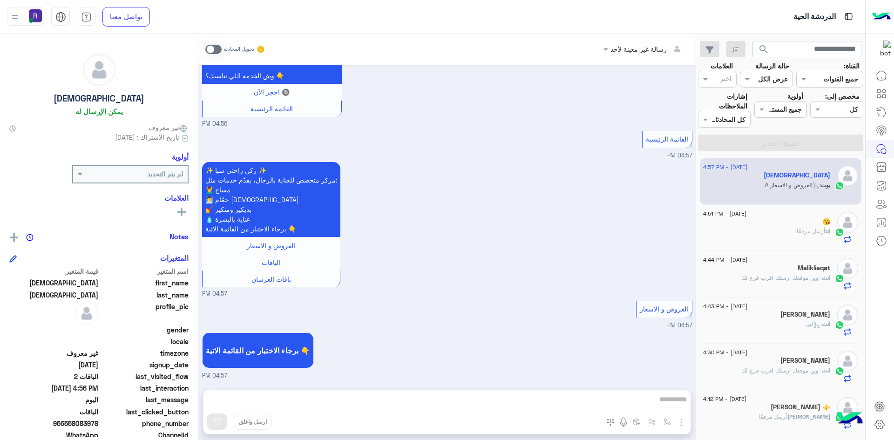
click at [779, 230] on div "انت أرسل مرفقًا" at bounding box center [766, 235] width 127 height 16
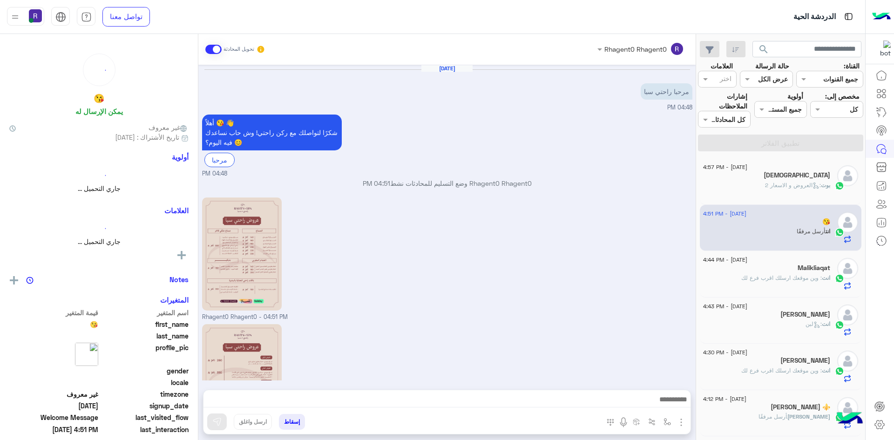
scroll to position [85, 0]
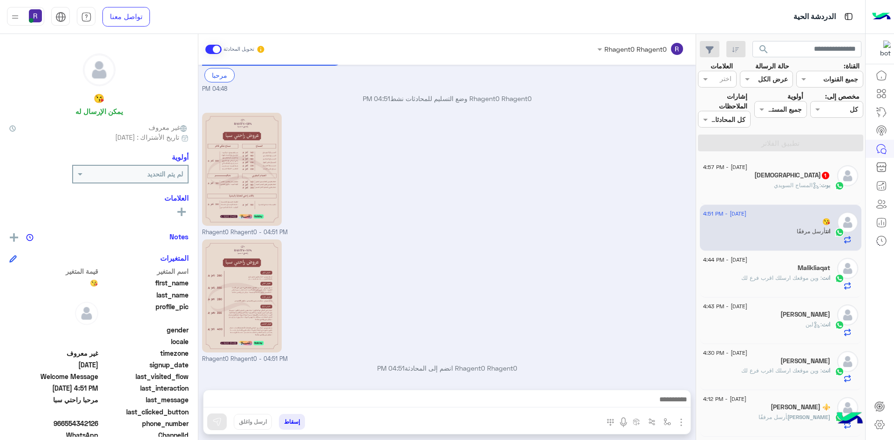
click at [751, 184] on div "بوت : المساج السويدي" at bounding box center [766, 189] width 127 height 16
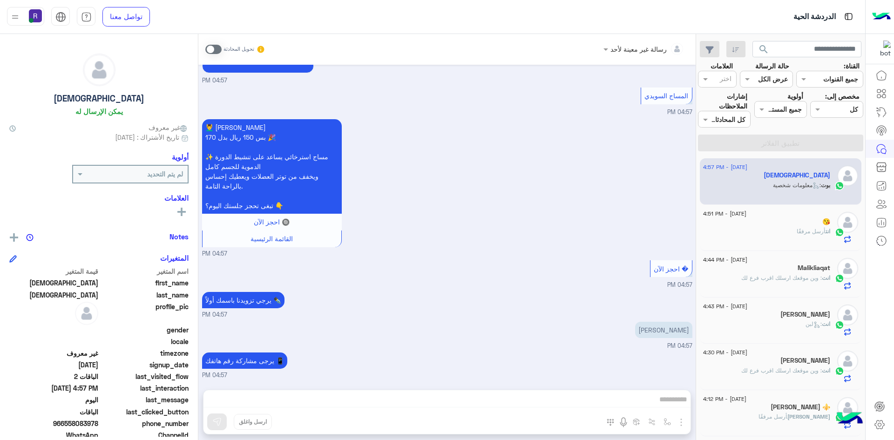
scroll to position [1462, 0]
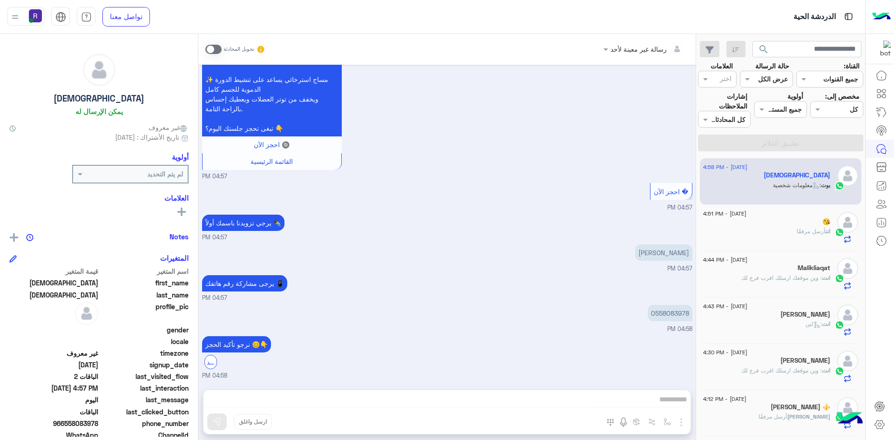
click at [218, 49] on span at bounding box center [213, 49] width 16 height 9
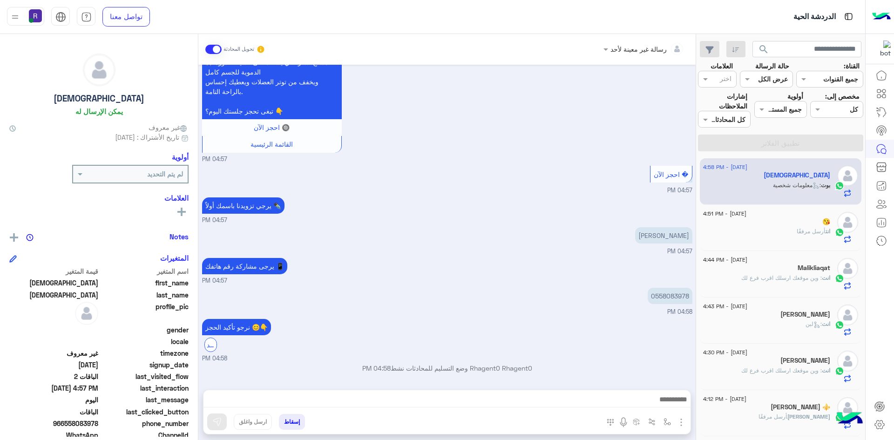
scroll to position [1479, 0]
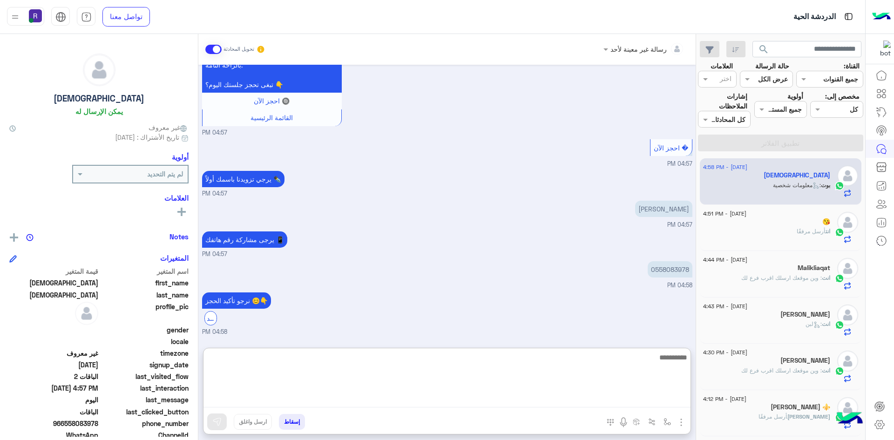
paste textarea "**********"
type textarea "**********"
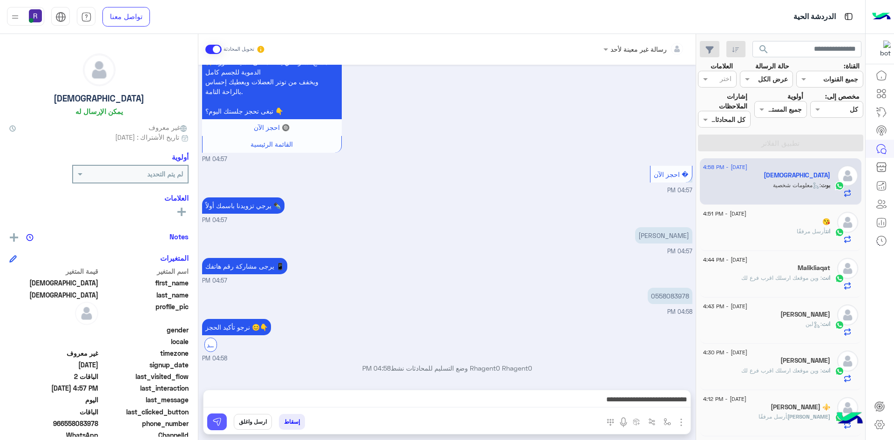
click at [222, 425] on button at bounding box center [217, 421] width 20 height 17
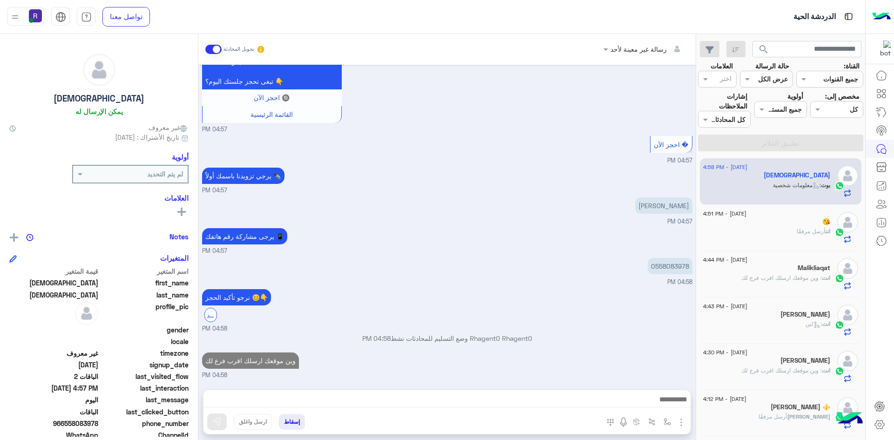
click at [770, 235] on div "انت أرسل مرفقًا" at bounding box center [766, 235] width 127 height 16
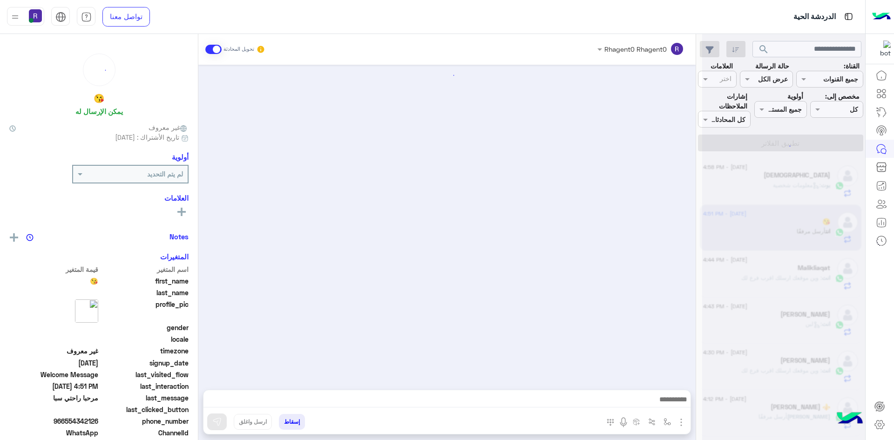
scroll to position [85, 0]
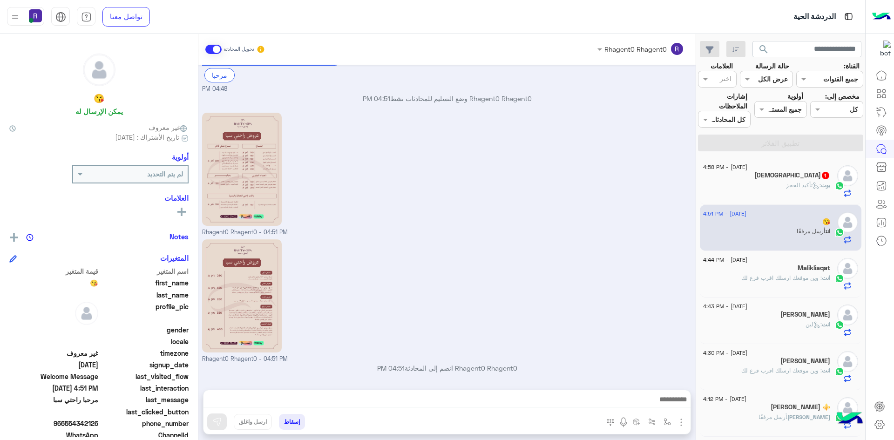
click at [786, 182] on span ": تأكيد الحجز" at bounding box center [803, 185] width 35 height 7
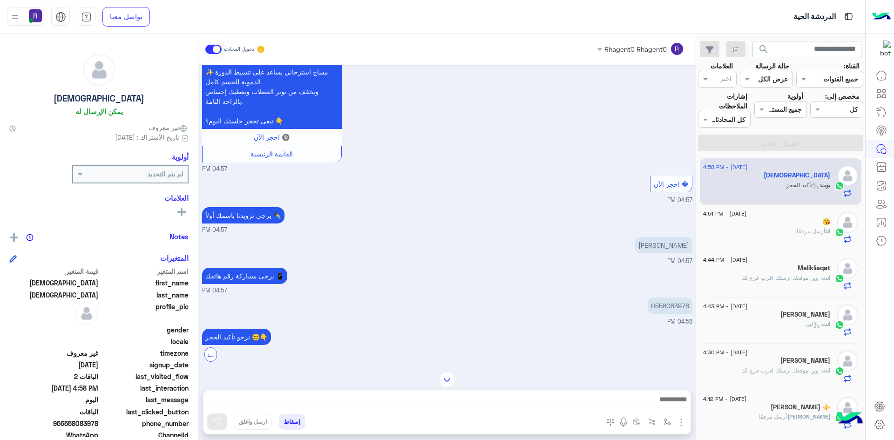
scroll to position [674, 0]
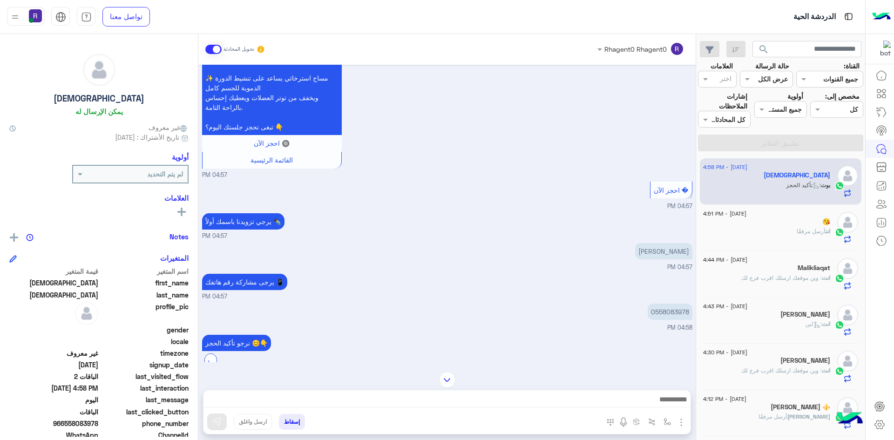
click at [760, 244] on div "25 August - 4:51 PM 😘 انت أرسل مرفقًا" at bounding box center [781, 228] width 162 height 47
click at [759, 220] on div "😘" at bounding box center [766, 223] width 127 height 10
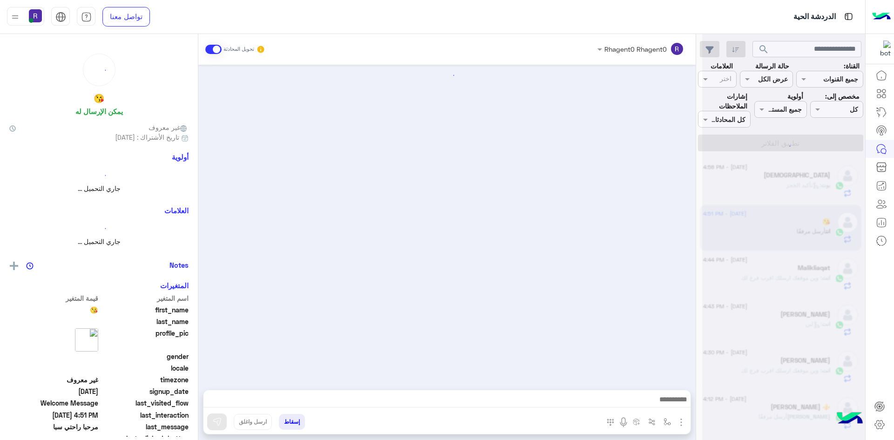
scroll to position [85, 0]
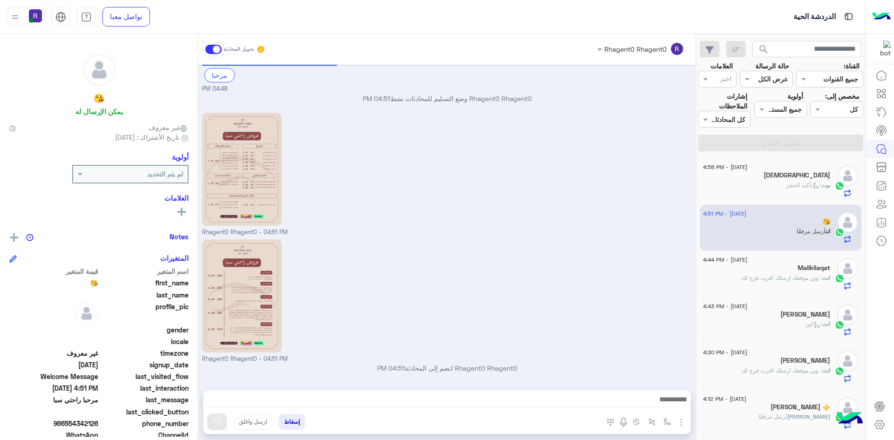
click at [786, 184] on span ": تأكيد الحجز" at bounding box center [803, 185] width 35 height 7
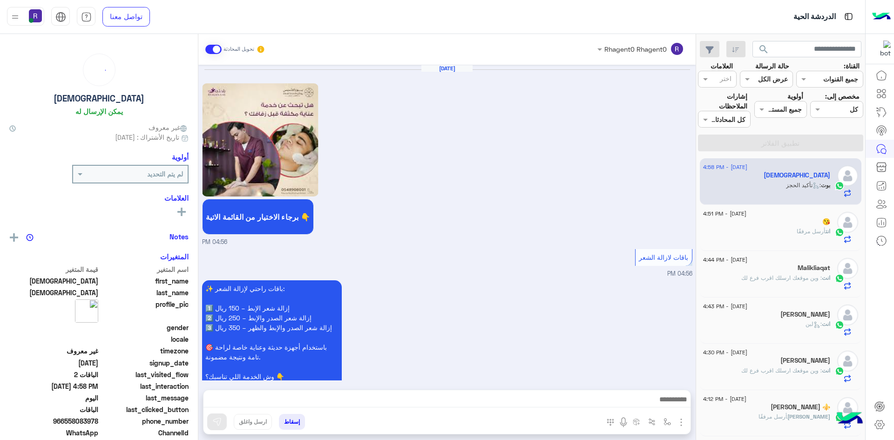
scroll to position [861, 0]
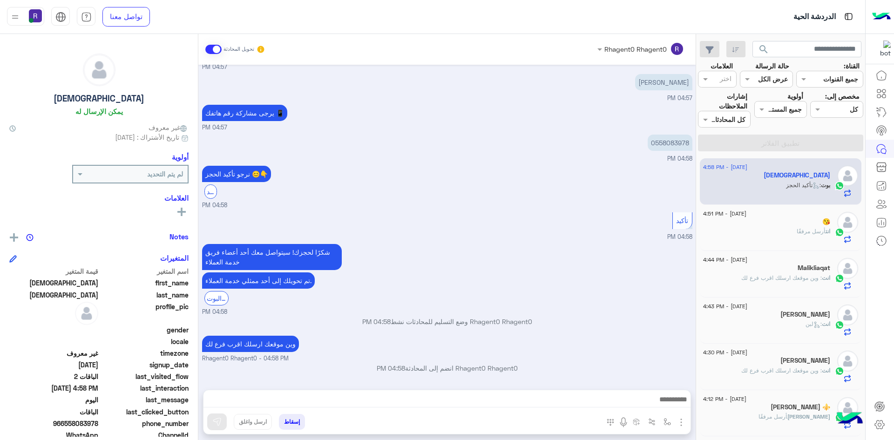
click at [776, 271] on div "Malikliaqat" at bounding box center [766, 269] width 127 height 10
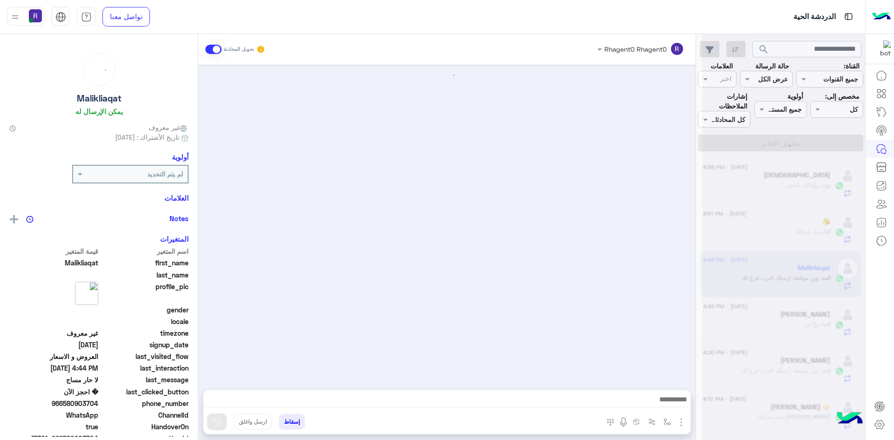
scroll to position [1169, 0]
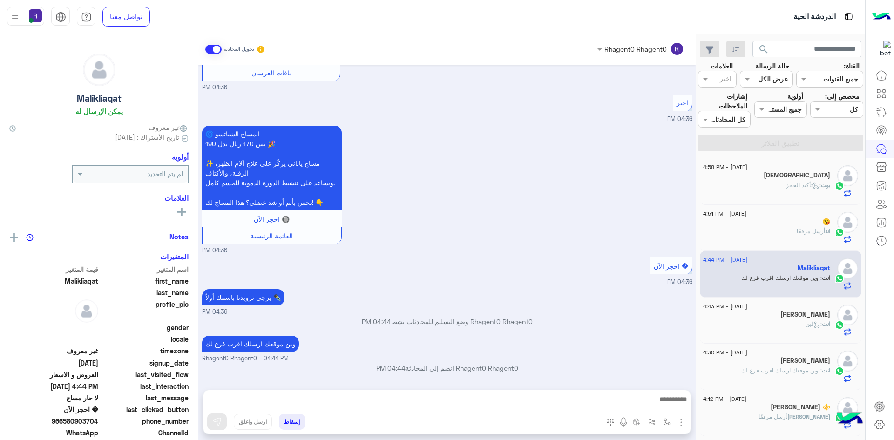
click at [782, 237] on div "انت أرسل مرفقًا" at bounding box center [766, 235] width 127 height 16
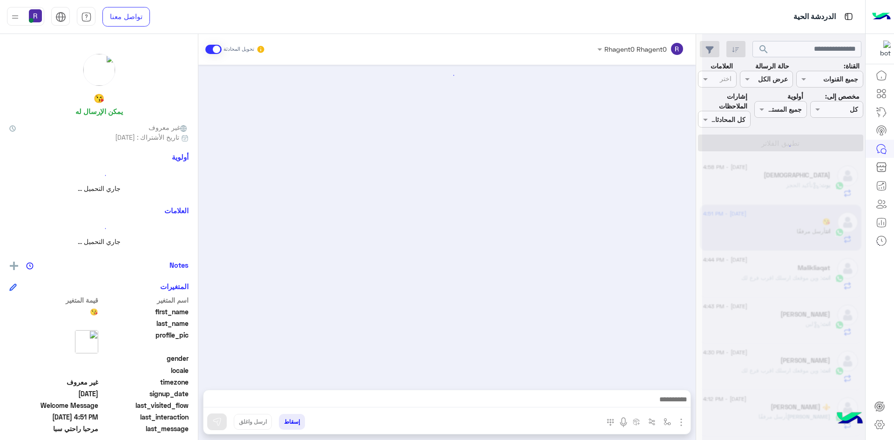
scroll to position [85, 0]
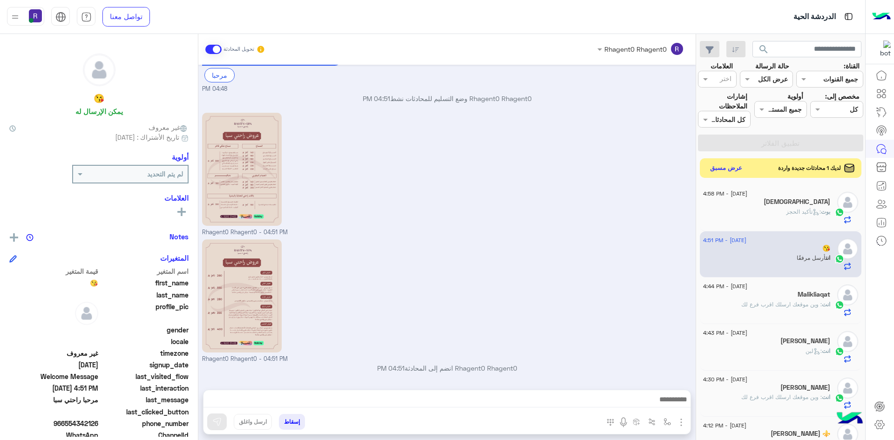
click at [727, 172] on button "عرض مسبق" at bounding box center [726, 168] width 39 height 13
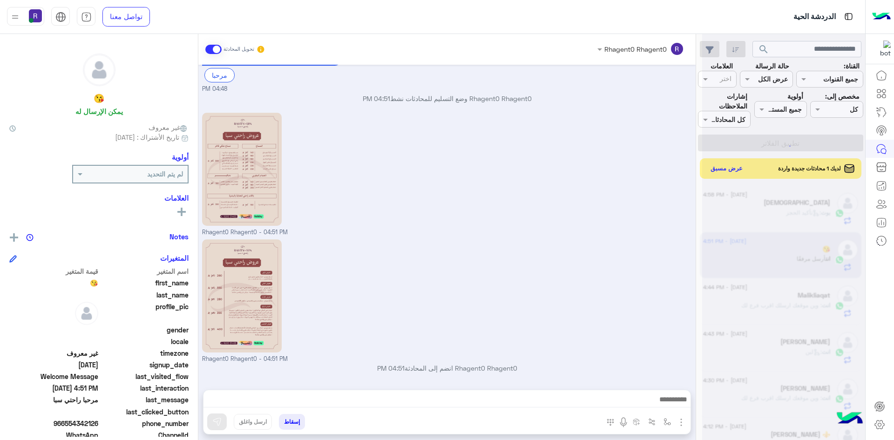
click at [722, 168] on div at bounding box center [783, 224] width 163 height 440
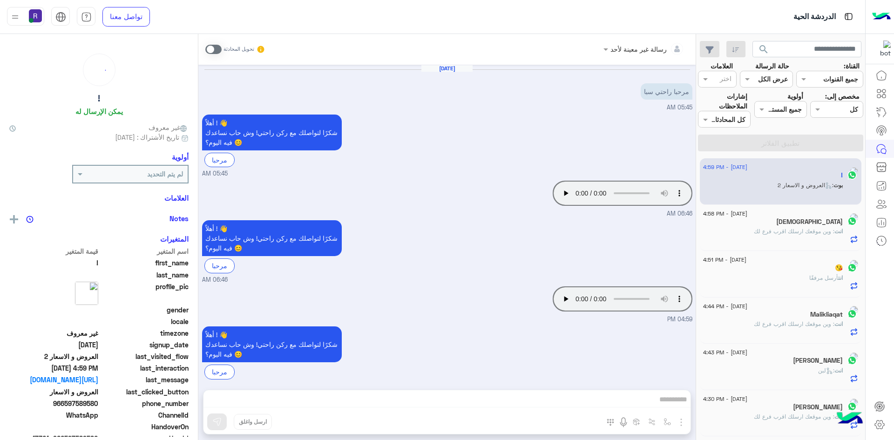
scroll to position [271, 0]
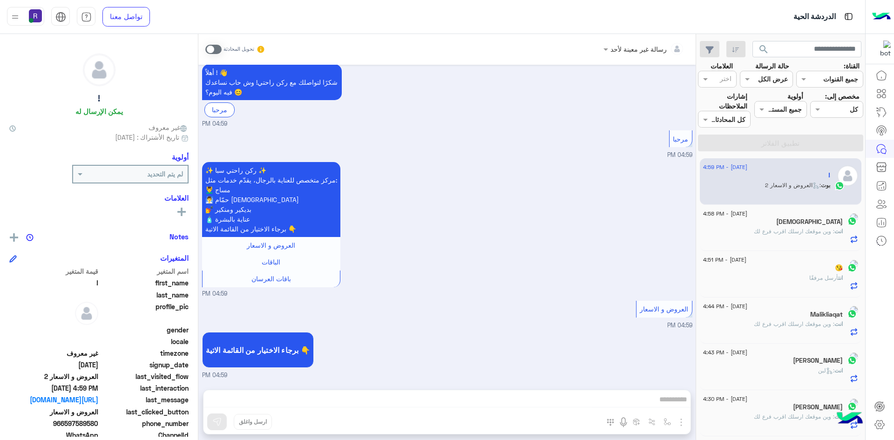
click at [219, 47] on span at bounding box center [213, 49] width 16 height 9
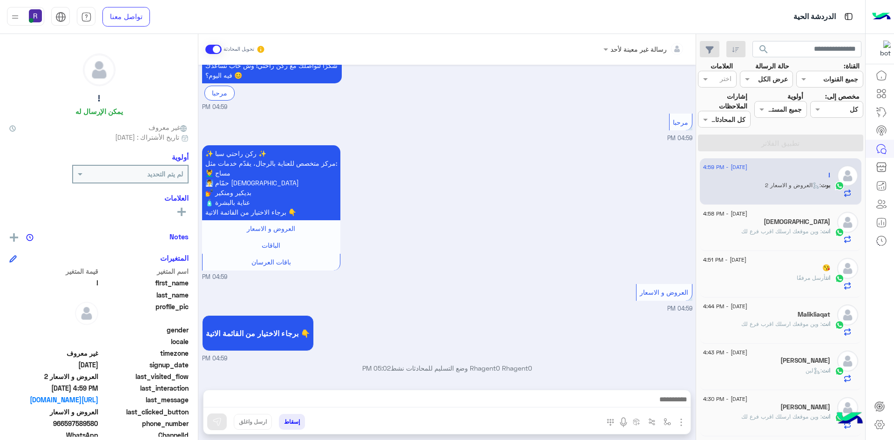
click at [681, 419] on img "button" at bounding box center [680, 422] width 11 height 11
click at [658, 402] on span "الصور" at bounding box center [662, 402] width 17 height 11
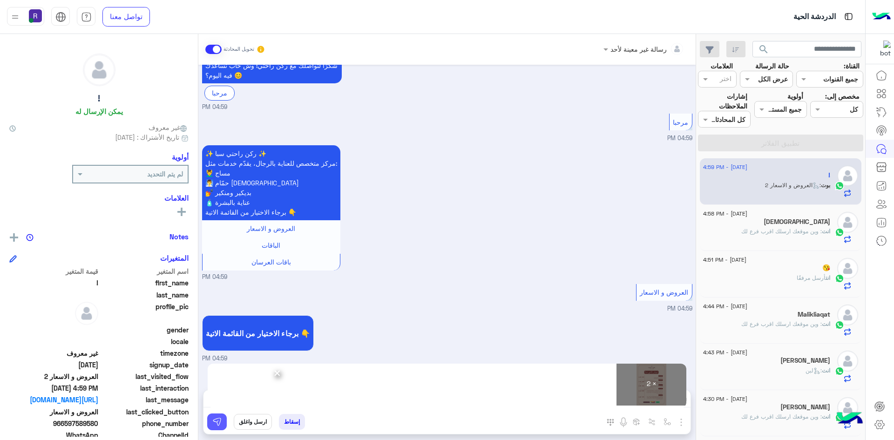
click at [222, 423] on button at bounding box center [217, 421] width 20 height 17
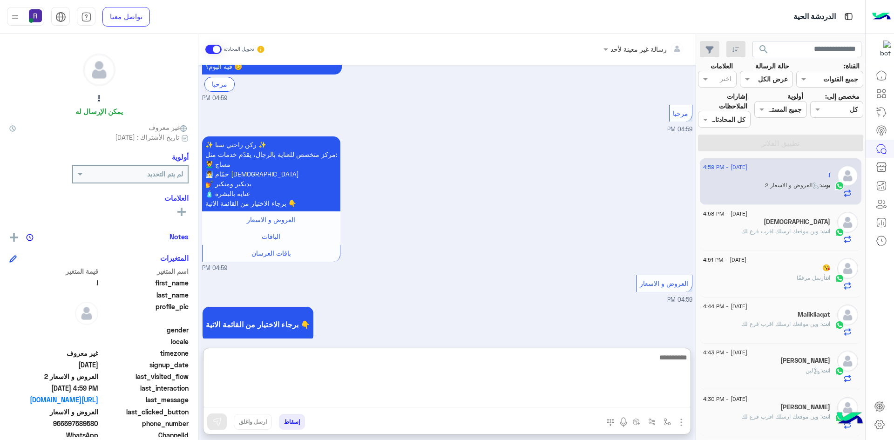
paste textarea "**********"
type textarea "**********"
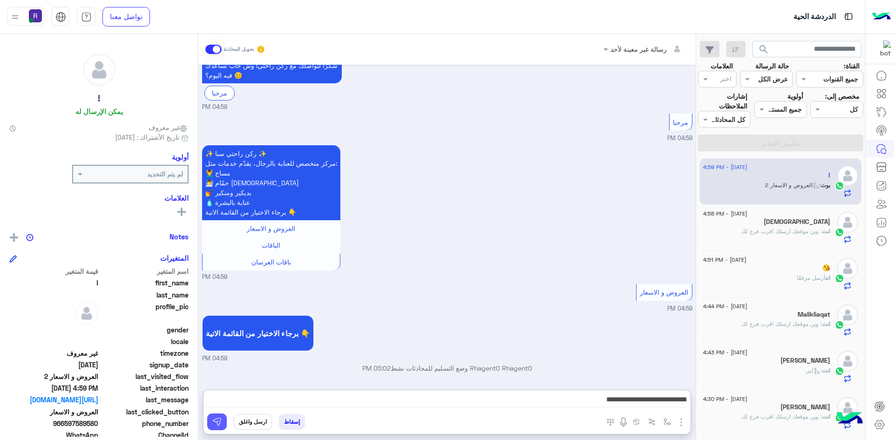
click at [224, 419] on button at bounding box center [217, 421] width 20 height 17
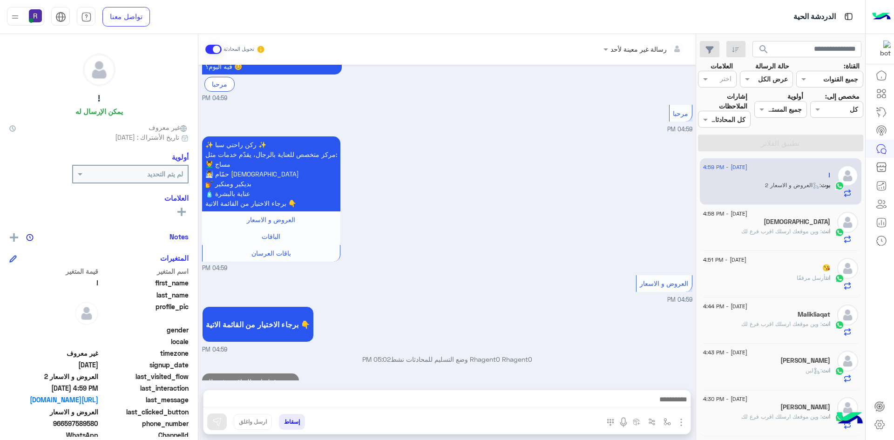
scroll to position [317, 0]
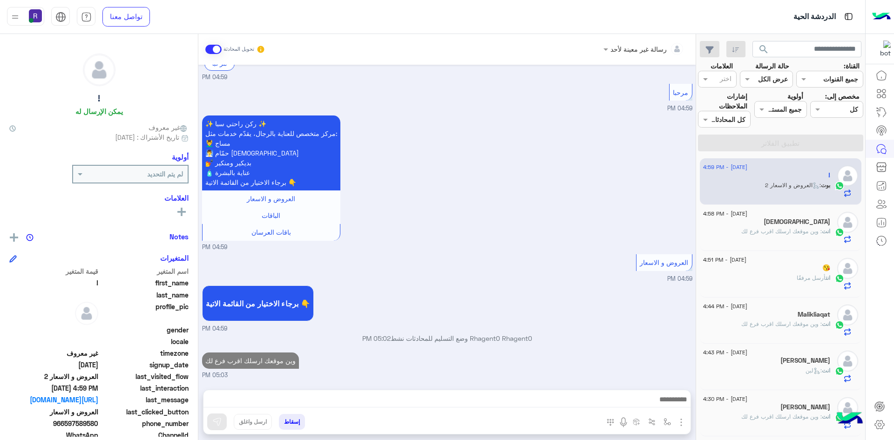
click at [758, 234] on span ": وين موقعك ارسلك اقرب فرع لك" at bounding box center [781, 231] width 81 height 7
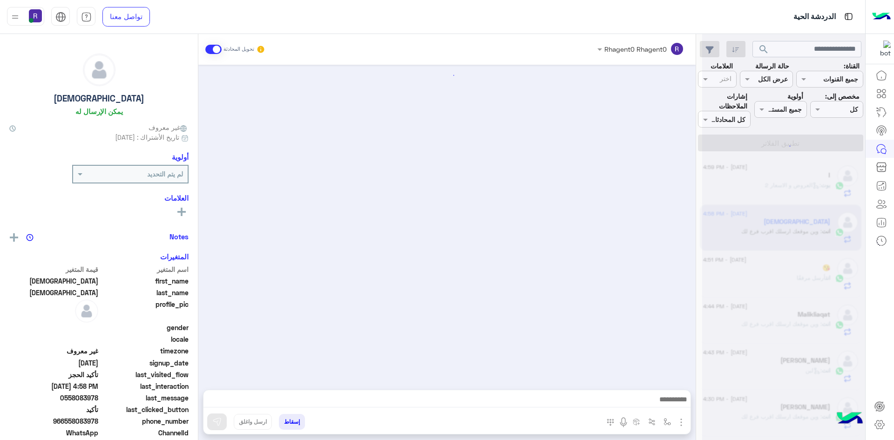
scroll to position [861, 0]
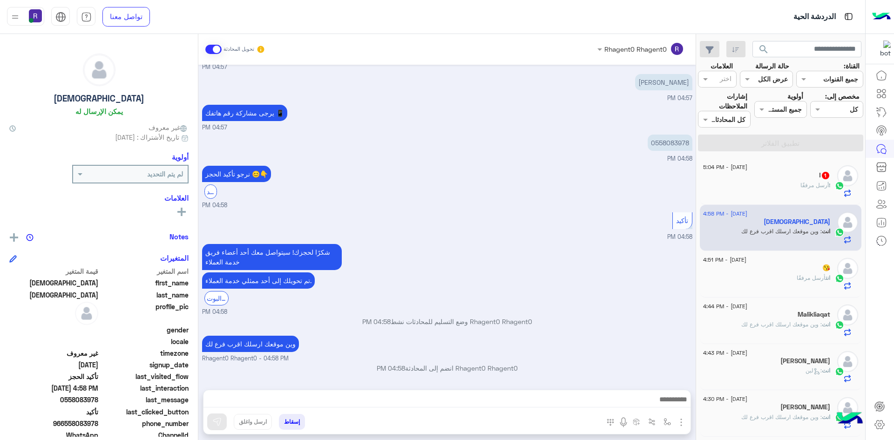
click at [824, 175] on span "1" at bounding box center [825, 175] width 7 height 7
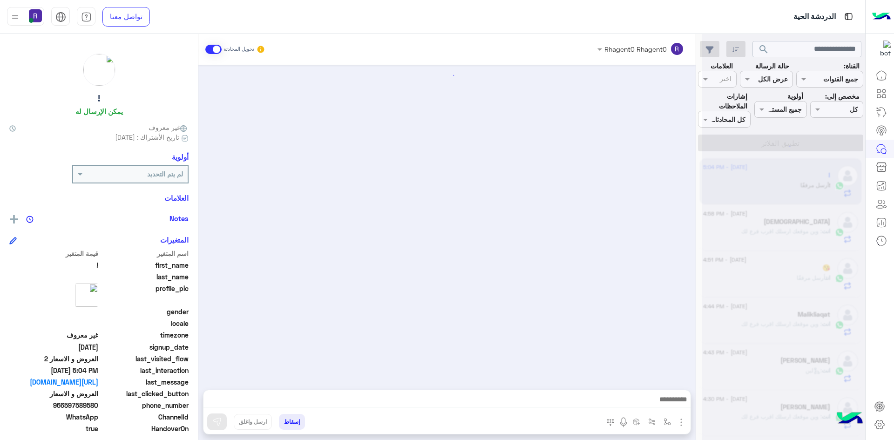
scroll to position [627, 0]
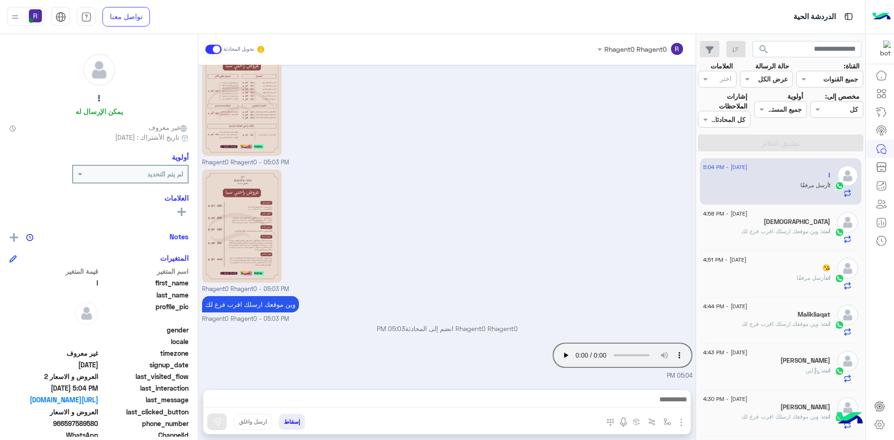
click at [796, 233] on span ": وين موقعك ارسلك اقرب فرع لك" at bounding box center [781, 231] width 81 height 7
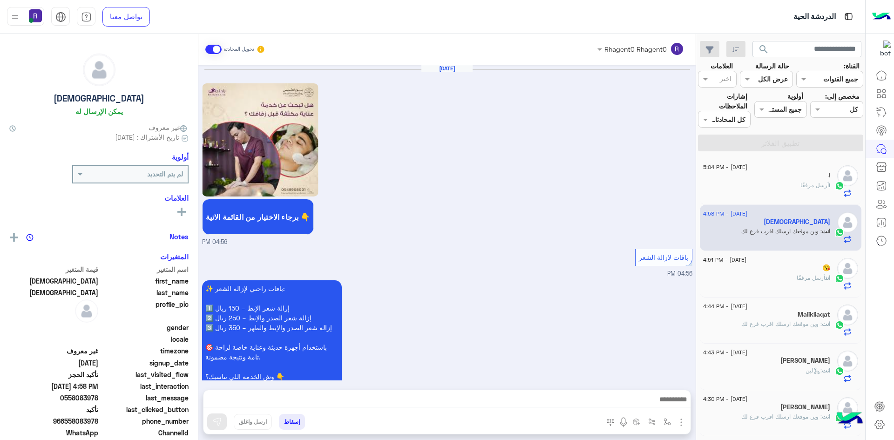
scroll to position [861, 0]
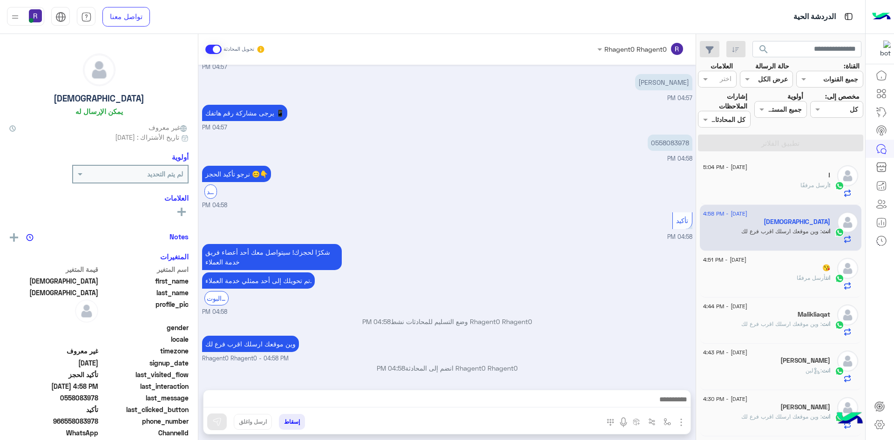
click at [775, 180] on div "!" at bounding box center [766, 176] width 127 height 10
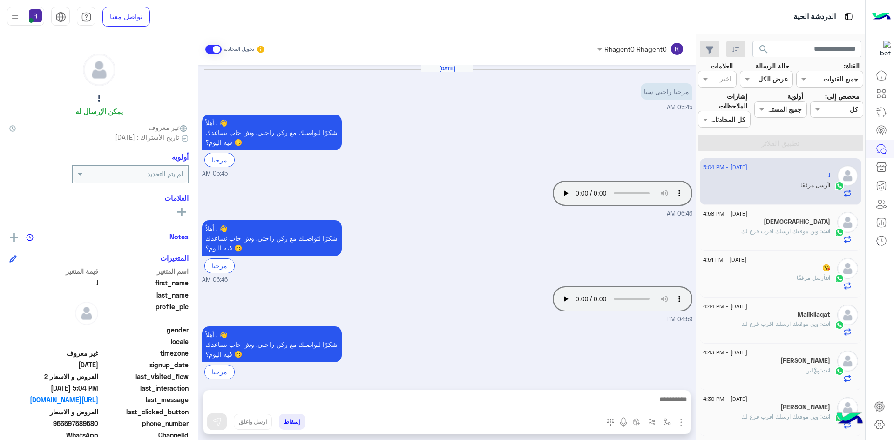
scroll to position [627, 0]
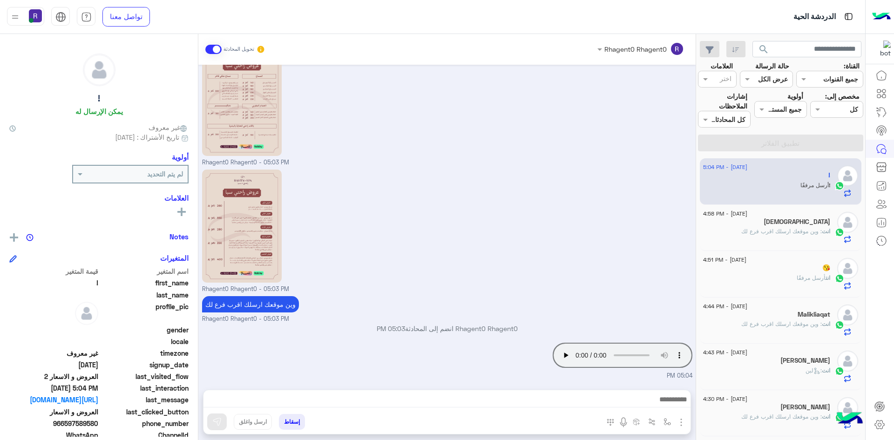
click at [681, 423] on img "button" at bounding box center [680, 422] width 11 height 11
click at [585, 388] on div "Rhagent0 Rhagent0 تحويل المحادثة Aug 25, 2025 مرحبا راحتي سبا 05:45 AM أهلاً ! …" at bounding box center [446, 239] width 497 height 410
click at [660, 417] on button "button" at bounding box center [667, 421] width 15 height 15
click at [656, 405] on input "text" at bounding box center [638, 401] width 63 height 11
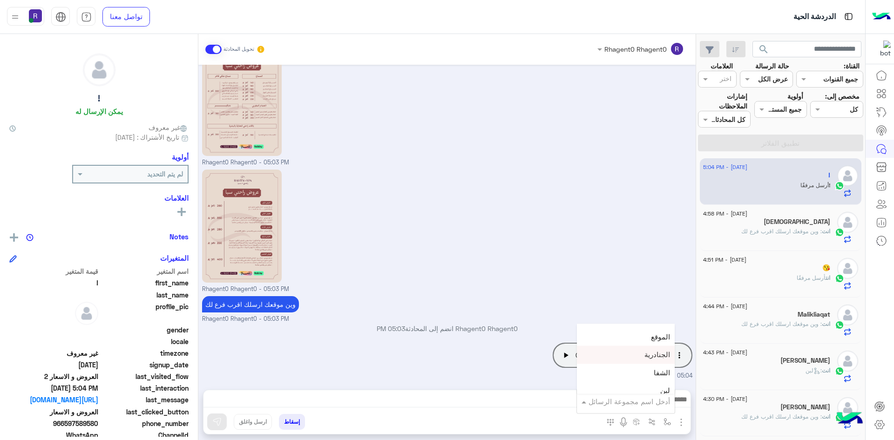
click at [639, 357] on div "الجنادرية" at bounding box center [626, 355] width 98 height 18
type textarea "*********"
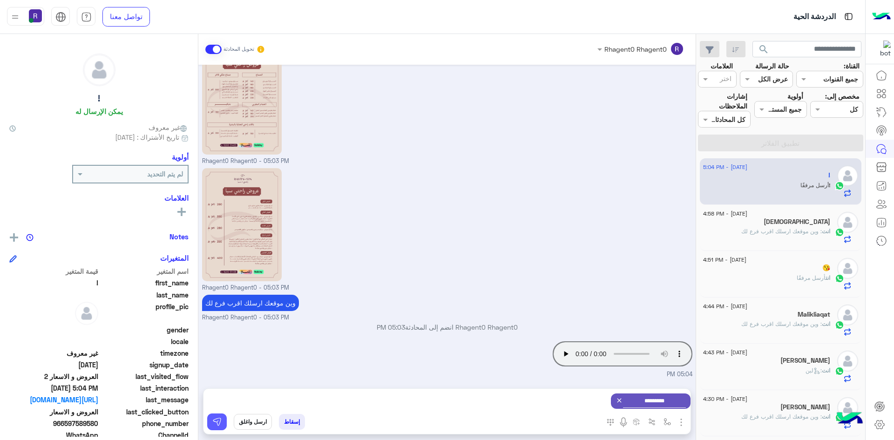
click at [215, 424] on img at bounding box center [216, 421] width 9 height 9
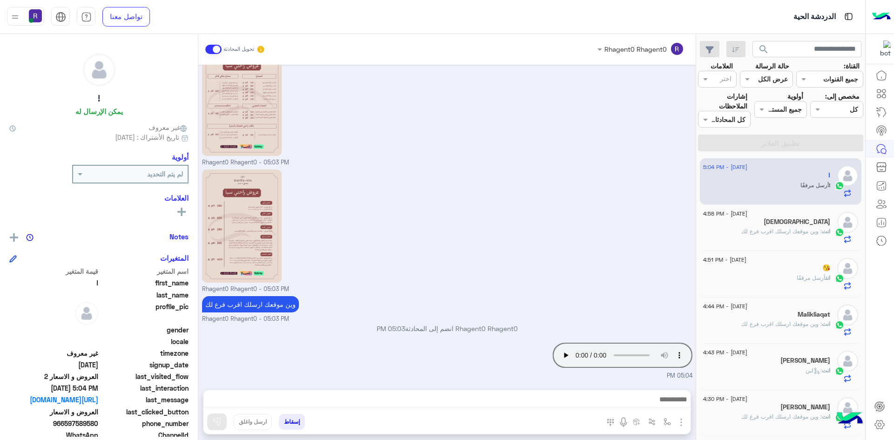
scroll to position [627, 0]
click at [670, 425] on img "button" at bounding box center [666, 421] width 7 height 7
click at [657, 405] on input "text" at bounding box center [638, 401] width 63 height 11
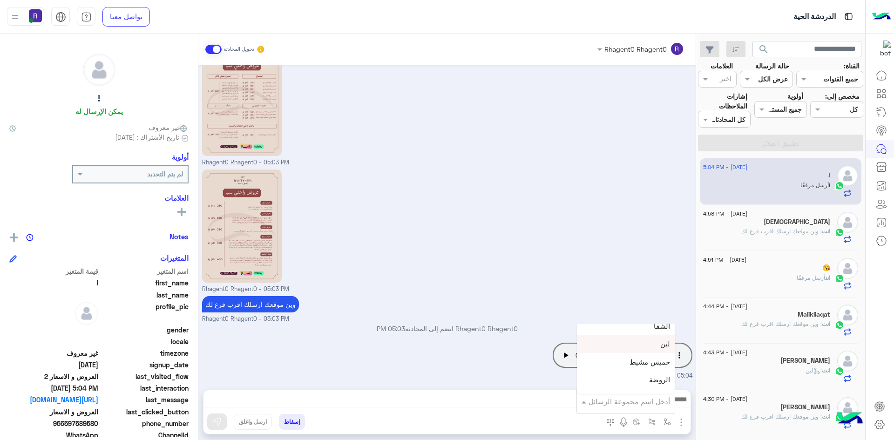
scroll to position [710, 0]
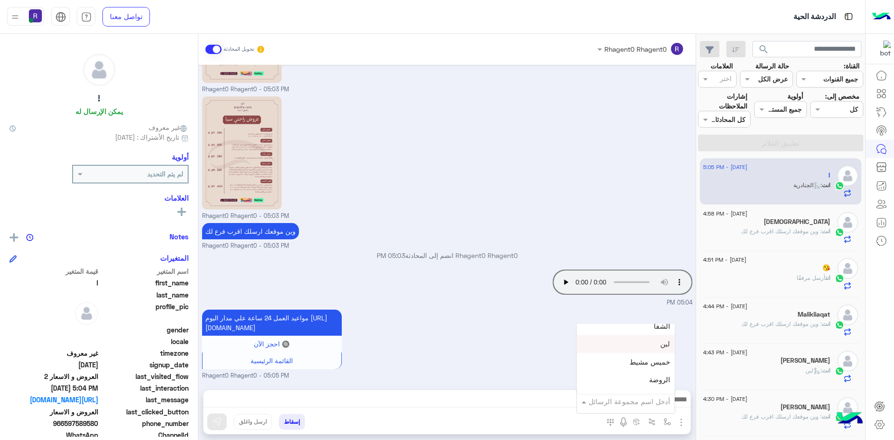
click at [636, 349] on div "لبن" at bounding box center [626, 344] width 98 height 18
type textarea "***"
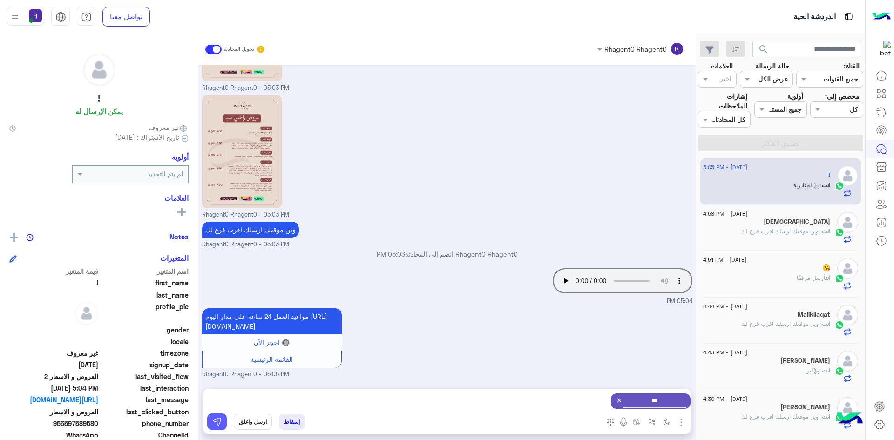
click at [217, 421] on img at bounding box center [216, 421] width 9 height 9
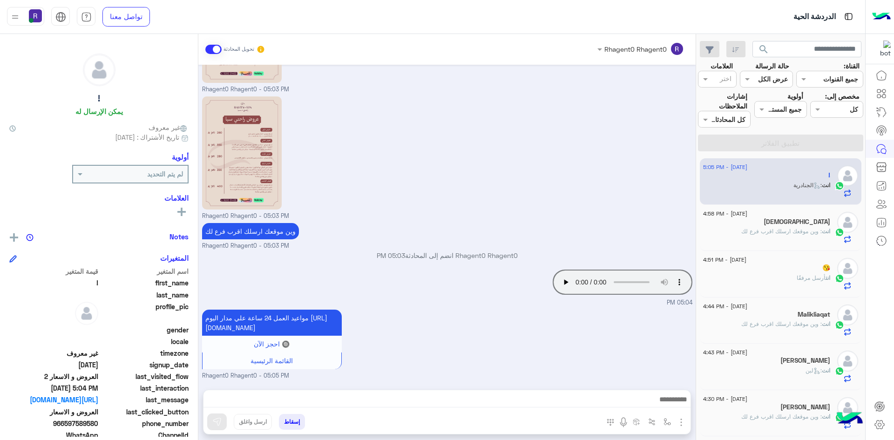
click at [797, 232] on span ": وين موقعك ارسلك اقرب فرع لك" at bounding box center [781, 231] width 81 height 7
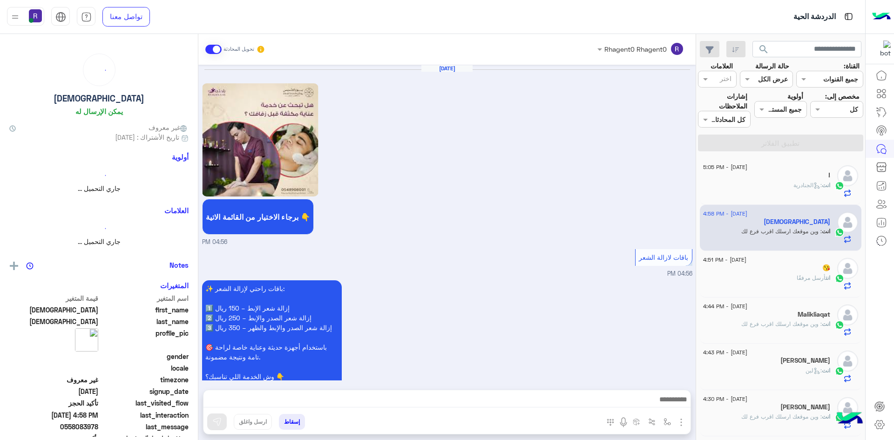
scroll to position [861, 0]
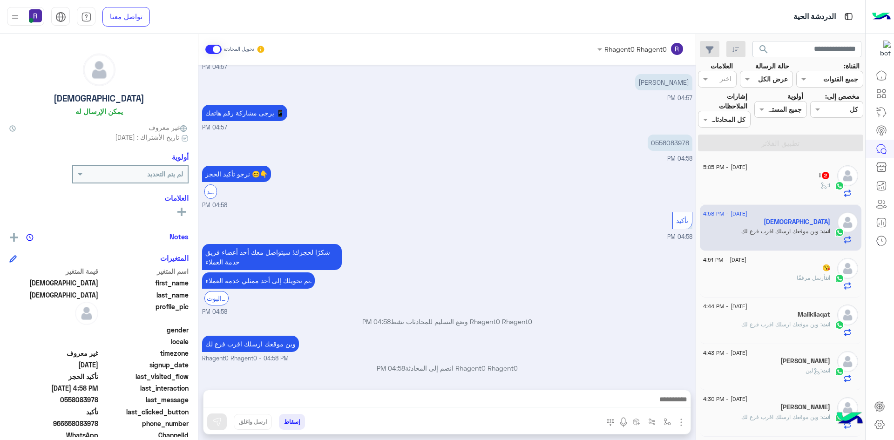
click at [789, 182] on div "! :" at bounding box center [766, 189] width 127 height 16
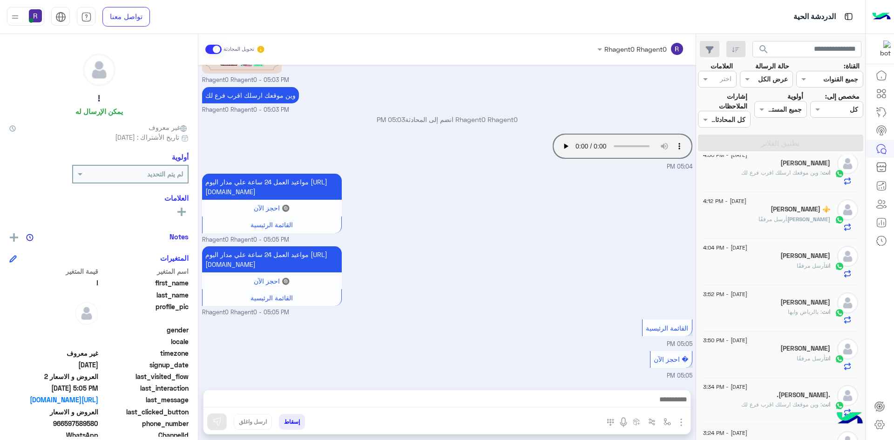
scroll to position [252, 0]
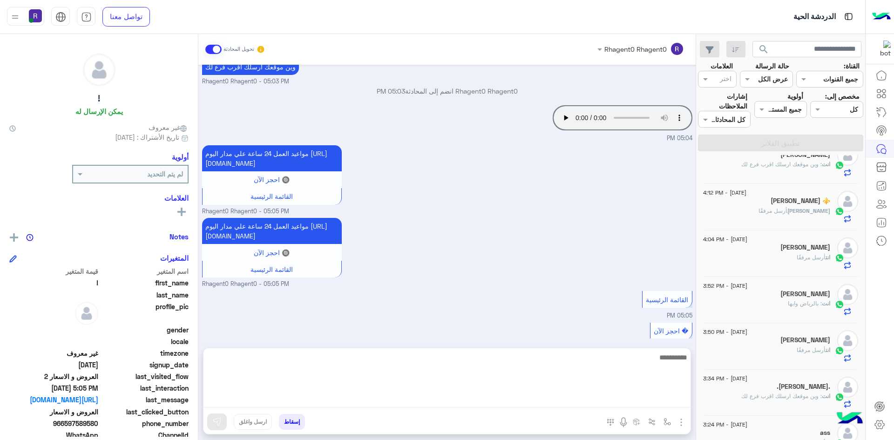
click at [447, 402] on textarea at bounding box center [446, 379] width 487 height 56
type textarea "*"
type textarea "**********"
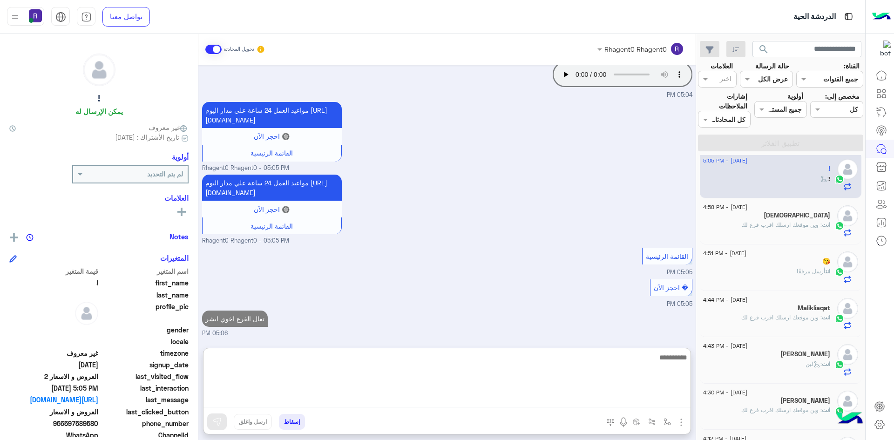
scroll to position [0, 0]
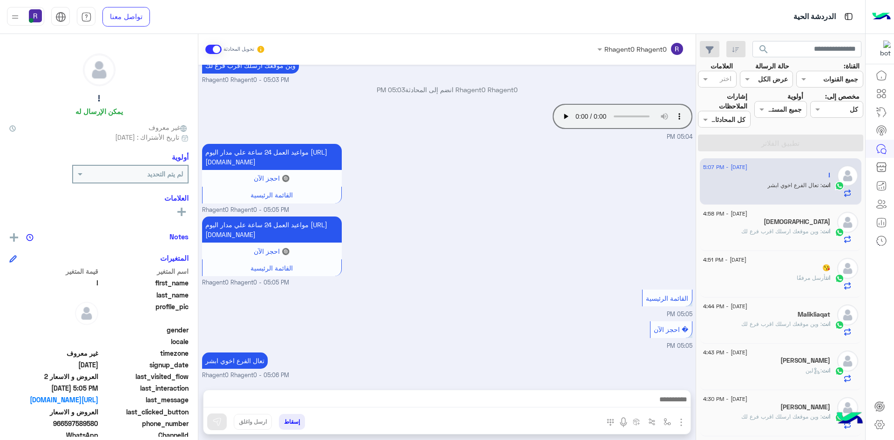
click at [801, 242] on div "انت : وين موقعك ارسلك اقرب فرع لك" at bounding box center [766, 235] width 127 height 16
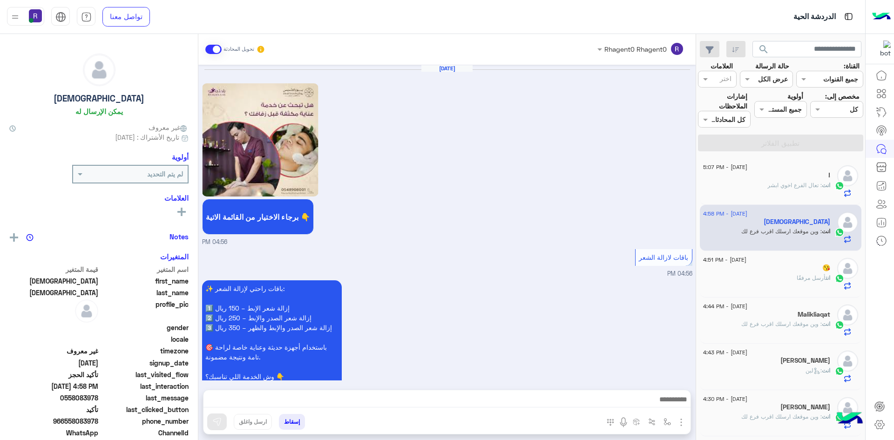
scroll to position [861, 0]
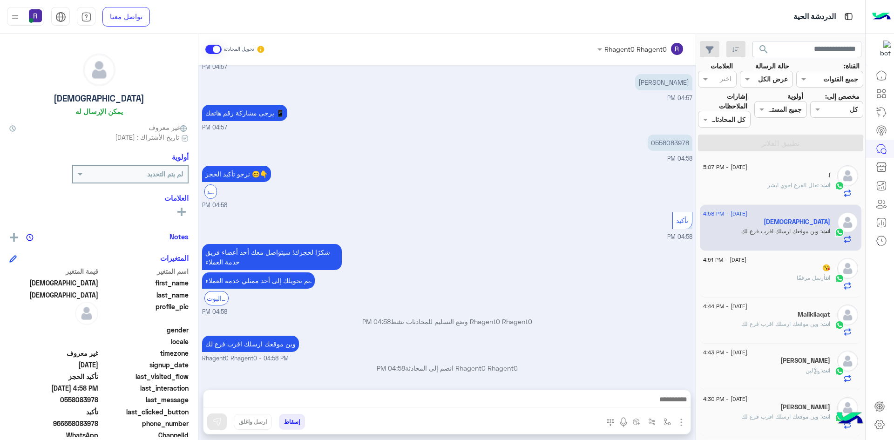
click at [804, 180] on div "!" at bounding box center [766, 176] width 127 height 10
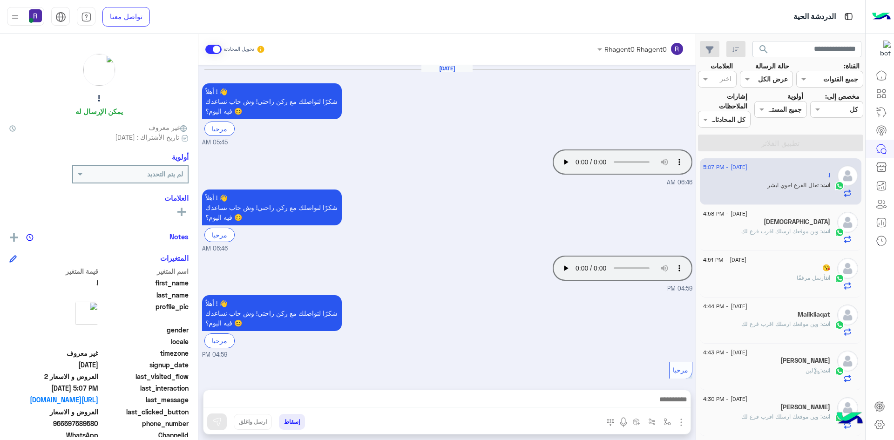
scroll to position [854, 0]
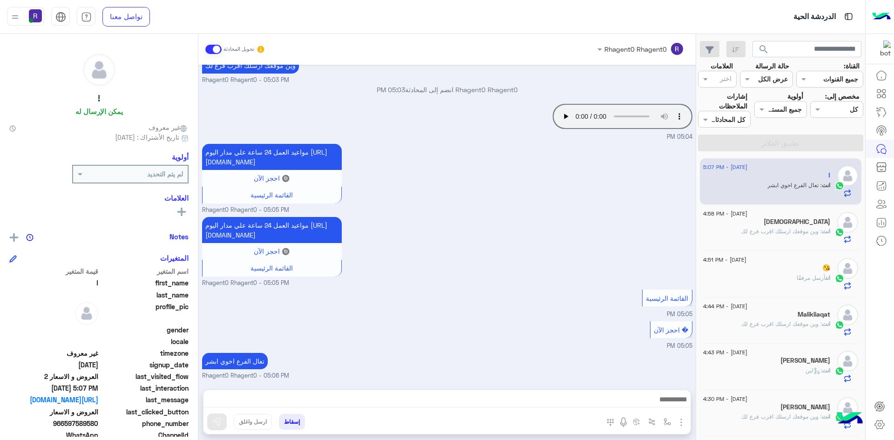
click at [796, 236] on p "انت : وين موقعك ارسلك اقرب فرع لك" at bounding box center [785, 231] width 89 height 8
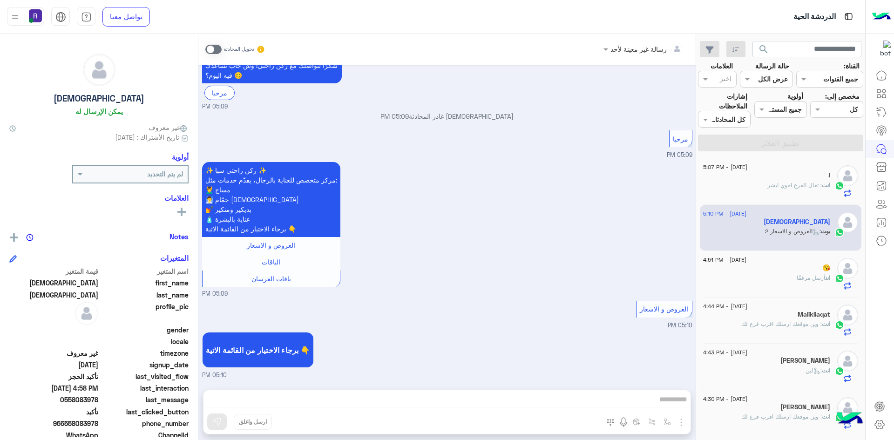
scroll to position [1474, 0]
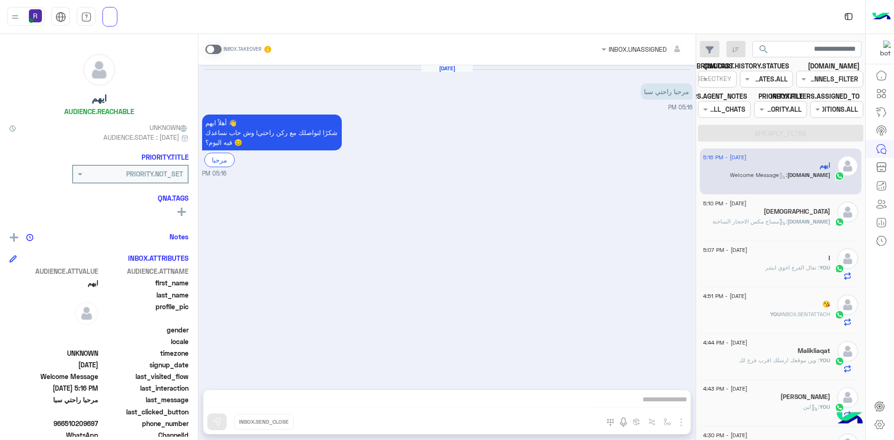
click at [772, 224] on span ": مساج مكس الاحجار الساخنة" at bounding box center [749, 221] width 75 height 7
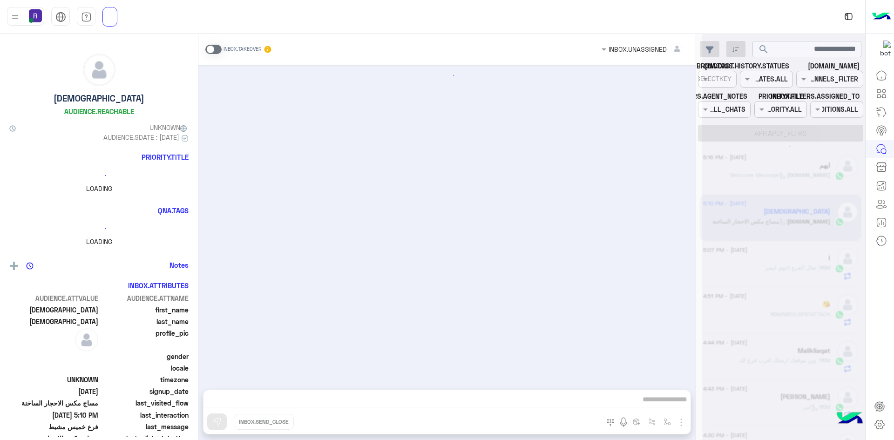
scroll to position [683, 0]
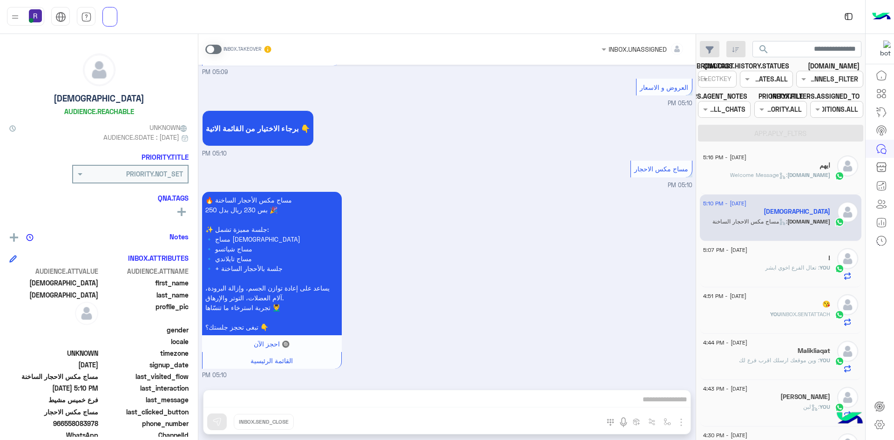
click at [219, 49] on span at bounding box center [213, 49] width 16 height 9
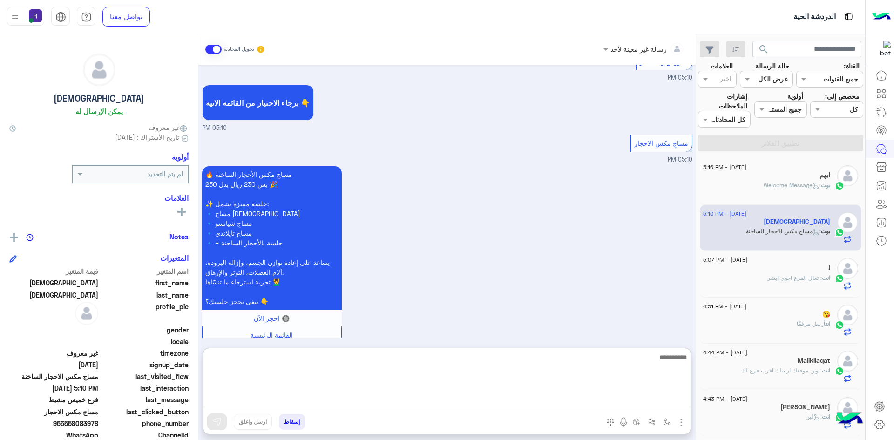
paste textarea "**********"
type textarea "**********"
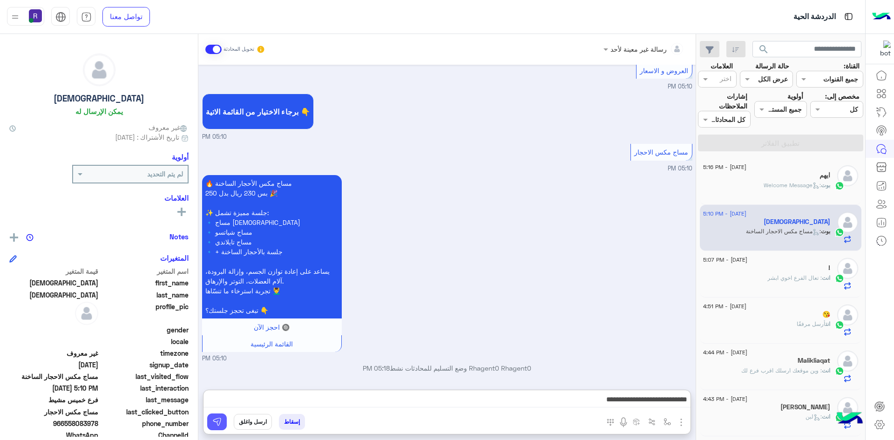
click at [219, 419] on img at bounding box center [216, 421] width 9 height 9
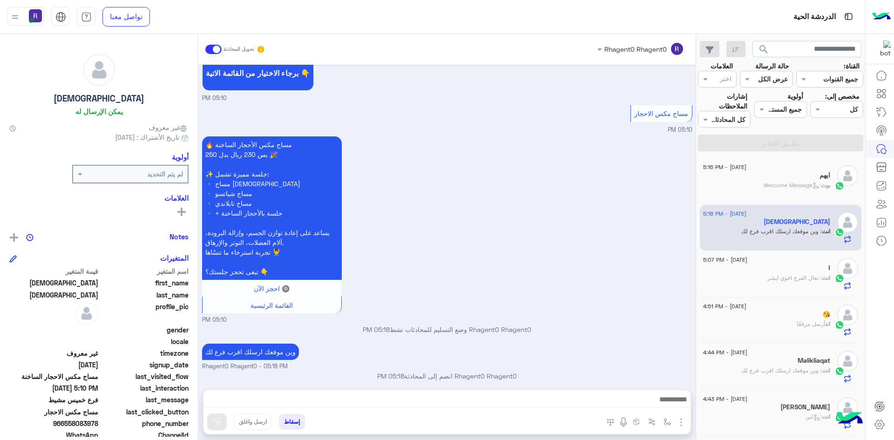
scroll to position [747, 0]
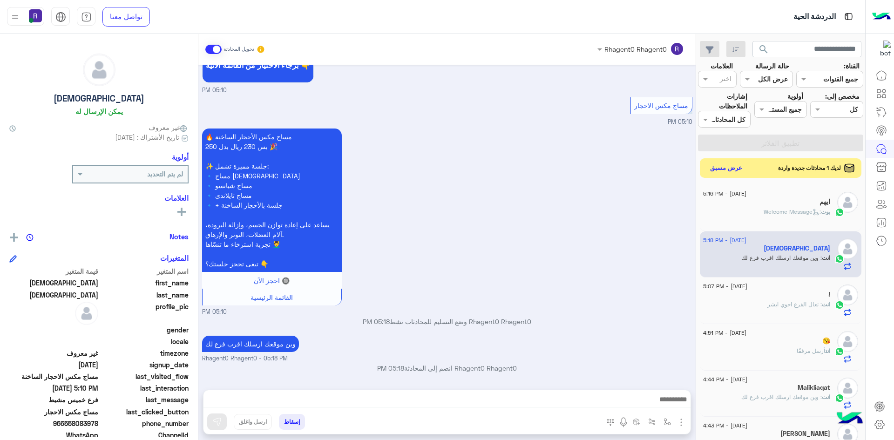
click at [738, 165] on button "عرض مسبق" at bounding box center [726, 168] width 39 height 13
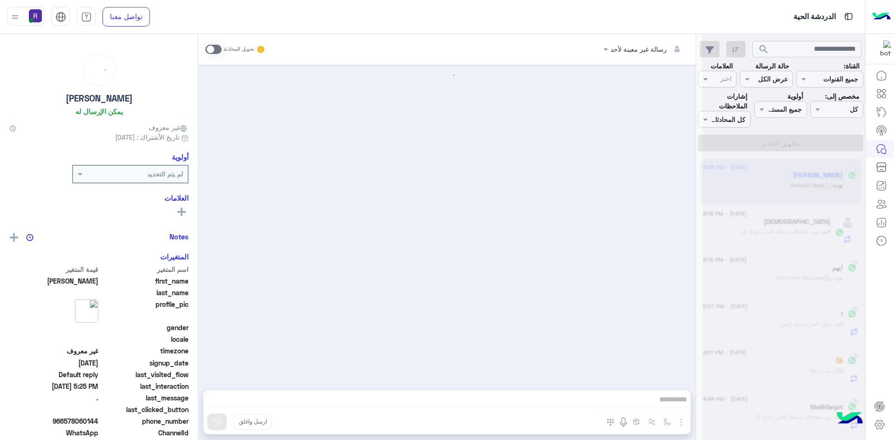
scroll to position [9, 0]
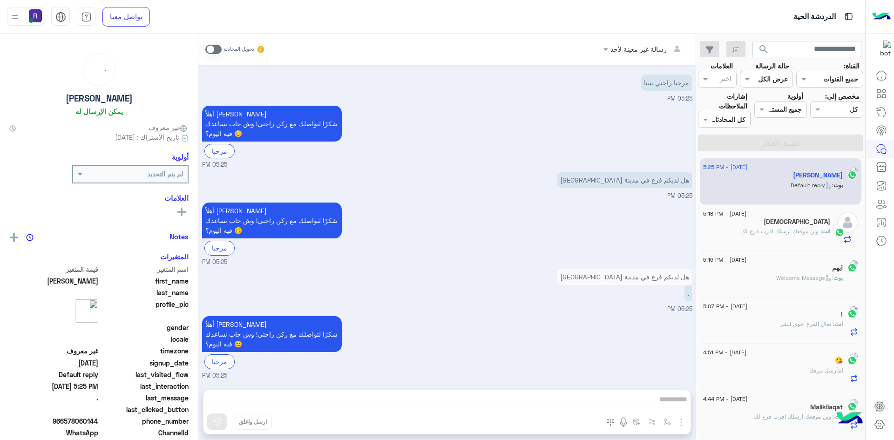
click at [774, 236] on div "انت : وين موقعك ارسلك اقرب فرع لك" at bounding box center [766, 235] width 127 height 16
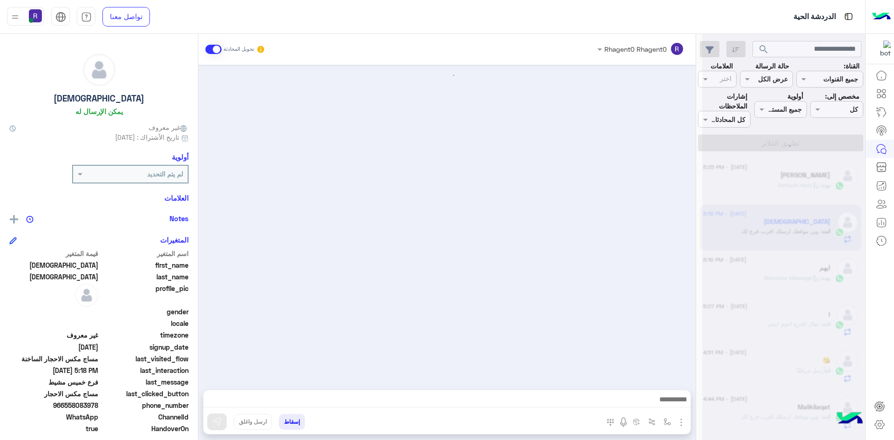
scroll to position [654, 0]
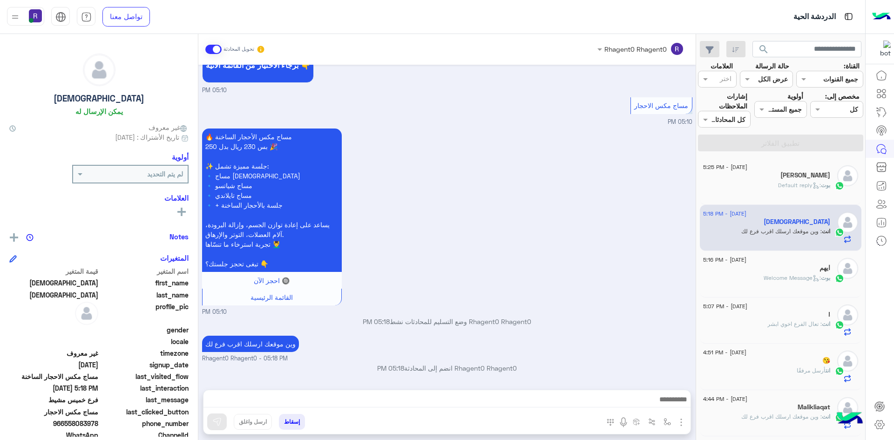
click at [778, 184] on span ": Default reply" at bounding box center [799, 185] width 43 height 7
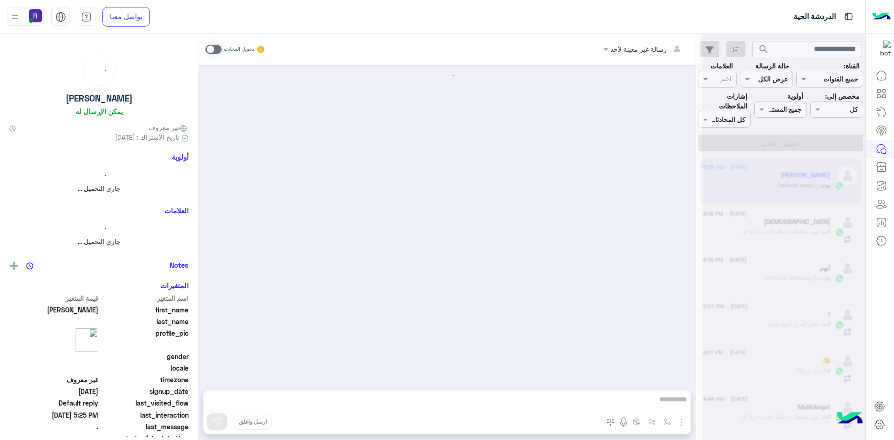
scroll to position [9, 0]
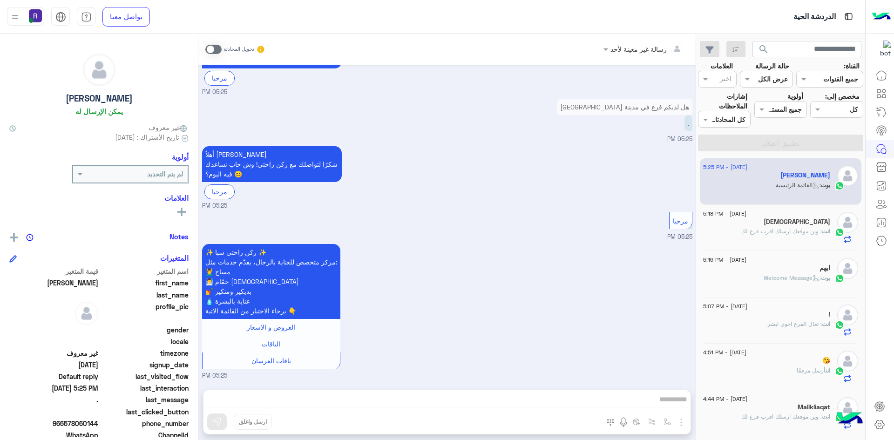
click at [219, 50] on span at bounding box center [213, 49] width 16 height 9
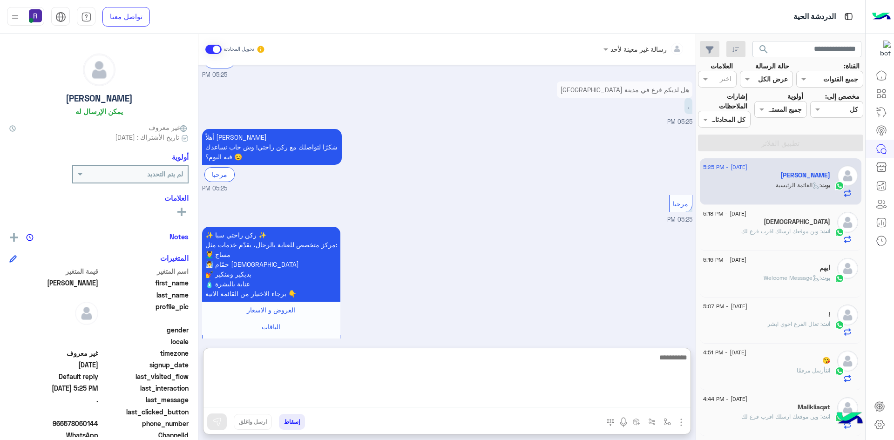
click at [505, 400] on textarea at bounding box center [446, 379] width 487 height 56
type textarea "**"
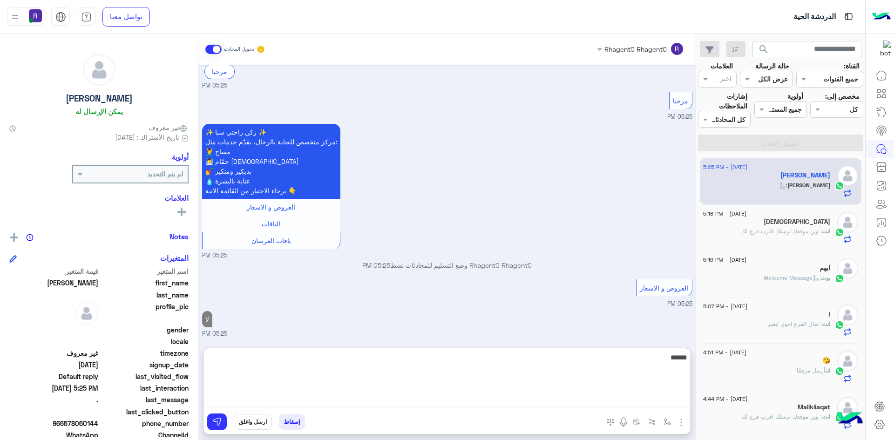
scroll to position [316, 0]
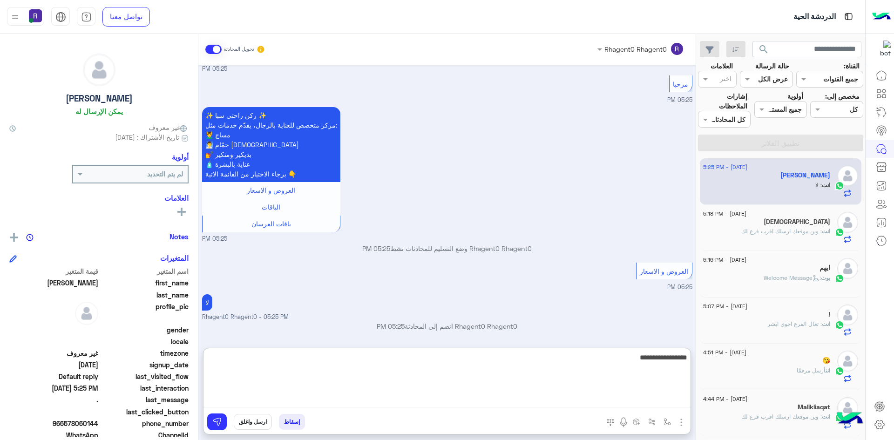
type textarea "**********"
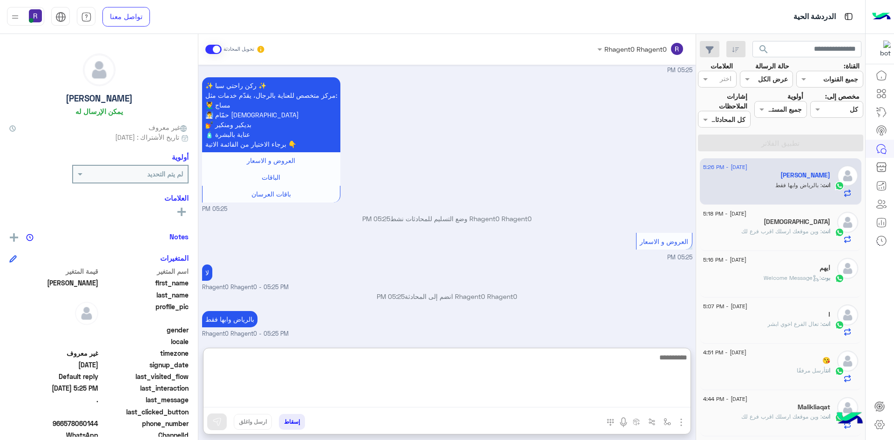
scroll to position [377, 0]
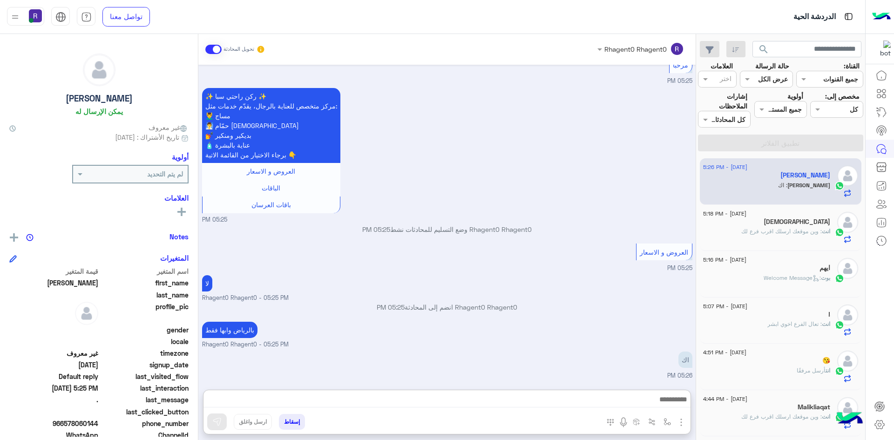
click at [803, 237] on div "انت : وين موقعك ارسلك اقرب فرع لك" at bounding box center [766, 235] width 127 height 16
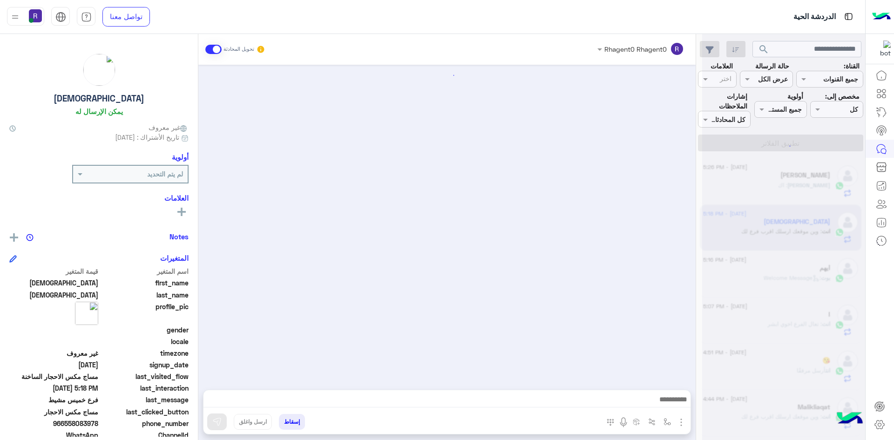
scroll to position [654, 0]
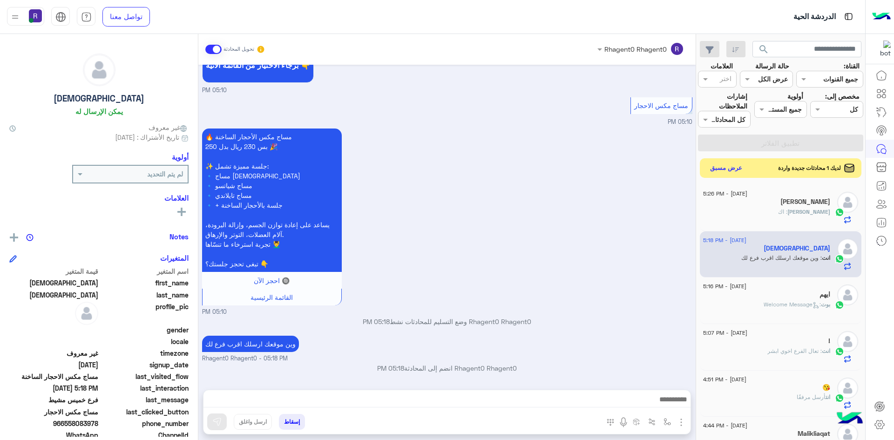
click at [719, 171] on button "عرض مسبق" at bounding box center [726, 168] width 39 height 13
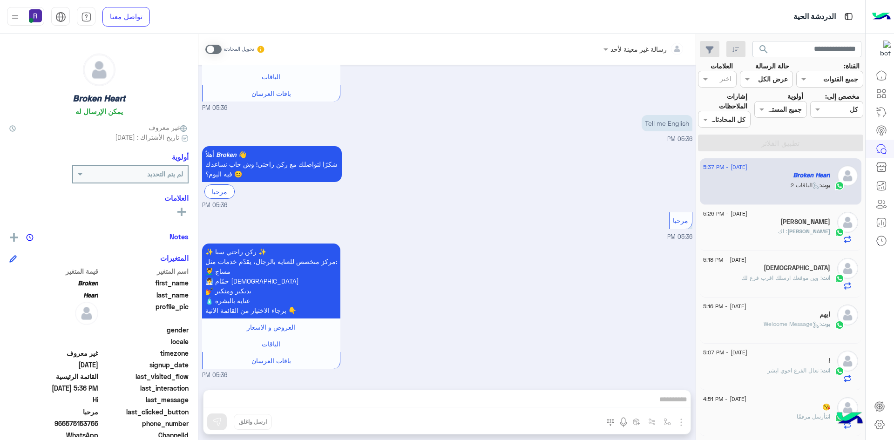
scroll to position [539, 0]
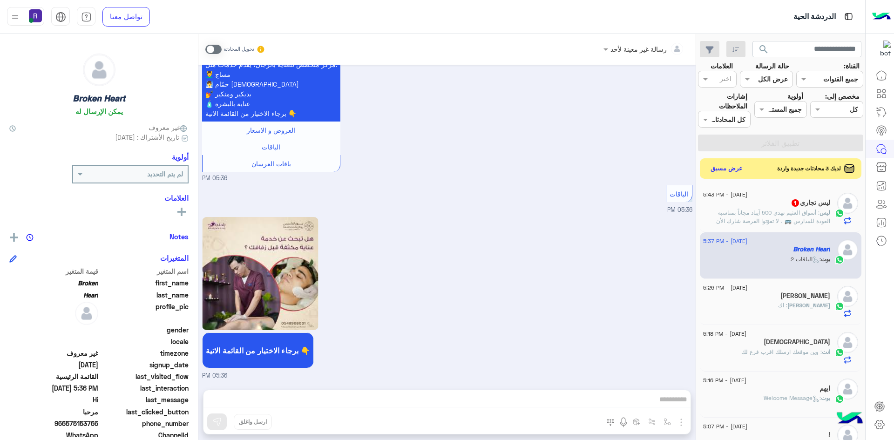
click at [782, 221] on span ": أسواق العثيم تهدي 500 آيباد مجاناً بمناسبة العودة للمدارس 🚌 ، لا تفوّتوا الفر…" at bounding box center [768, 221] width 124 height 24
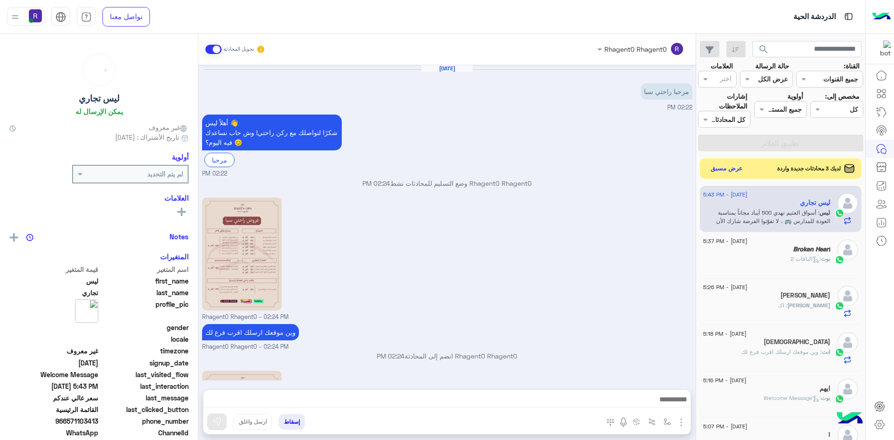
scroll to position [723, 0]
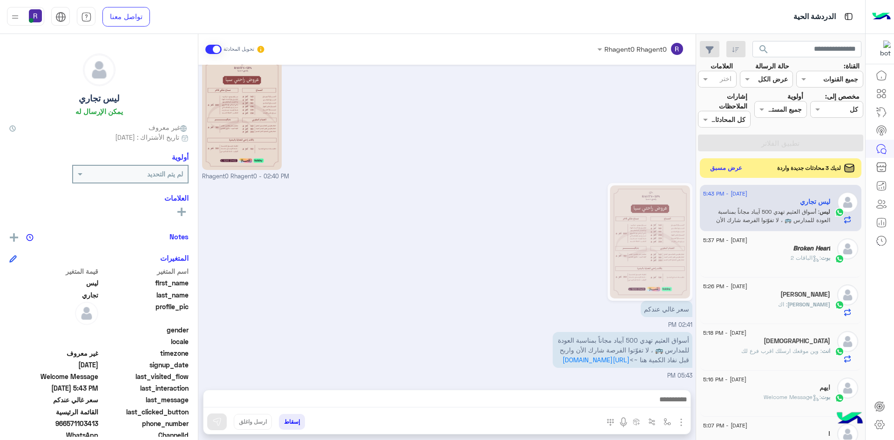
click at [731, 169] on button "عرض مسبق" at bounding box center [726, 168] width 39 height 13
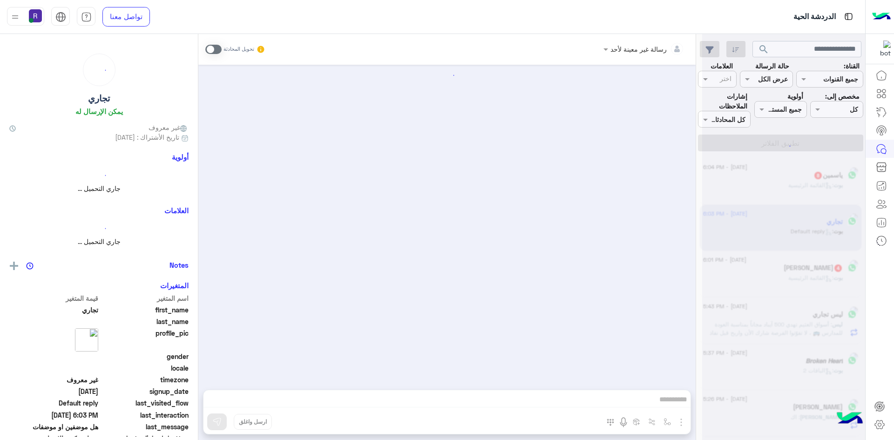
scroll to position [378, 0]
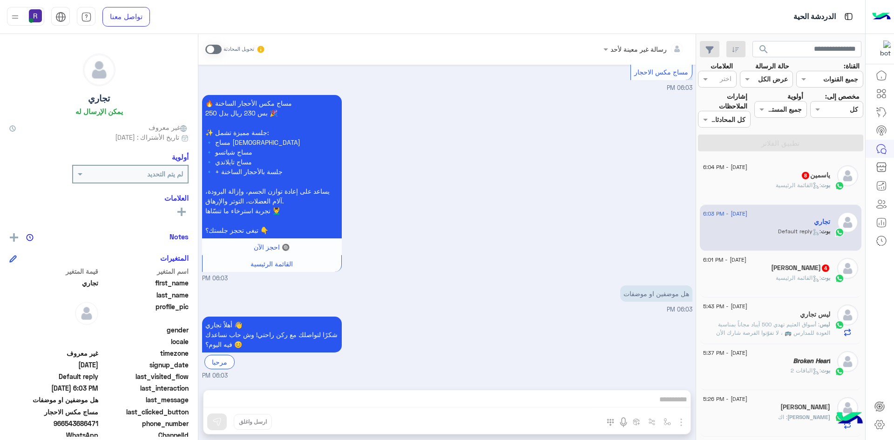
click at [219, 47] on span at bounding box center [213, 49] width 16 height 9
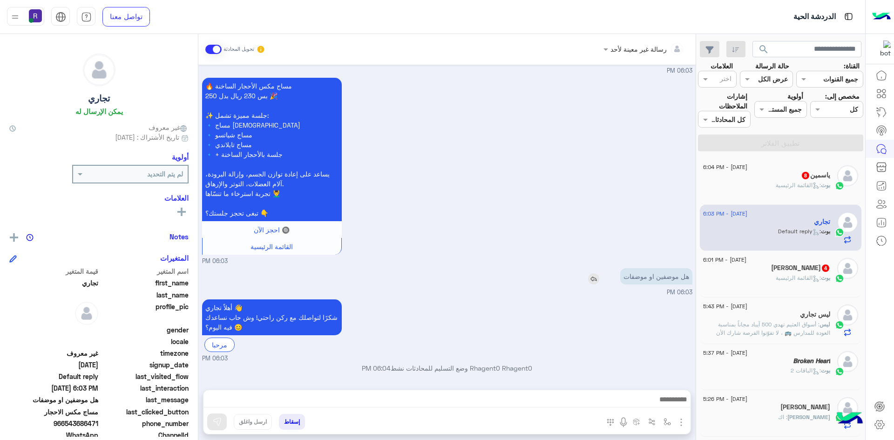
click at [590, 282] on img at bounding box center [593, 278] width 11 height 11
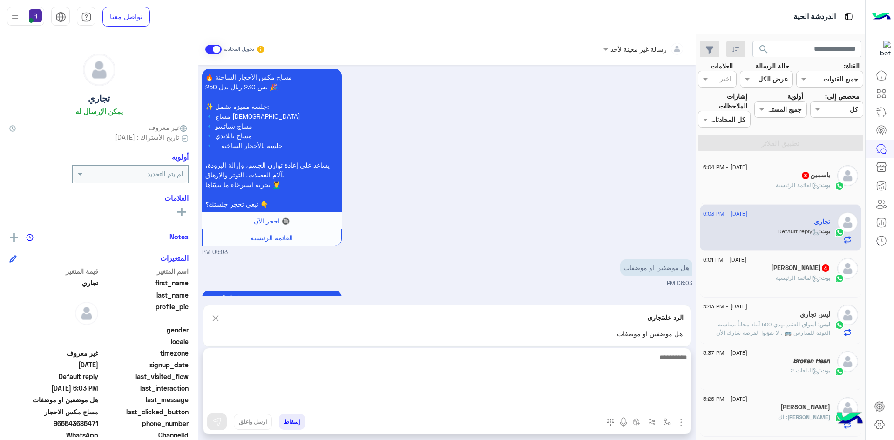
click at [516, 402] on textarea at bounding box center [446, 379] width 487 height 56
type textarea "*****"
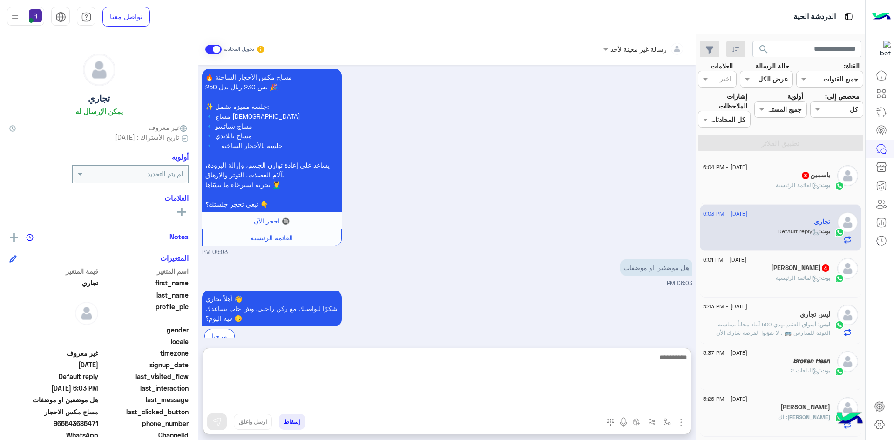
scroll to position [482, 0]
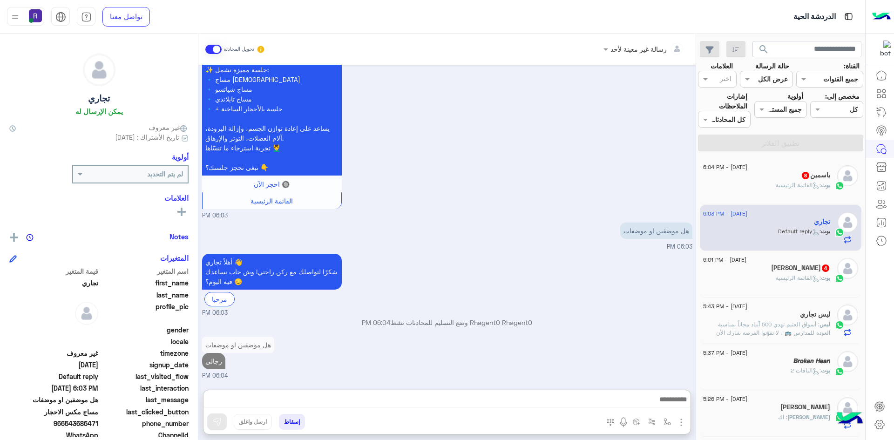
click at [767, 278] on div "بوت : القائمة الرئيسية" at bounding box center [766, 282] width 127 height 16
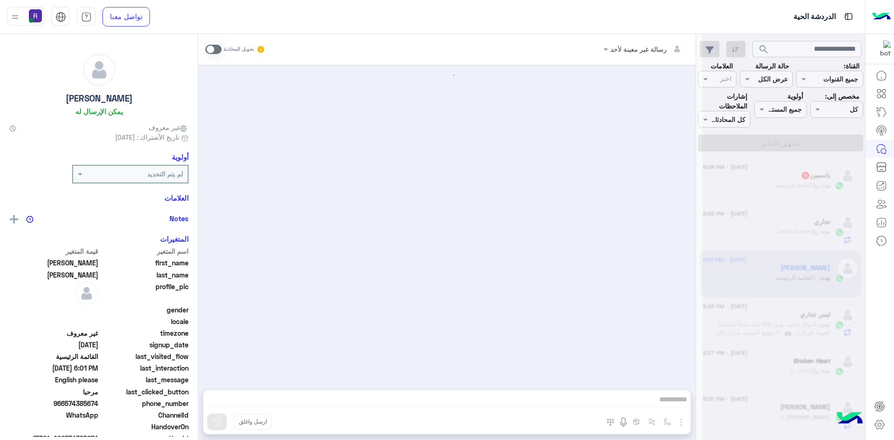
scroll to position [162, 0]
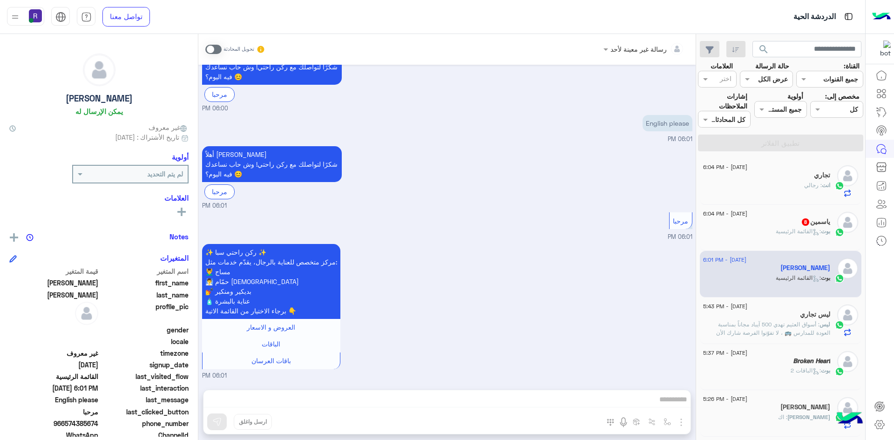
click at [216, 47] on span at bounding box center [213, 49] width 16 height 9
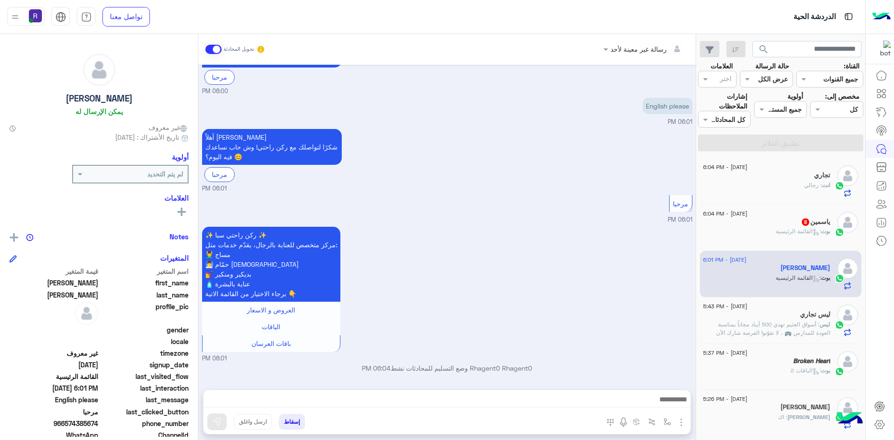
click at [681, 423] on img "button" at bounding box center [680, 422] width 11 height 11
click at [676, 405] on img at bounding box center [678, 402] width 7 height 11
click at [808, 182] on span ": الباقات 2" at bounding box center [805, 185] width 30 height 7
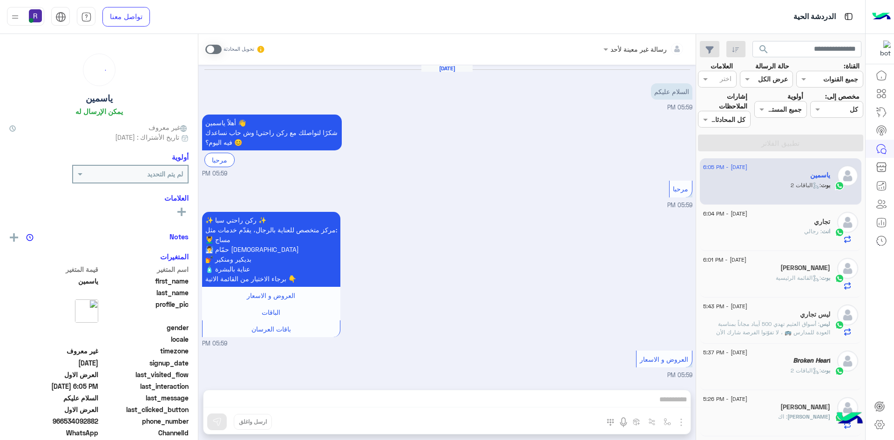
scroll to position [1355, 0]
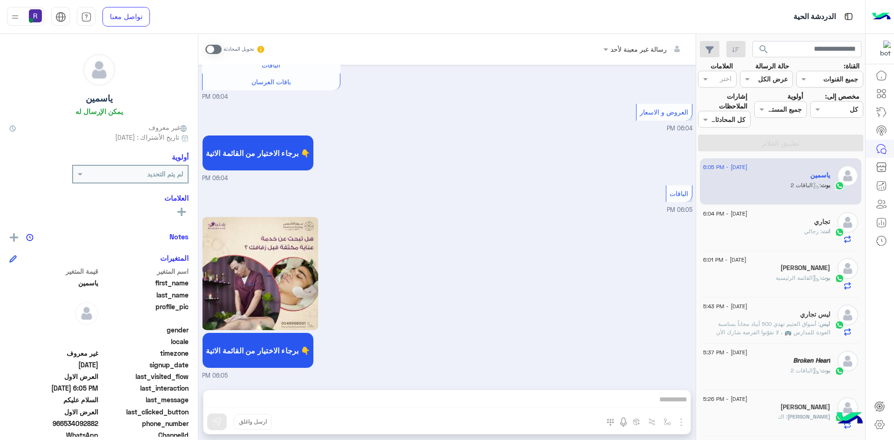
click at [216, 49] on span at bounding box center [213, 49] width 16 height 9
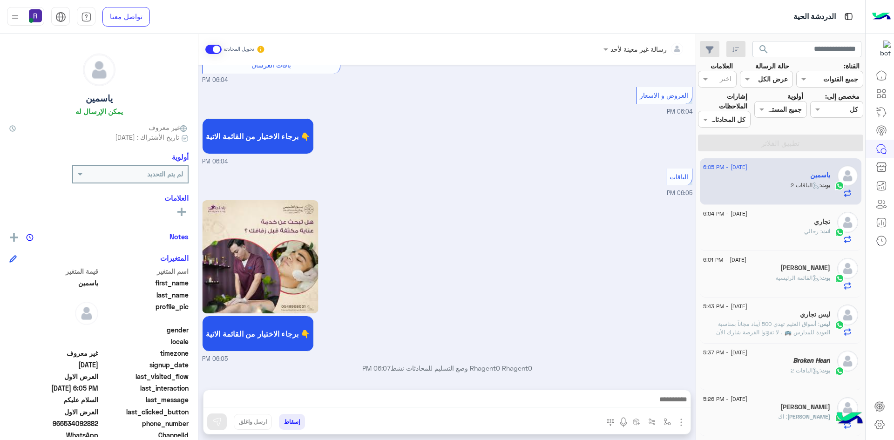
scroll to position [1372, 0]
click at [677, 422] on img "button" at bounding box center [680, 422] width 11 height 11
click at [670, 407] on button "الصور" at bounding box center [667, 401] width 40 height 19
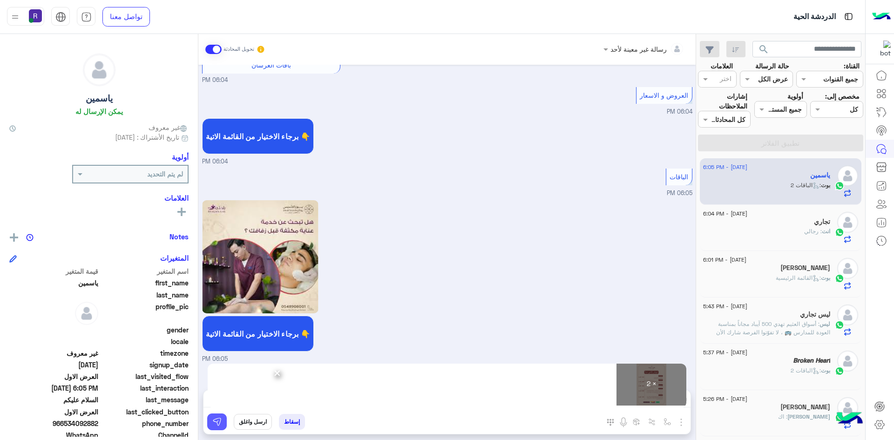
click at [221, 418] on img at bounding box center [216, 421] width 9 height 9
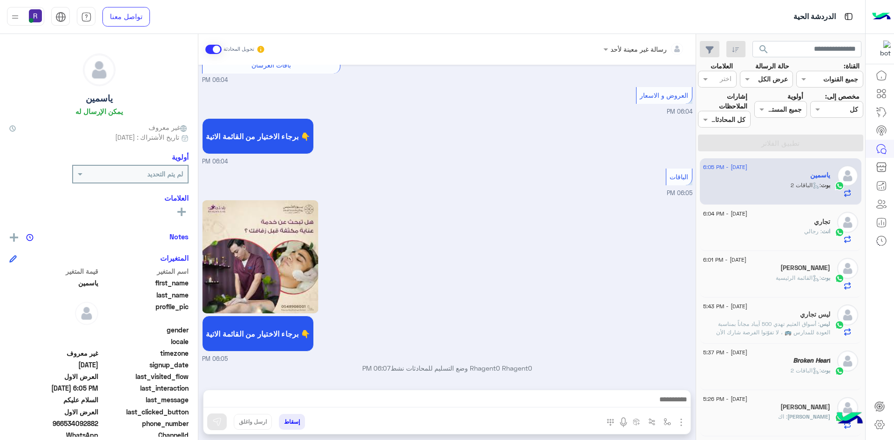
click at [745, 228] on div "انت : رجالي" at bounding box center [766, 235] width 127 height 16
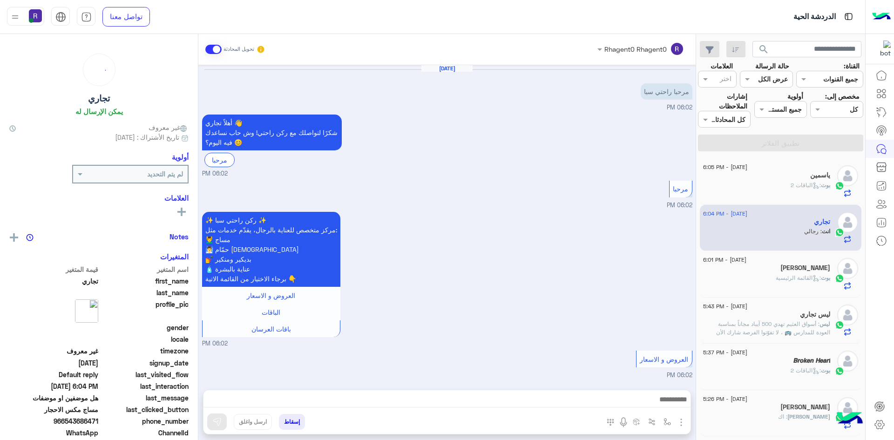
scroll to position [458, 0]
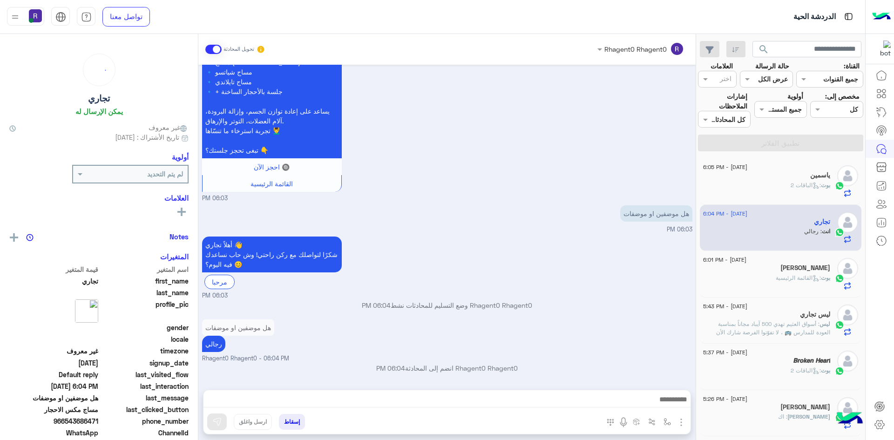
click at [764, 183] on div "بوت : الباقات 2" at bounding box center [766, 189] width 127 height 16
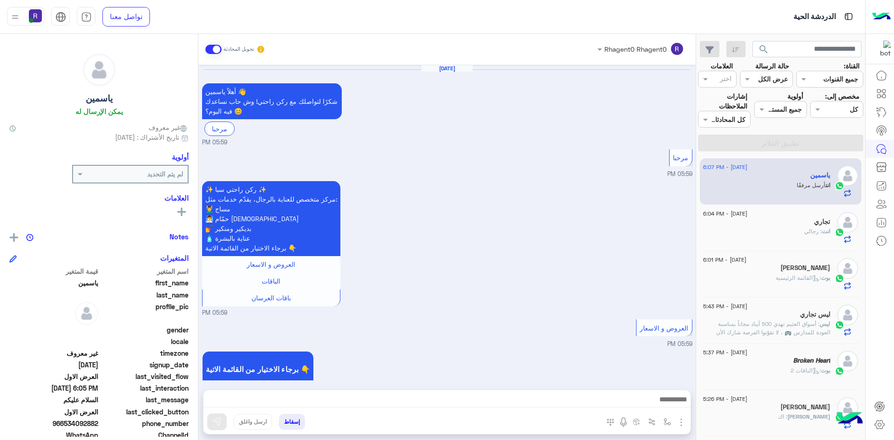
scroll to position [1611, 0]
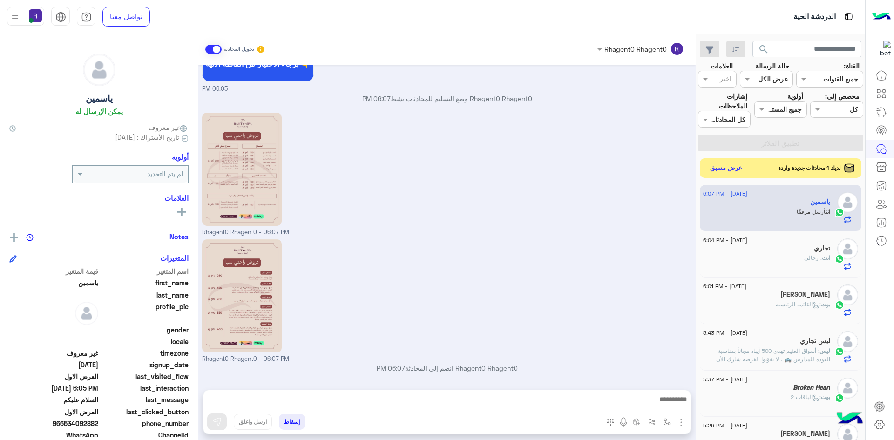
click at [723, 171] on button "عرض مسبق" at bounding box center [726, 168] width 39 height 13
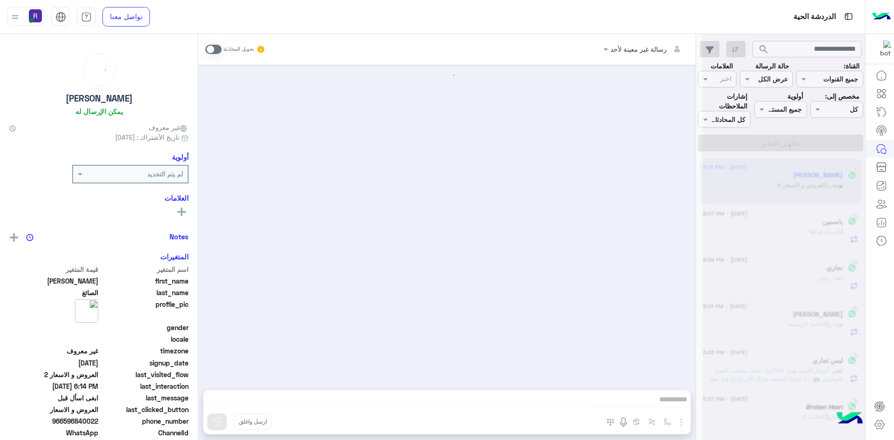
scroll to position [677, 0]
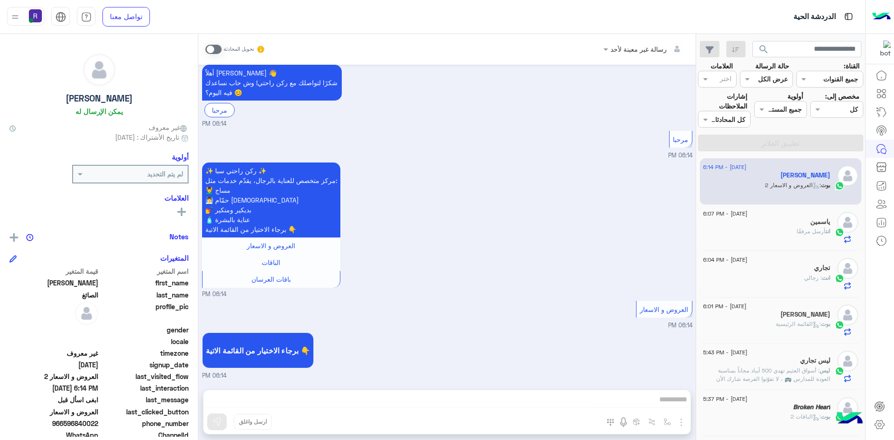
click at [218, 47] on span at bounding box center [213, 49] width 16 height 9
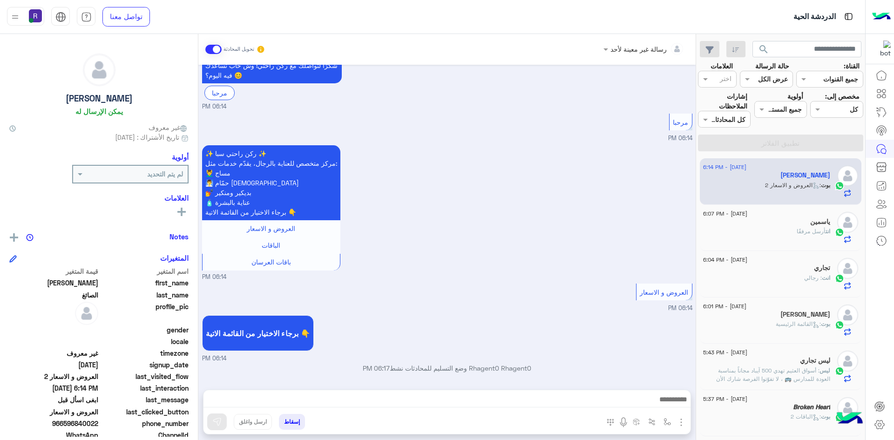
click at [681, 425] on img "button" at bounding box center [680, 422] width 11 height 11
click at [673, 403] on button "الصور" at bounding box center [667, 401] width 40 height 19
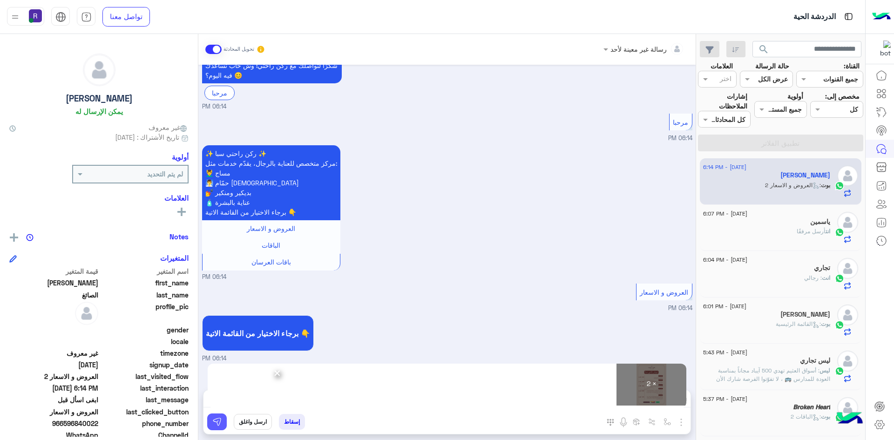
click at [224, 425] on button at bounding box center [217, 421] width 20 height 17
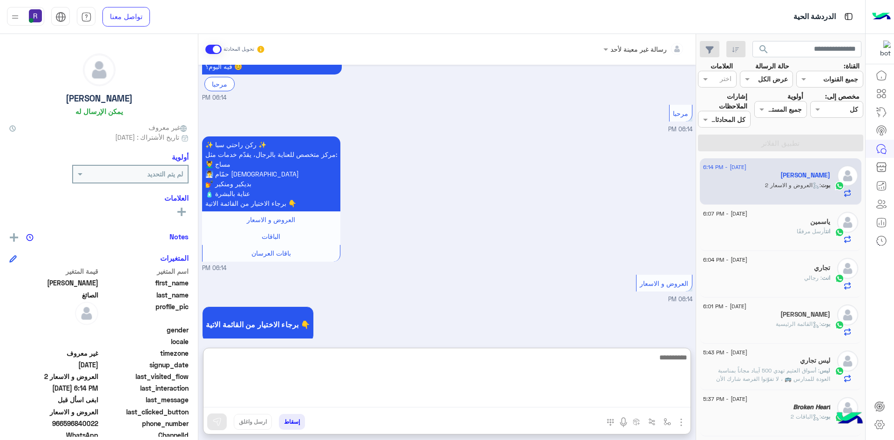
paste textarea "**********"
type textarea "**********"
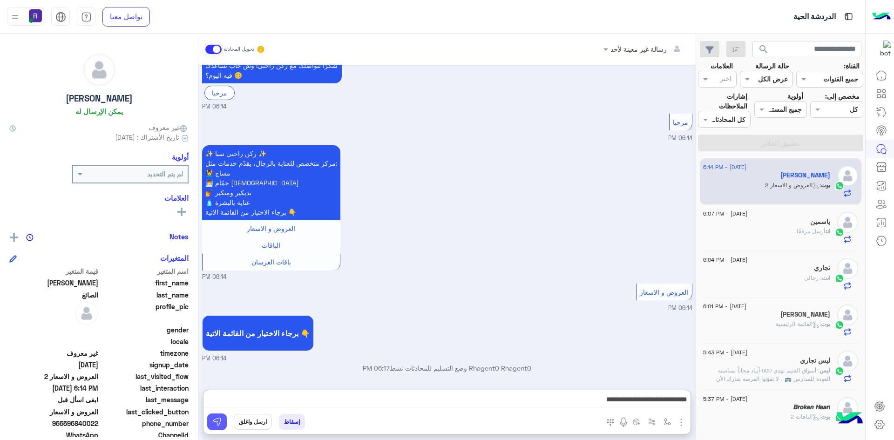
click at [215, 420] on img at bounding box center [216, 421] width 9 height 9
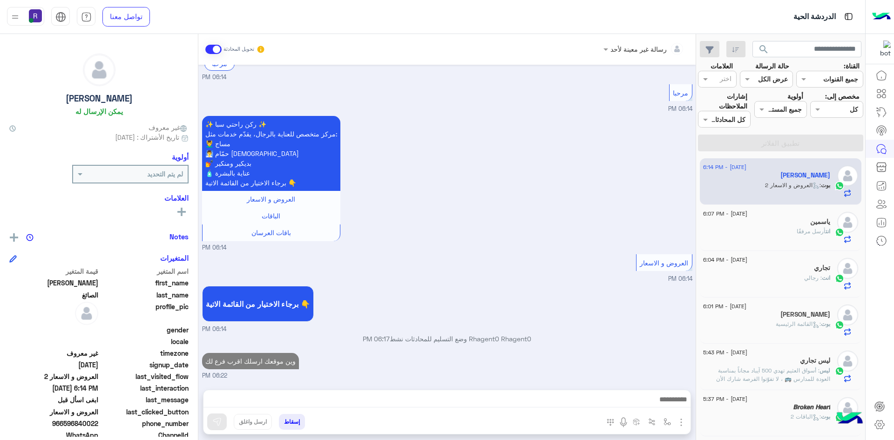
scroll to position [723, 0]
click at [786, 225] on div "ياسمين" at bounding box center [766, 223] width 127 height 10
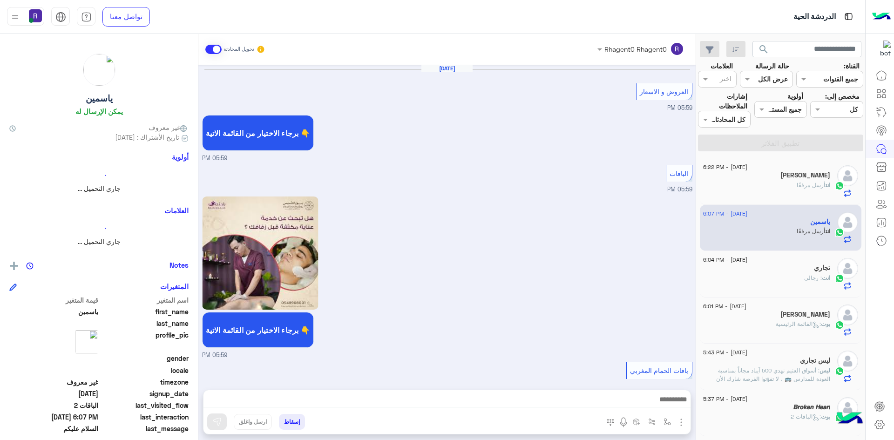
scroll to position [1375, 0]
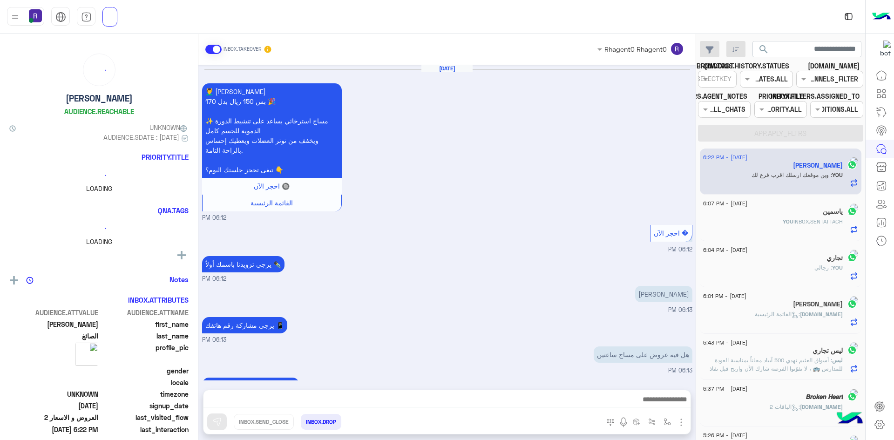
scroll to position [777, 0]
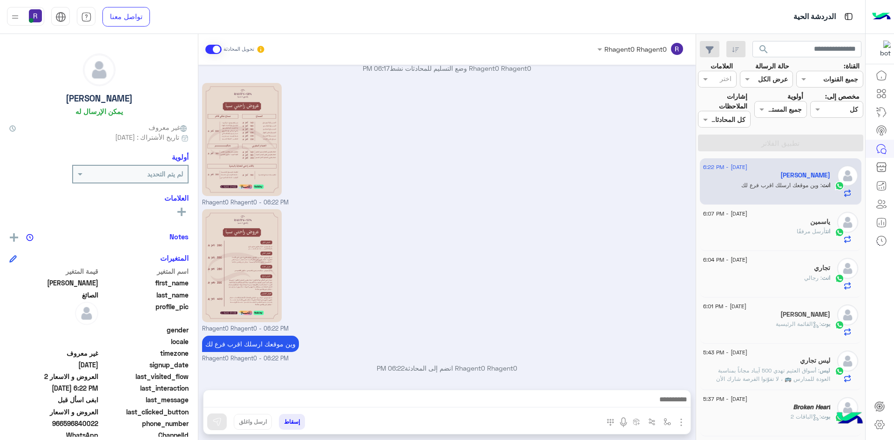
click at [754, 236] on div "انت أرسل مرفقًا" at bounding box center [766, 235] width 127 height 16
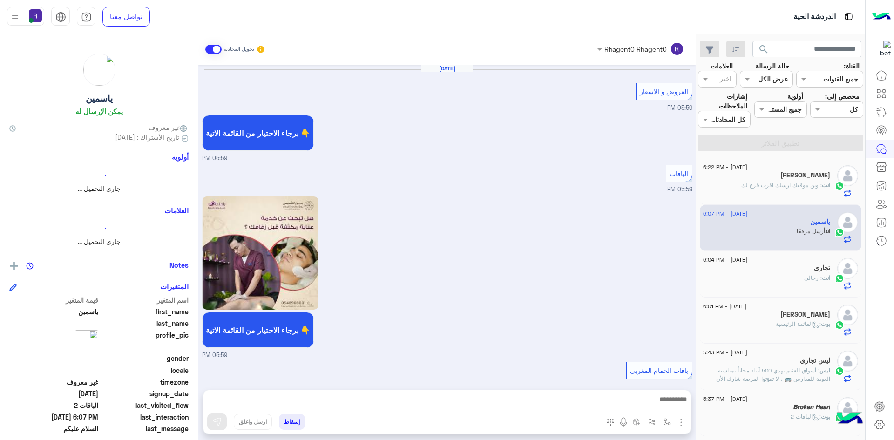
scroll to position [1375, 0]
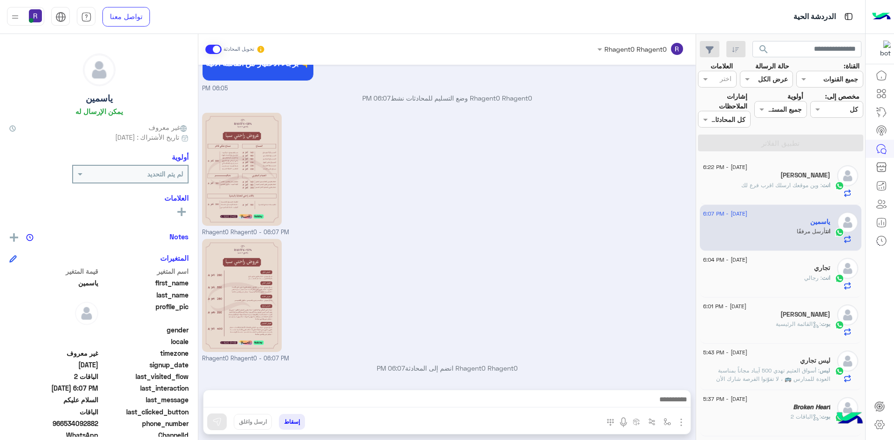
click at [754, 186] on span ": وين موقعك ارسلك اقرب فرع لك" at bounding box center [781, 185] width 81 height 7
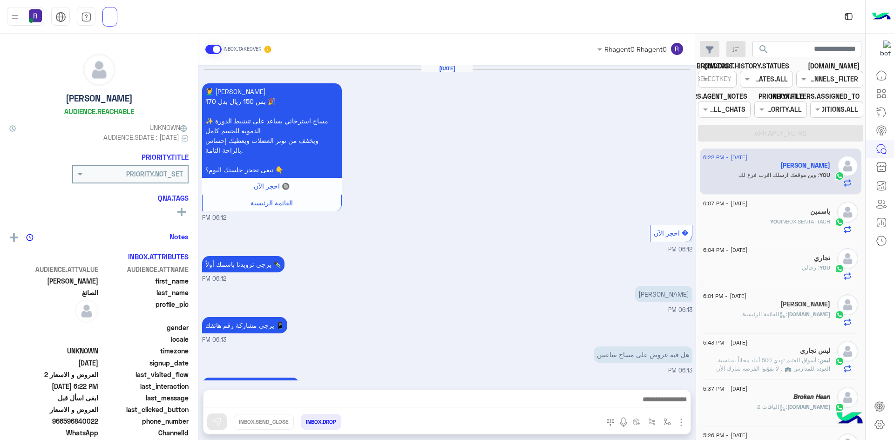
scroll to position [777, 0]
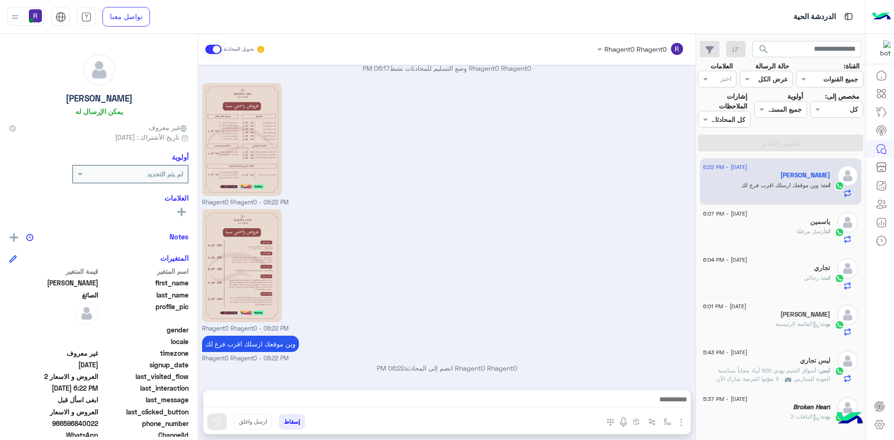
click at [776, 231] on div "انت أرسل مرفقًا" at bounding box center [766, 235] width 127 height 16
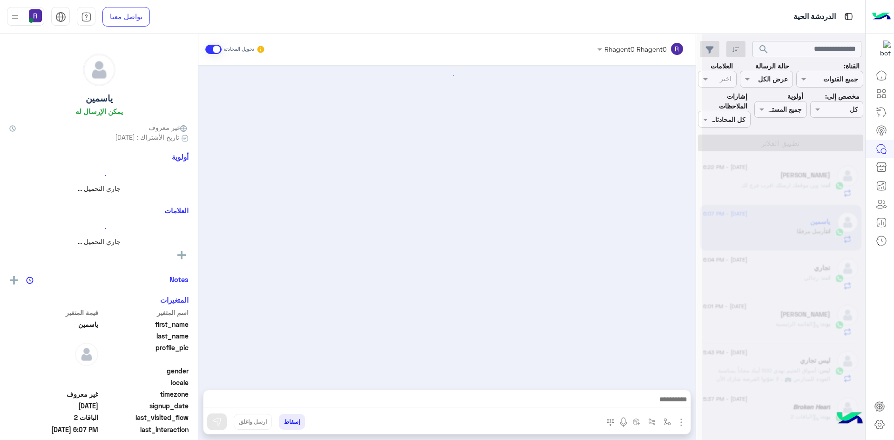
scroll to position [1375, 0]
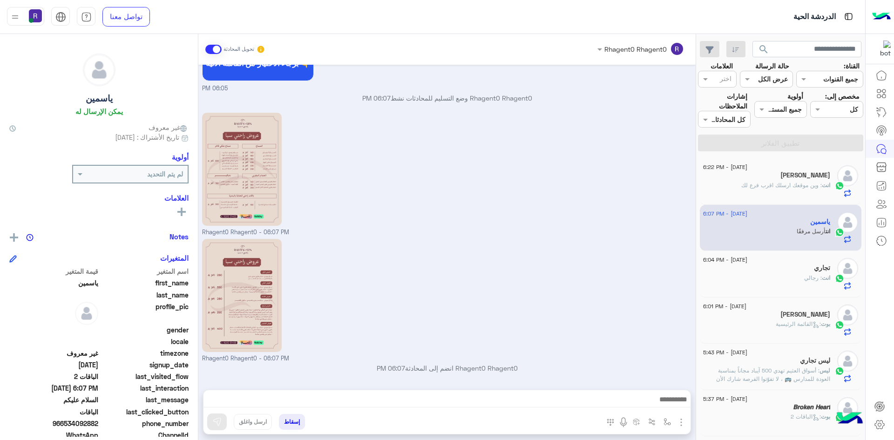
click at [741, 267] on div "تجاري" at bounding box center [766, 269] width 127 height 10
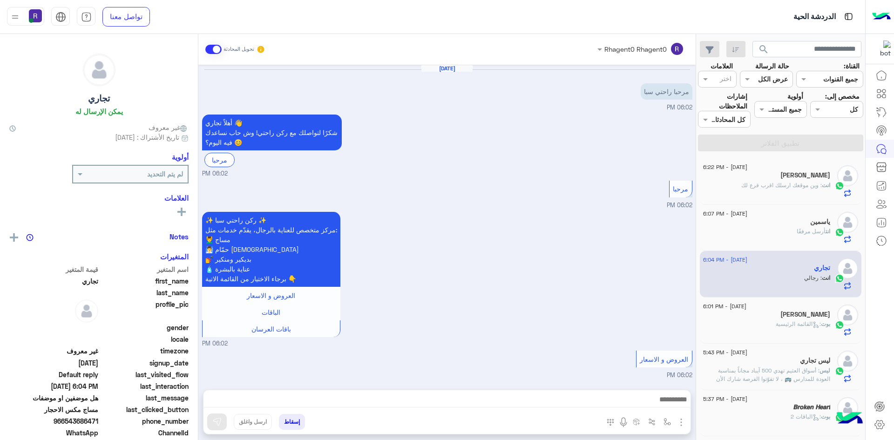
scroll to position [458, 0]
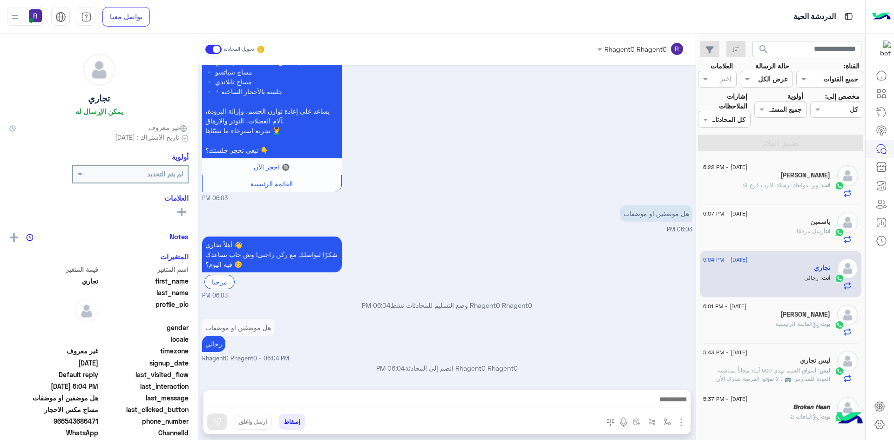
click at [742, 235] on div "انت أرسل مرفقًا" at bounding box center [766, 235] width 127 height 16
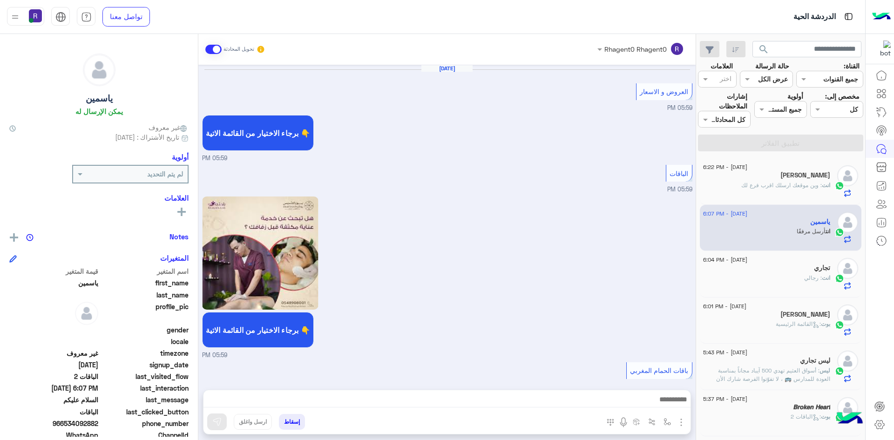
scroll to position [1375, 0]
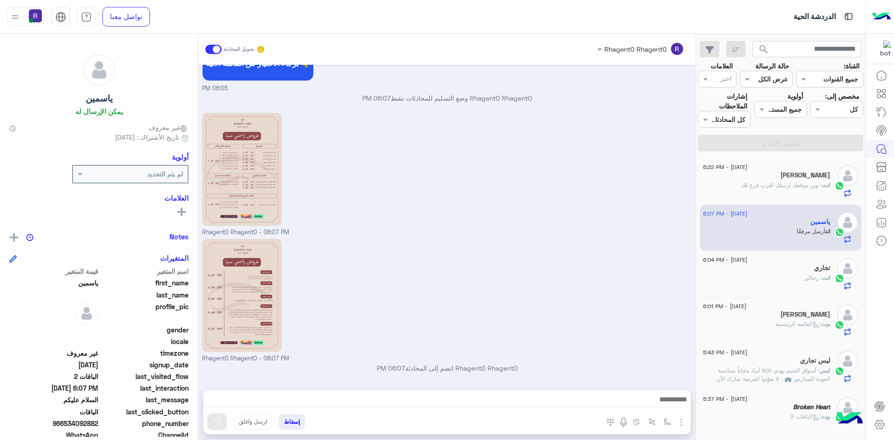
click at [755, 183] on span ": وين موقعك ارسلك اقرب فرع لك" at bounding box center [781, 185] width 81 height 7
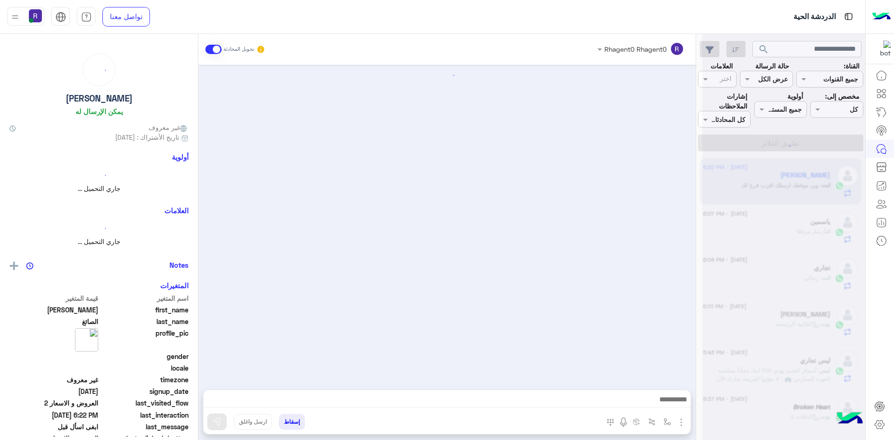
scroll to position [777, 0]
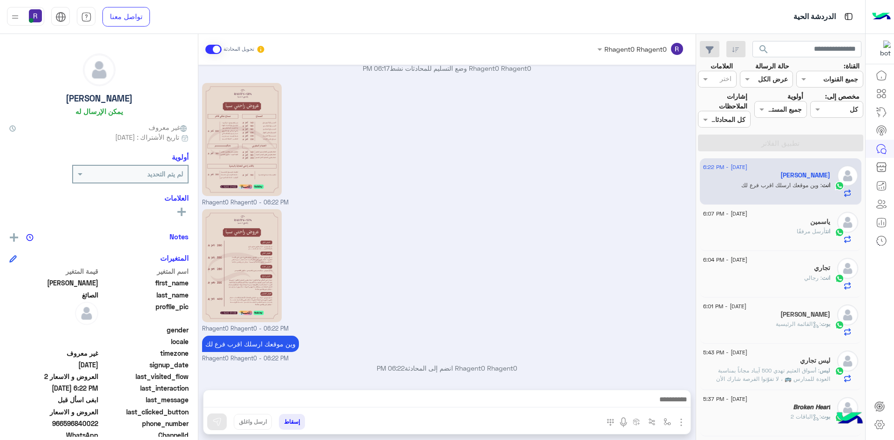
click at [758, 231] on div "انت أرسل مرفقًا" at bounding box center [766, 235] width 127 height 16
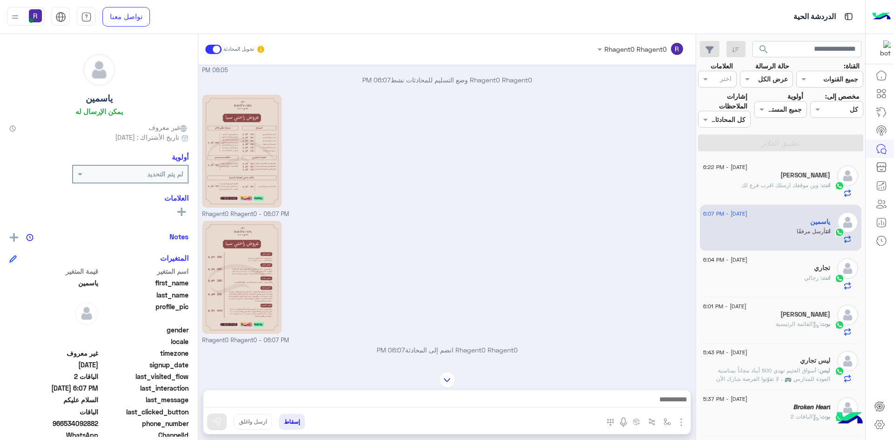
scroll to position [1374, 0]
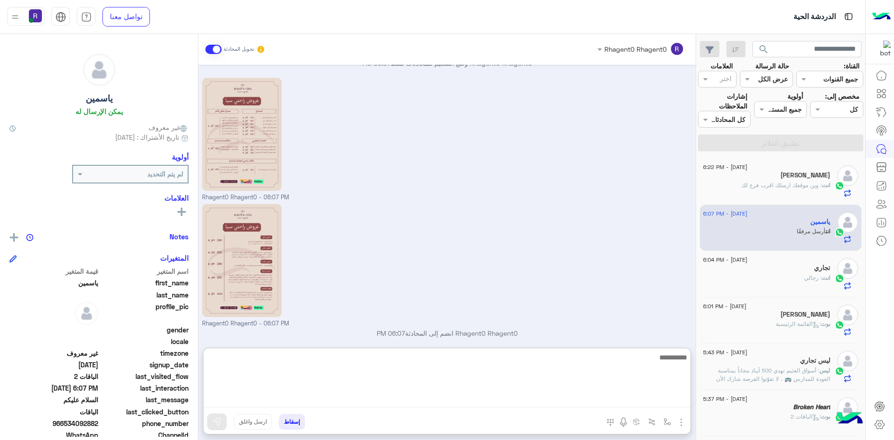
paste textarea "**********"
type textarea "**********"
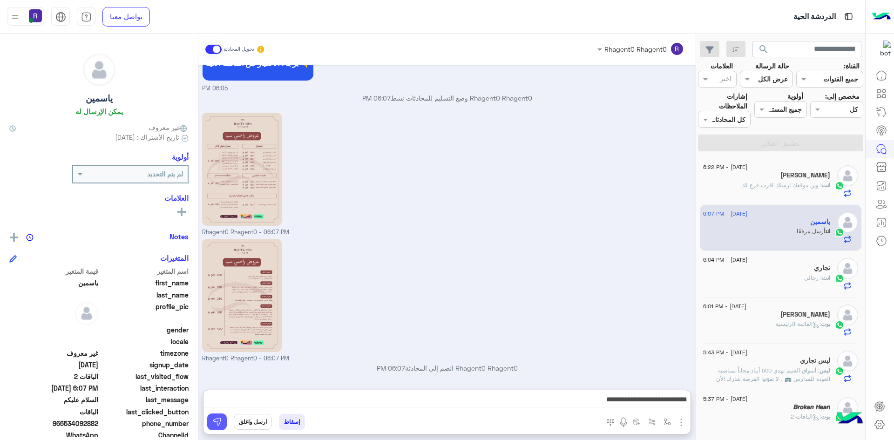
click at [223, 419] on button at bounding box center [217, 421] width 20 height 17
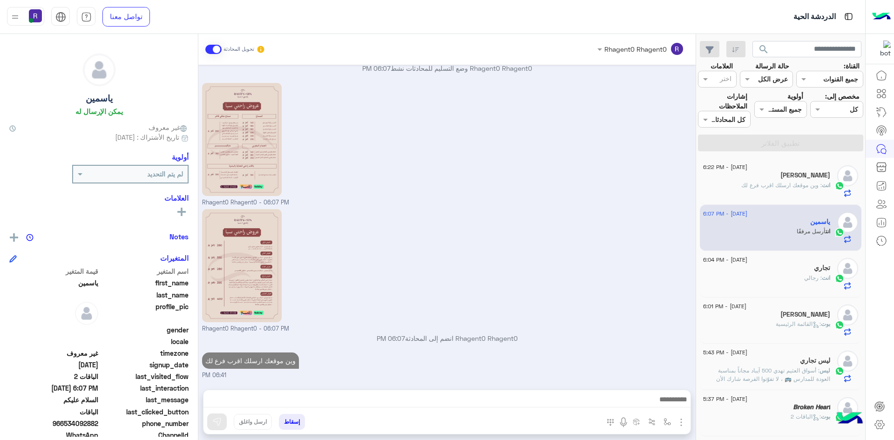
scroll to position [1404, 0]
click at [803, 275] on div "انت : رجالي" at bounding box center [766, 282] width 127 height 16
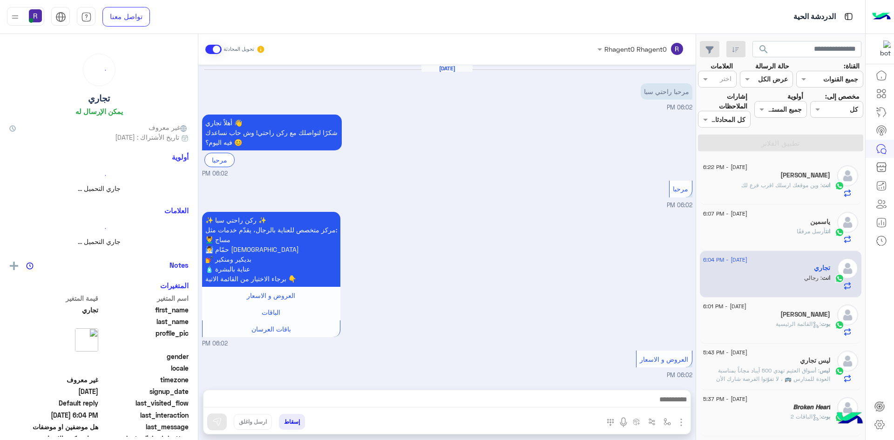
scroll to position [458, 0]
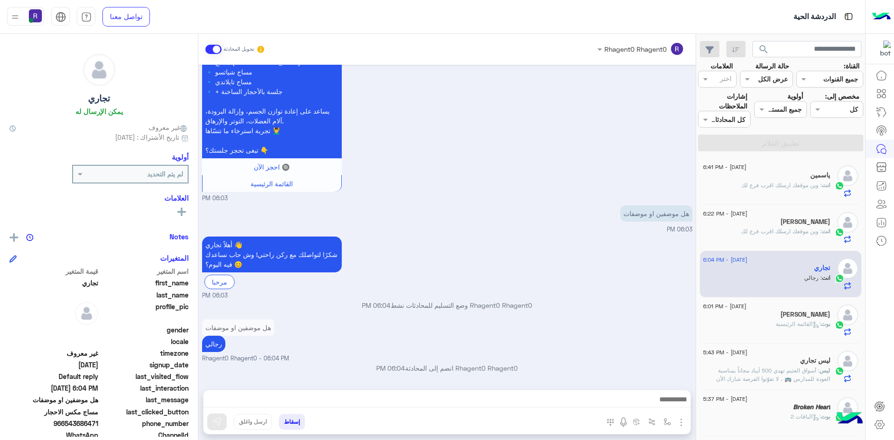
click at [786, 189] on p "انت : وين موقعك ارسلك اقرب فرع لك" at bounding box center [785, 185] width 89 height 8
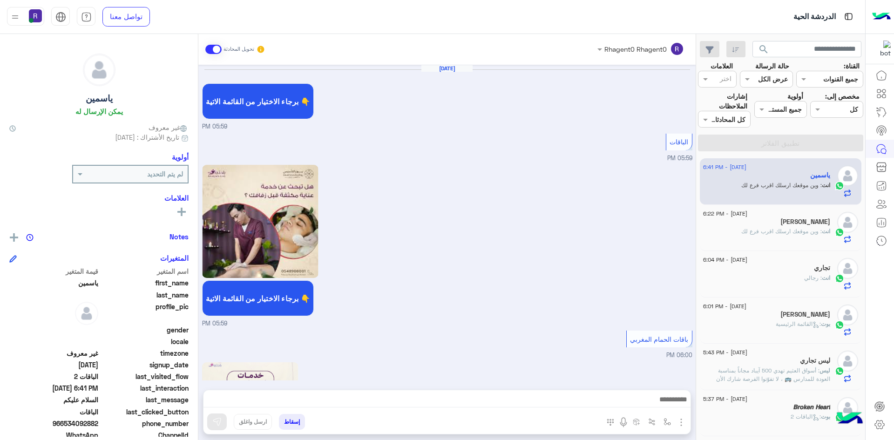
scroll to position [1373, 0]
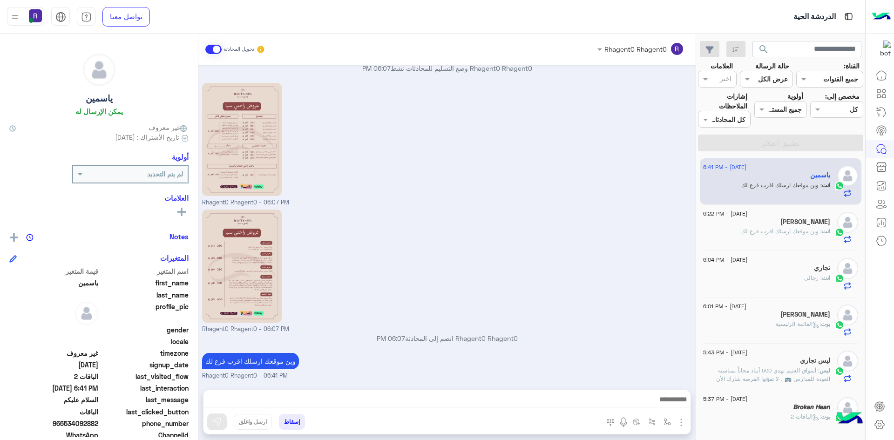
click at [796, 225] on h5 "[PERSON_NAME]" at bounding box center [805, 222] width 50 height 8
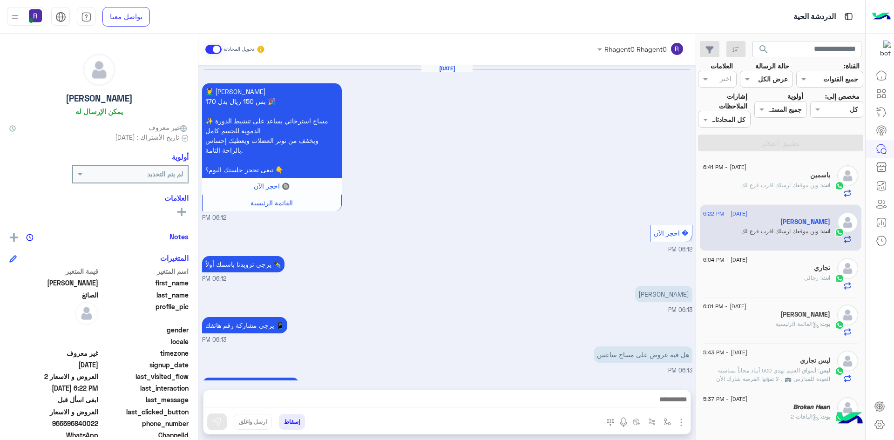
scroll to position [777, 0]
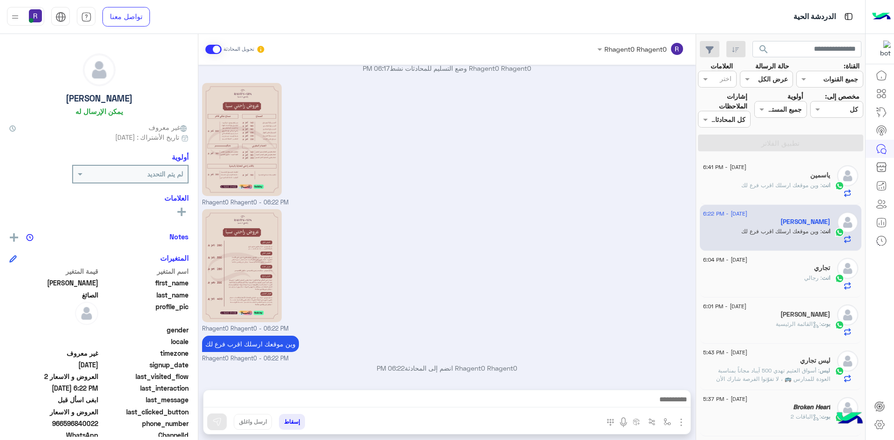
click at [769, 187] on span ": وين موقعك ارسلك اقرب فرع لك" at bounding box center [781, 185] width 81 height 7
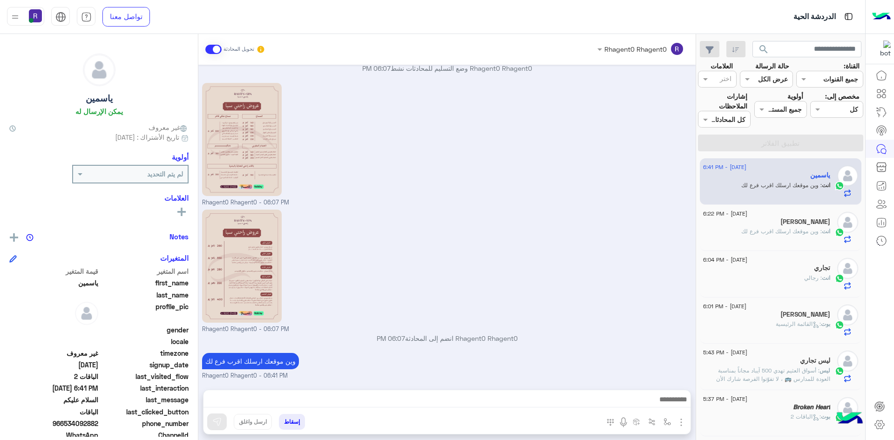
scroll to position [1404, 0]
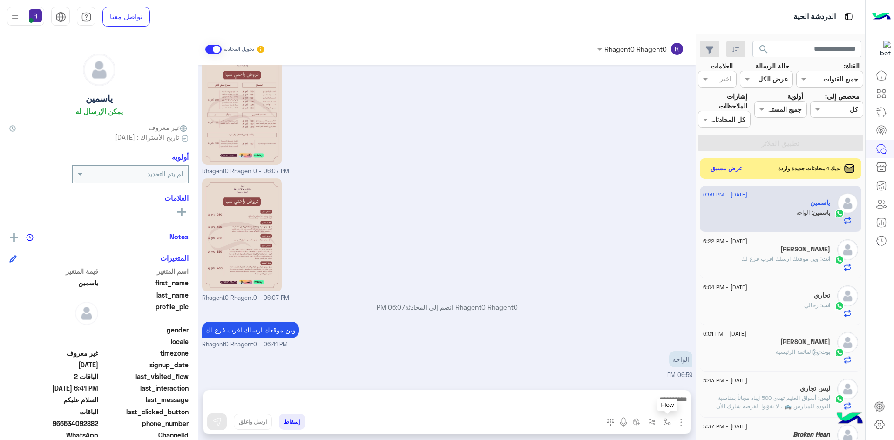
click at [669, 423] on img "button" at bounding box center [666, 421] width 7 height 7
click at [657, 405] on input "text" at bounding box center [638, 401] width 63 height 11
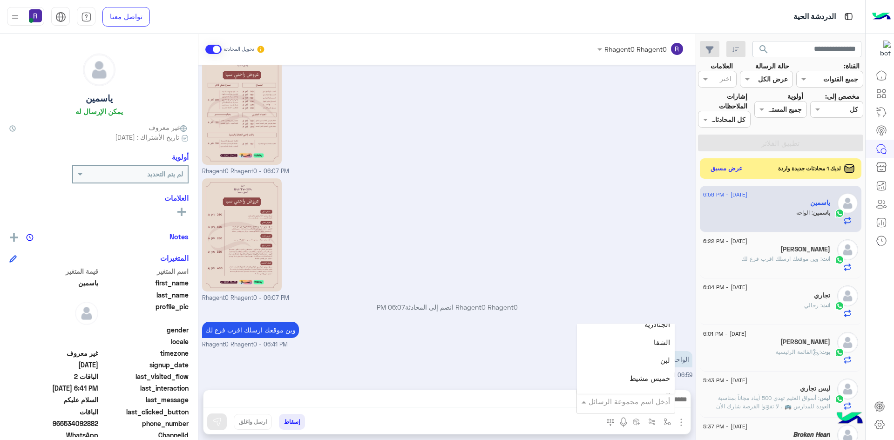
scroll to position [652, 0]
click at [639, 342] on div "لبن" at bounding box center [626, 344] width 98 height 18
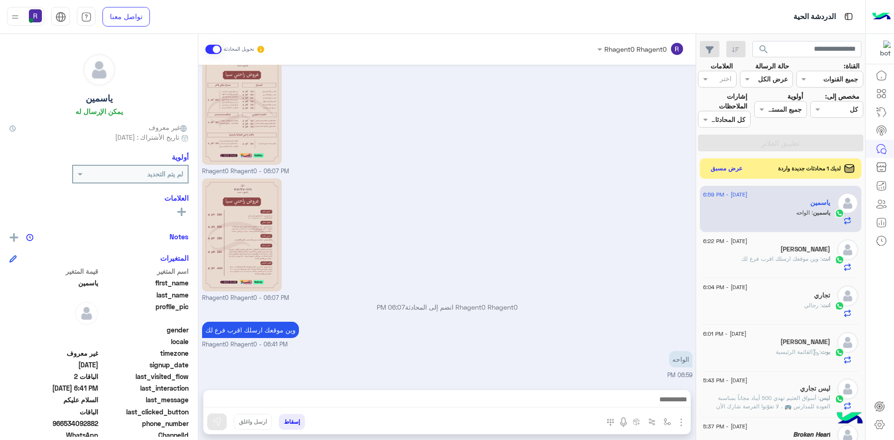
type textarea "***"
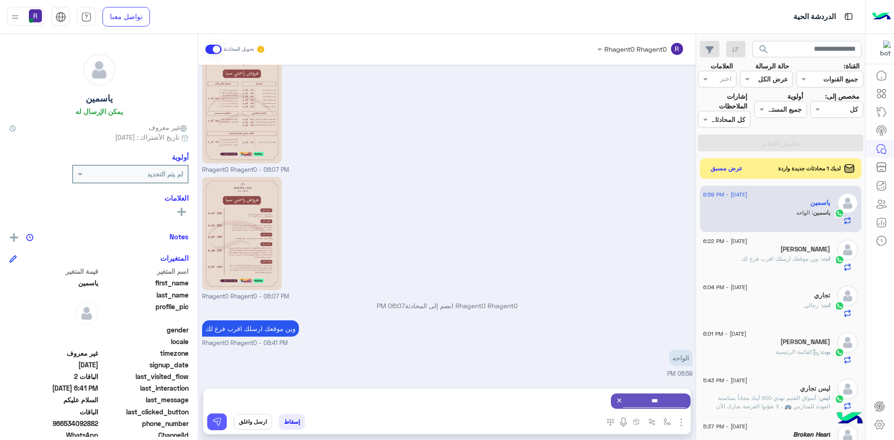
click at [214, 424] on img at bounding box center [216, 421] width 9 height 9
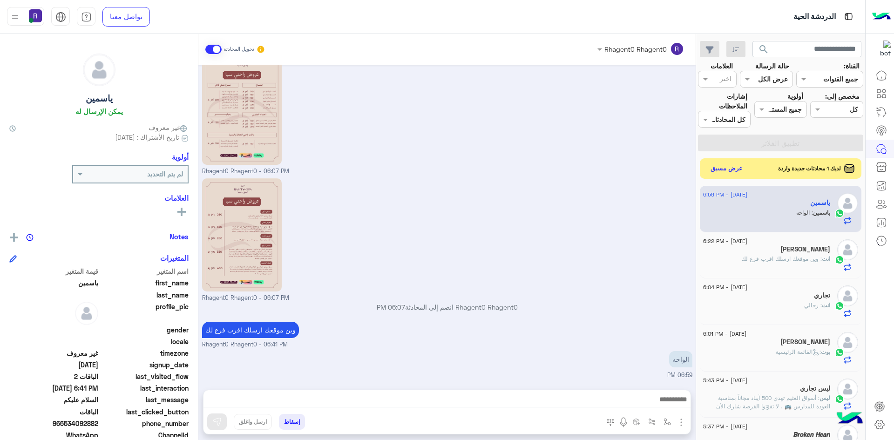
scroll to position [1404, 0]
click at [670, 425] on img "button" at bounding box center [666, 421] width 7 height 7
click at [626, 341] on small "Rhagent0 Rhagent0 - 06:41 PM" at bounding box center [447, 344] width 490 height 9
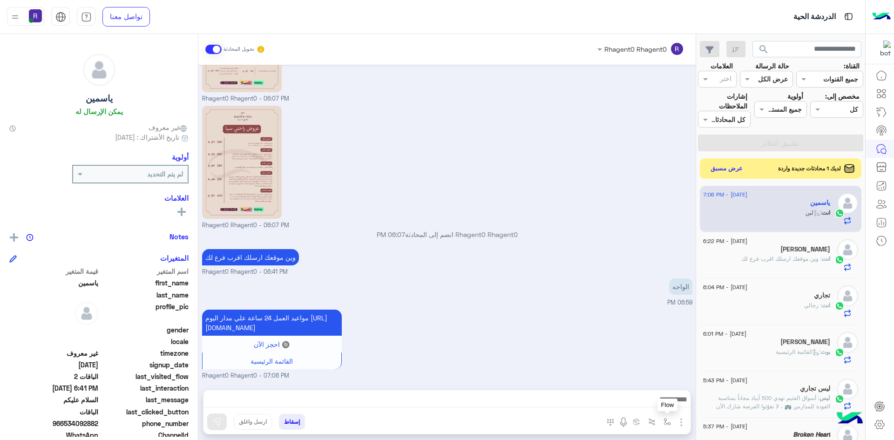
click at [665, 422] on img "button" at bounding box center [666, 421] width 7 height 7
click at [657, 408] on div "أدخل اسم مجموعة الرسائل" at bounding box center [626, 401] width 98 height 17
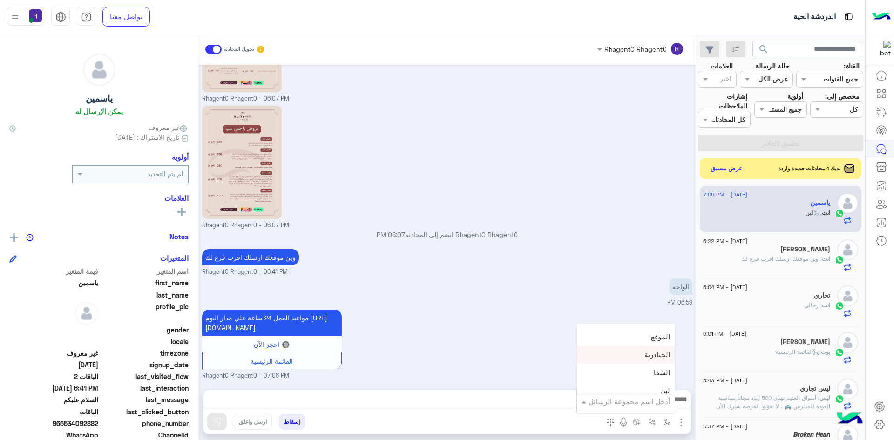
click at [644, 361] on div "الجنادرية" at bounding box center [626, 355] width 98 height 18
type textarea "*********"
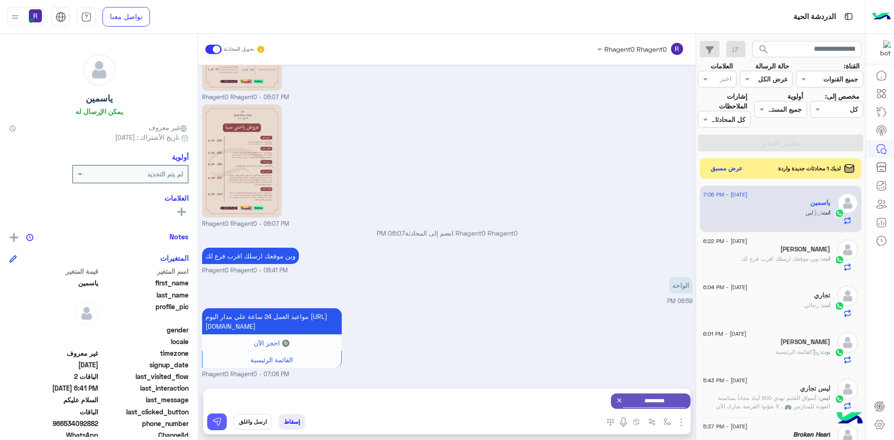
click at [216, 428] on button at bounding box center [217, 421] width 20 height 17
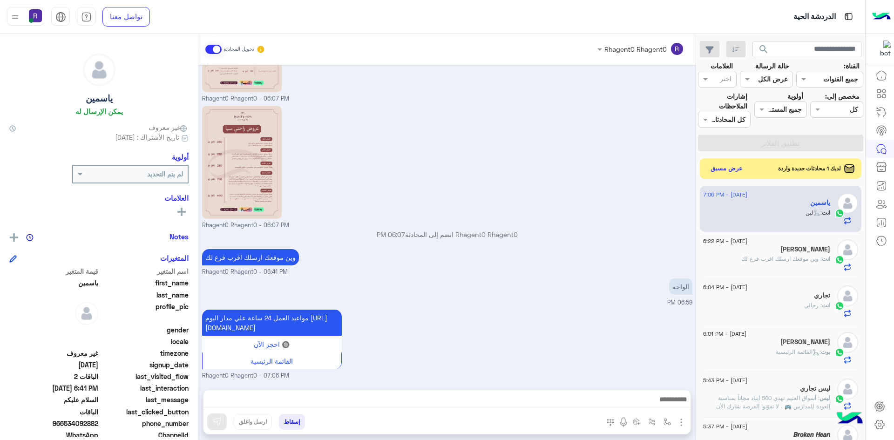
scroll to position [1486, 0]
click at [724, 170] on button "عرض مسبق" at bounding box center [726, 168] width 39 height 13
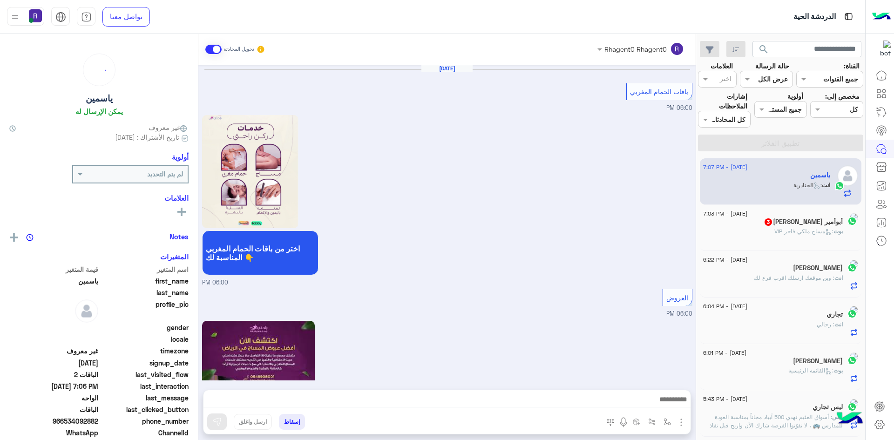
scroll to position [1387, 0]
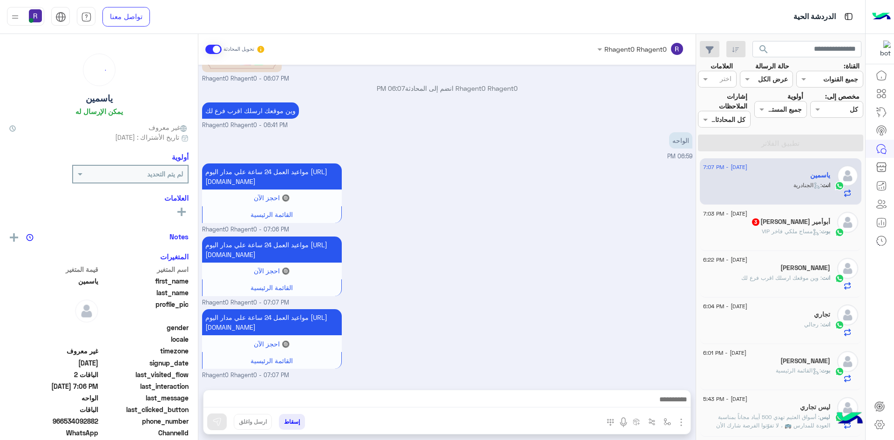
click at [756, 231] on div "بوت : مساج ملكي فاخر VIP" at bounding box center [766, 235] width 127 height 16
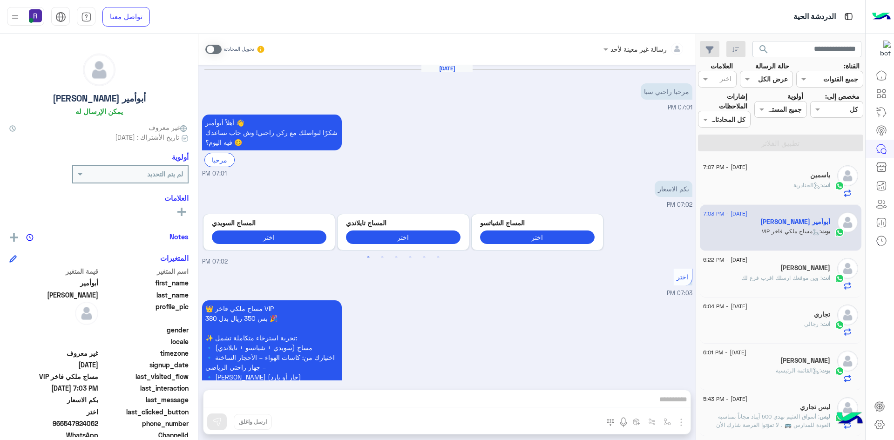
scroll to position [118, 0]
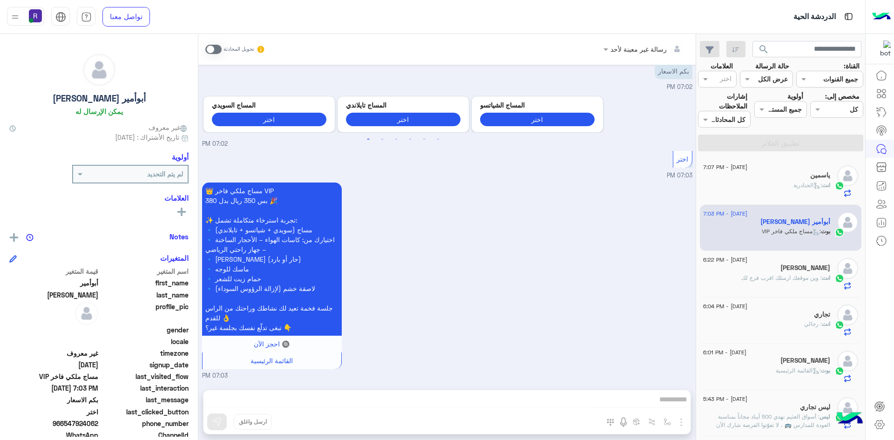
click at [218, 50] on span at bounding box center [213, 49] width 16 height 9
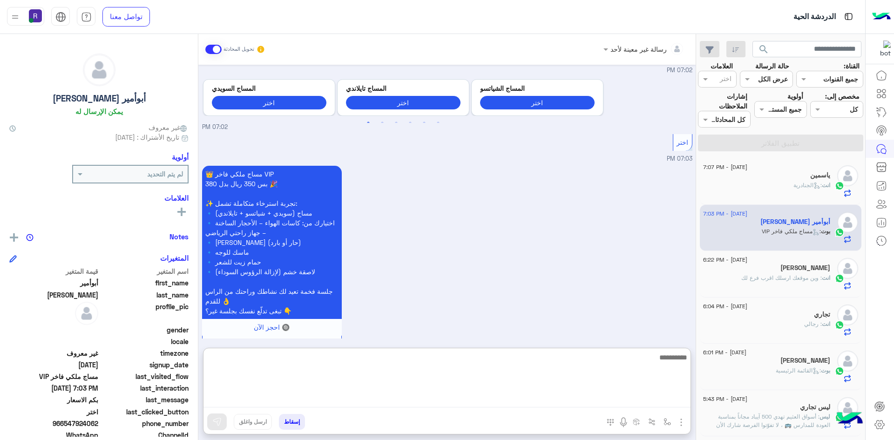
paste textarea "**********"
type textarea "**********"
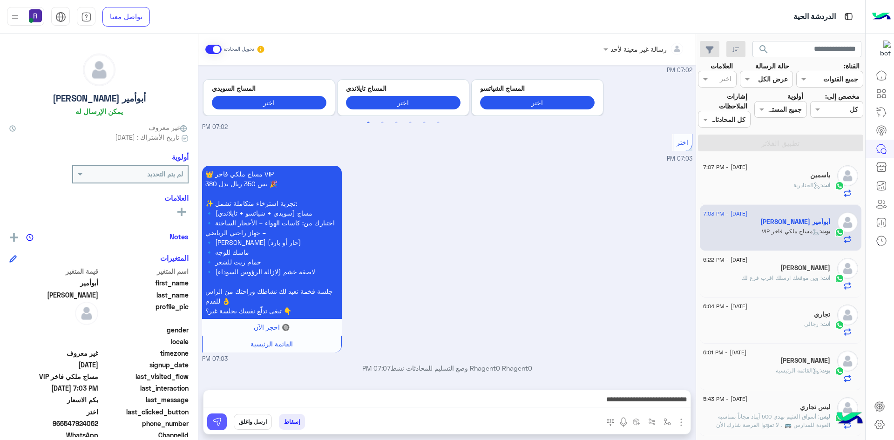
click at [215, 425] on img at bounding box center [216, 421] width 9 height 9
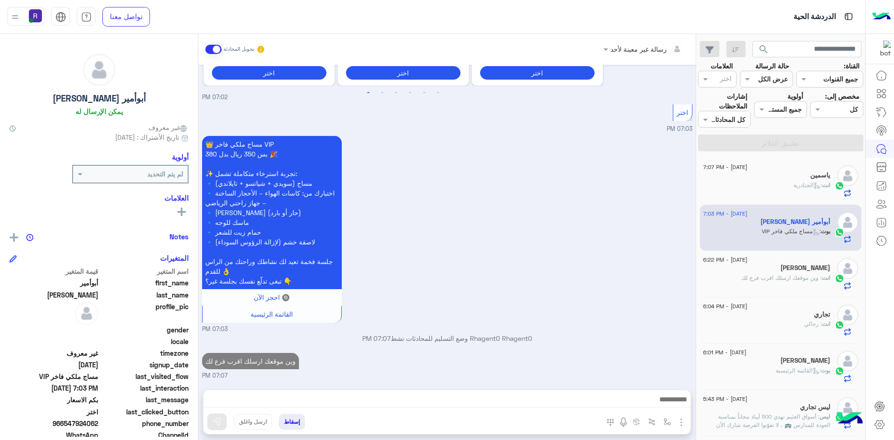
click at [797, 274] on p "انت : وين موقعك ارسلك اقرب فرع لك" at bounding box center [785, 278] width 89 height 8
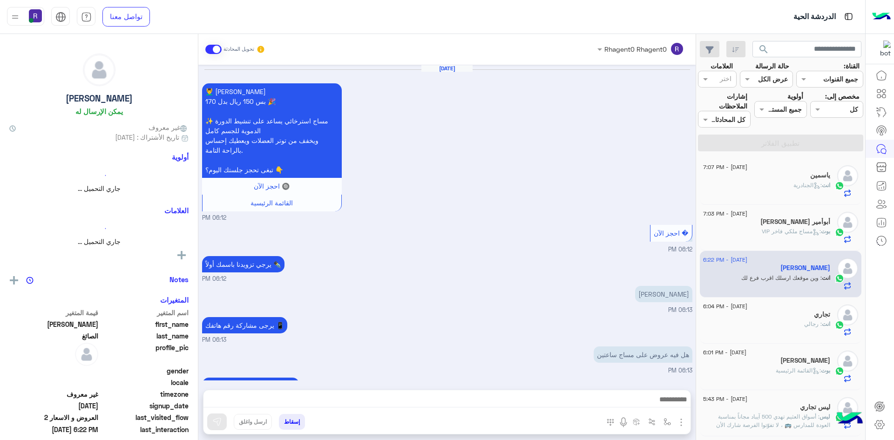
scroll to position [777, 0]
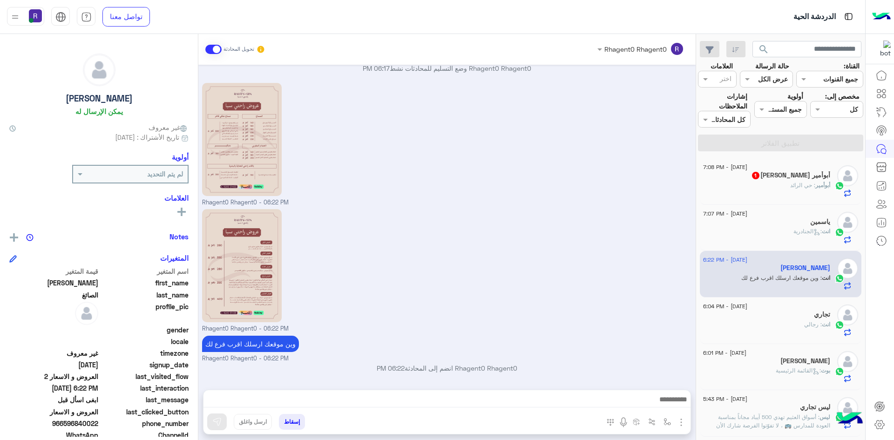
click at [761, 180] on div "أبوأمير سامي القاضي 1" at bounding box center [766, 176] width 127 height 10
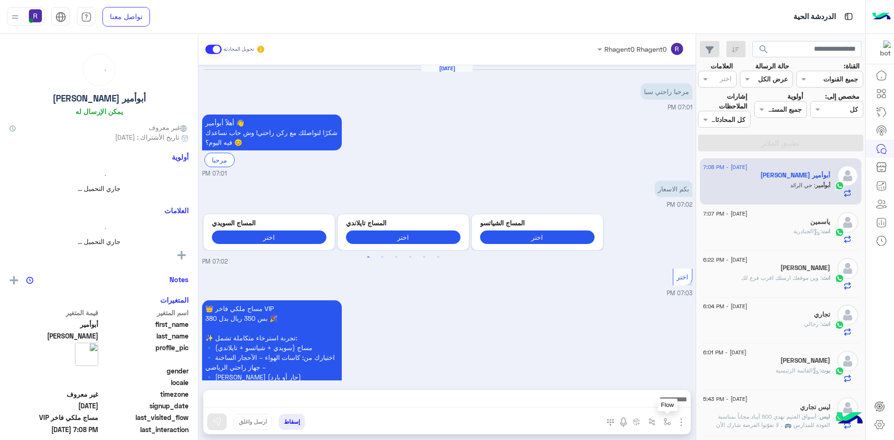
scroll to position [212, 0]
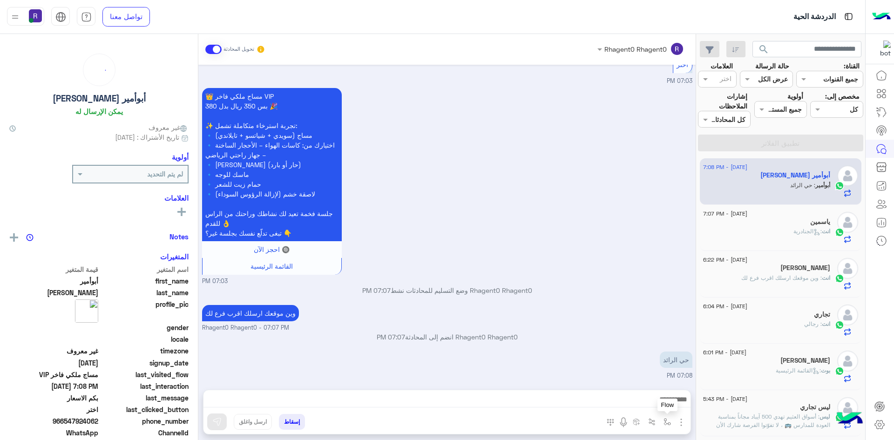
click at [667, 419] on img "button" at bounding box center [666, 421] width 7 height 7
click at [658, 406] on div "أدخل اسم مجموعة الرسائل" at bounding box center [628, 401] width 81 height 11
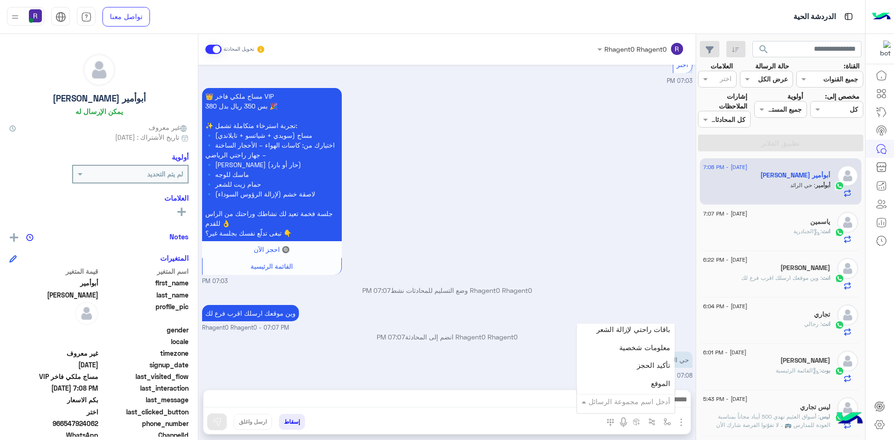
scroll to position [605, 0]
click at [647, 389] on div "لبن" at bounding box center [626, 391] width 98 height 18
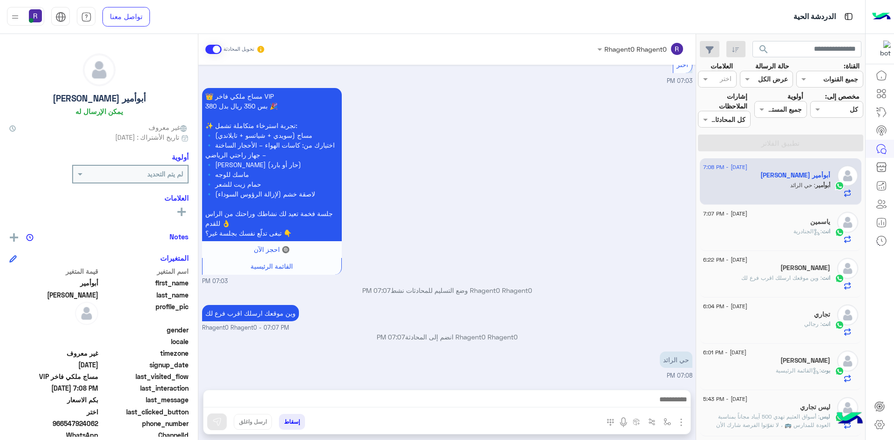
type textarea "***"
click at [220, 414] on button at bounding box center [217, 421] width 20 height 17
click at [665, 419] on img "button" at bounding box center [666, 421] width 7 height 7
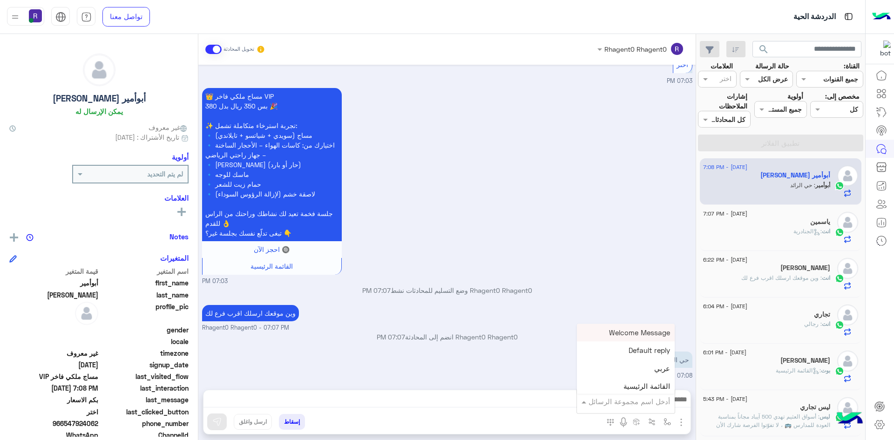
click at [658, 405] on input "text" at bounding box center [638, 401] width 63 height 11
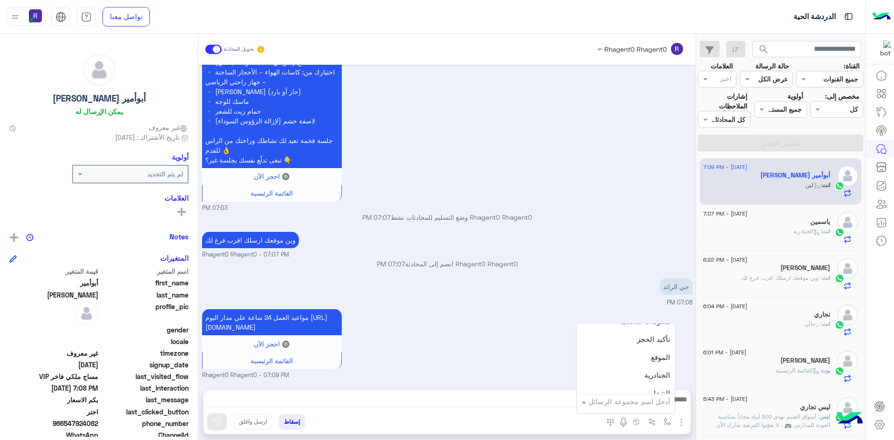
scroll to position [605, 0]
click at [649, 358] on span "الجنادرية" at bounding box center [657, 355] width 26 height 8
type textarea "*********"
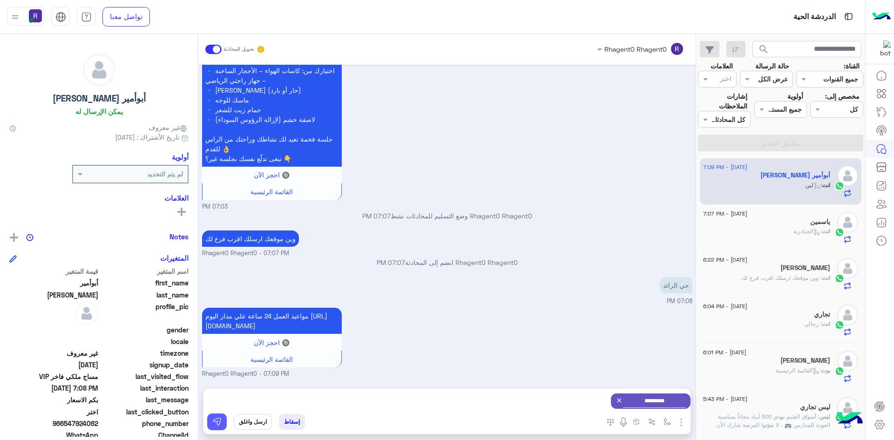
click at [217, 420] on img at bounding box center [216, 421] width 9 height 9
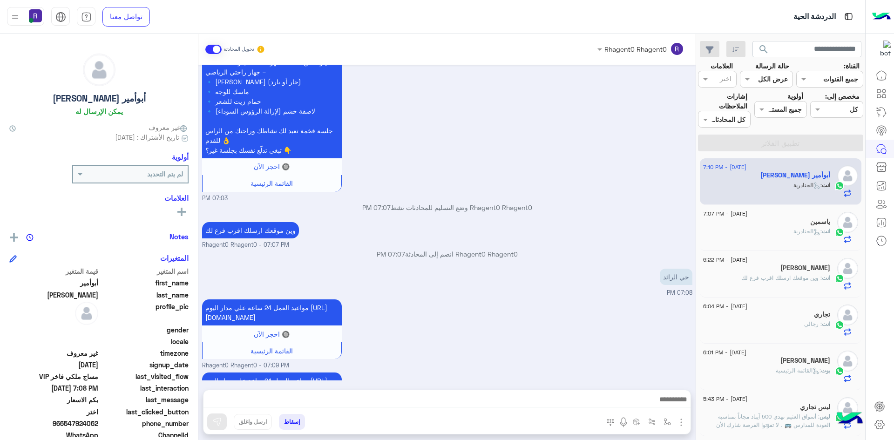
scroll to position [378, 0]
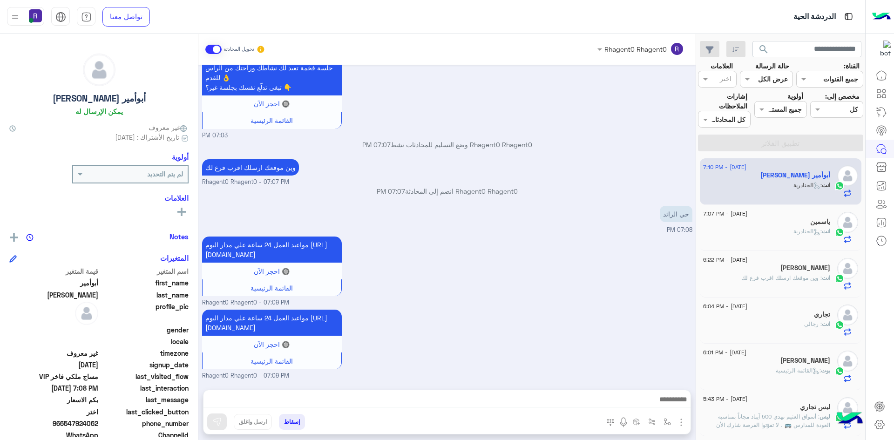
click at [814, 235] on icon at bounding box center [815, 234] width 2 height 2
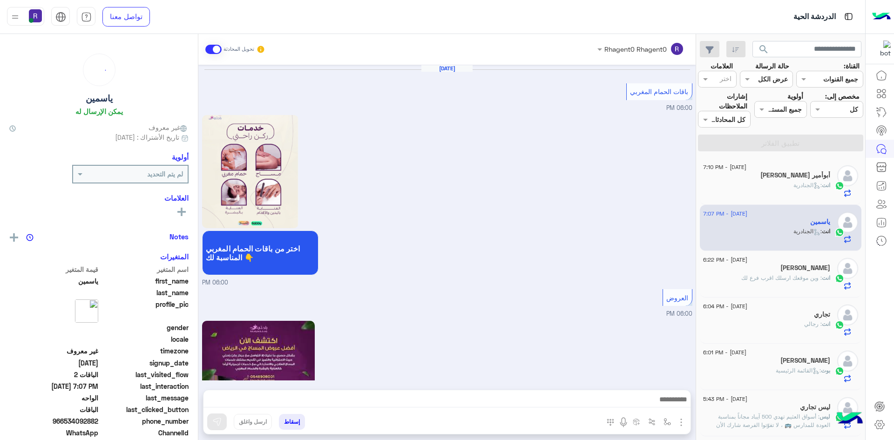
scroll to position [1304, 0]
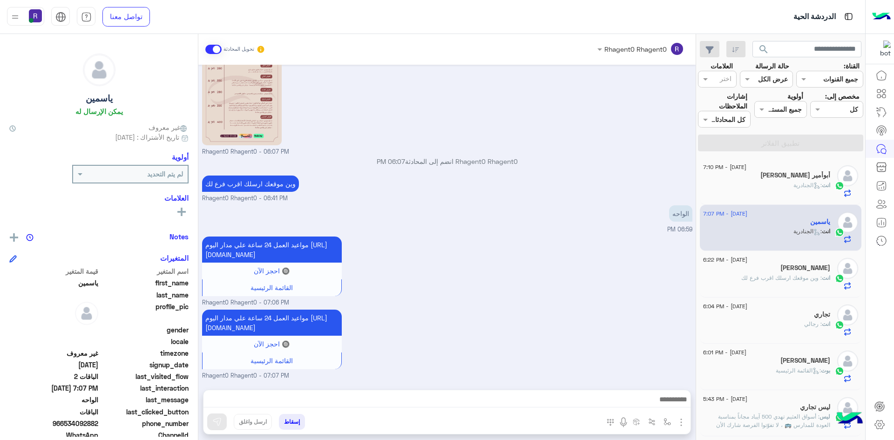
click at [801, 187] on span ": الجنادرية" at bounding box center [807, 185] width 28 height 7
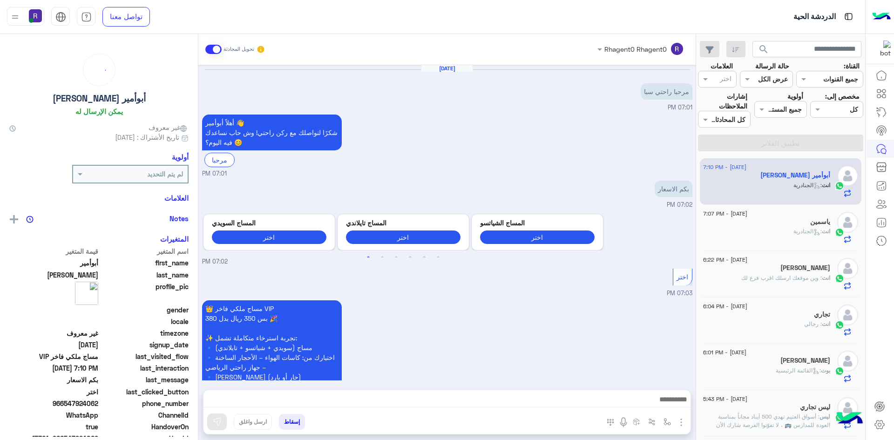
scroll to position [378, 0]
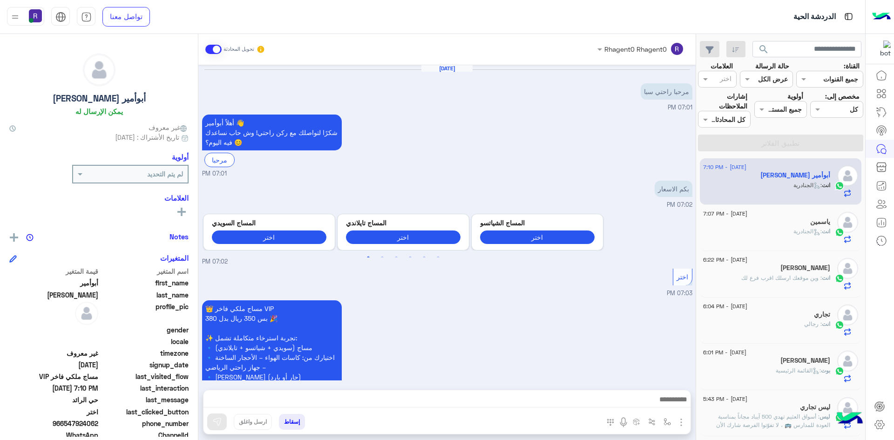
scroll to position [378, 0]
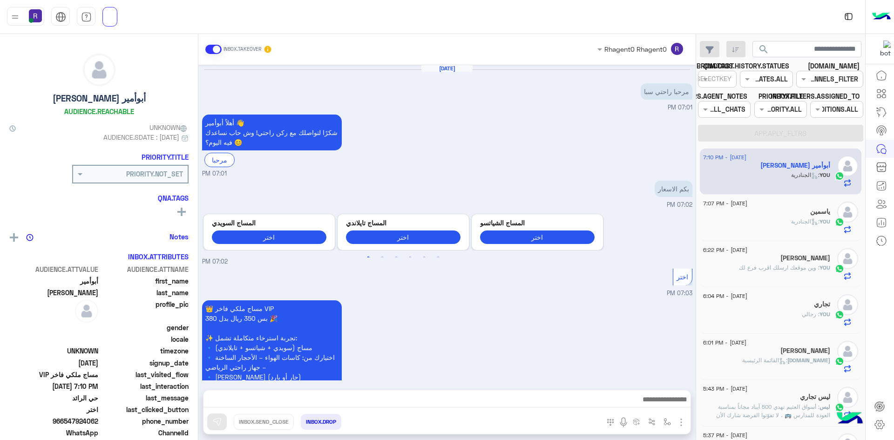
scroll to position [378, 0]
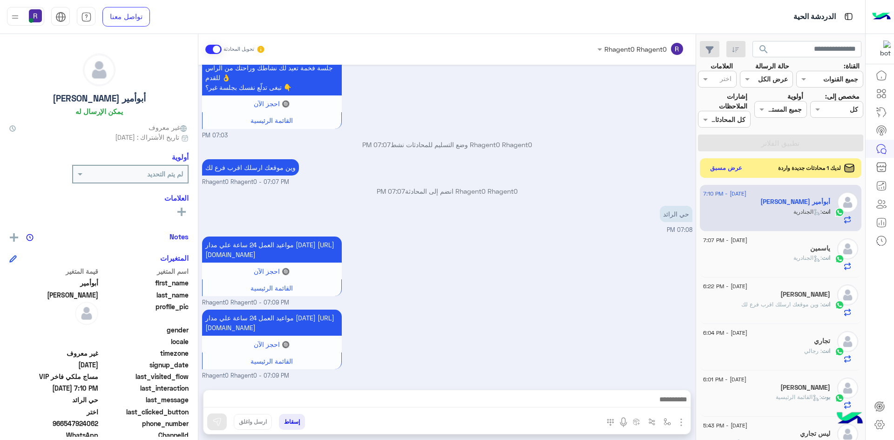
click at [731, 166] on button "عرض مسبق" at bounding box center [726, 168] width 39 height 13
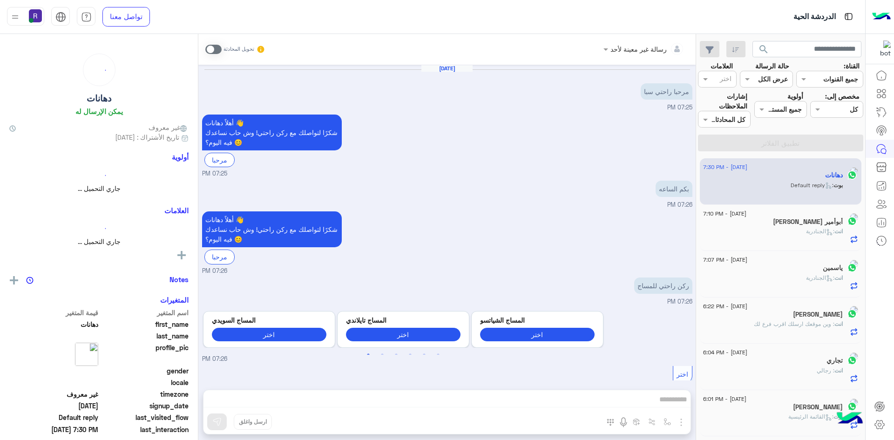
scroll to position [351, 0]
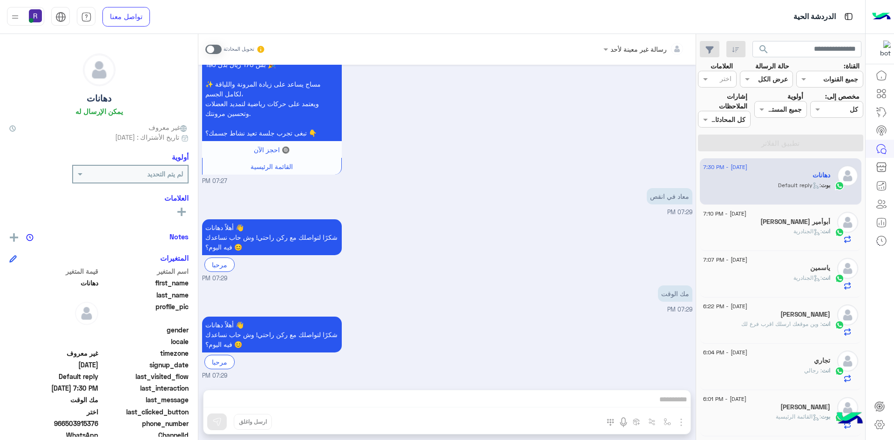
click at [763, 241] on div "انت : الجنادرية" at bounding box center [766, 235] width 127 height 16
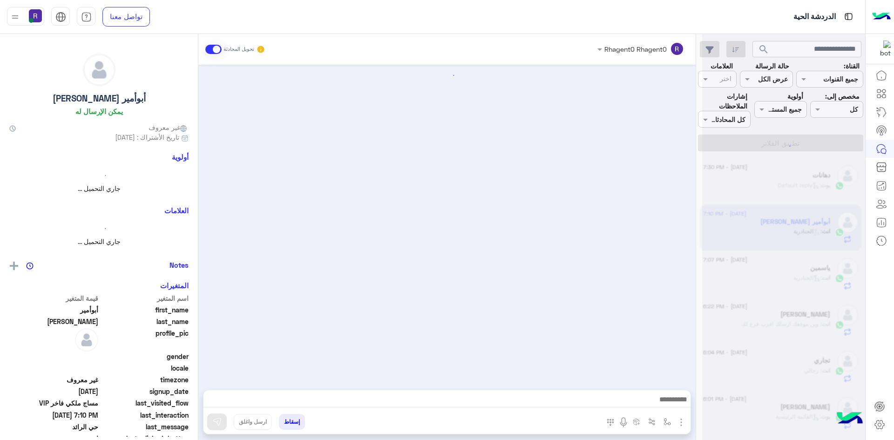
scroll to position [378, 0]
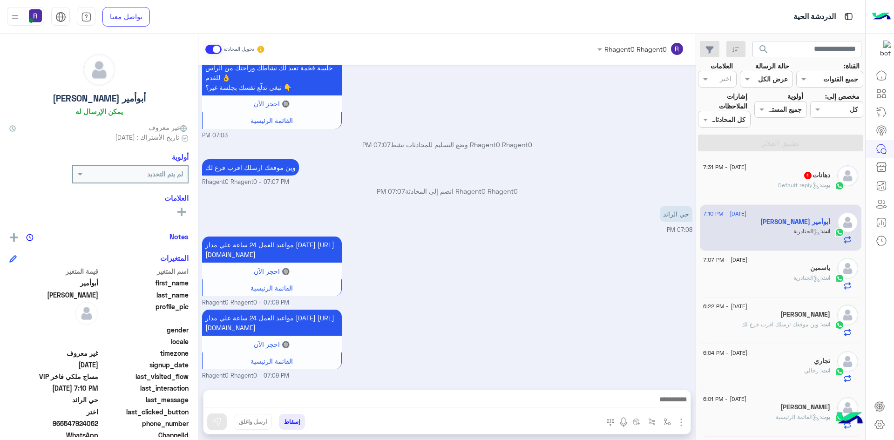
click at [785, 185] on span ": Default reply" at bounding box center [799, 185] width 43 height 7
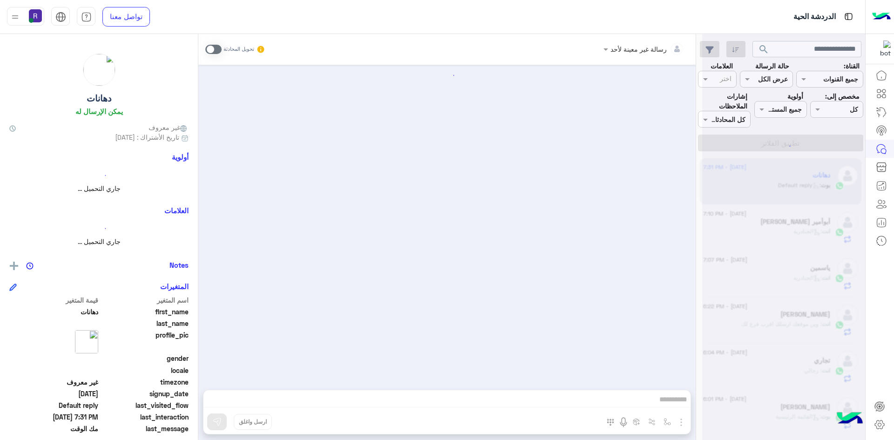
scroll to position [448, 0]
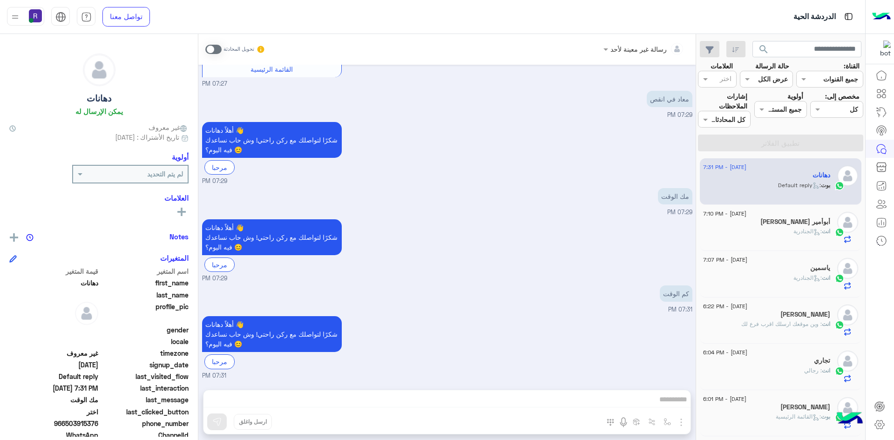
click at [773, 280] on div "انت : الجنادرية" at bounding box center [766, 282] width 127 height 16
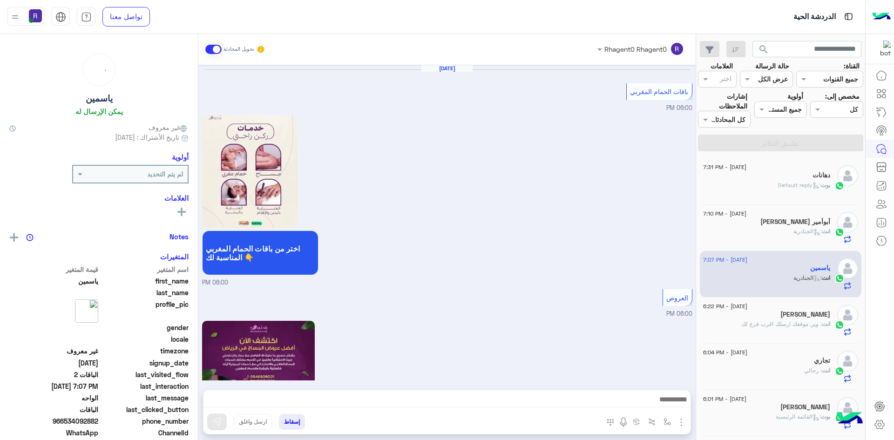
scroll to position [1304, 0]
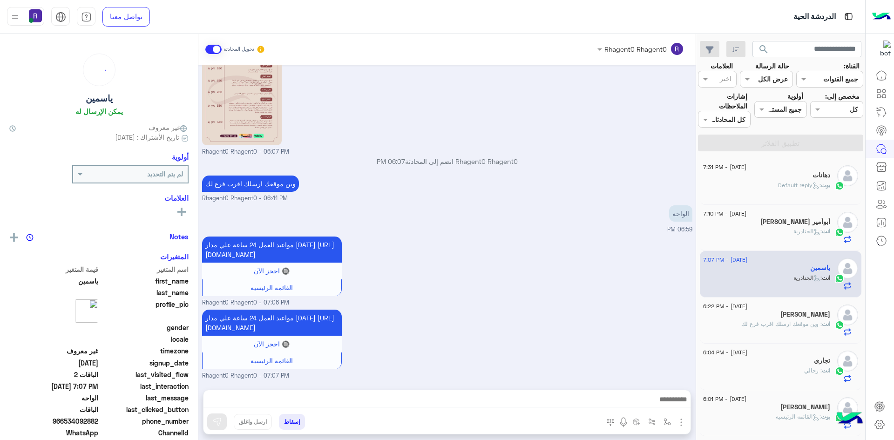
click at [763, 178] on div "دهانات" at bounding box center [766, 176] width 127 height 10
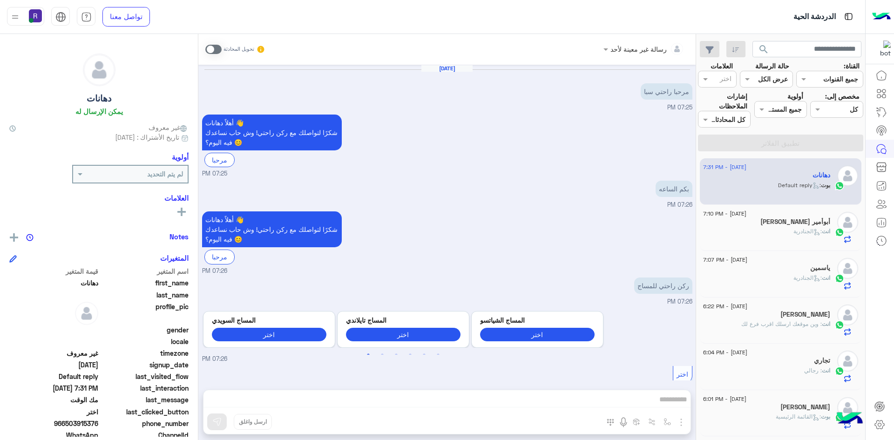
scroll to position [448, 0]
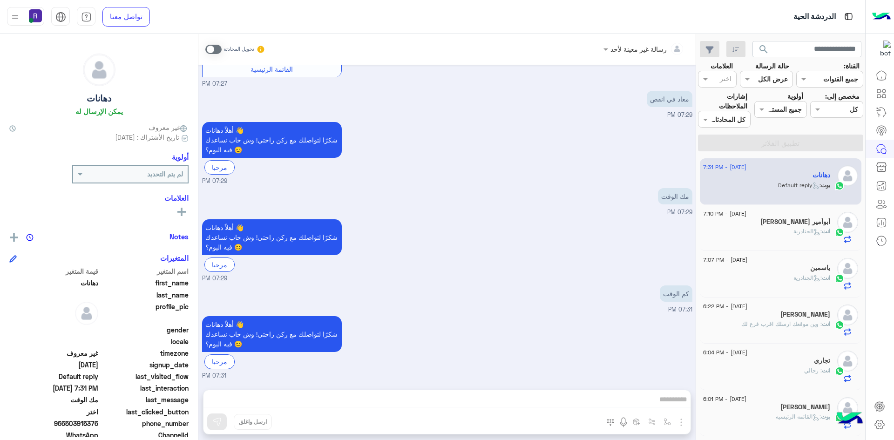
click at [218, 47] on span at bounding box center [213, 49] width 16 height 9
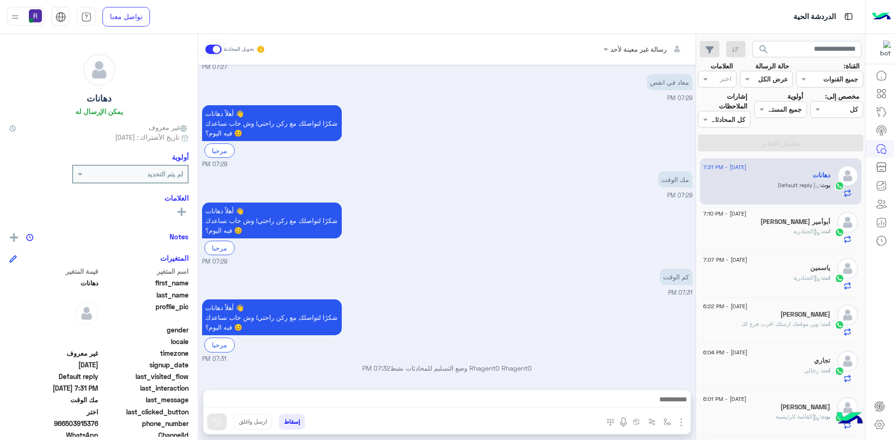
click at [683, 422] on img "button" at bounding box center [680, 422] width 11 height 11
click at [665, 403] on span "الصور" at bounding box center [662, 402] width 17 height 11
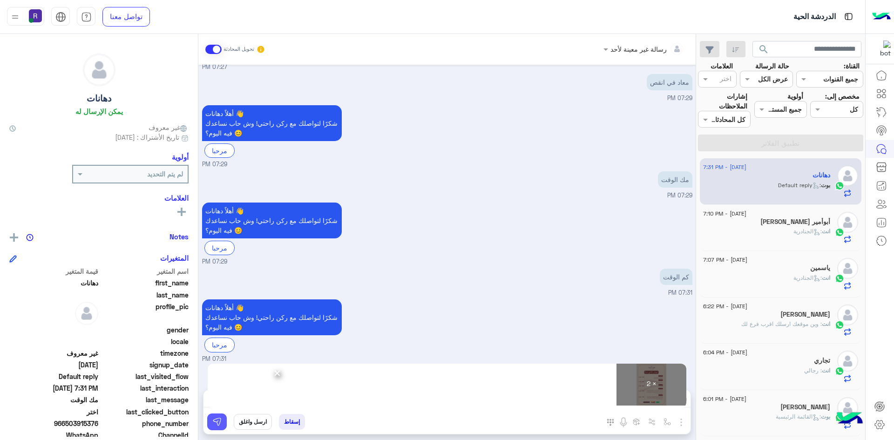
click at [217, 423] on img at bounding box center [216, 421] width 9 height 9
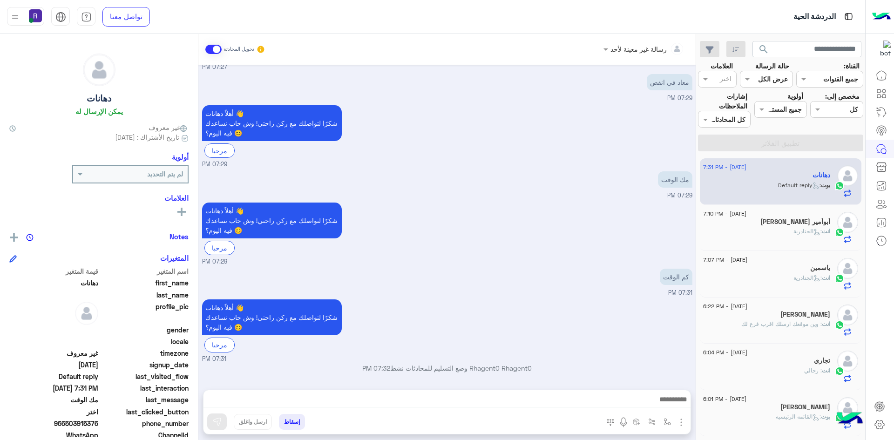
click at [793, 276] on span ": الجنادرية" at bounding box center [807, 277] width 28 height 7
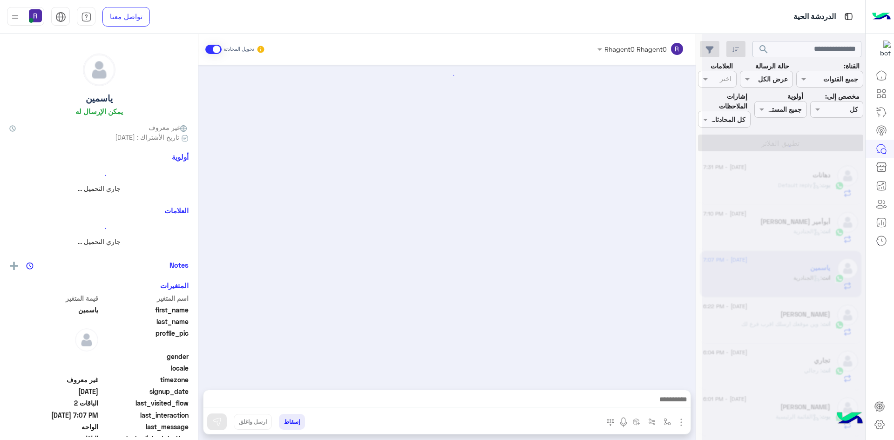
scroll to position [1304, 0]
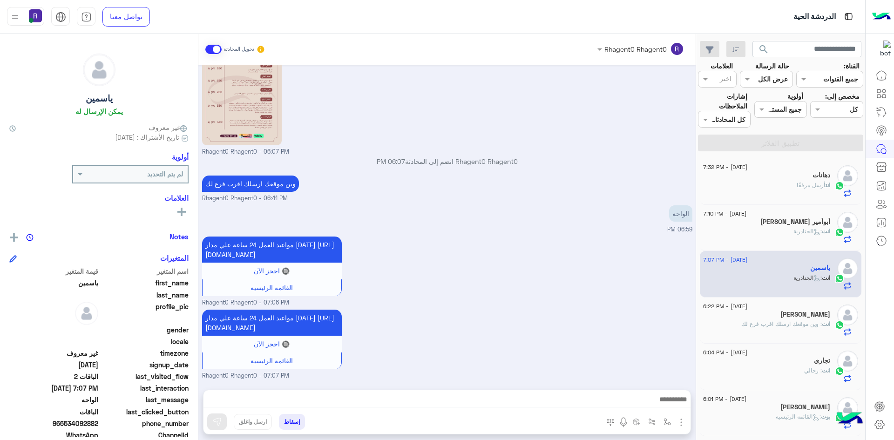
click at [784, 190] on div "انت أرسل مرفقًا" at bounding box center [766, 189] width 127 height 16
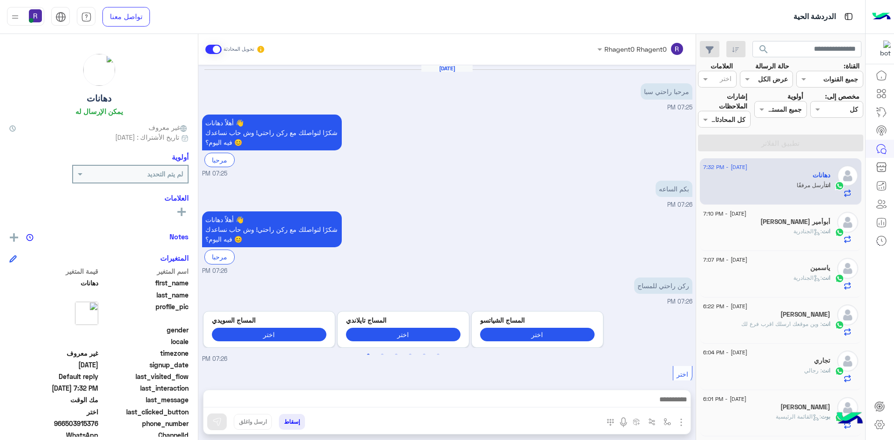
scroll to position [735, 0]
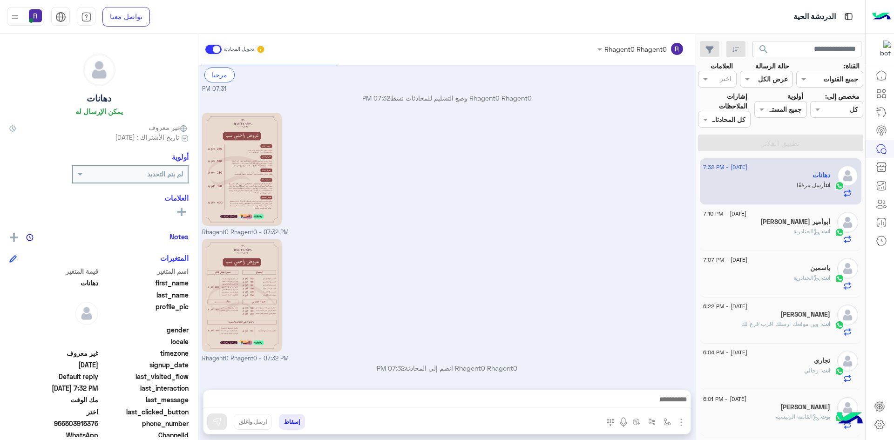
click at [783, 231] on div "انت : الجنادرية" at bounding box center [766, 235] width 127 height 16
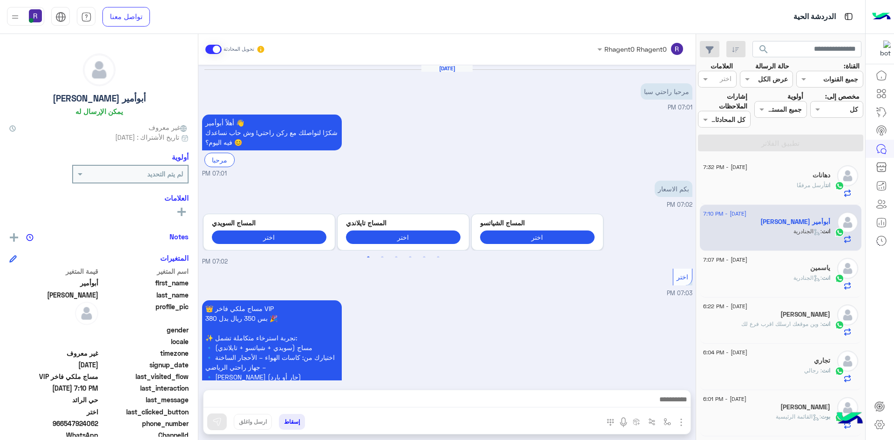
scroll to position [378, 0]
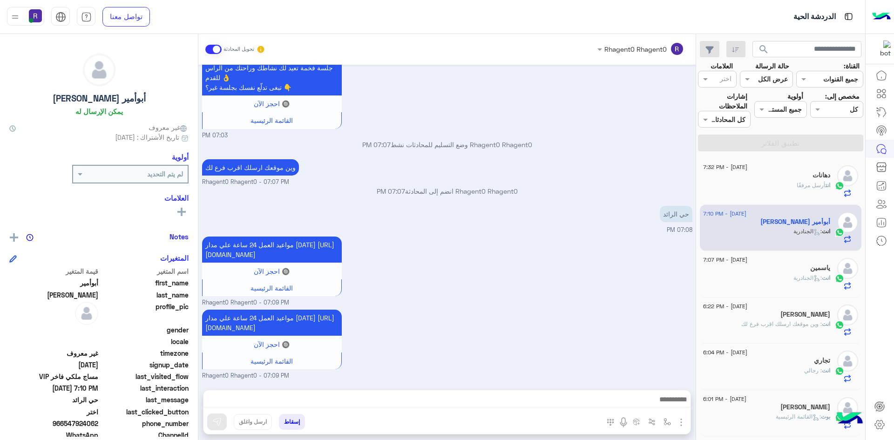
click at [798, 271] on div "ياسمين" at bounding box center [766, 269] width 127 height 10
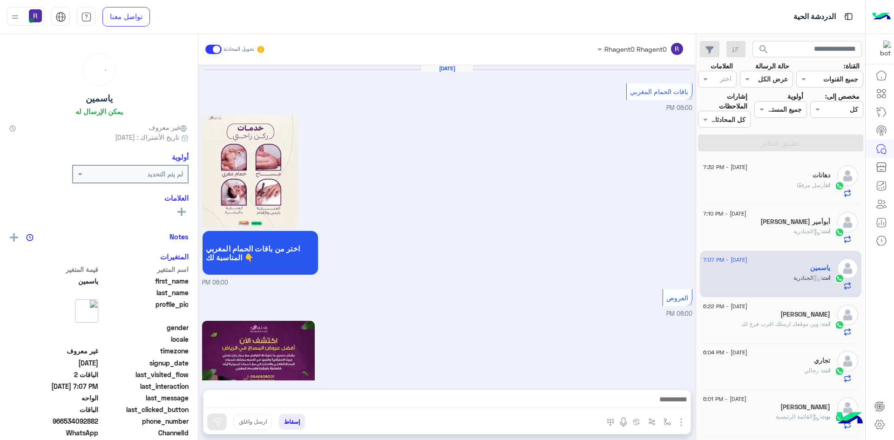
scroll to position [1304, 0]
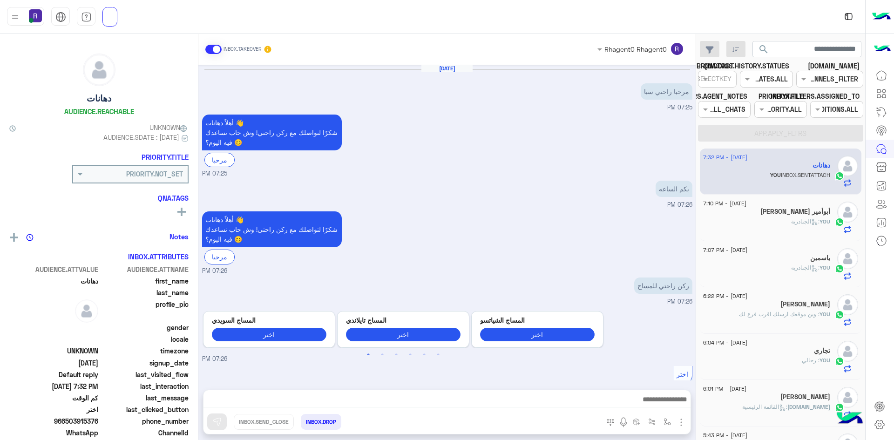
scroll to position [735, 0]
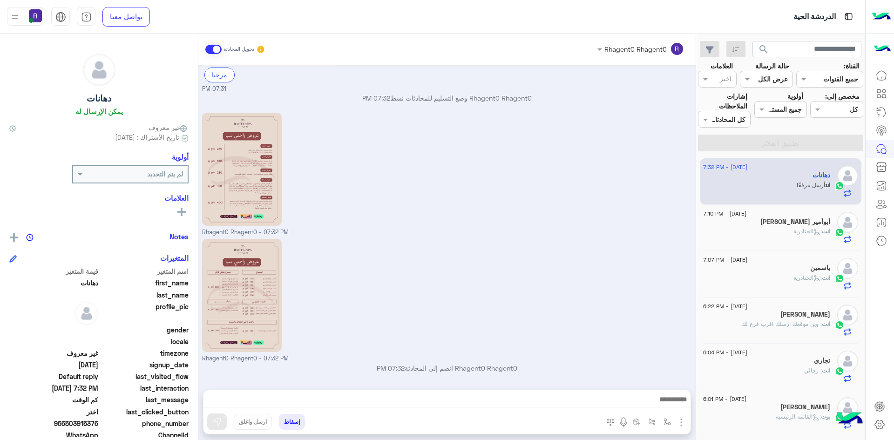
click at [797, 230] on span ": الجنادرية" at bounding box center [807, 231] width 28 height 7
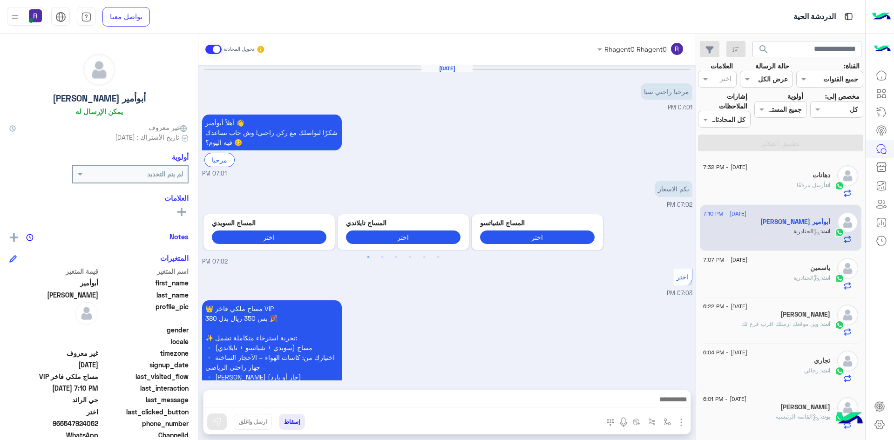
scroll to position [378, 0]
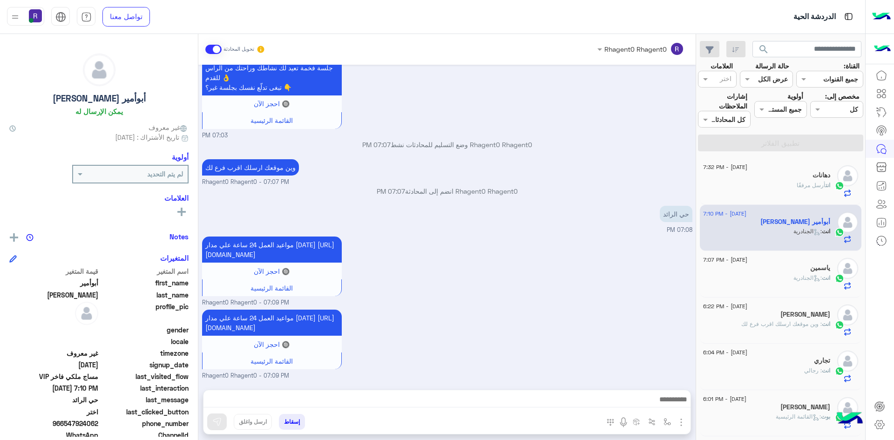
click at [786, 186] on div "انت أرسل مرفقًا" at bounding box center [766, 189] width 127 height 16
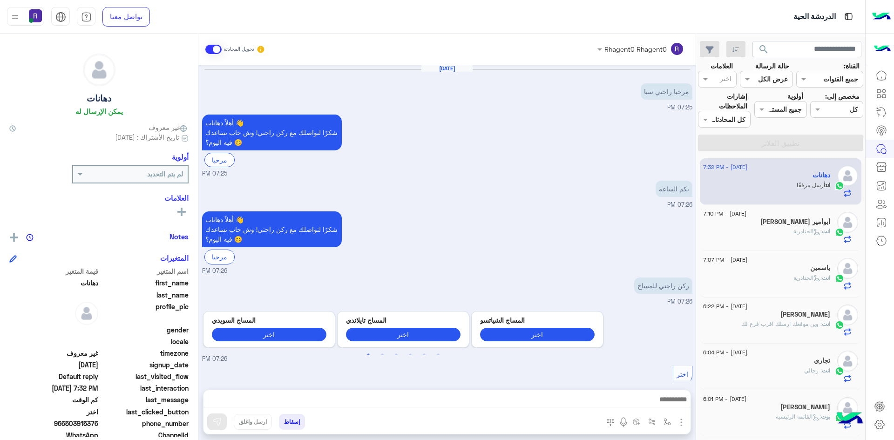
scroll to position [735, 0]
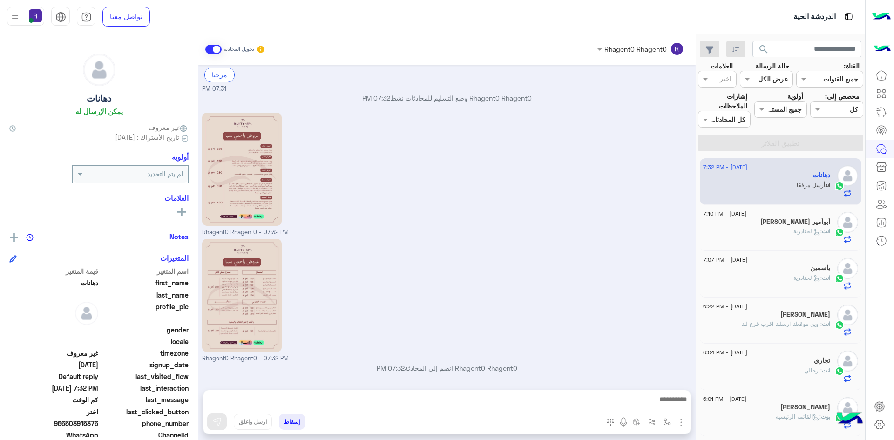
click at [789, 227] on div "أبوأمير [PERSON_NAME]" at bounding box center [766, 223] width 127 height 10
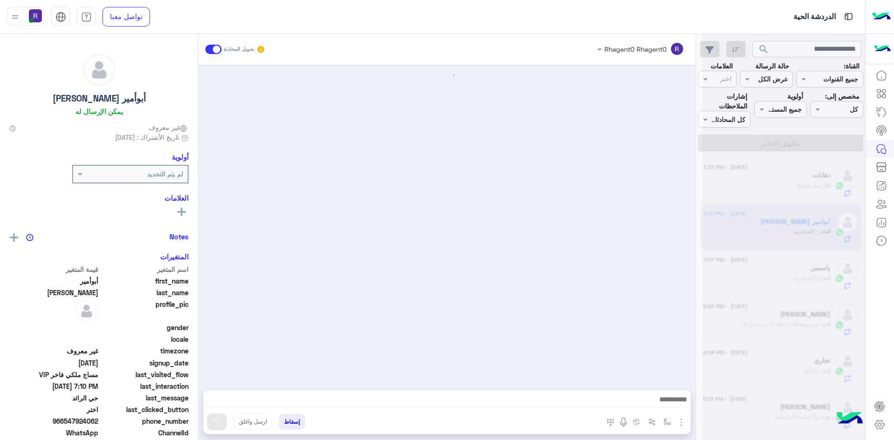
scroll to position [378, 0]
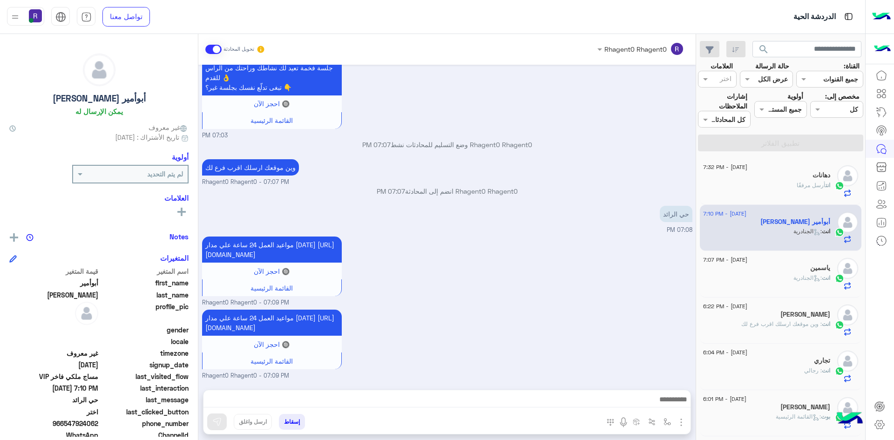
click at [782, 182] on div "انت أرسل مرفقًا" at bounding box center [766, 189] width 127 height 16
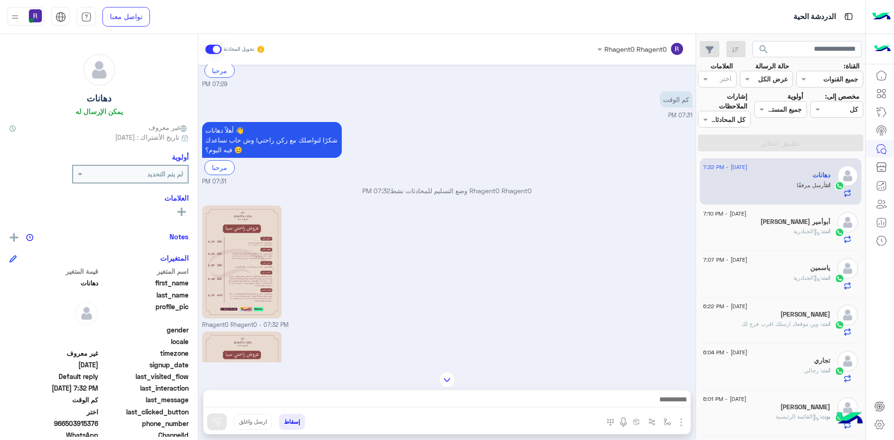
scroll to position [735, 0]
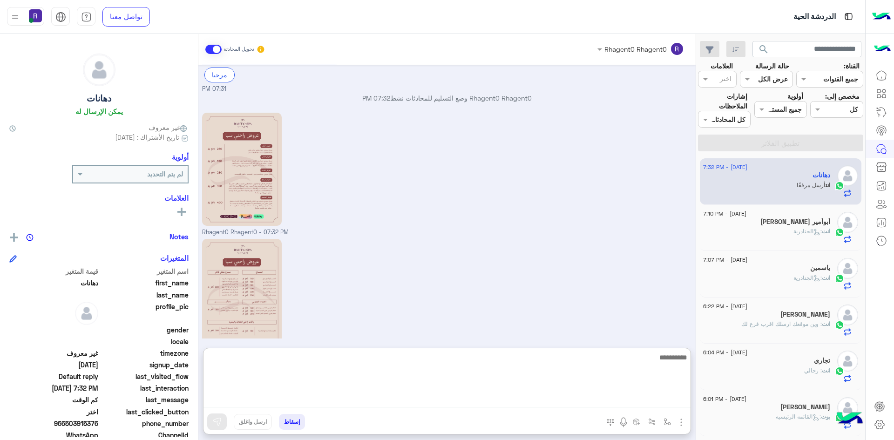
paste textarea "**********"
type textarea "**********"
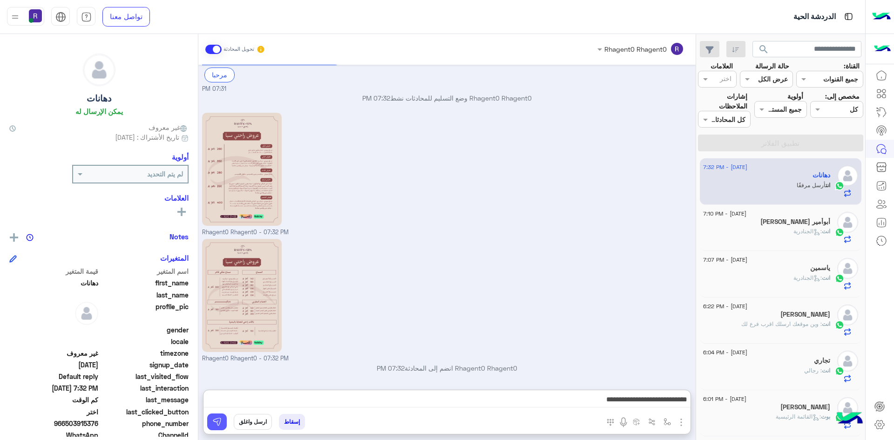
click at [214, 426] on img at bounding box center [216, 421] width 9 height 9
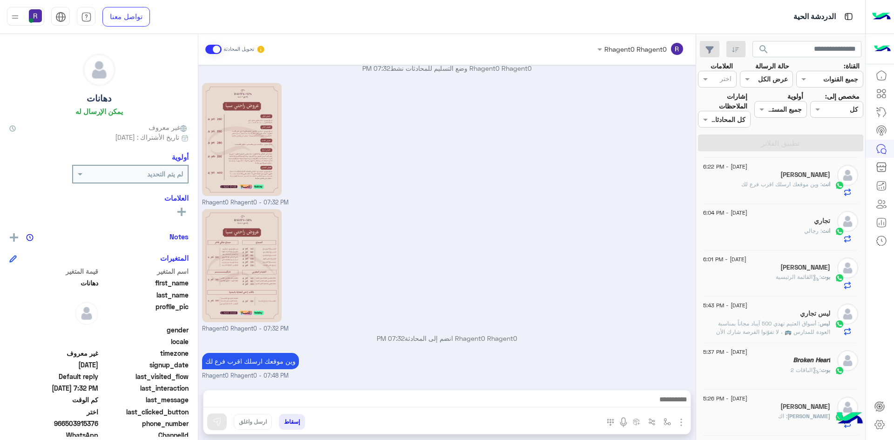
scroll to position [795, 0]
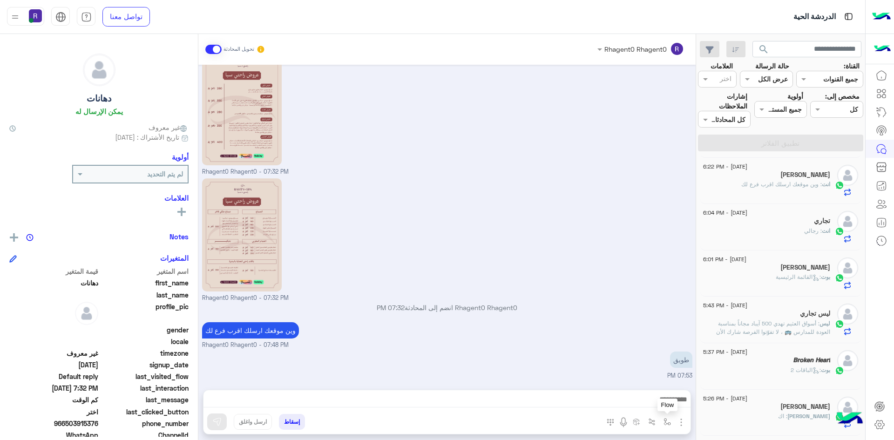
click at [671, 420] on button "button" at bounding box center [667, 421] width 15 height 15
click at [663, 408] on div "أدخل اسم مجموعة الرسائل" at bounding box center [626, 401] width 98 height 17
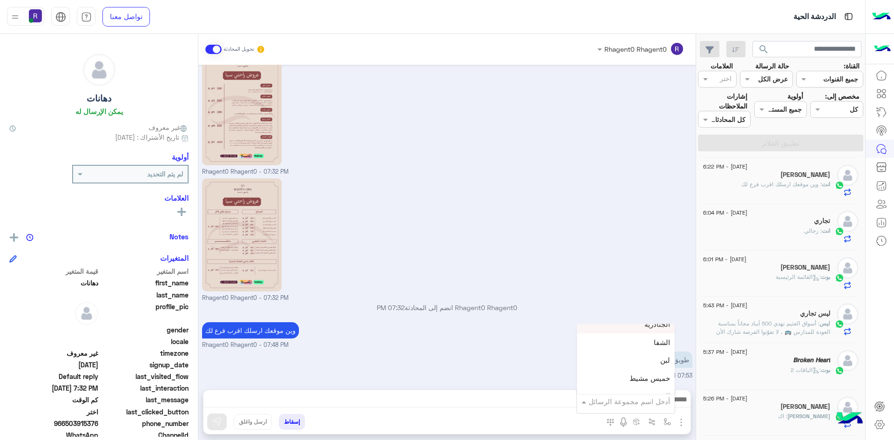
scroll to position [652, 0]
click at [642, 346] on div "لبن" at bounding box center [626, 344] width 98 height 18
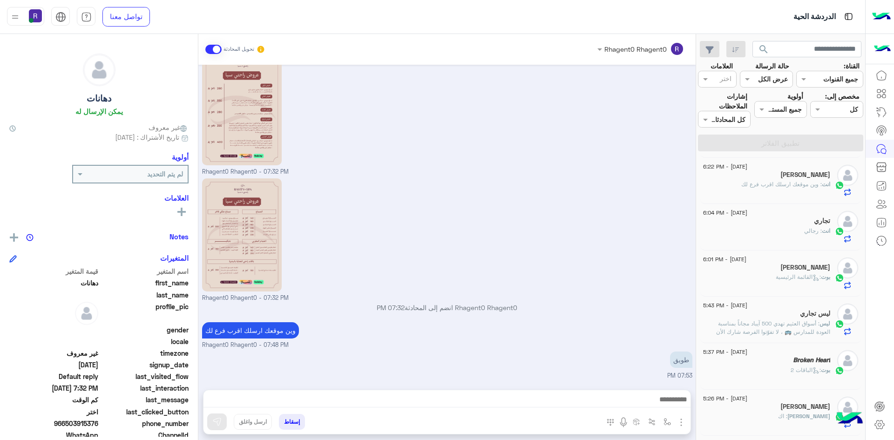
type textarea "***"
click at [219, 422] on img at bounding box center [216, 421] width 9 height 9
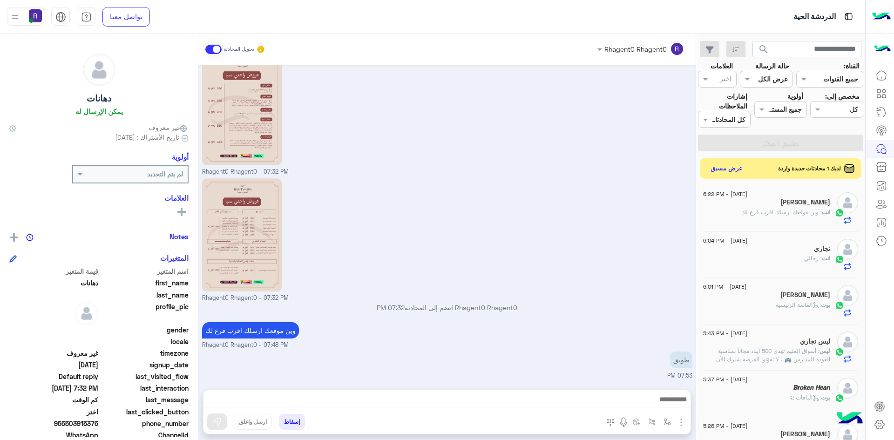
scroll to position [878, 0]
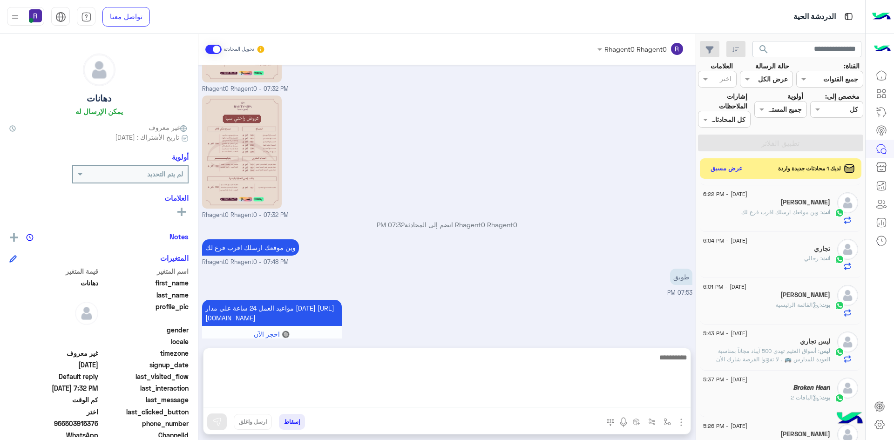
click at [500, 404] on textarea at bounding box center [446, 379] width 487 height 56
type textarea "**********"
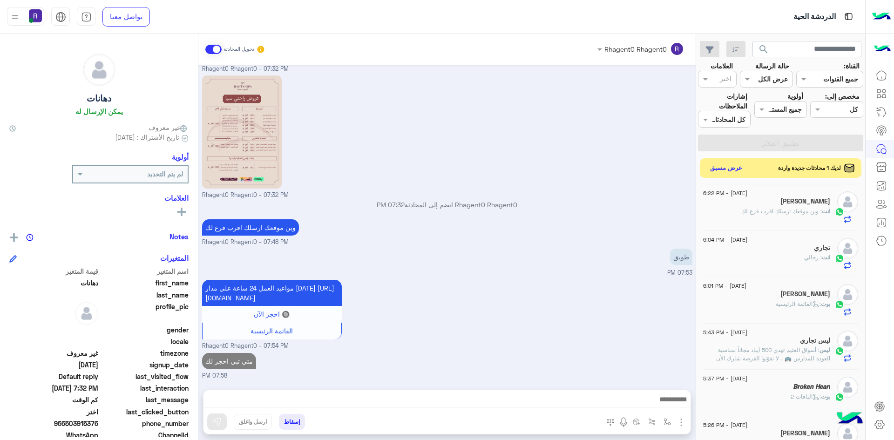
click at [731, 164] on button "عرض مسبق" at bounding box center [726, 168] width 39 height 13
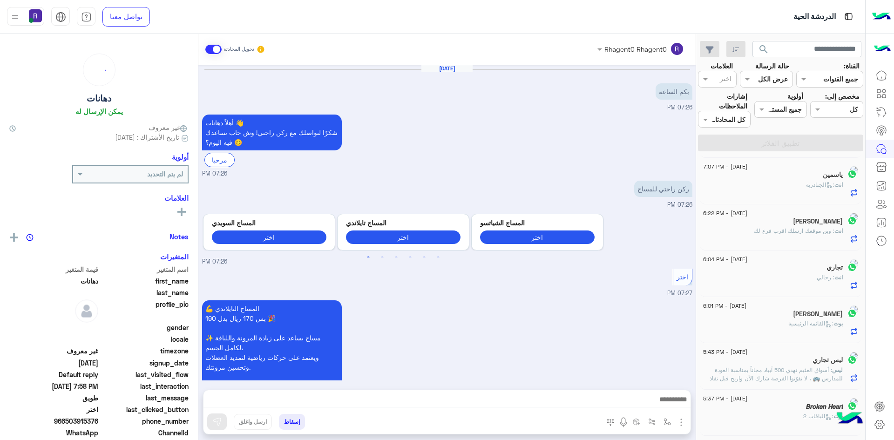
scroll to position [810, 0]
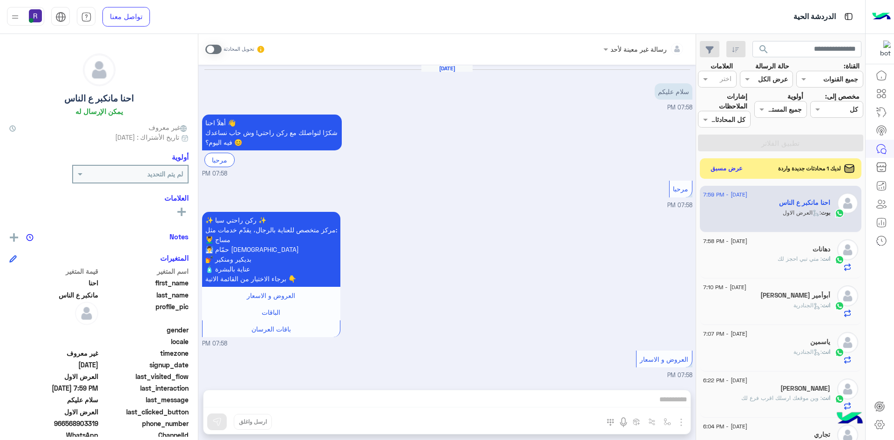
scroll to position [1055, 0]
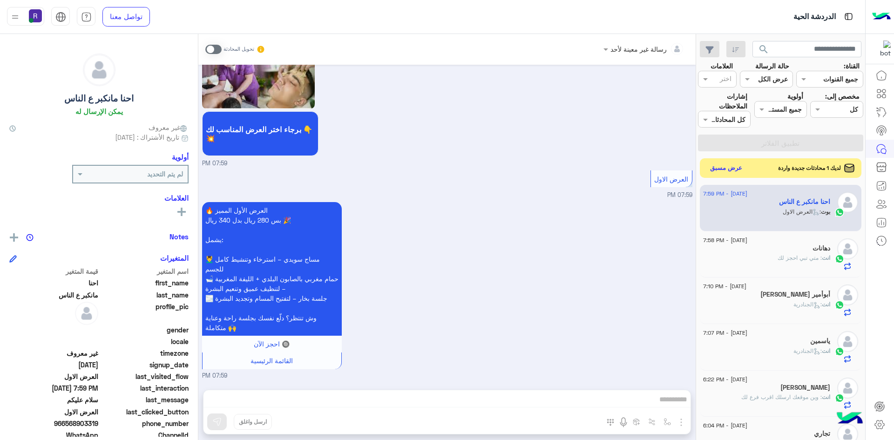
click at [737, 163] on button "عرض مسبق" at bounding box center [726, 168] width 39 height 13
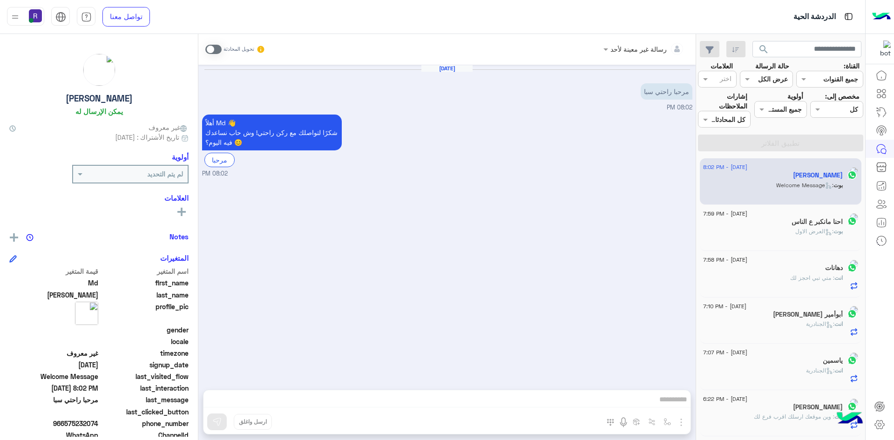
click at [214, 51] on span at bounding box center [213, 49] width 16 height 9
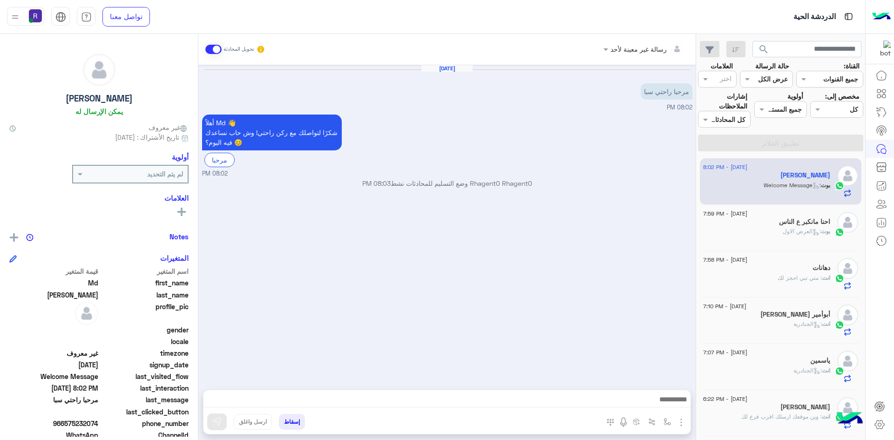
click at [679, 422] on img "button" at bounding box center [680, 422] width 11 height 11
click at [672, 398] on span "الصور" at bounding box center [662, 402] width 17 height 11
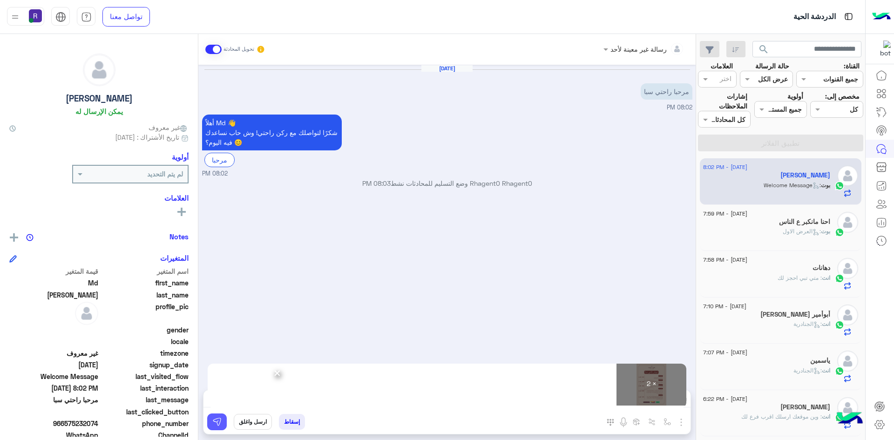
click at [215, 423] on img at bounding box center [216, 421] width 9 height 9
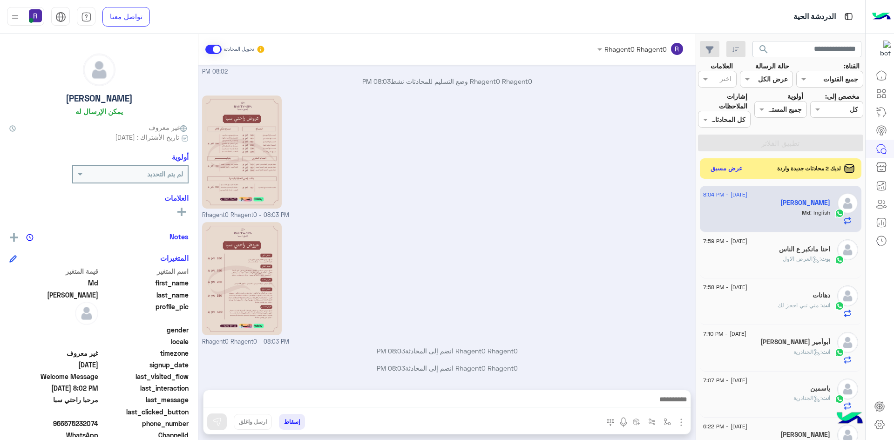
scroll to position [133, 0]
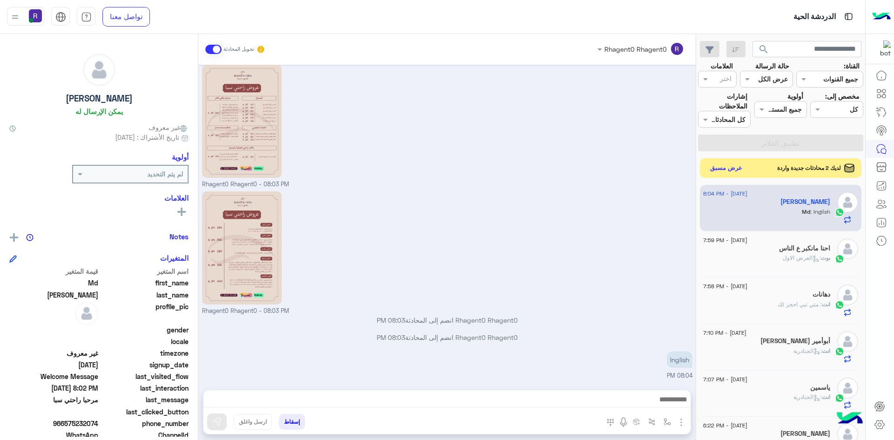
click at [731, 171] on button "عرض مسبق" at bounding box center [726, 168] width 39 height 13
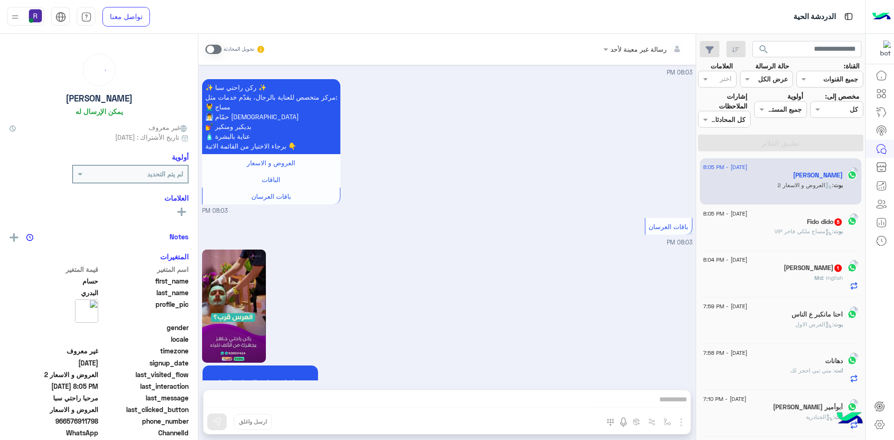
scroll to position [774, 0]
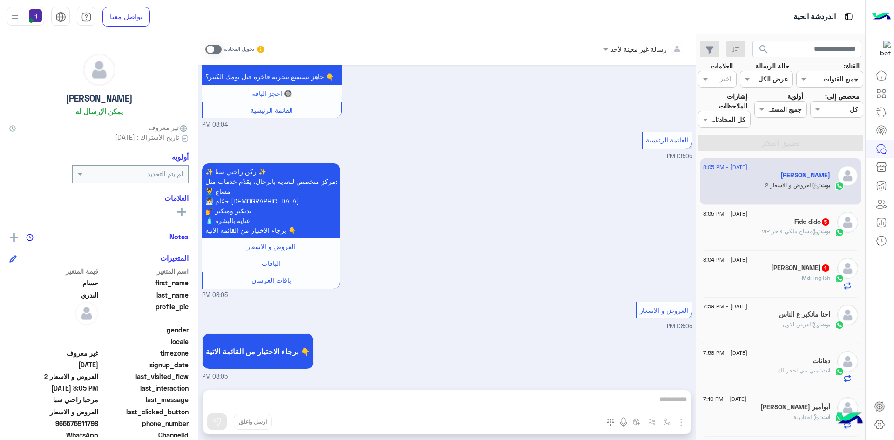
click at [214, 49] on span at bounding box center [213, 49] width 16 height 9
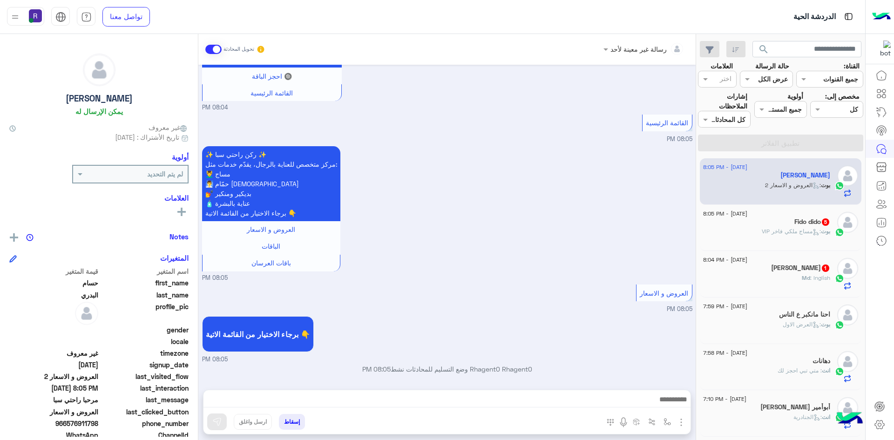
click at [681, 424] on img "button" at bounding box center [680, 422] width 11 height 11
click at [671, 405] on span "الصور" at bounding box center [662, 402] width 17 height 11
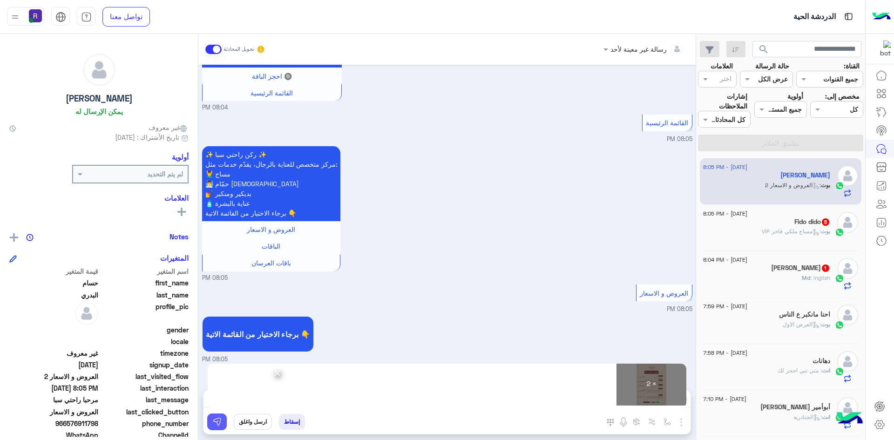
click at [220, 418] on img at bounding box center [216, 421] width 9 height 9
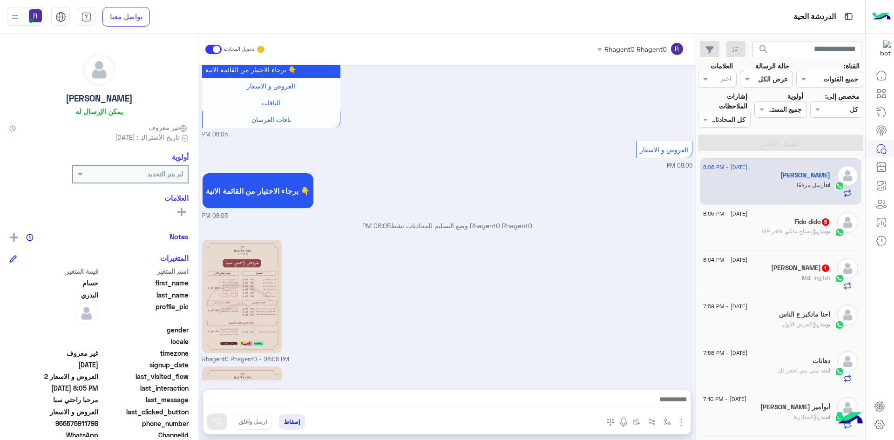
scroll to position [1060, 0]
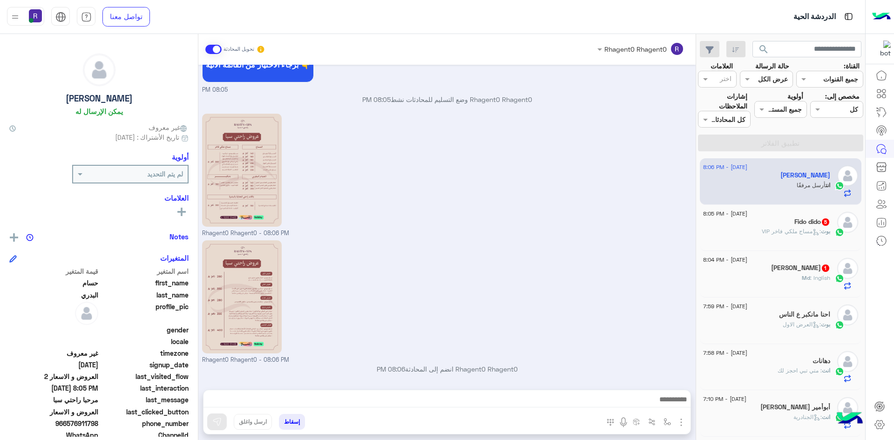
click at [738, 226] on div "Fido dido 5" at bounding box center [766, 223] width 127 height 10
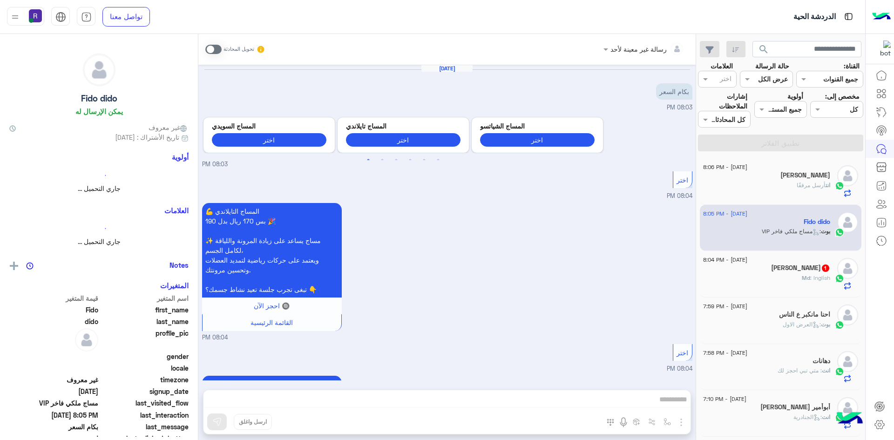
scroll to position [405, 0]
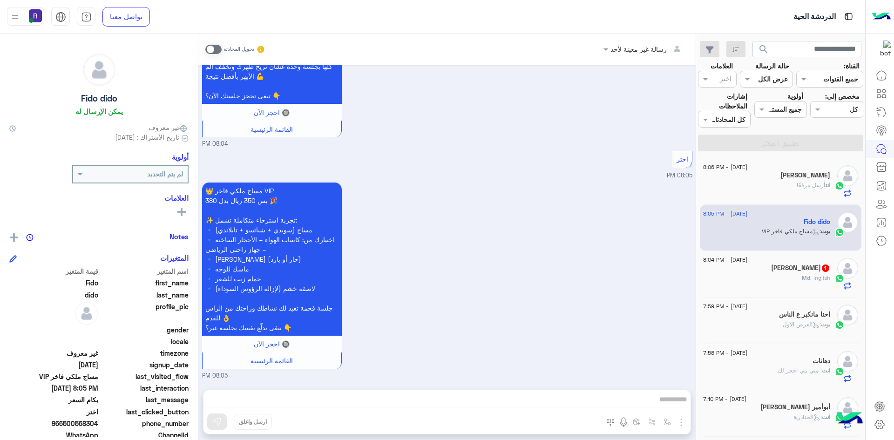
click at [214, 48] on span at bounding box center [213, 49] width 16 height 9
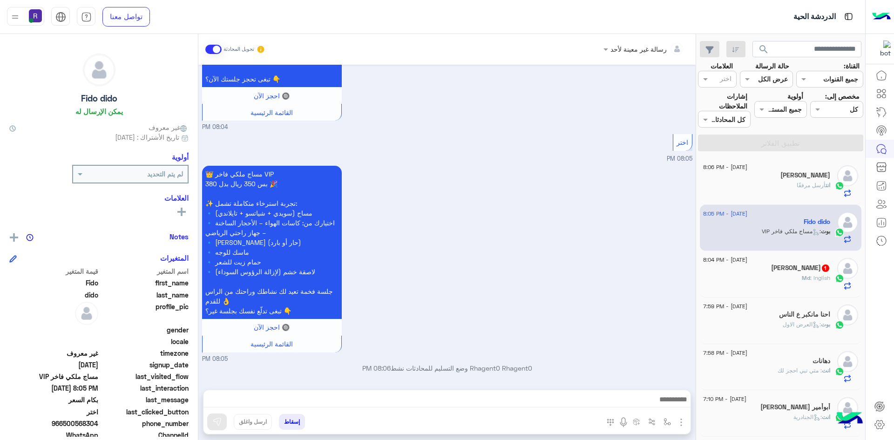
click at [680, 421] on img "button" at bounding box center [680, 422] width 11 height 11
click at [663, 402] on span "الصور" at bounding box center [662, 402] width 17 height 11
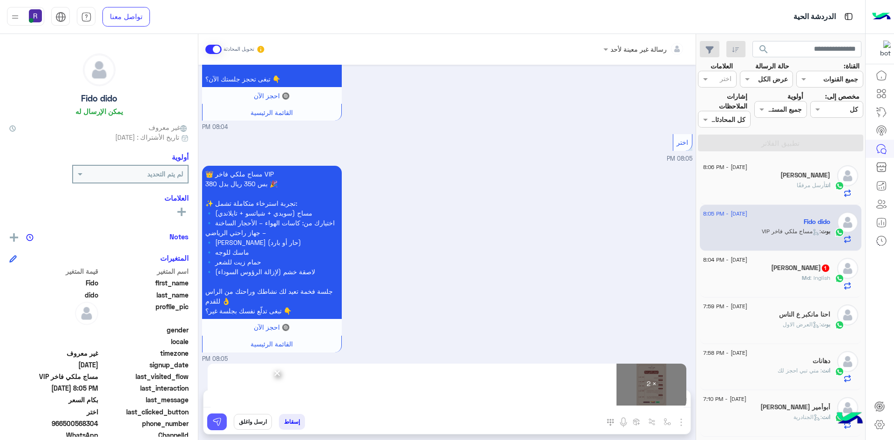
click at [214, 426] on img at bounding box center [216, 421] width 9 height 9
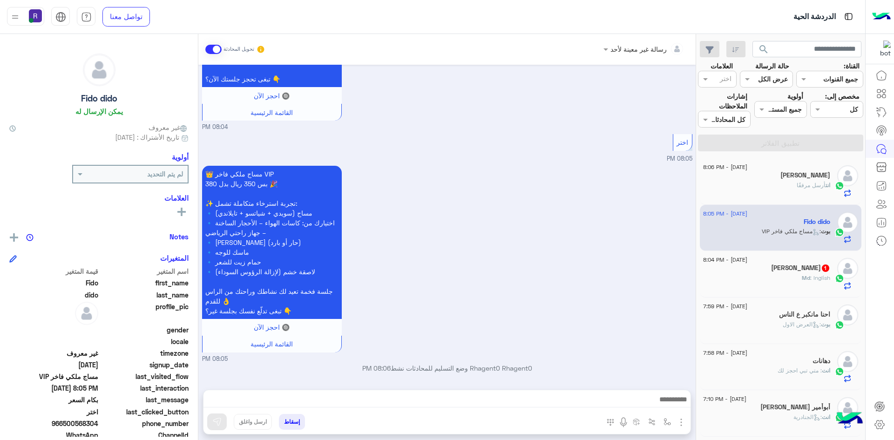
click at [821, 264] on span "1" at bounding box center [825, 267] width 9 height 8
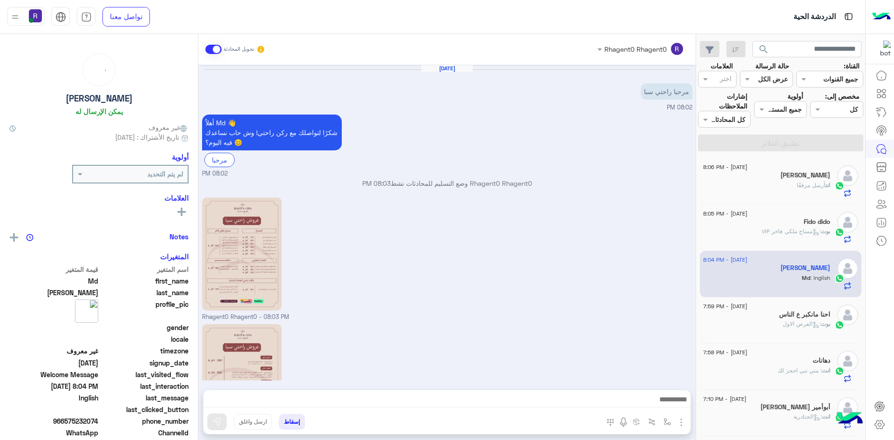
scroll to position [133, 0]
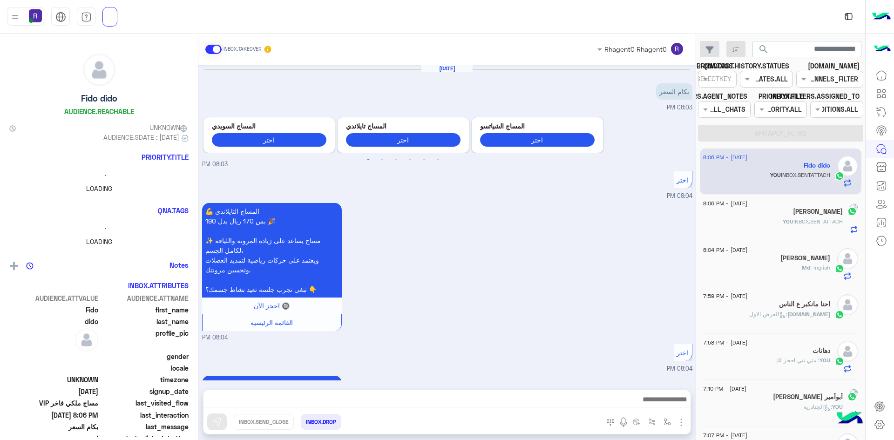
scroll to position [692, 0]
